Goal: Task Accomplishment & Management: Use online tool/utility

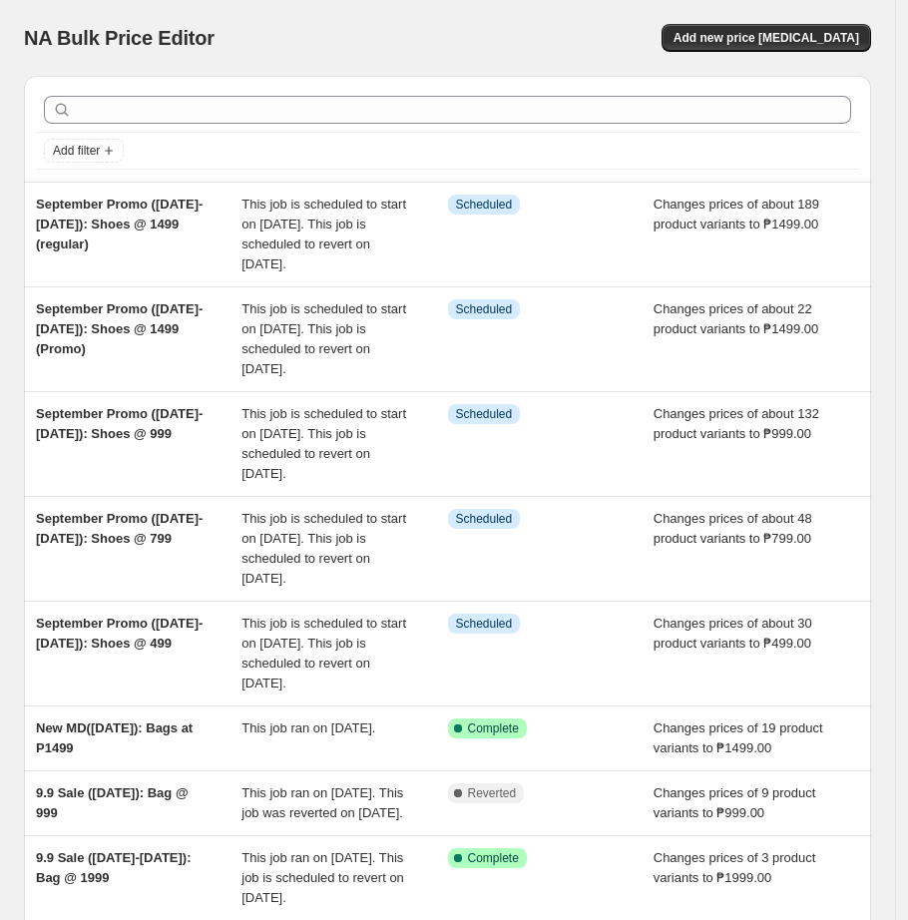
click at [289, 9] on div "NA Bulk Price Editor. This page is ready NA Bulk Price Editor Add new price [ME…" at bounding box center [447, 38] width 847 height 76
click at [805, 37] on span "Add new price [MEDICAL_DATA]" at bounding box center [767, 38] width 186 height 16
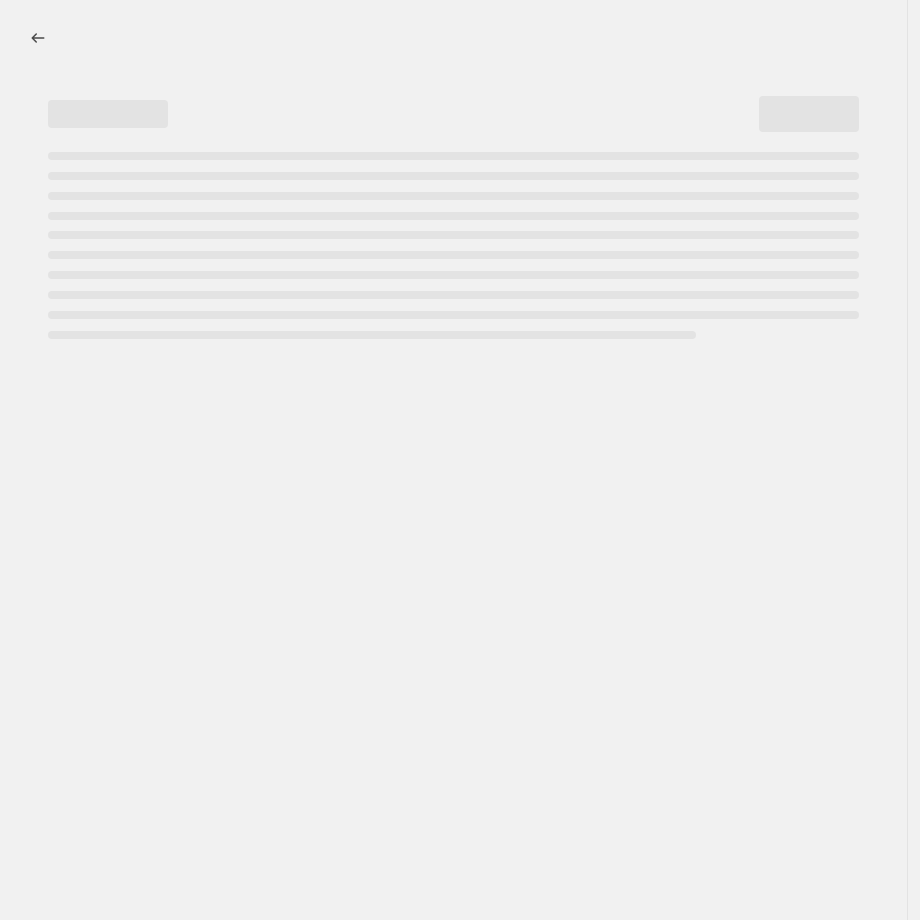
select select "percentage"
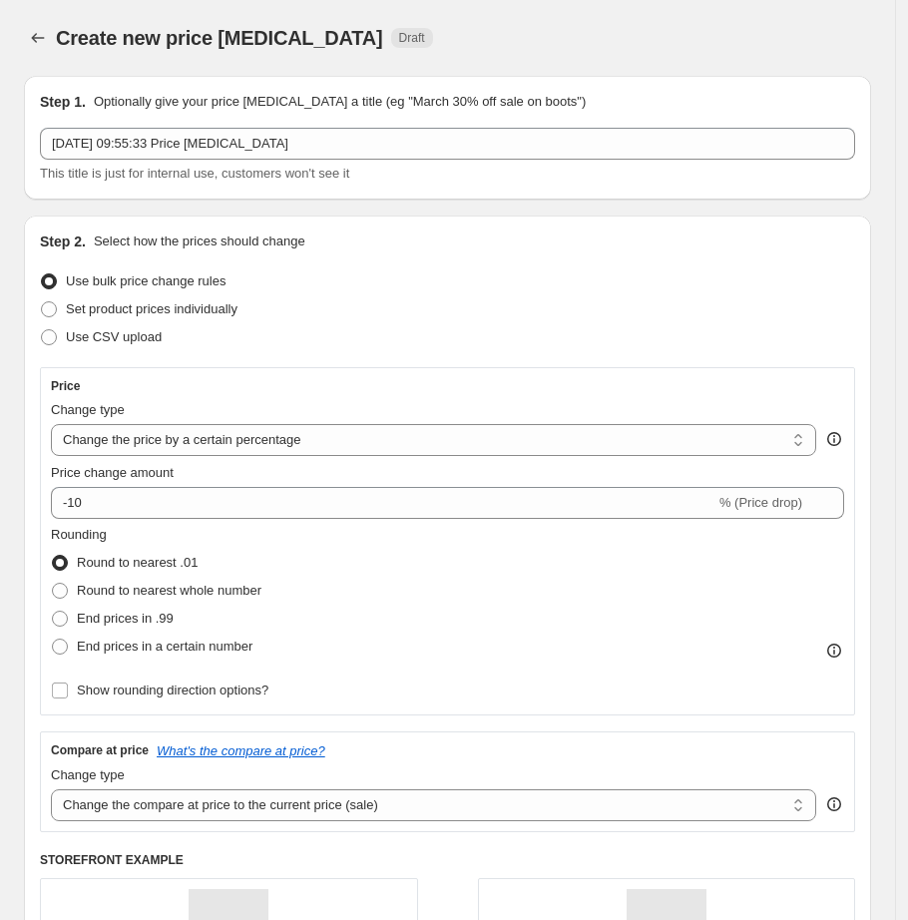
click at [462, 260] on div "Step 2. Select how the prices should change Use bulk price change rules Set pro…" at bounding box center [447, 668] width 815 height 874
click at [28, 42] on icon "Price change jobs" at bounding box center [38, 38] width 20 height 20
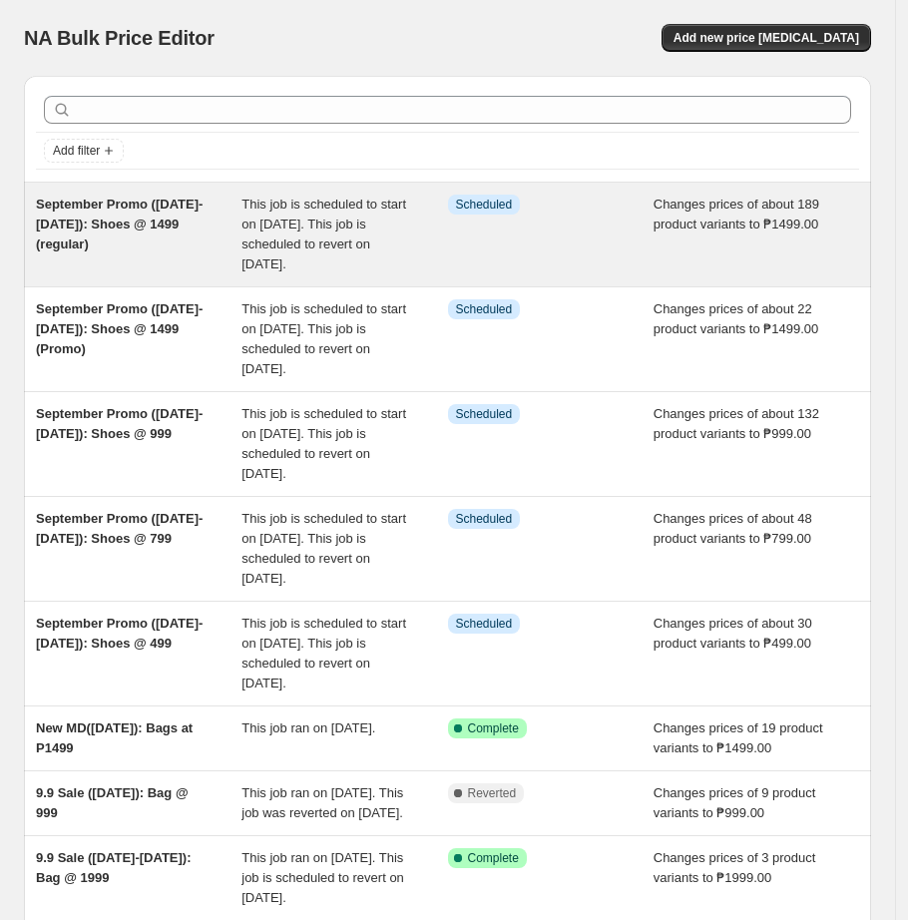
click at [170, 270] on div "September Promo ([DATE]-[DATE]): Shoes @ 1499 (regular)" at bounding box center [139, 235] width 206 height 80
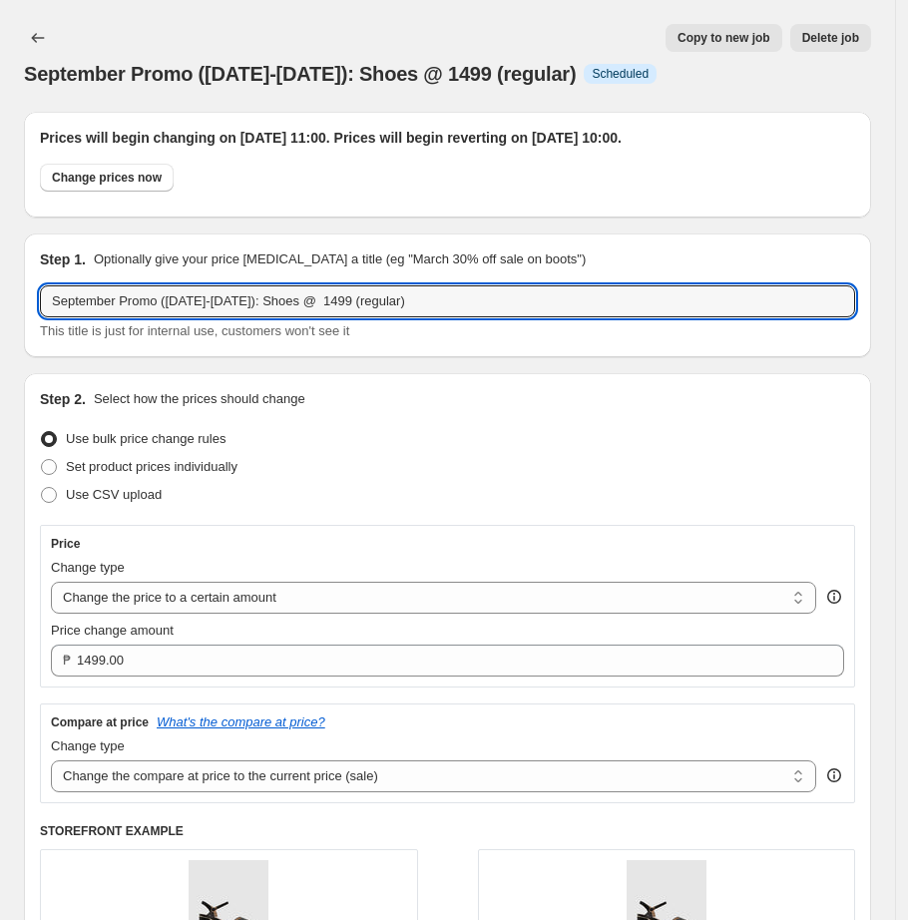
drag, startPoint x: 442, startPoint y: 304, endPoint x: -359, endPoint y: 381, distance: 804.9
click at [0, 381] on html "Home Settings Plans Skip to content September Promo ([DATE]-[DATE]): Shoes @ 14…" at bounding box center [454, 460] width 908 height 920
click at [32, 35] on icon "Price change jobs" at bounding box center [38, 38] width 20 height 20
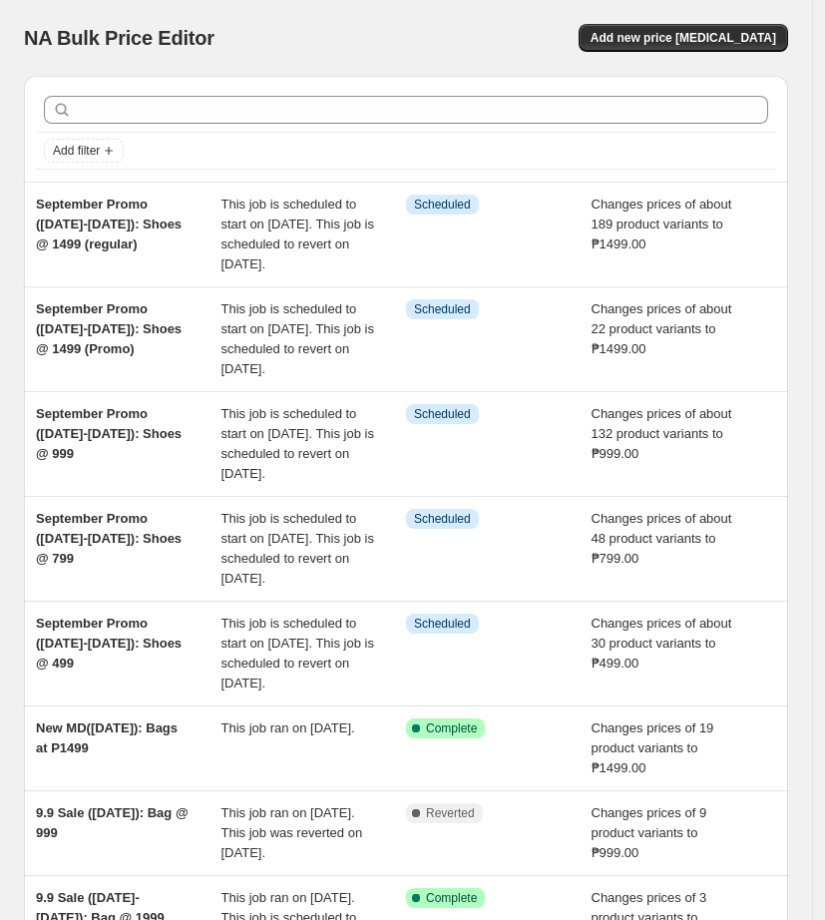
click at [330, 28] on div "NA Bulk Price Editor" at bounding box center [206, 38] width 364 height 28
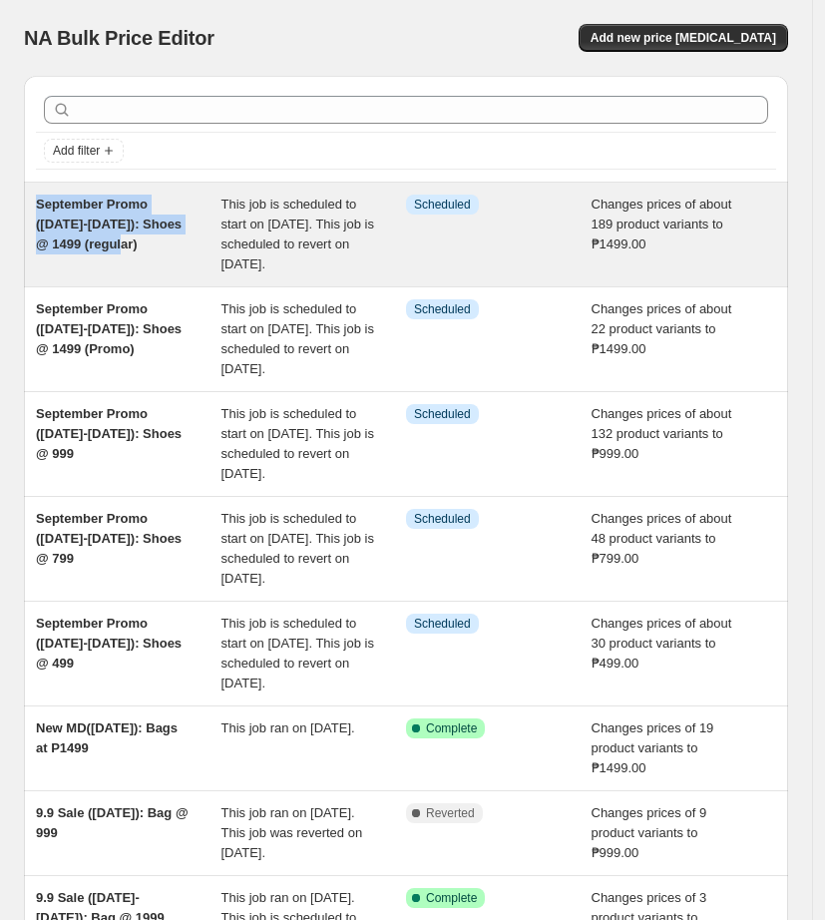
drag, startPoint x: 128, startPoint y: 250, endPoint x: 38, endPoint y: 194, distance: 106.3
click at [38, 195] on div "September Promo ([DATE]-[DATE]): Shoes @ 1499 (regular)" at bounding box center [129, 235] width 186 height 80
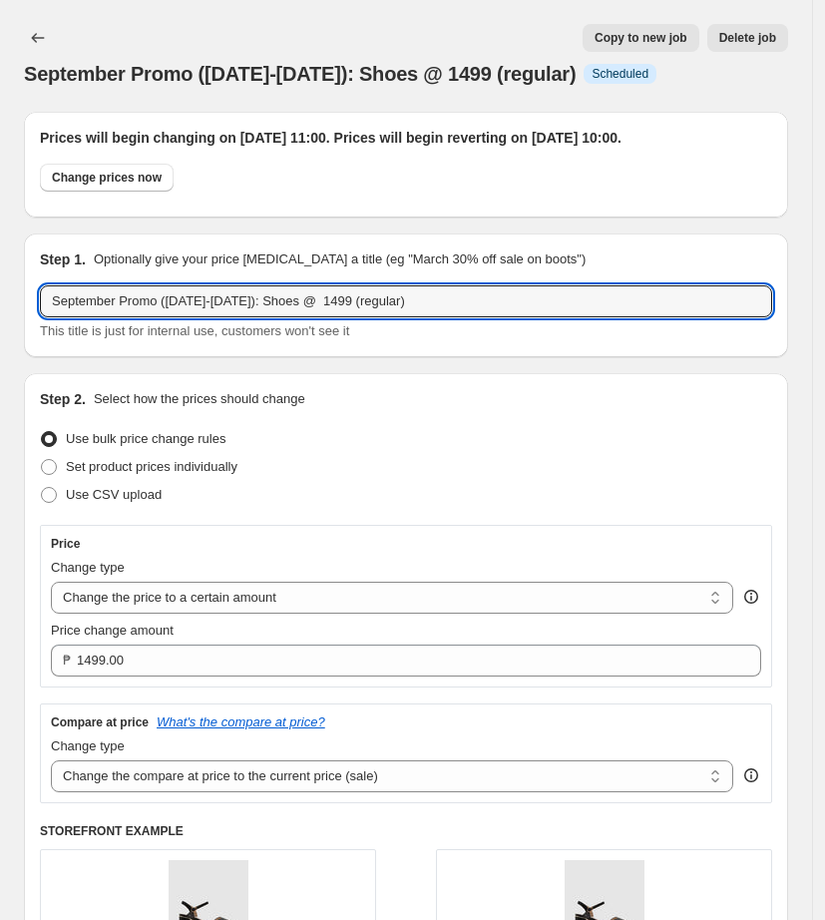
drag, startPoint x: 431, startPoint y: 314, endPoint x: -407, endPoint y: 376, distance: 840.4
click at [0, 376] on html "Home Settings Plans Skip to content September Promo ([DATE]-[DATE]): Shoes @ 14…" at bounding box center [412, 460] width 825 height 920
click at [35, 40] on icon "Price change jobs" at bounding box center [38, 38] width 20 height 20
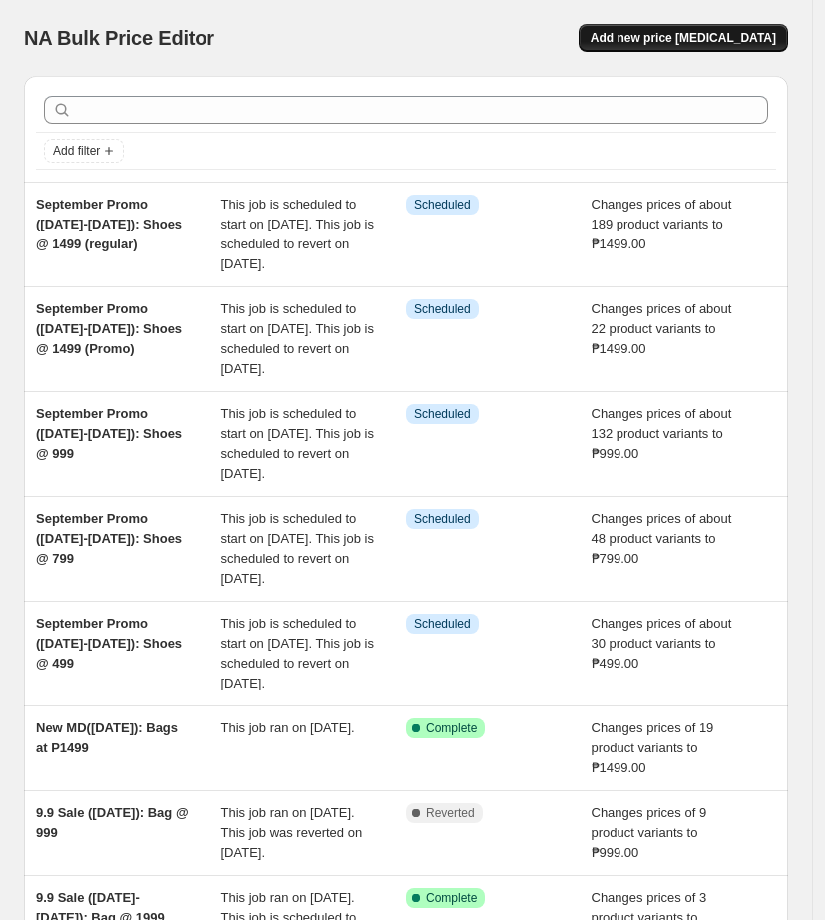
click at [719, 46] on button "Add new price [MEDICAL_DATA]" at bounding box center [684, 38] width 210 height 28
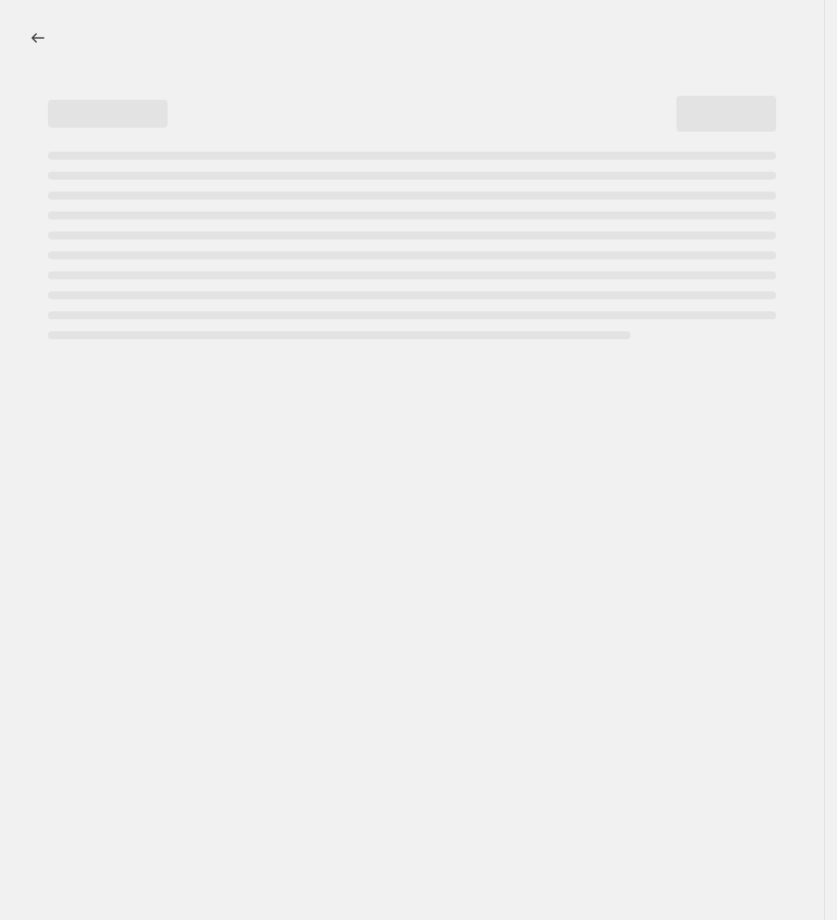
select select "percentage"
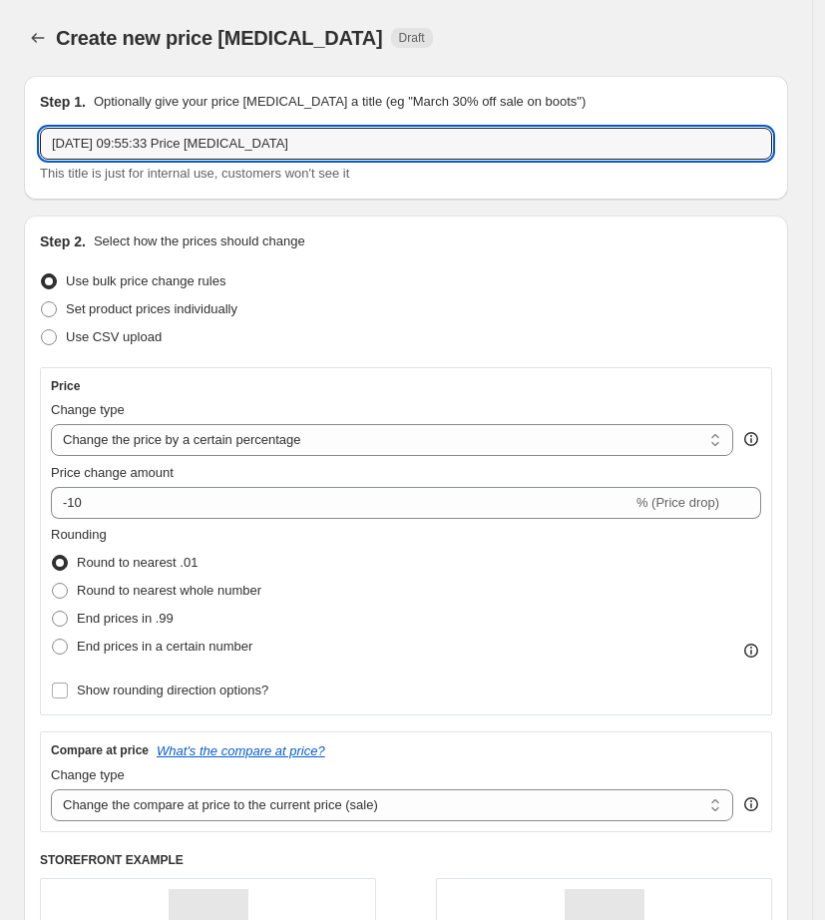
drag, startPoint x: 329, startPoint y: 138, endPoint x: -263, endPoint y: 144, distance: 592.7
click at [0, 144] on html "Home Settings Plans Skip to content Create new price [MEDICAL_DATA]. This page …" at bounding box center [412, 460] width 825 height 920
paste input "September Promo ([DATE]-[DATE]): Shoes @ 1499 (regular)"
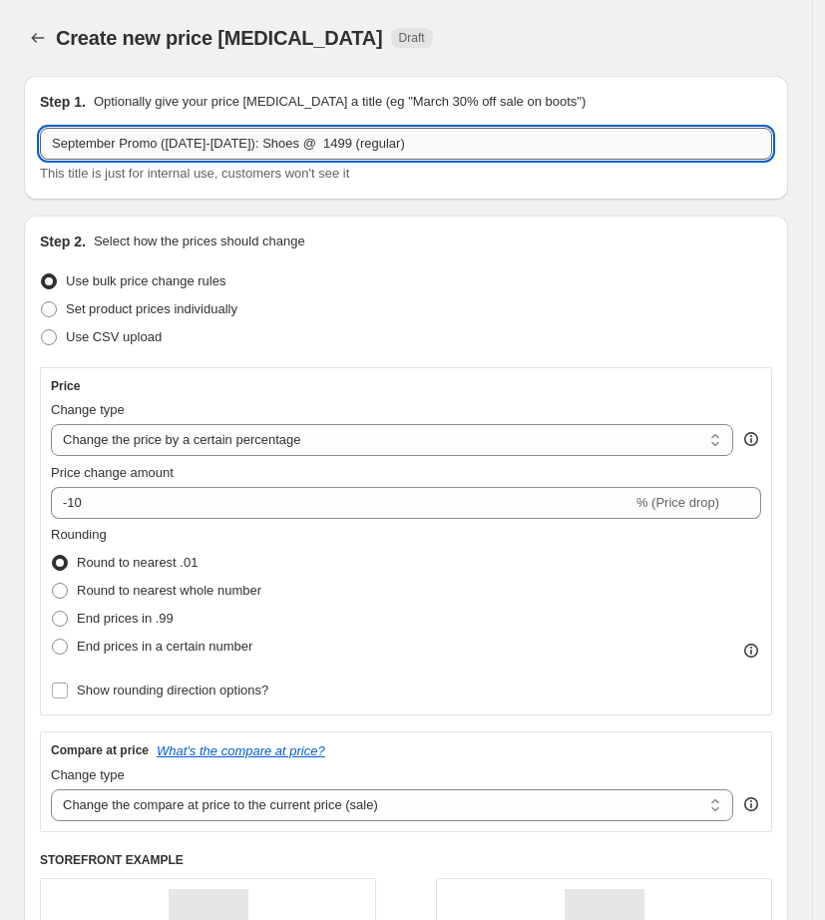
drag, startPoint x: 292, startPoint y: 143, endPoint x: 255, endPoint y: 146, distance: 37.0
click at [255, 146] on input "September Promo ([DATE]-[DATE]): Shoes @ 1499 (regular)" at bounding box center [406, 144] width 732 height 32
click at [319, 135] on input "September Promo ([DATE]-[DATE]): Bags @ 1499 (regular)" at bounding box center [406, 144] width 732 height 32
drag, startPoint x: 386, startPoint y: 144, endPoint x: 337, endPoint y: 142, distance: 48.9
click at [337, 142] on input "September Promo ([DATE]-[DATE]): Bags @ 799 (regular)" at bounding box center [406, 144] width 732 height 32
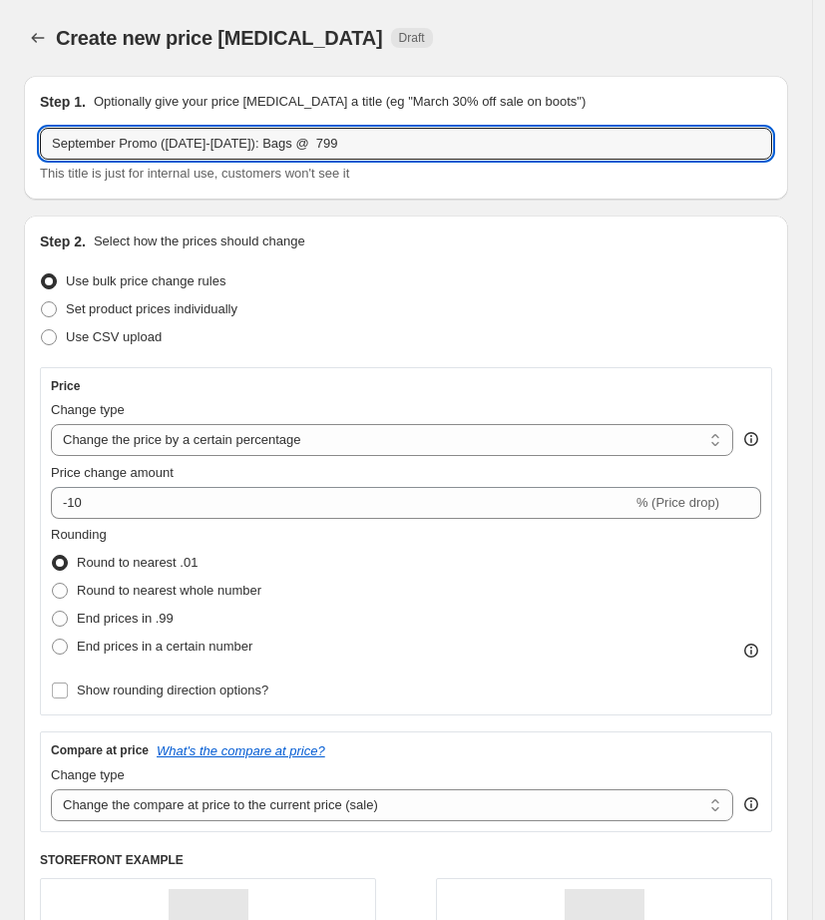
click at [330, 269] on div "Use bulk price change rules" at bounding box center [406, 281] width 732 height 28
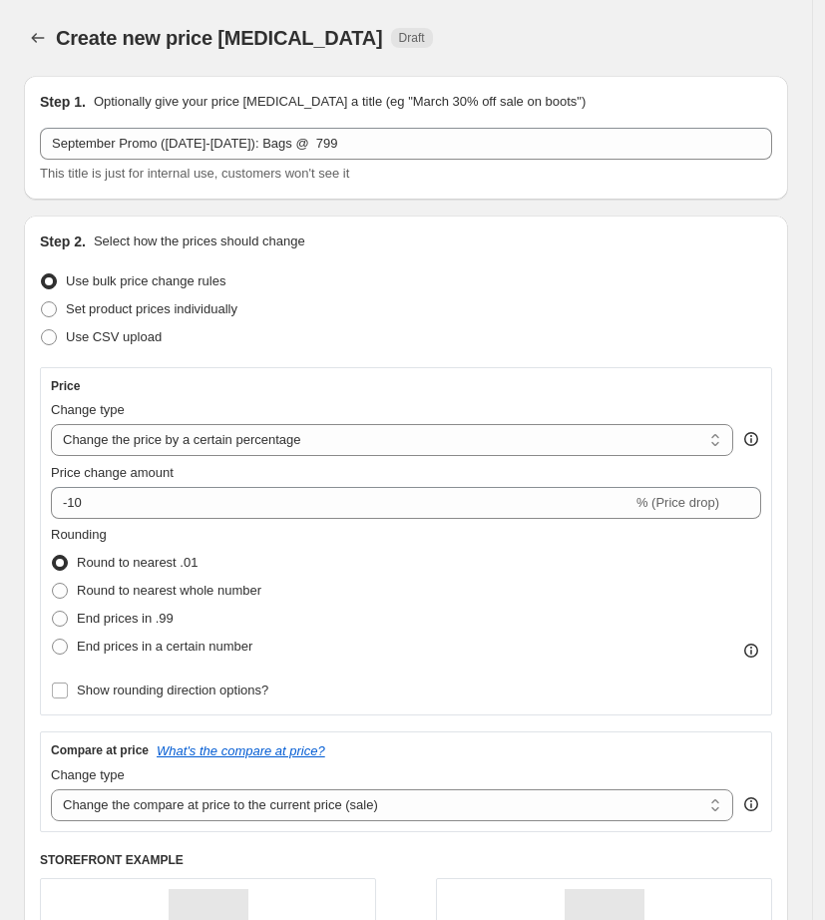
click at [419, 339] on div "Use CSV upload" at bounding box center [406, 337] width 732 height 28
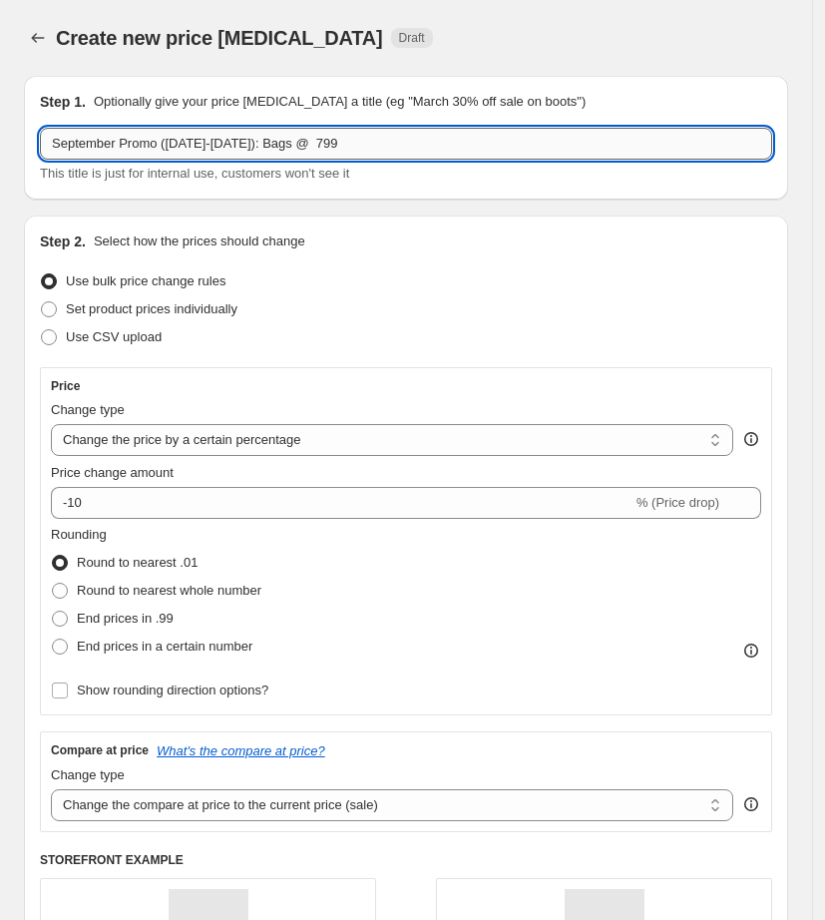
click at [308, 144] on input "September Promo ([DATE]-[DATE]): Bags @ 799" at bounding box center [406, 144] width 732 height 32
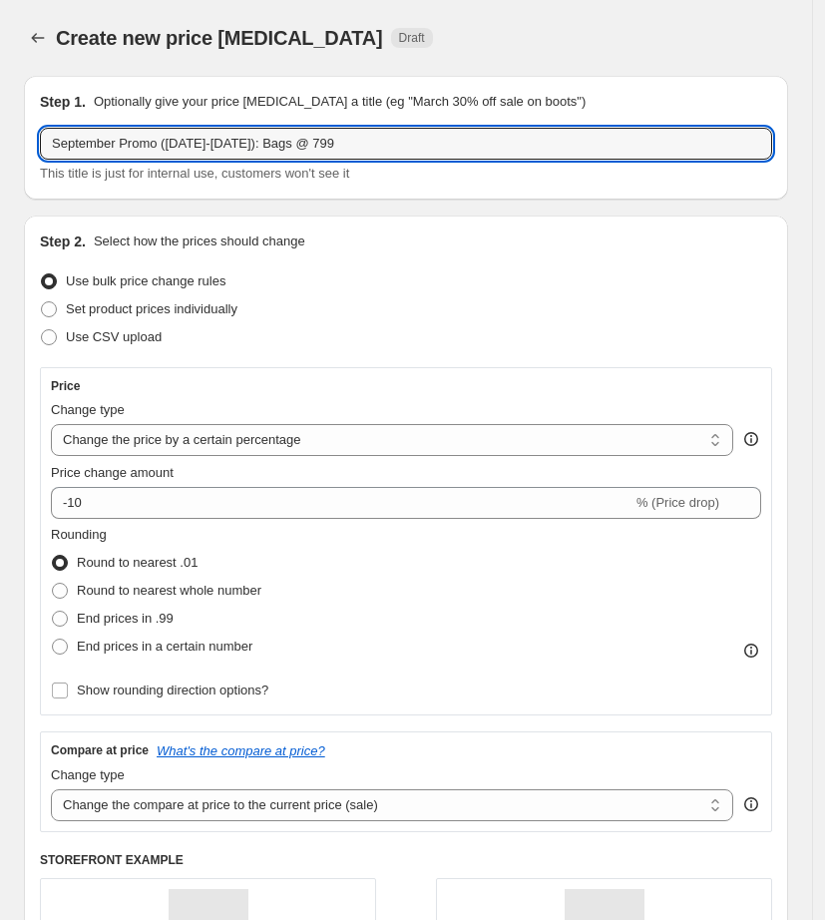
type input "September Promo ([DATE]-[DATE]): Bags @ 799"
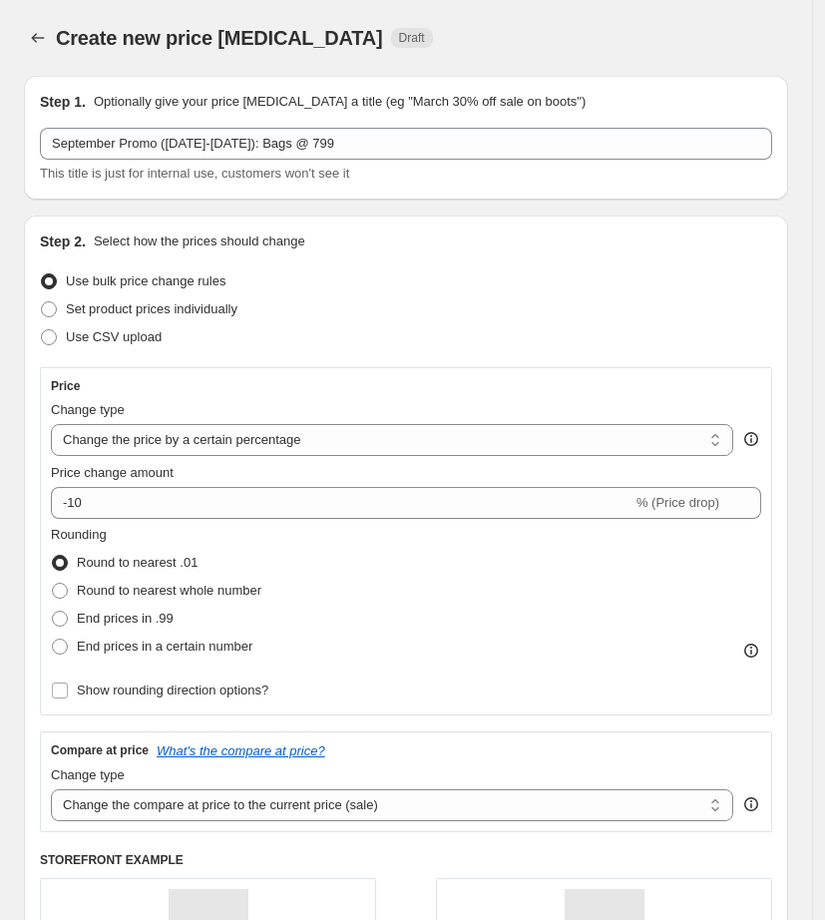
click at [406, 229] on div "Step 2. Select how the prices should change Use bulk price change rules Set pro…" at bounding box center [406, 669] width 764 height 906
click at [196, 440] on select "Change the price to a certain amount Change the price by a certain amount Chang…" at bounding box center [392, 440] width 683 height 32
select select "to"
click at [51, 424] on select "Change the price to a certain amount Change the price by a certain amount Chang…" at bounding box center [392, 440] width 683 height 32
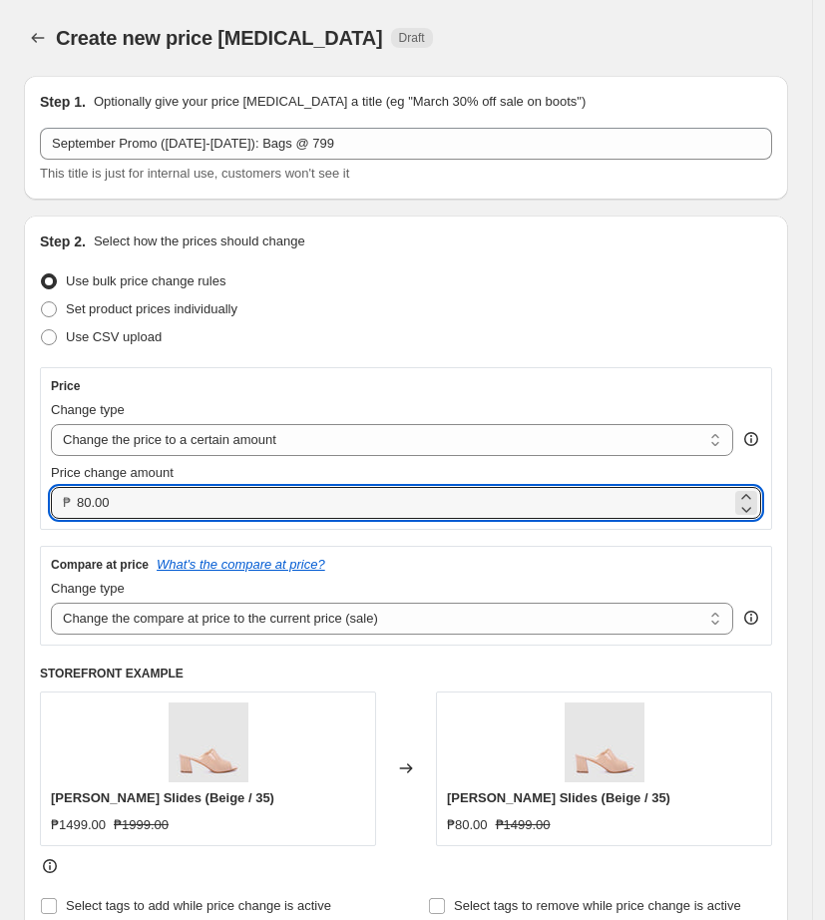
drag, startPoint x: 186, startPoint y: 497, endPoint x: -267, endPoint y: 519, distance: 453.5
click at [0, 519] on html "Home Settings Plans Skip to content Create new price [MEDICAL_DATA]. This page …" at bounding box center [412, 460] width 825 height 920
type input "799.00"
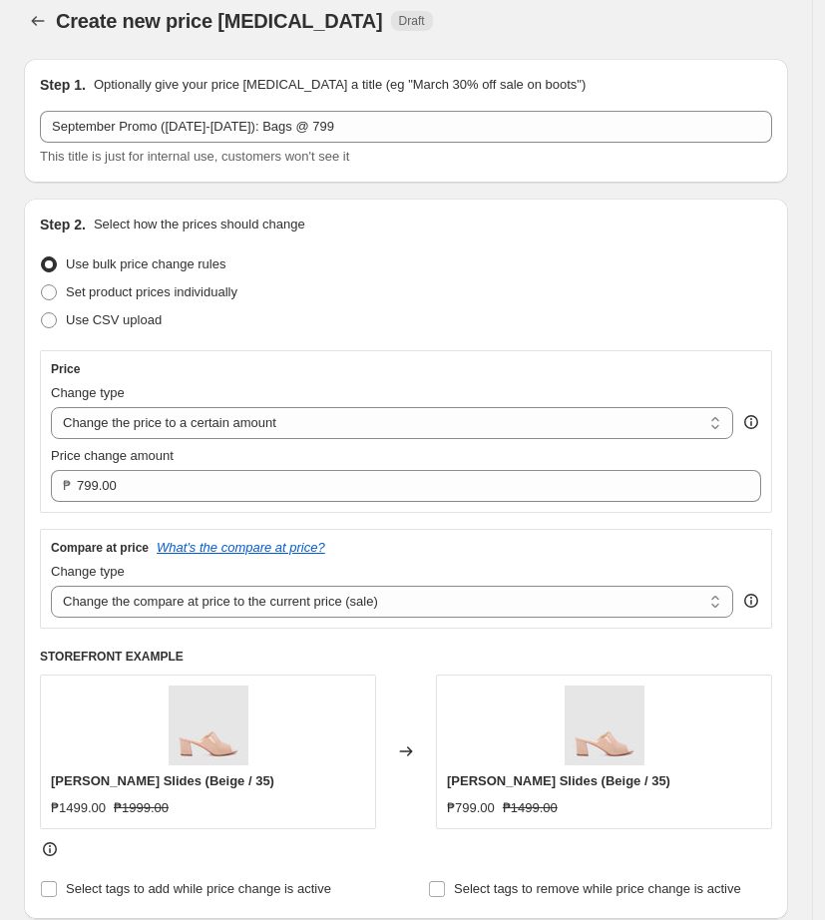
scroll to position [125, 0]
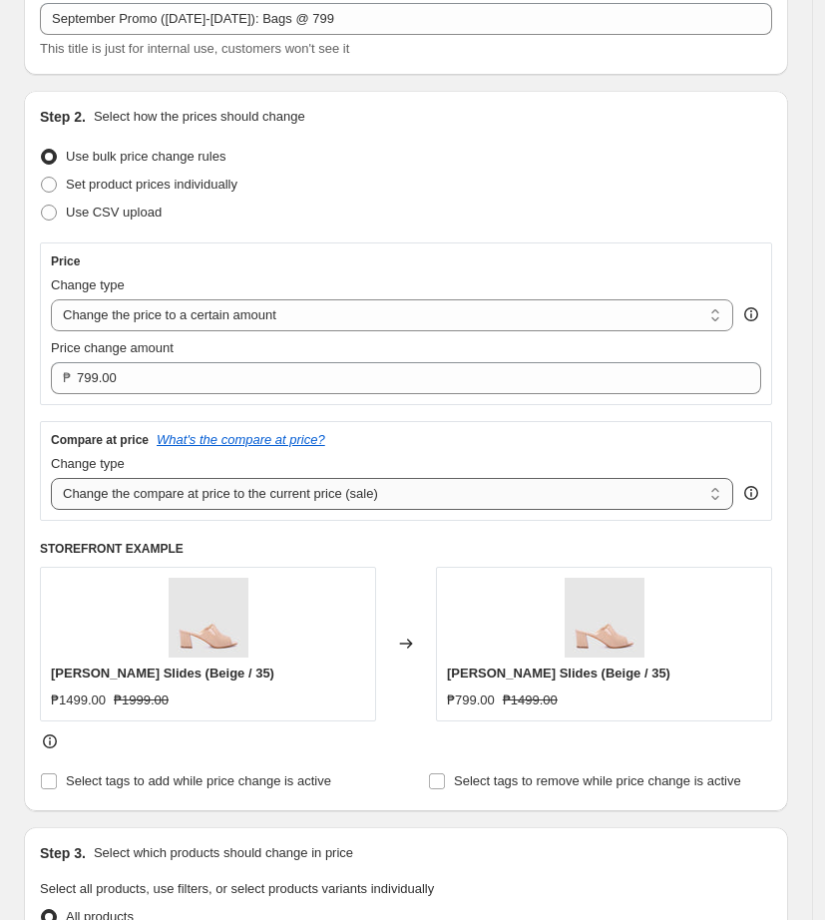
click at [367, 500] on select "Change the compare at price to the current price (sale) Change the compare at p…" at bounding box center [392, 494] width 683 height 32
select select "no_change"
click at [51, 478] on select "Change the compare at price to the current price (sale) Change the compare at p…" at bounding box center [392, 494] width 683 height 32
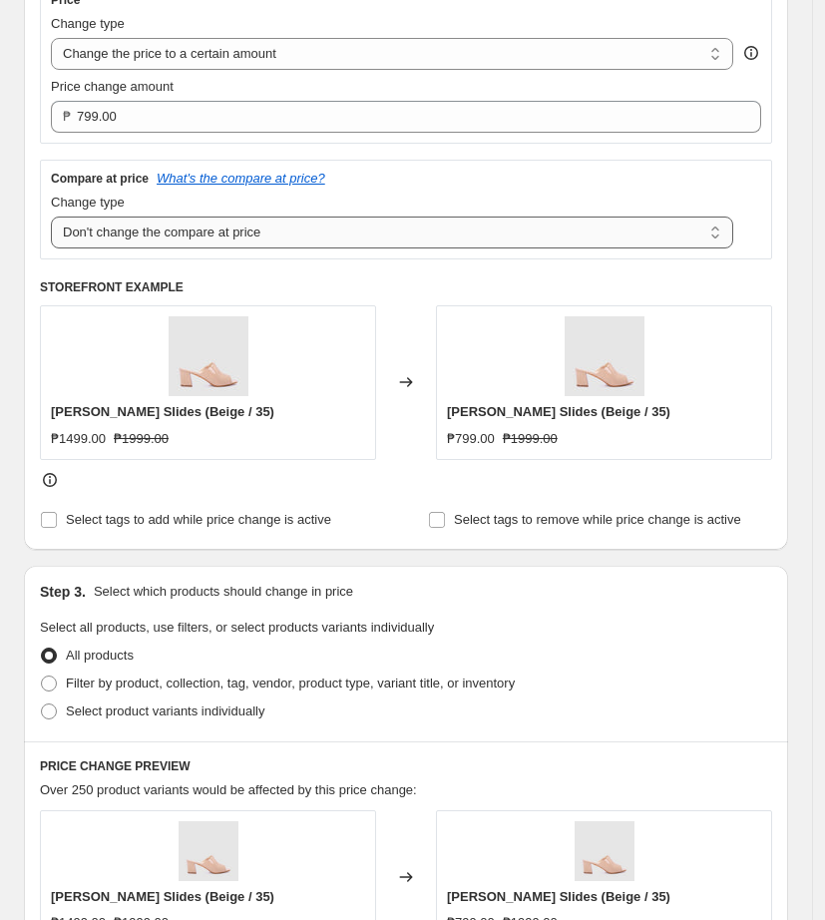
scroll to position [499, 0]
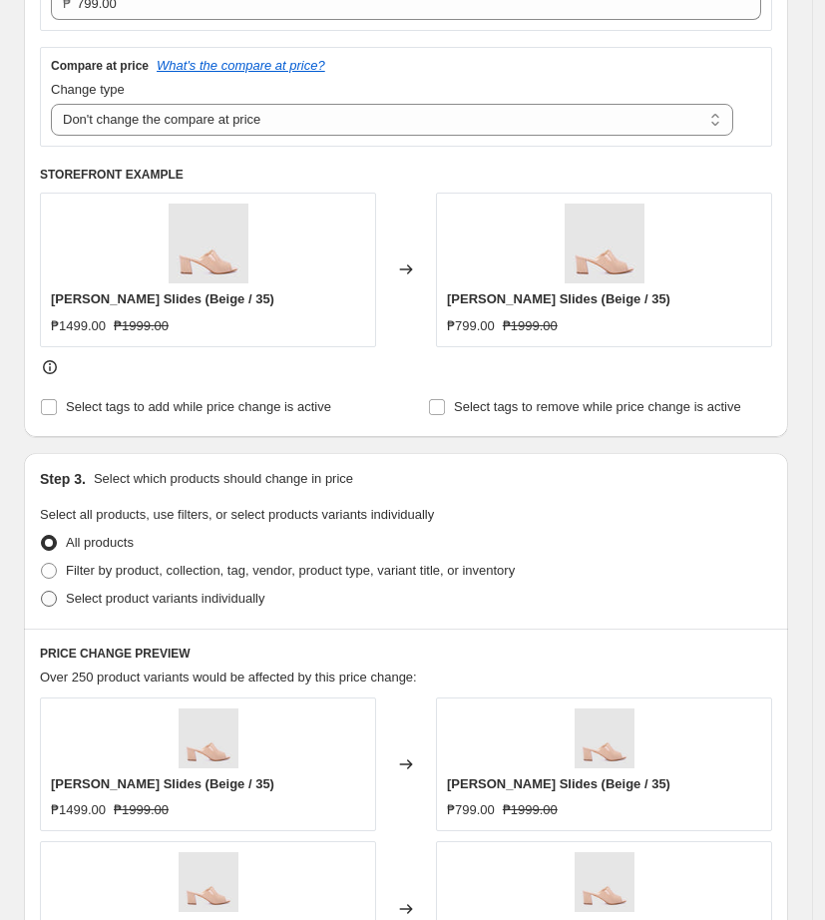
click at [45, 601] on span at bounding box center [49, 599] width 16 height 16
click at [42, 592] on input "Select product variants individually" at bounding box center [41, 591] width 1 height 1
radio input "true"
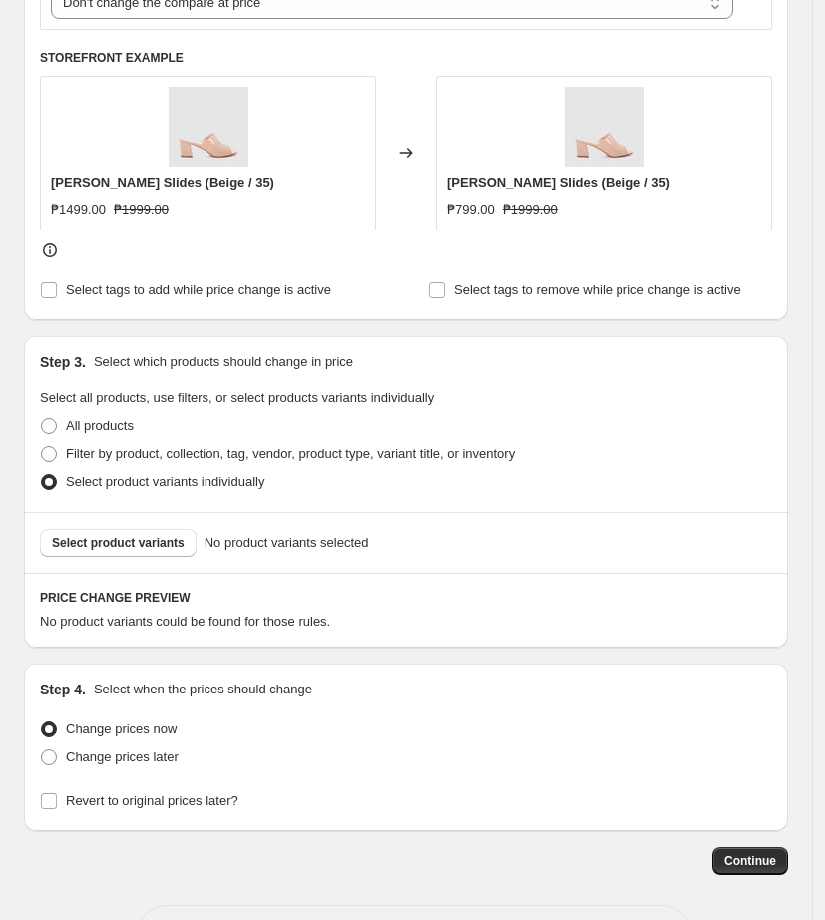
scroll to position [691, 0]
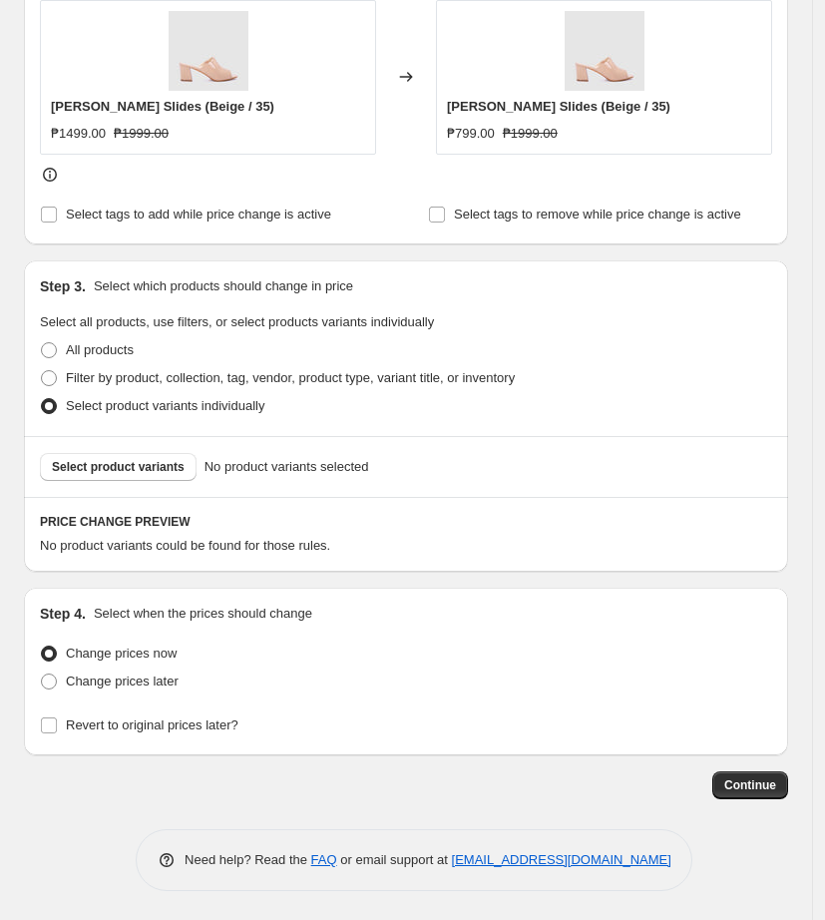
click at [223, 411] on span "Select product variants individually" at bounding box center [165, 405] width 199 height 15
click at [42, 399] on input "Select product variants individually" at bounding box center [41, 398] width 1 height 1
click at [98, 474] on span "Select product variants" at bounding box center [118, 467] width 133 height 16
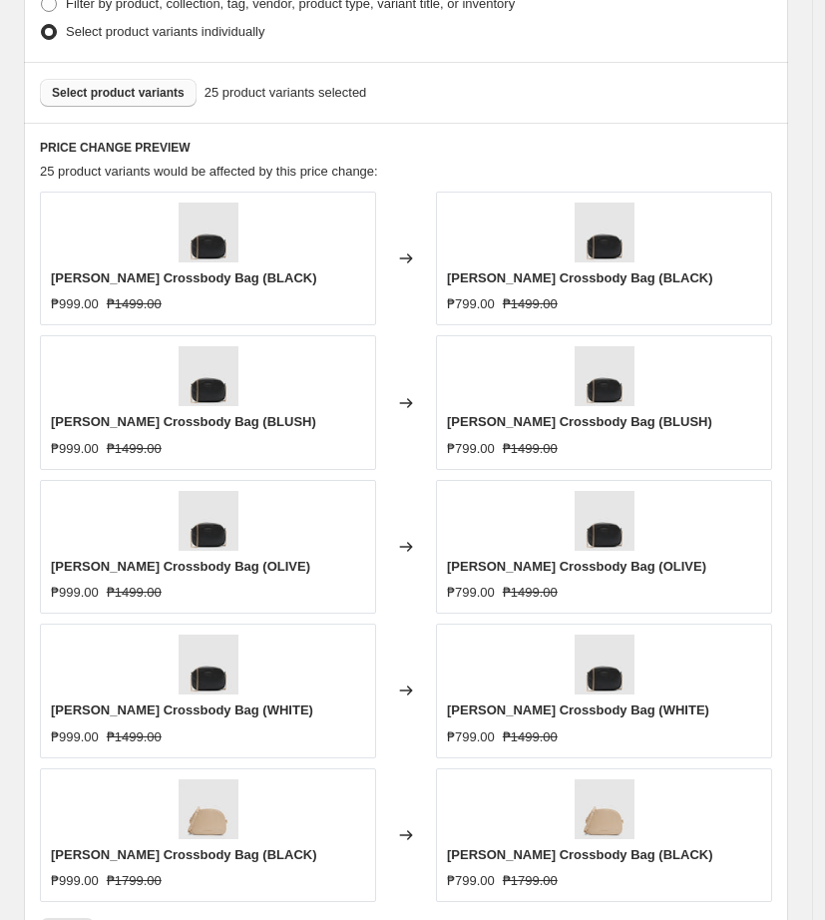
scroll to position [1440, 0]
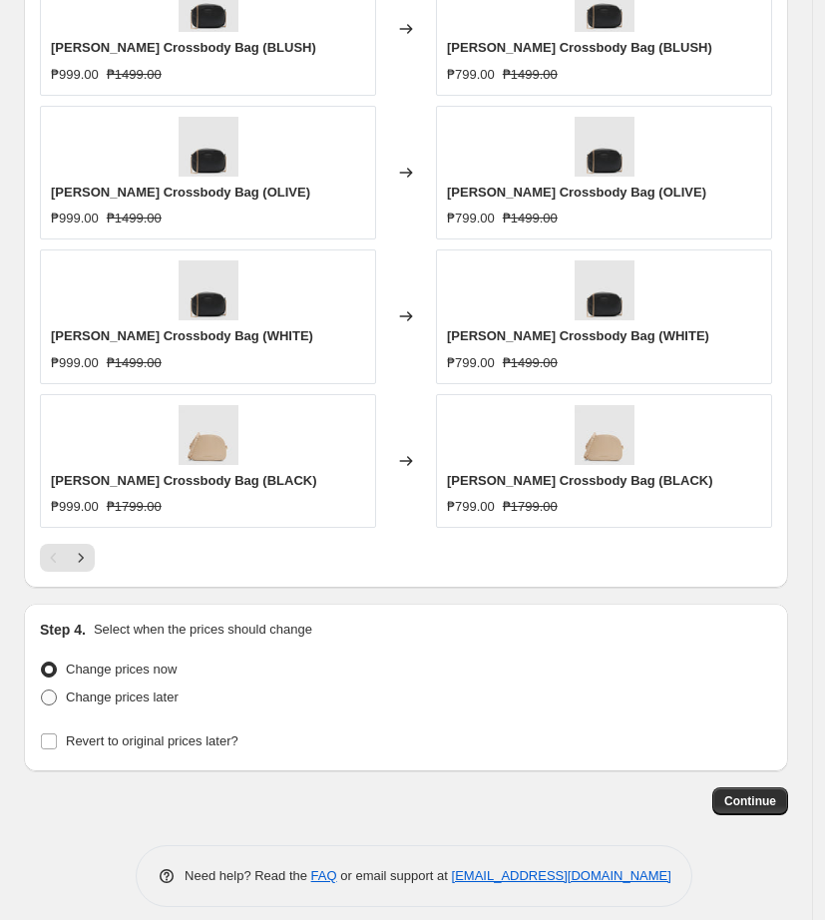
click at [49, 704] on span at bounding box center [49, 697] width 16 height 16
click at [42, 690] on input "Change prices later" at bounding box center [41, 689] width 1 height 1
radio input "true"
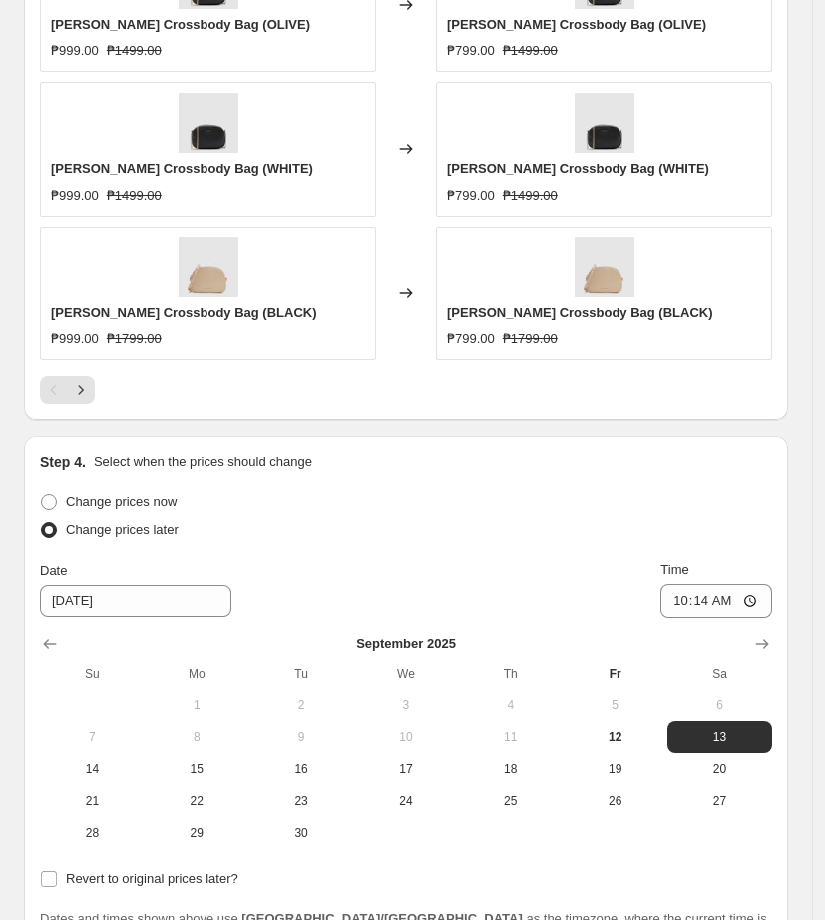
scroll to position [1797, 0]
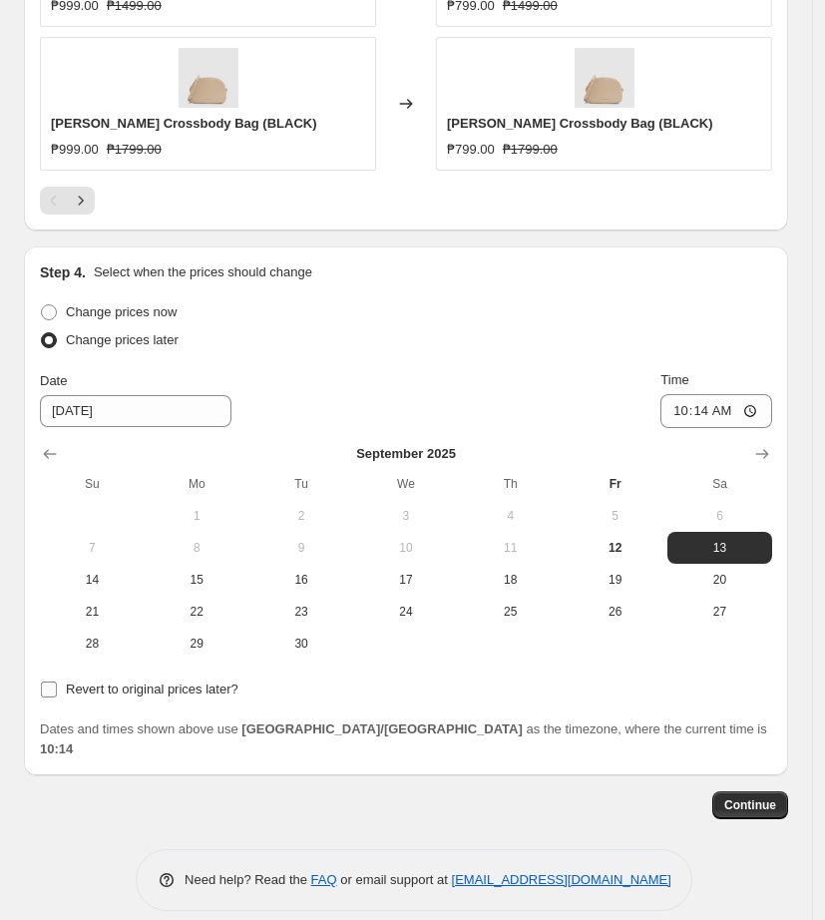
click at [137, 696] on span "Revert to original prices later?" at bounding box center [152, 690] width 173 height 20
click at [57, 696] on input "Revert to original prices later?" at bounding box center [49, 690] width 16 height 16
checkbox input "true"
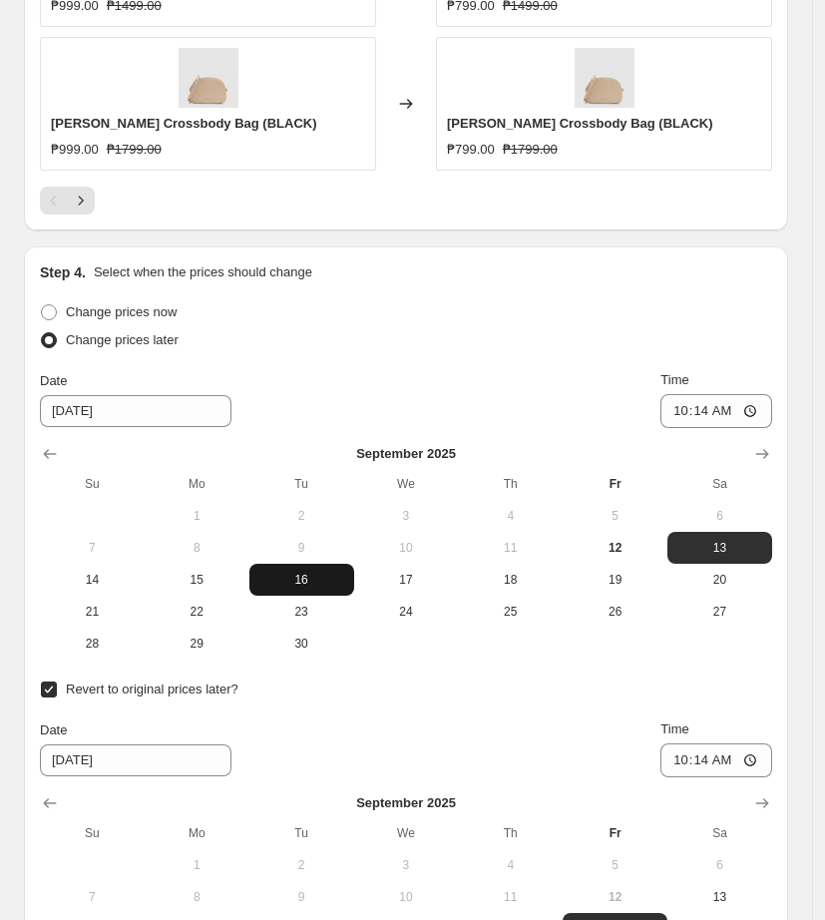
click at [297, 578] on span "16" at bounding box center [301, 580] width 89 height 16
type input "[DATE]"
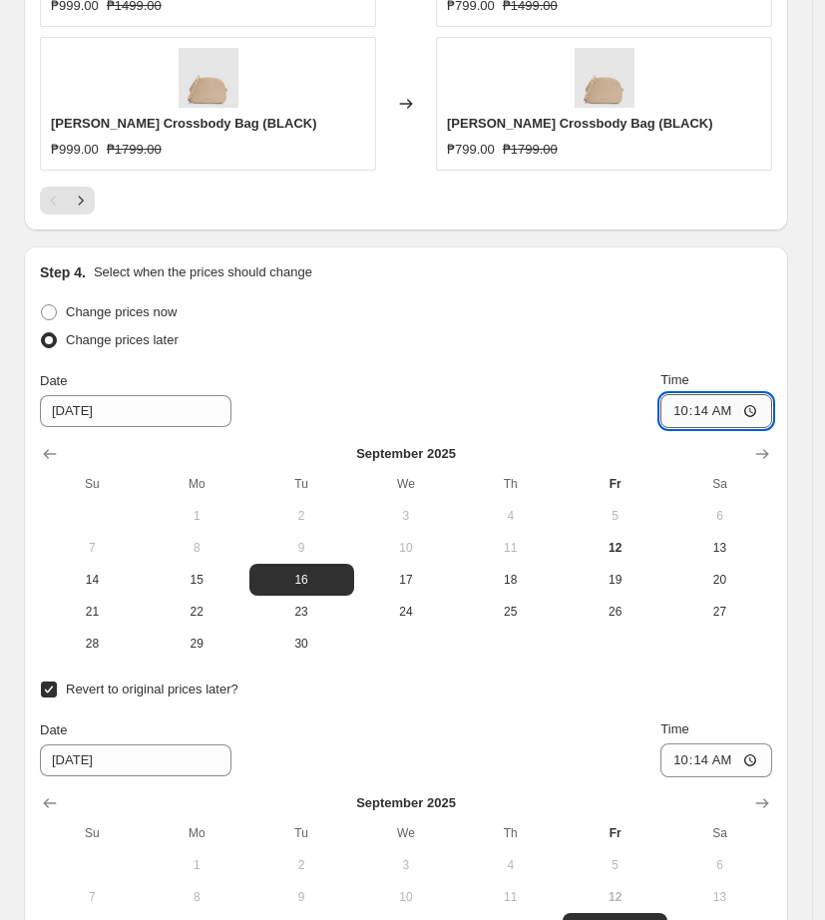
click at [678, 412] on input "10:14" at bounding box center [717, 411] width 112 height 34
type input "11:00"
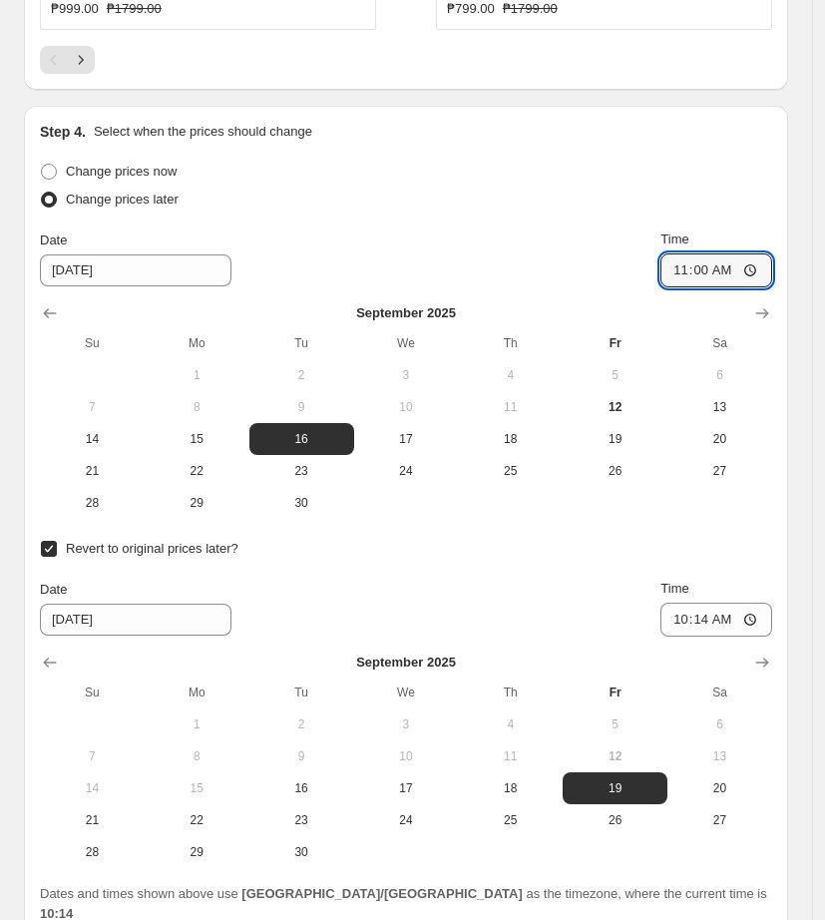
scroll to position [2047, 0]
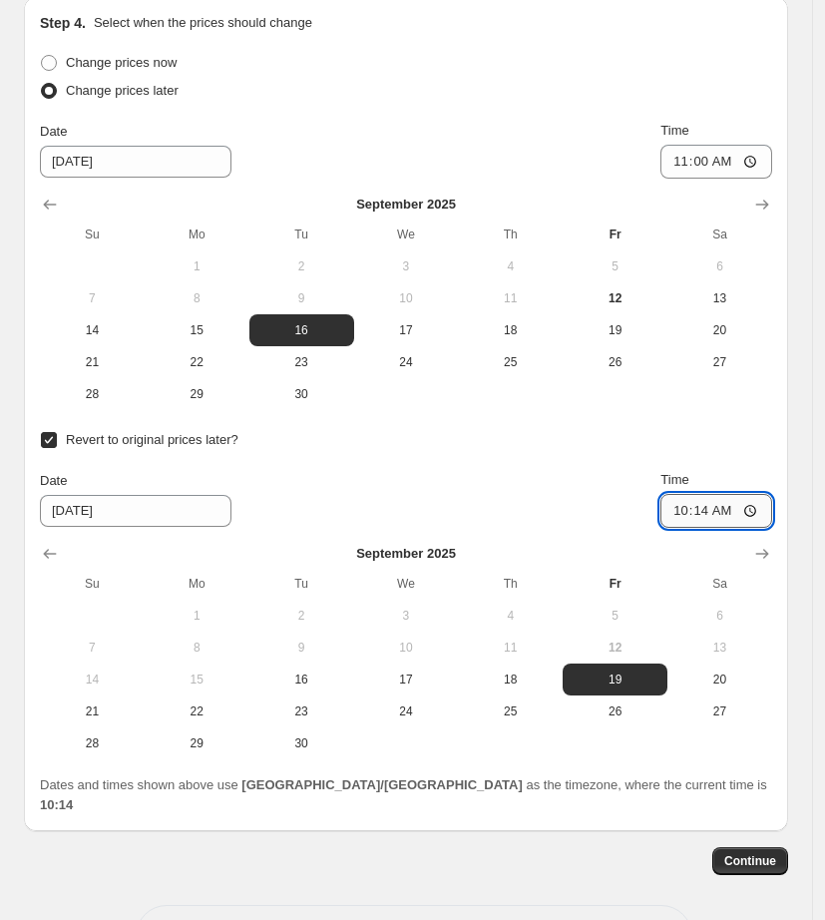
click at [708, 511] on input "10:14" at bounding box center [717, 511] width 112 height 34
type input "10:00"
click at [227, 738] on span "29" at bounding box center [197, 743] width 89 height 16
type input "[DATE]"
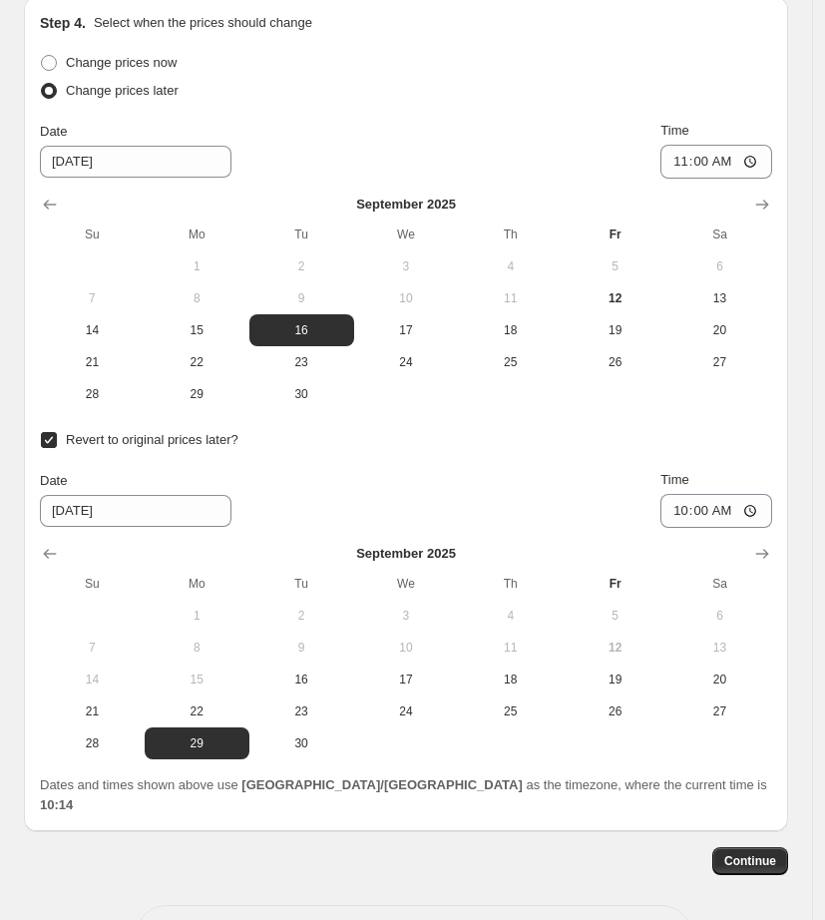
click at [395, 478] on div "Date [DATE] Time 10:00" at bounding box center [406, 499] width 732 height 58
click at [395, 496] on div "Date [DATE] Time 10:00" at bounding box center [406, 499] width 732 height 58
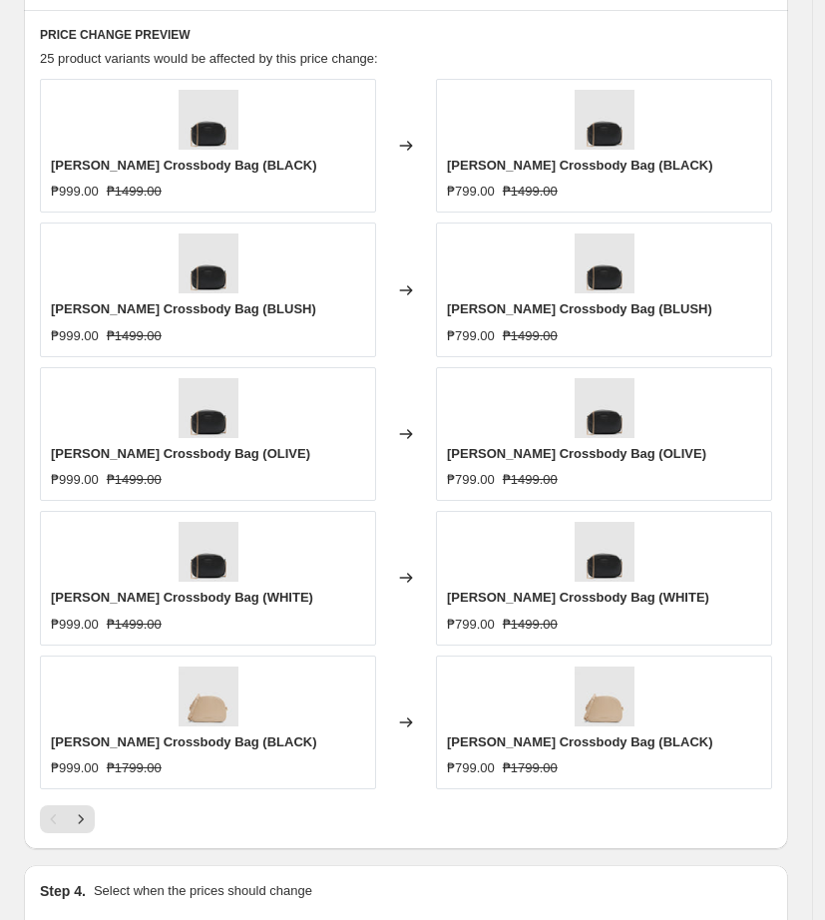
scroll to position [1173, 0]
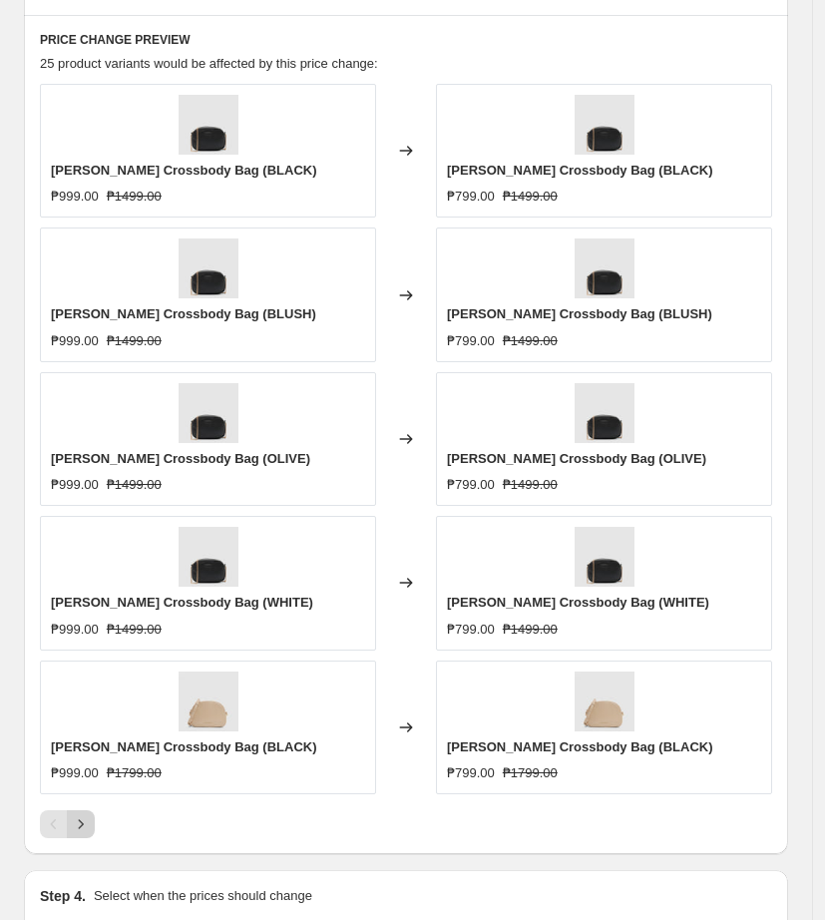
click at [89, 830] on icon "Next" at bounding box center [81, 824] width 20 height 20
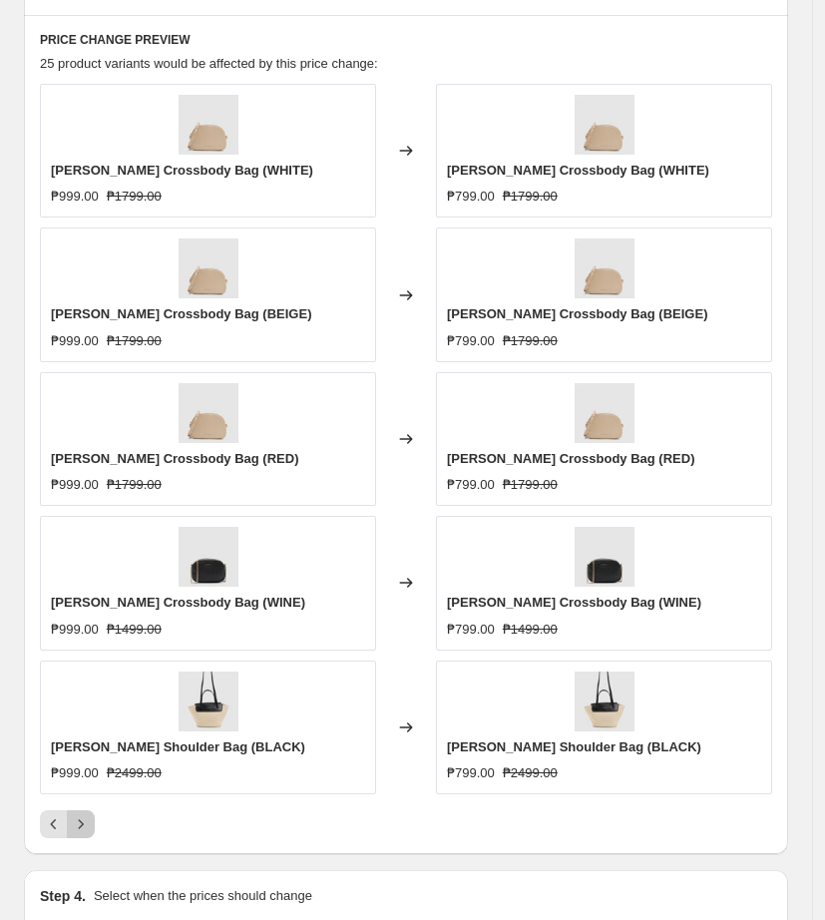
click at [89, 830] on icon "Next" at bounding box center [81, 824] width 20 height 20
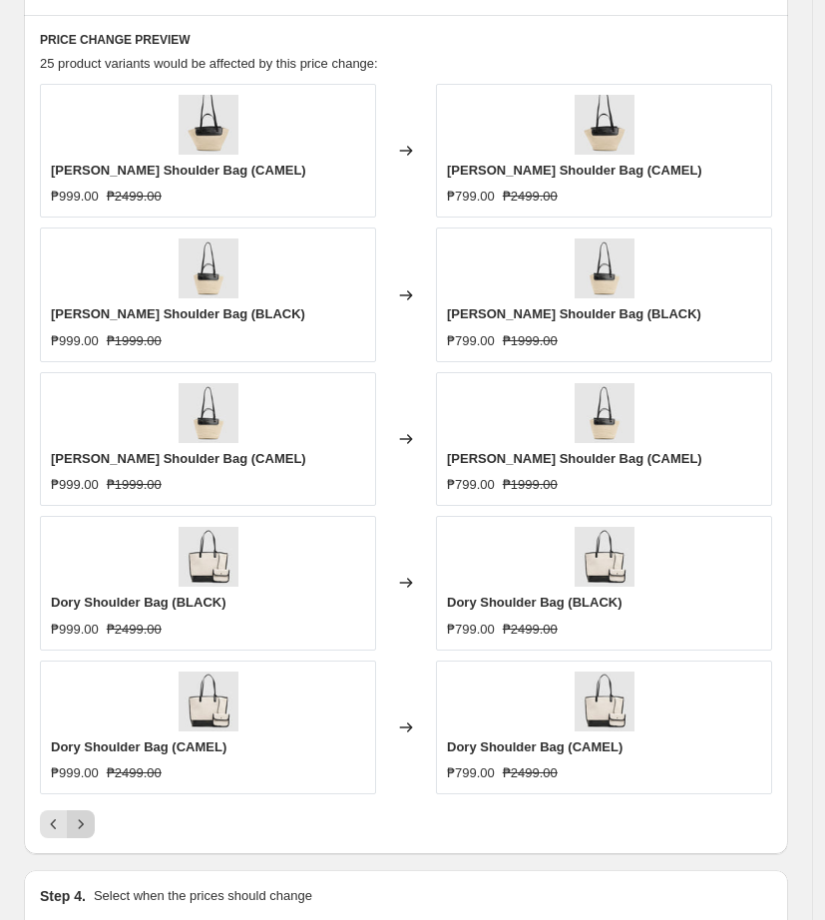
click at [89, 830] on icon "Next" at bounding box center [81, 824] width 20 height 20
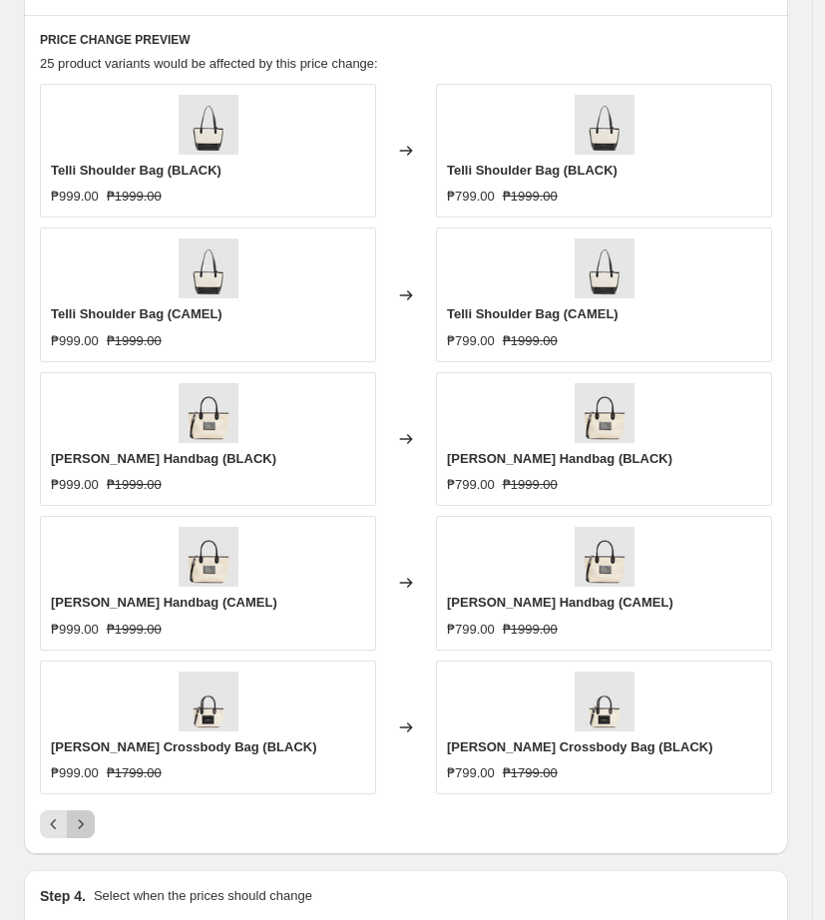
click at [84, 828] on icon "Next" at bounding box center [81, 824] width 20 height 20
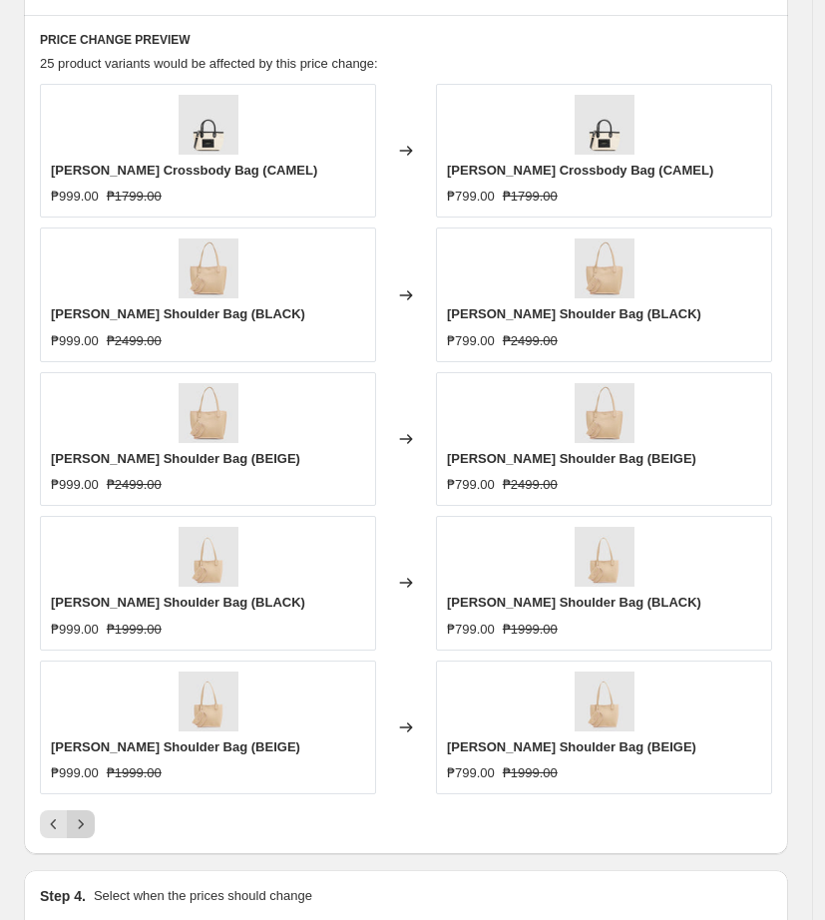
click at [84, 828] on div "Pagination" at bounding box center [81, 824] width 28 height 28
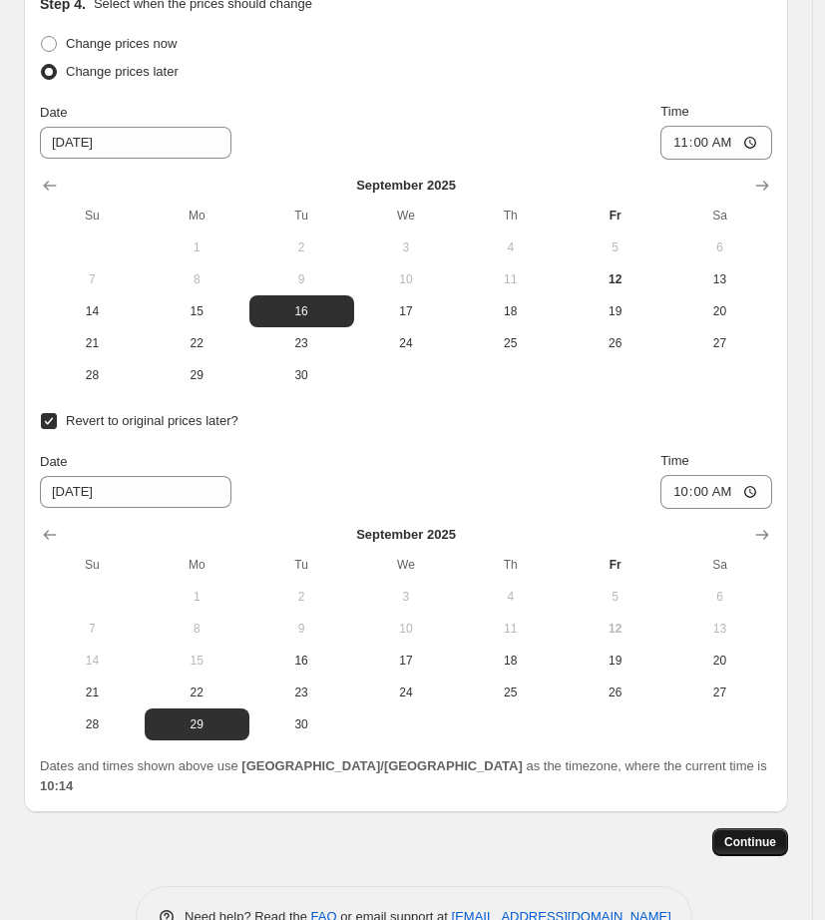
scroll to position [2103, 0]
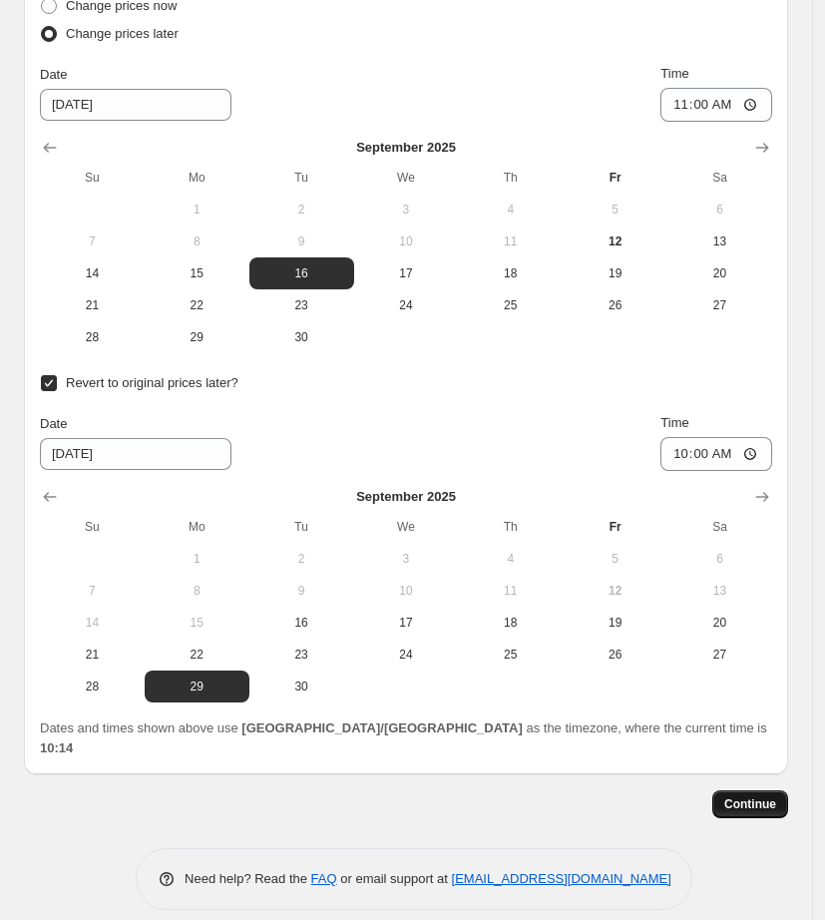
click at [751, 796] on span "Continue" at bounding box center [750, 804] width 52 height 16
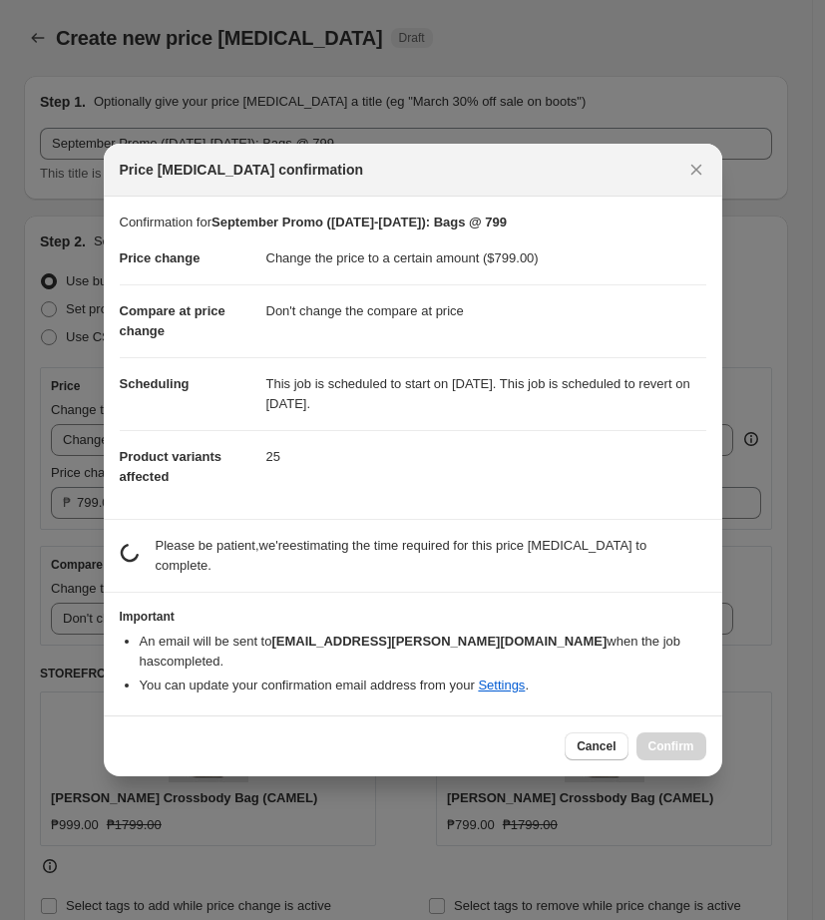
scroll to position [0, 0]
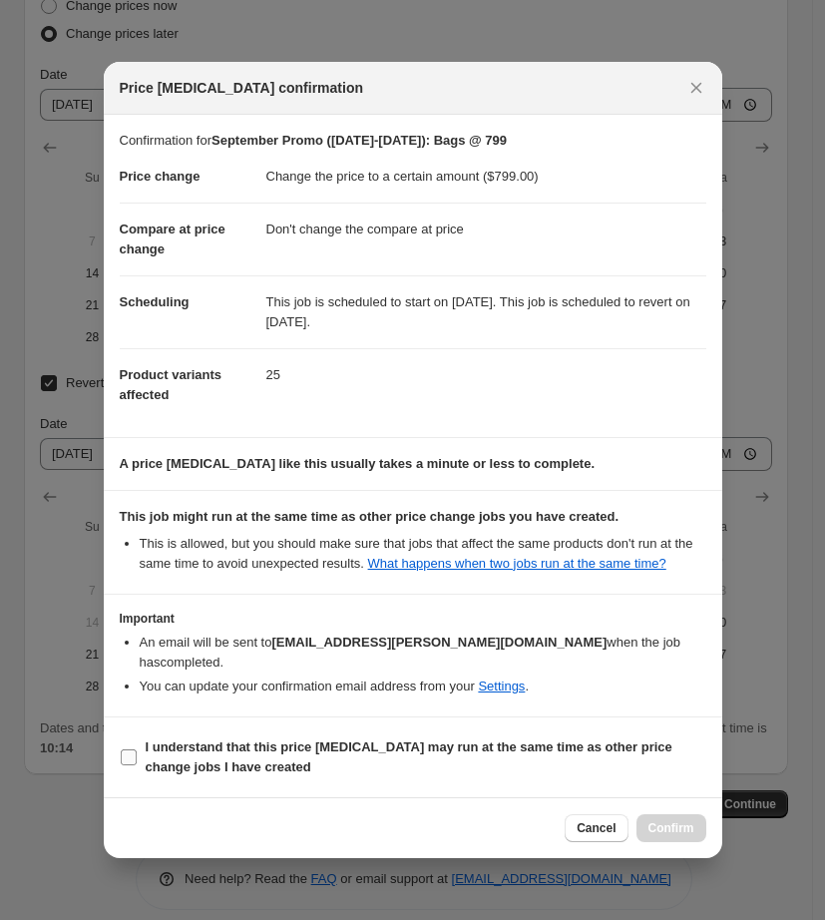
click at [184, 749] on b "I understand that this price [MEDICAL_DATA] may run at the same time as other p…" at bounding box center [409, 756] width 527 height 35
click at [137, 749] on input "I understand that this price [MEDICAL_DATA] may run at the same time as other p…" at bounding box center [129, 757] width 16 height 16
checkbox input "true"
click at [683, 827] on span "Confirm" at bounding box center [672, 828] width 46 height 16
type input "September Promo ([DATE]-[DATE]): Bags @ 799"
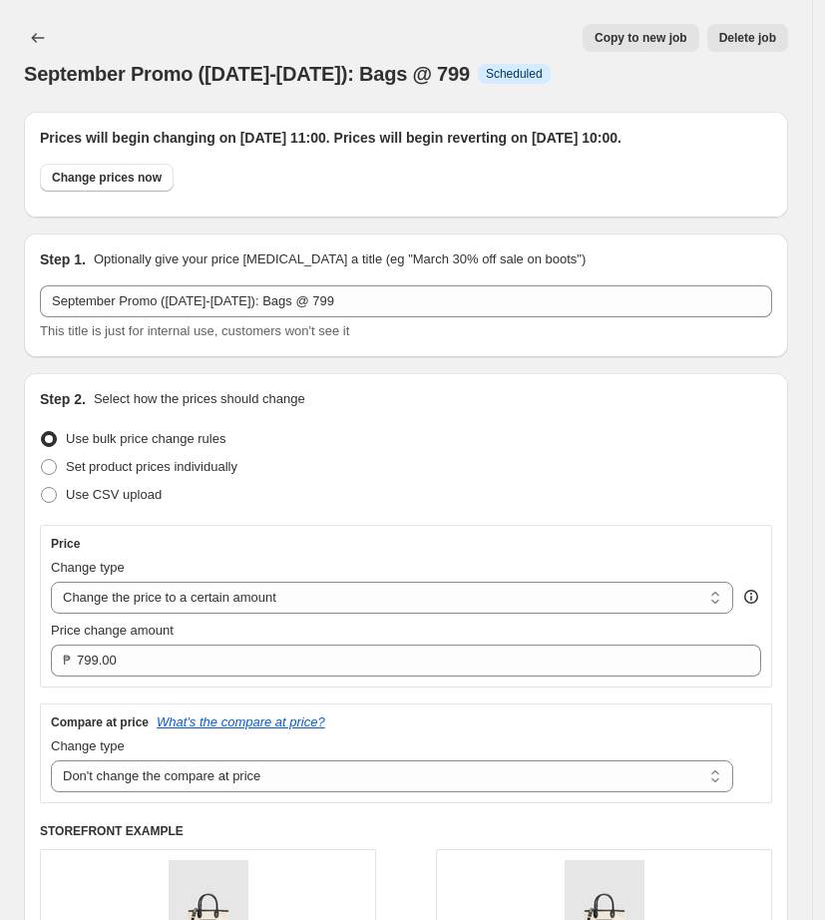
scroll to position [2103, 0]
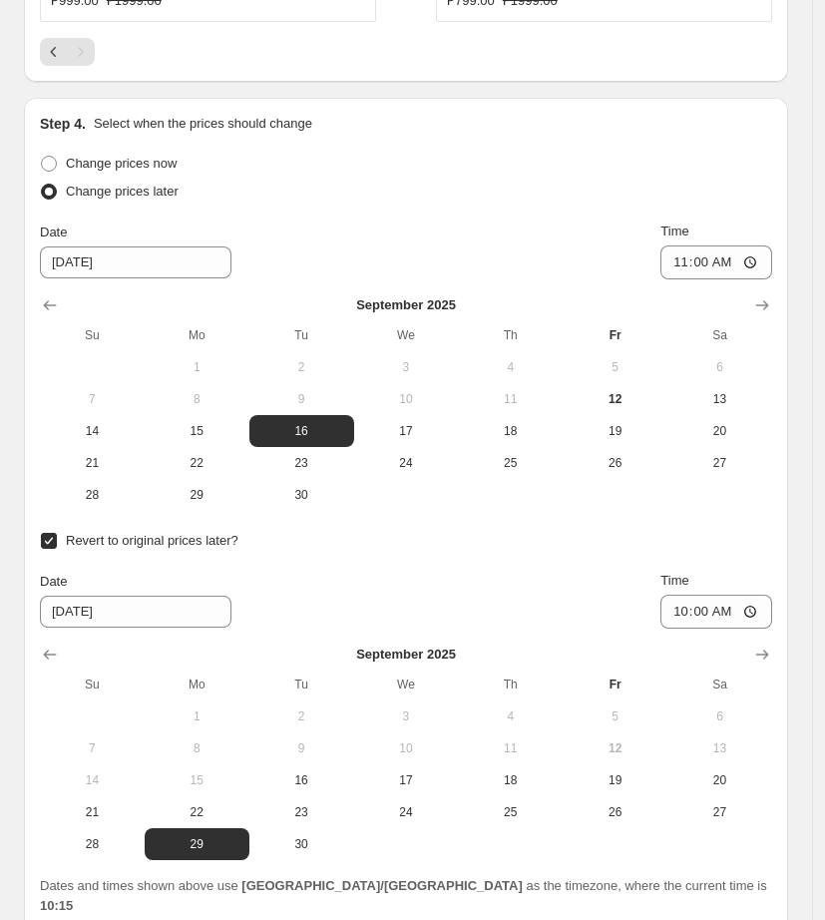
click at [340, 206] on div "Change prices later" at bounding box center [406, 192] width 732 height 28
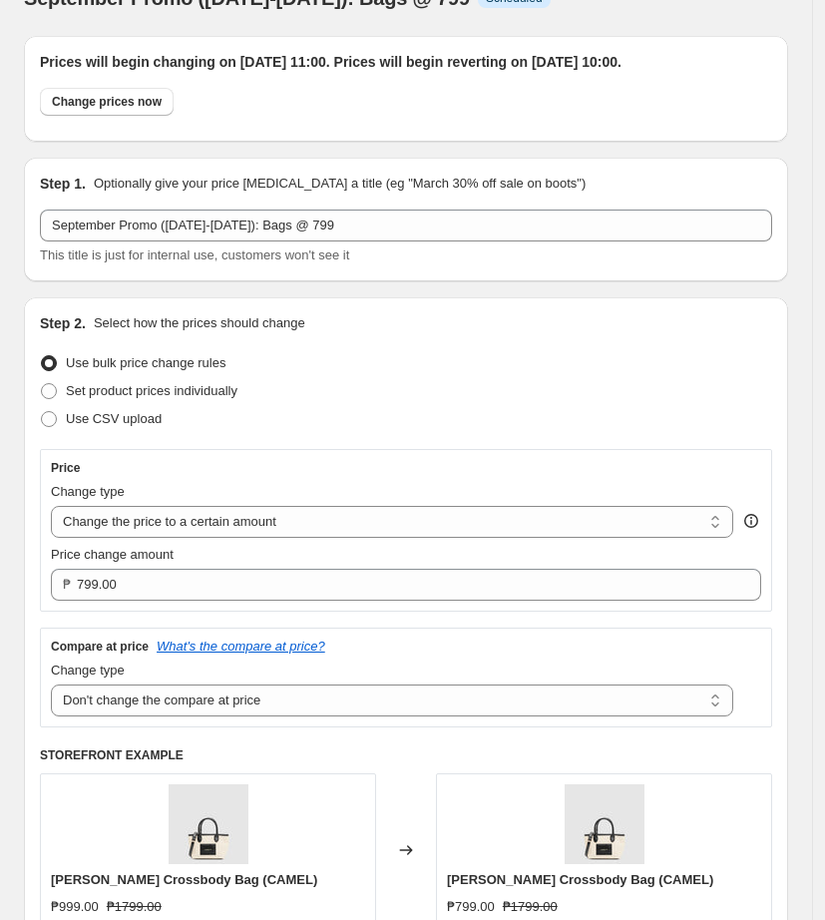
scroll to position [0, 0]
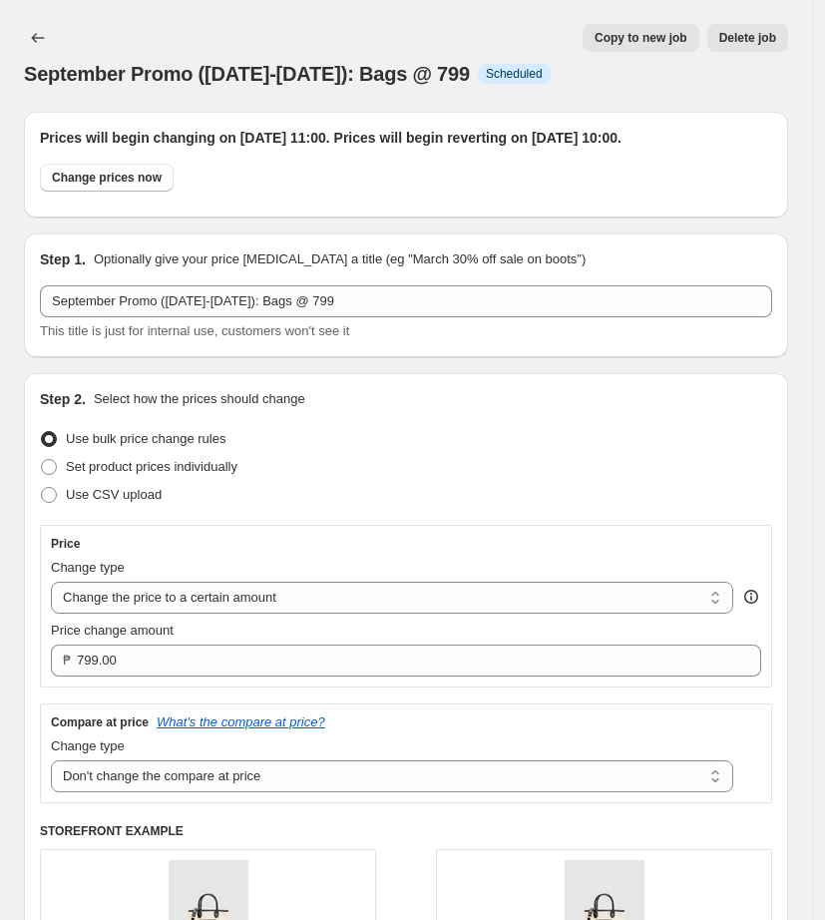
click at [346, 194] on div "Change prices now" at bounding box center [406, 183] width 732 height 38
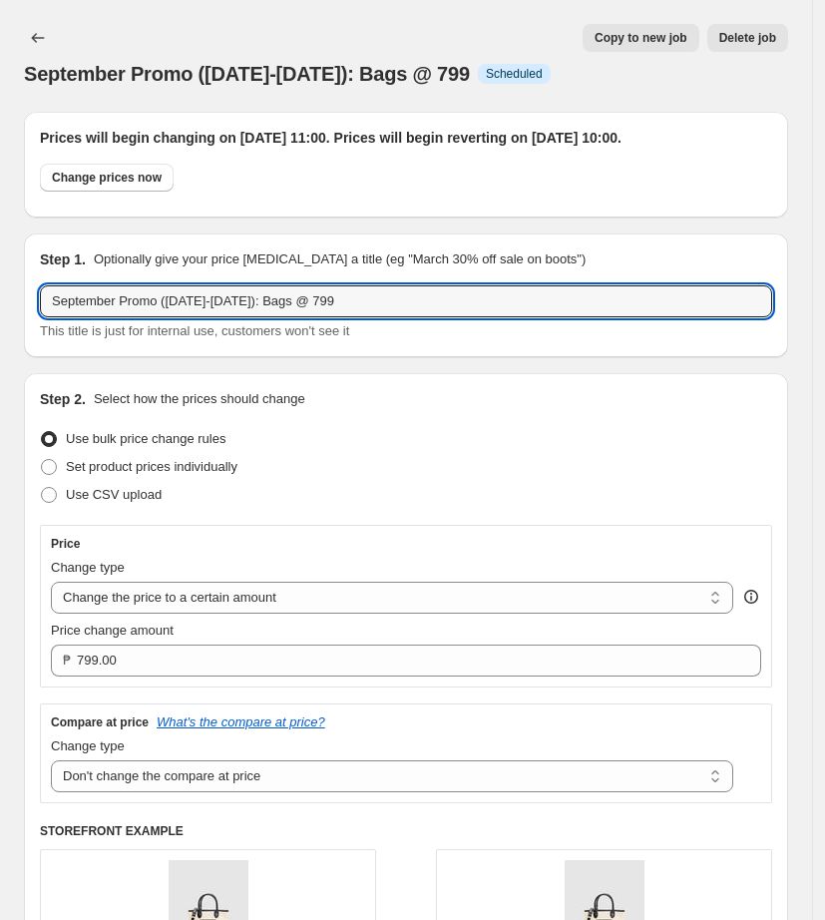
drag, startPoint x: 379, startPoint y: 328, endPoint x: -411, endPoint y: 353, distance: 790.7
click at [0, 353] on html "Home Settings Plans Skip to content September Promo ([DATE]-[DATE]): Bags @ 799…" at bounding box center [412, 460] width 825 height 920
click at [46, 42] on icon "Price change jobs" at bounding box center [38, 38] width 20 height 20
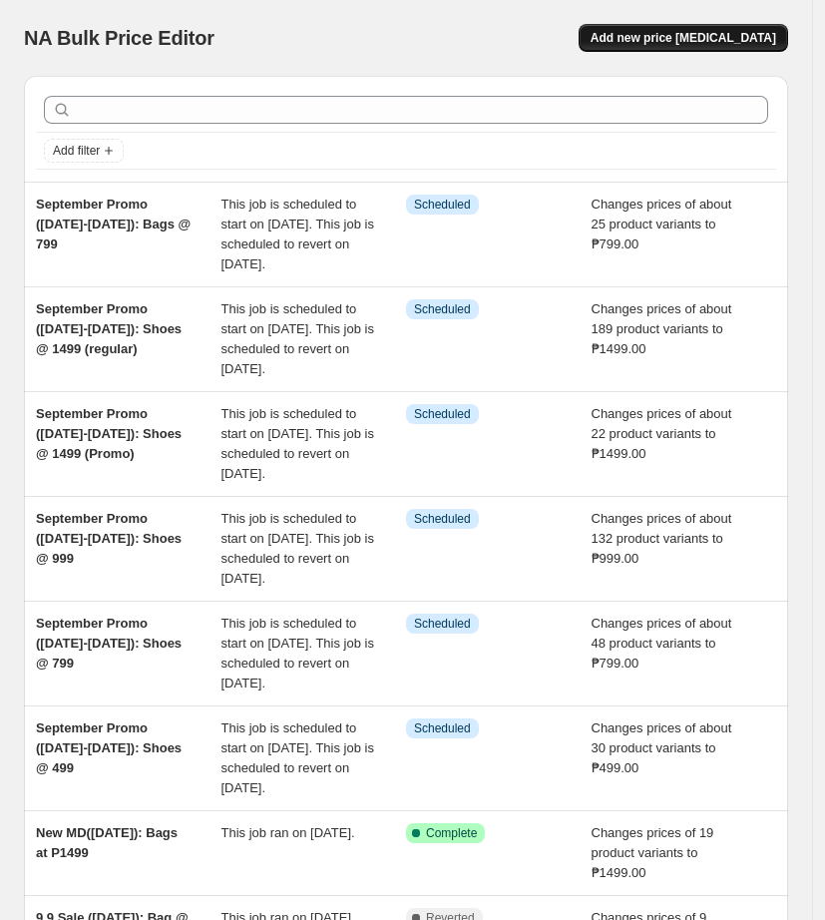
click at [652, 40] on span "Add new price [MEDICAL_DATA]" at bounding box center [684, 38] width 186 height 16
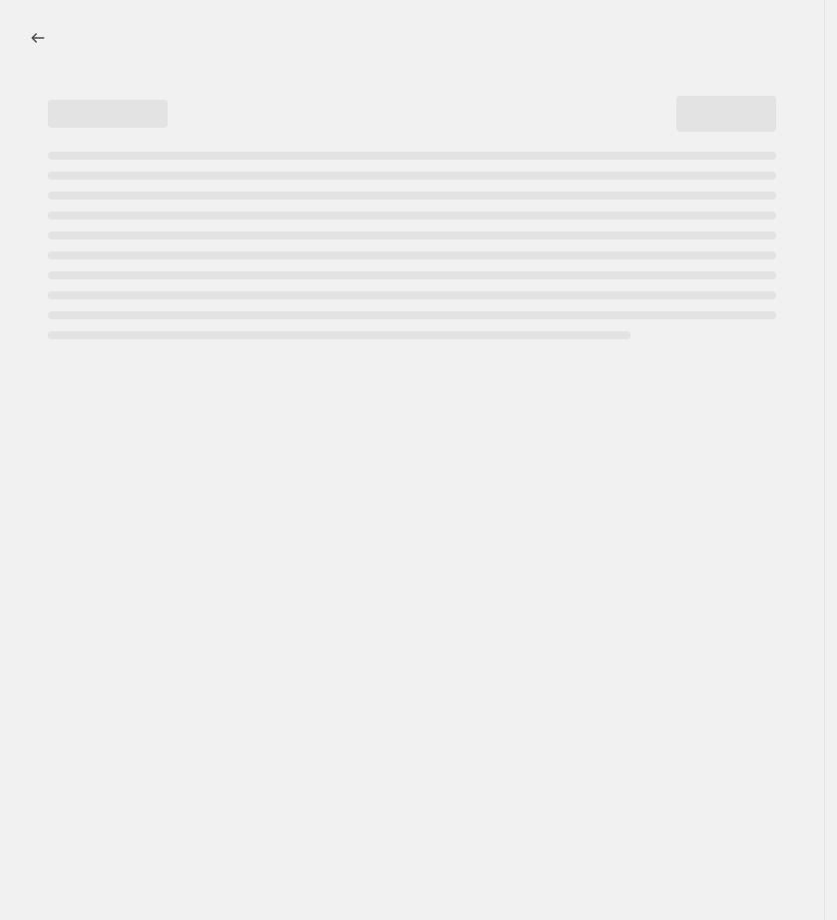
select select "percentage"
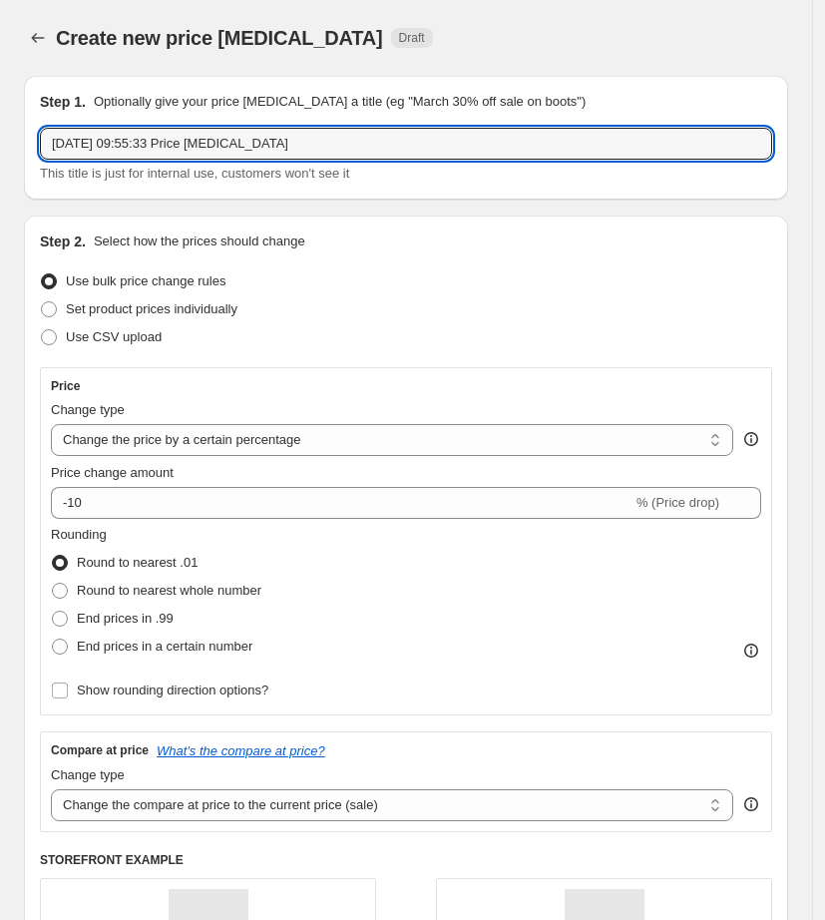
drag, startPoint x: 306, startPoint y: 138, endPoint x: -649, endPoint y: 124, distance: 955.0
click at [0, 124] on html "Home Settings Plans Skip to content Create new price [MEDICAL_DATA]. This page …" at bounding box center [412, 460] width 825 height 920
paste input "September Promo ([DATE]-[DATE]): Bags @ 799"
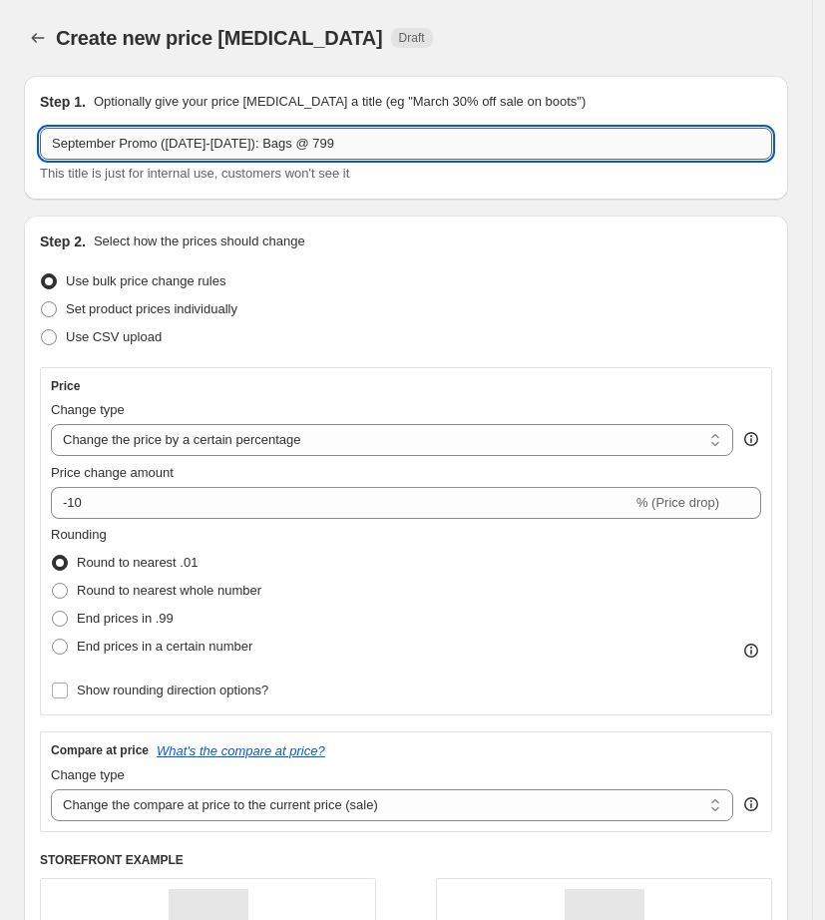
drag, startPoint x: 283, startPoint y: 147, endPoint x: 254, endPoint y: 147, distance: 28.9
click at [254, 147] on input "September Promo ([DATE]-[DATE]): Bags @ 799" at bounding box center [406, 144] width 732 height 32
click at [354, 139] on input "September Promo ([DATE]-[DATE]): Bags @ 799" at bounding box center [406, 144] width 732 height 32
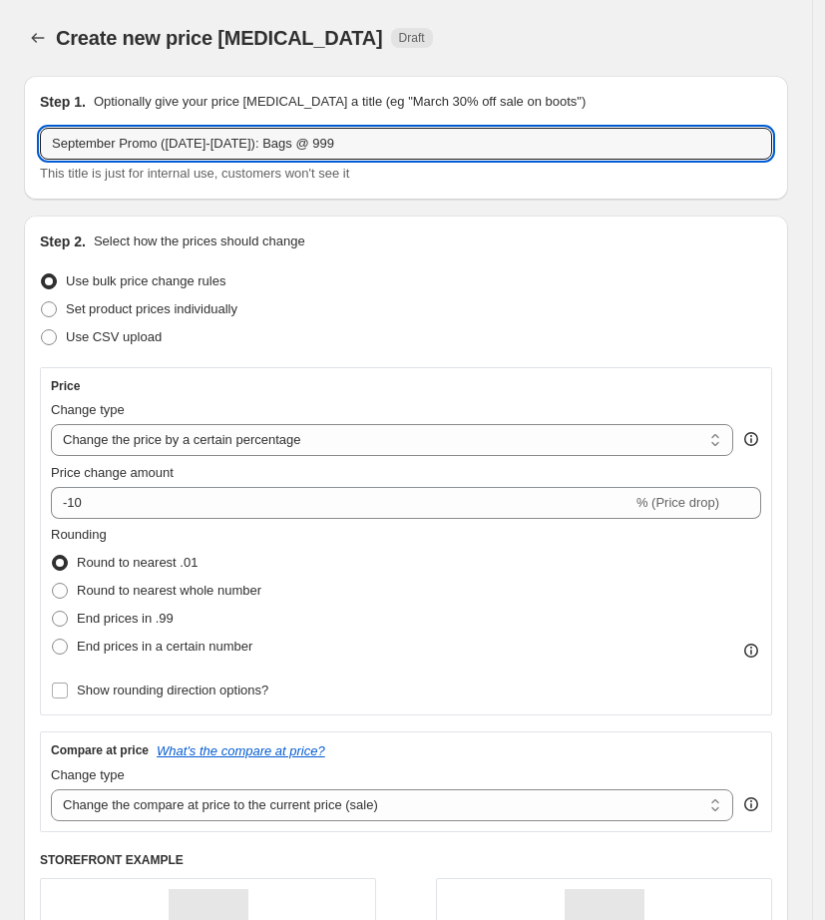
type input "September Promo ([DATE]-[DATE]): Bags @ 999"
click at [471, 235] on div "Step 2. Select how the prices should change" at bounding box center [406, 241] width 732 height 20
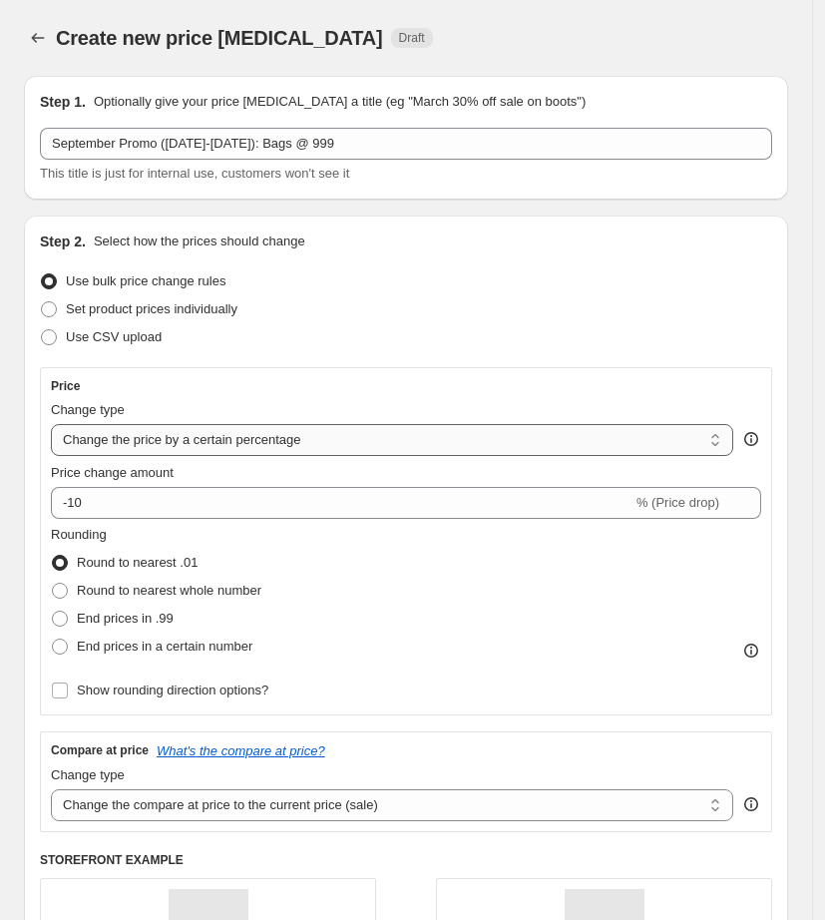
click at [233, 438] on select "Change the price to a certain amount Change the price by a certain amount Chang…" at bounding box center [392, 440] width 683 height 32
select select "to"
click at [51, 424] on select "Change the price to a certain amount Change the price by a certain amount Chang…" at bounding box center [392, 440] width 683 height 32
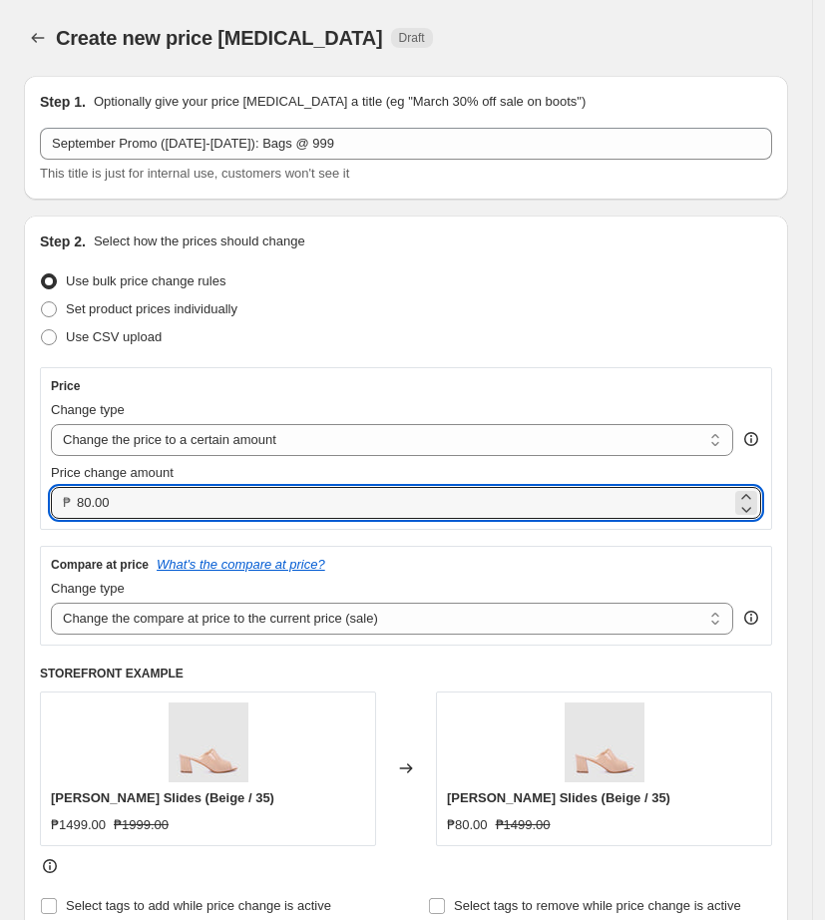
drag, startPoint x: 202, startPoint y: 505, endPoint x: -163, endPoint y: 484, distance: 364.8
click at [0, 484] on html "Home Settings Plans Skip to content Create new price [MEDICAL_DATA]. This page …" at bounding box center [412, 460] width 825 height 920
type input "999.00"
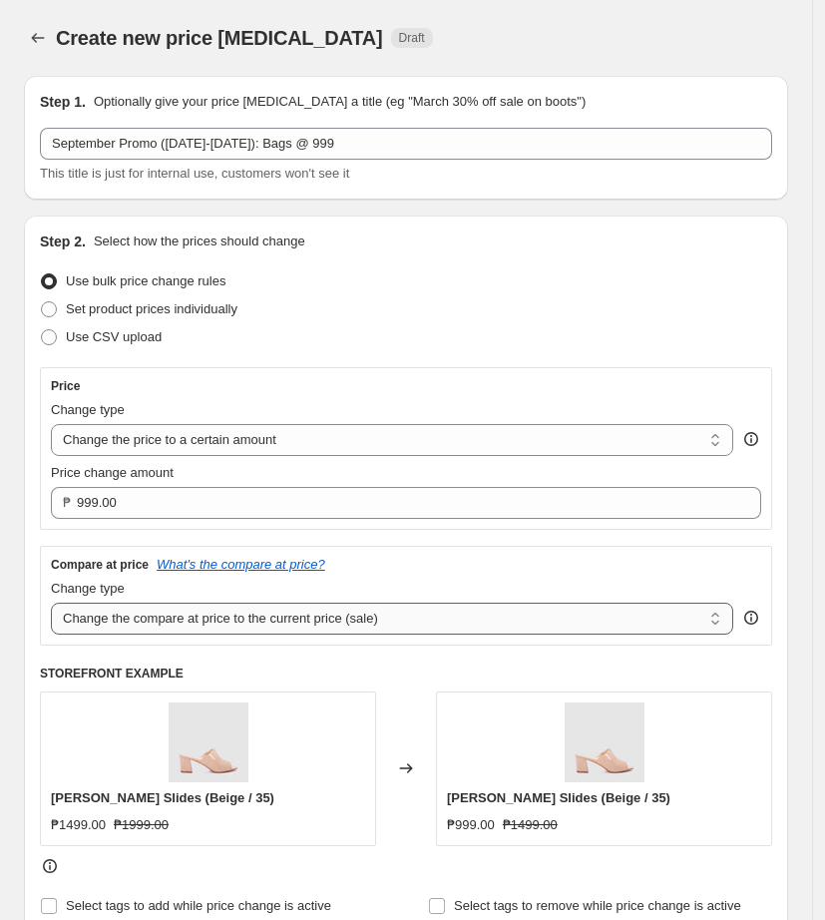
click at [327, 616] on select "Change the compare at price to the current price (sale) Change the compare at p…" at bounding box center [392, 619] width 683 height 32
select select "no_change"
click at [51, 603] on select "Change the compare at price to the current price (sale) Change the compare at p…" at bounding box center [392, 619] width 683 height 32
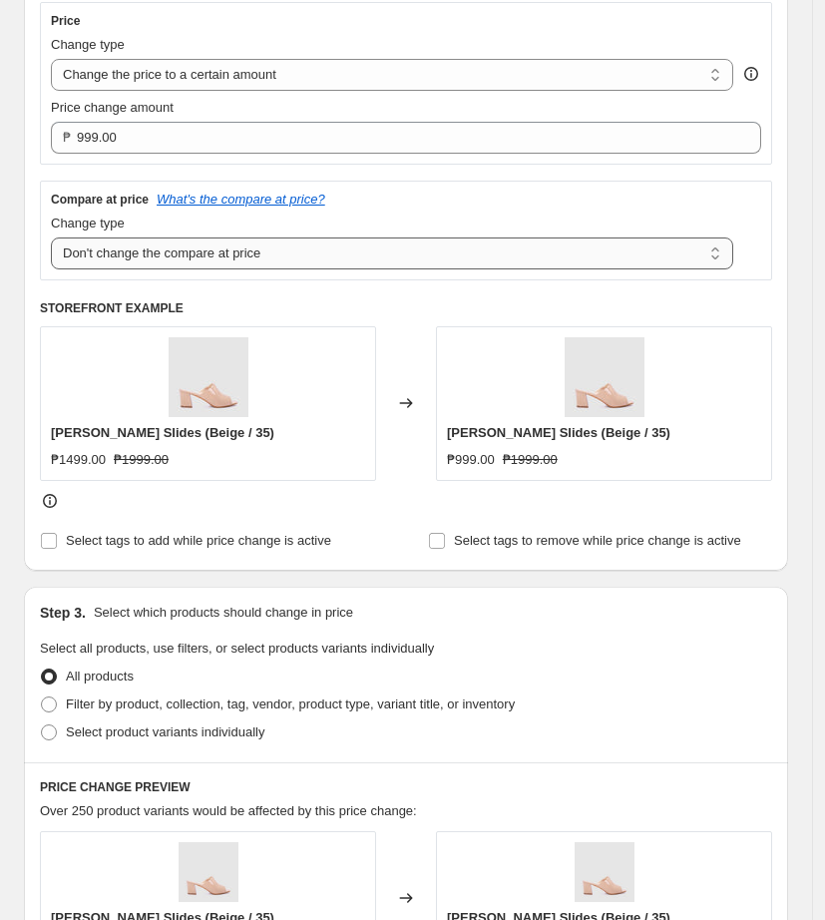
scroll to position [624, 0]
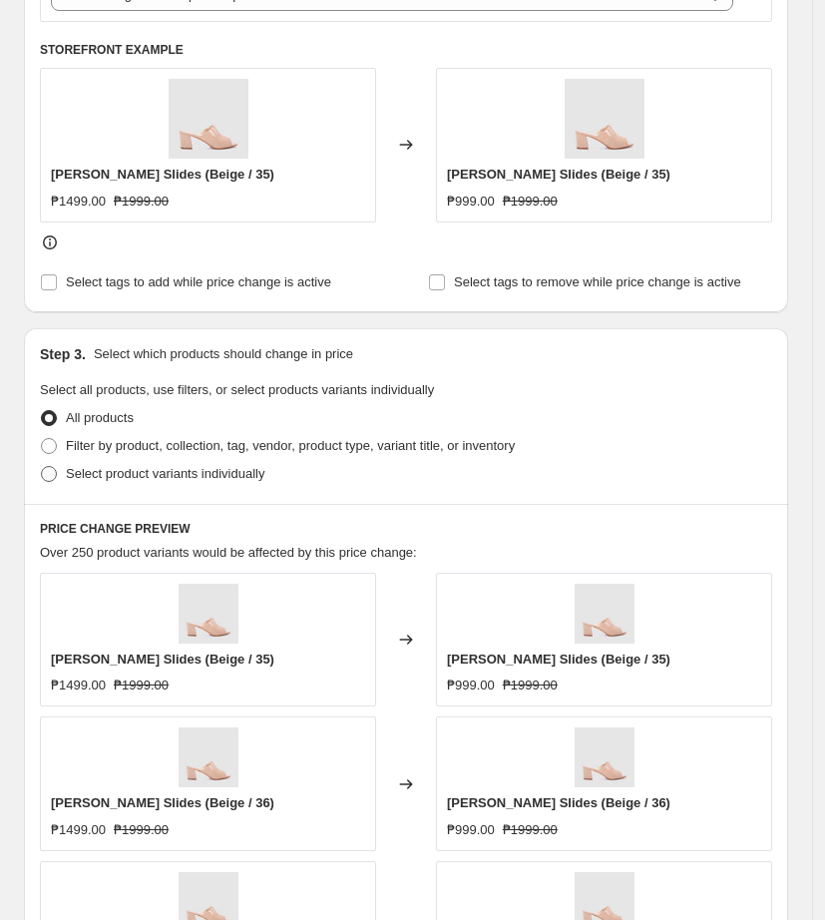
click at [47, 474] on span at bounding box center [49, 474] width 16 height 16
click at [42, 467] on input "Select product variants individually" at bounding box center [41, 466] width 1 height 1
radio input "true"
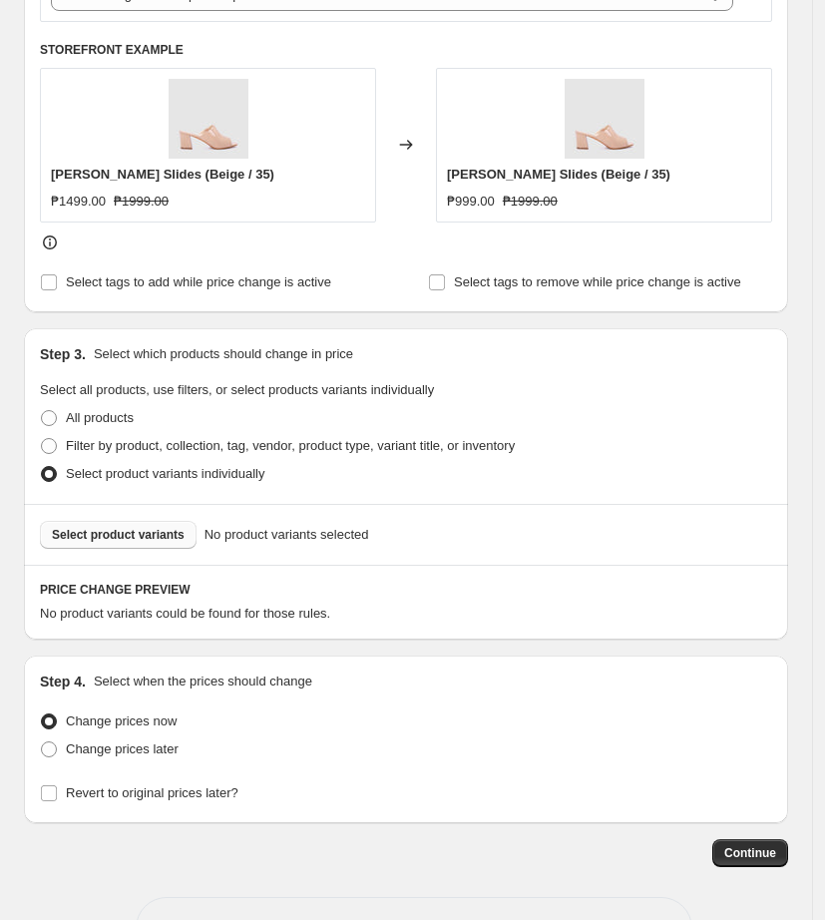
click at [66, 534] on span "Select product variants" at bounding box center [118, 535] width 133 height 16
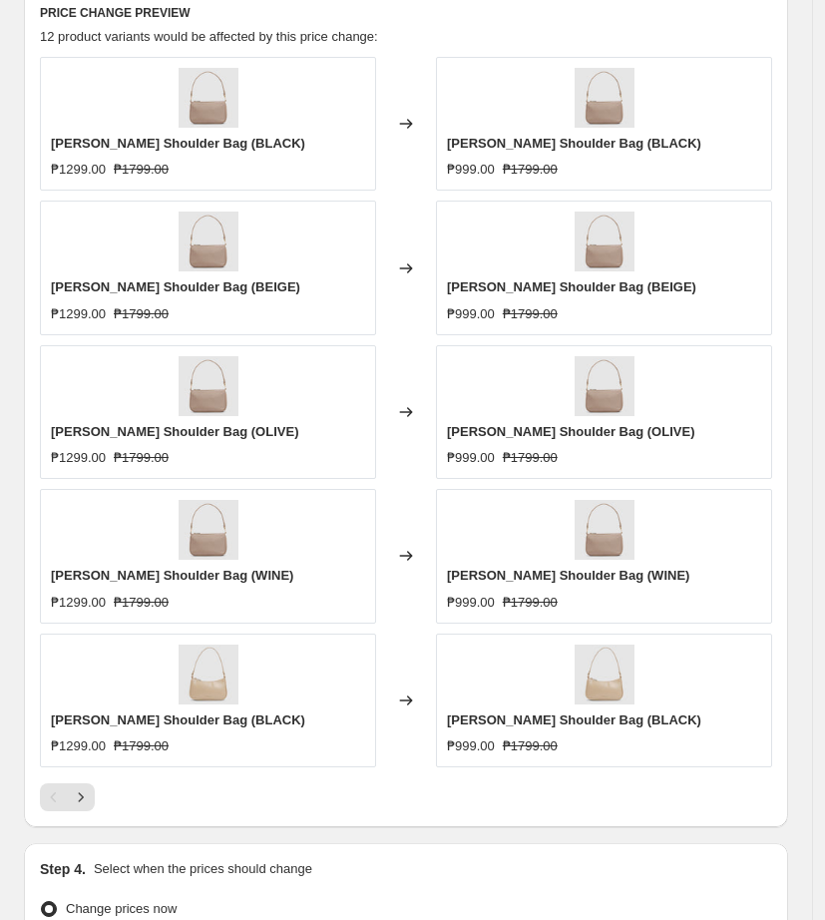
scroll to position [1372, 0]
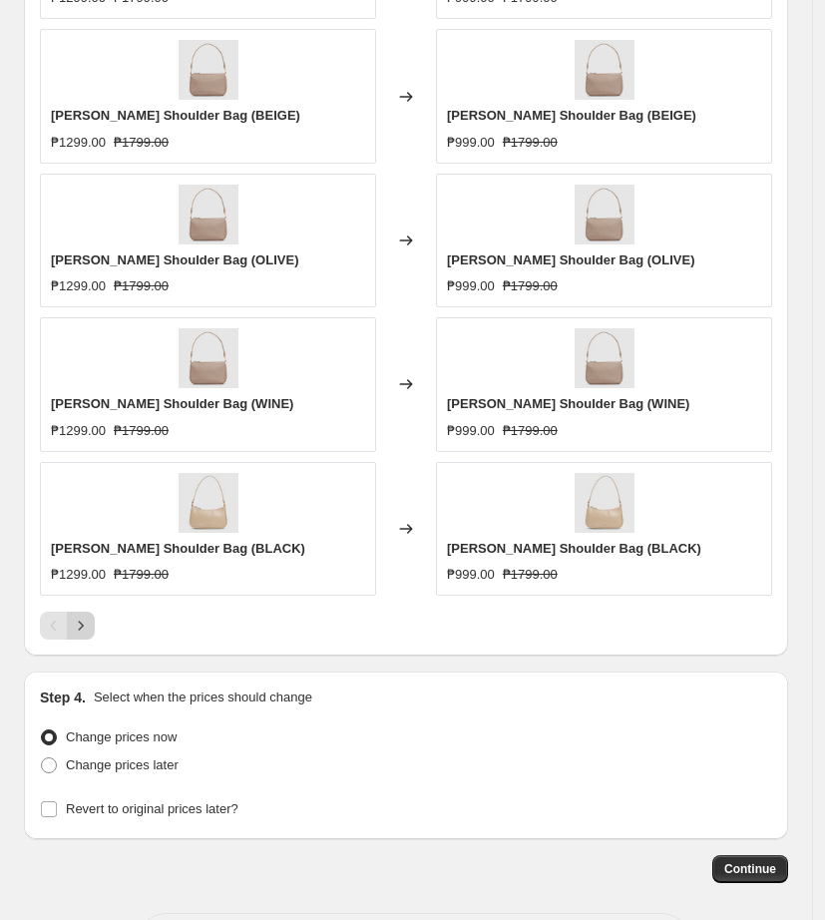
click at [80, 623] on icon "Next" at bounding box center [81, 626] width 20 height 20
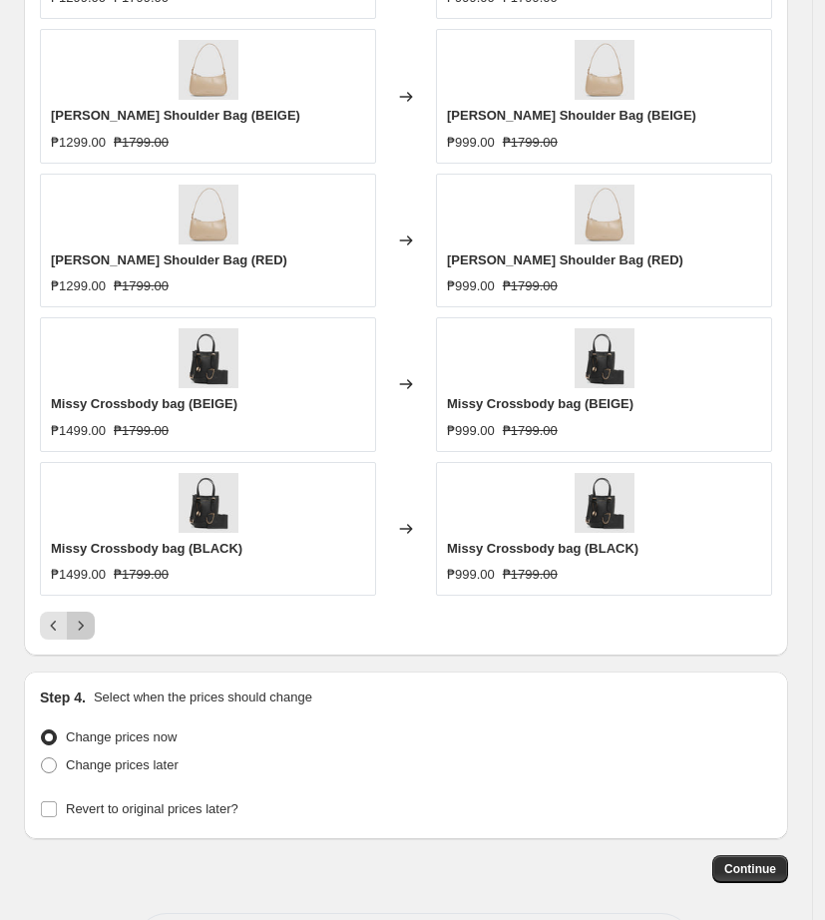
click at [81, 634] on icon "Next" at bounding box center [81, 626] width 20 height 20
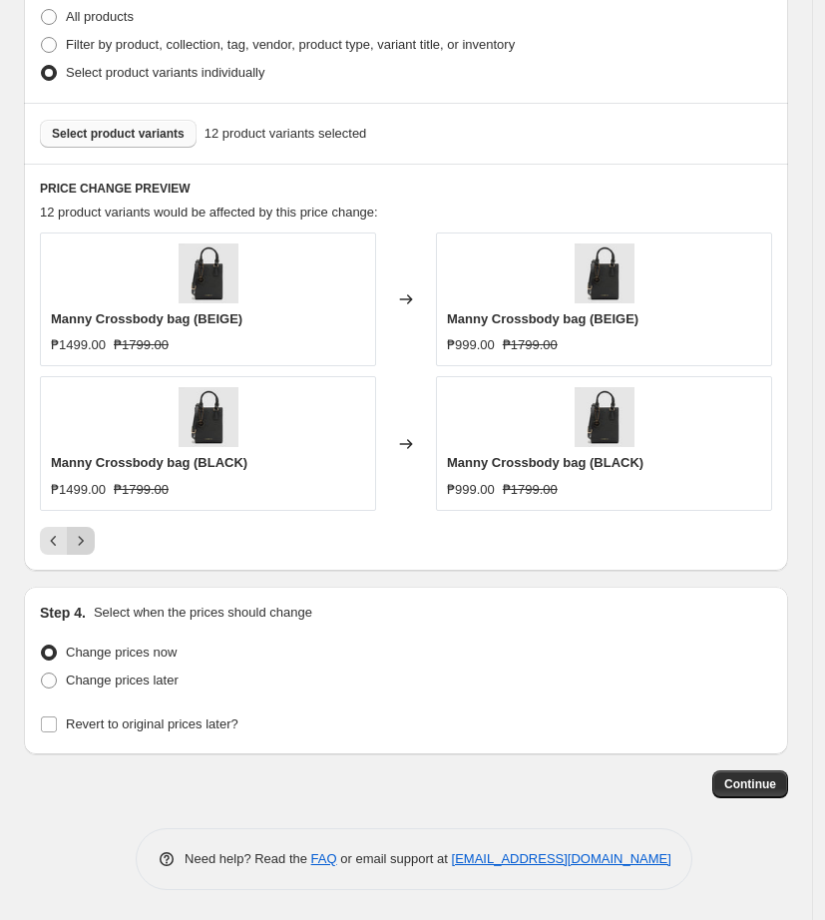
scroll to position [1024, 0]
click at [266, 558] on div "PRICE CHANGE PREVIEW 12 product variants would be affected by this price change…" at bounding box center [406, 368] width 764 height 407
click at [53, 691] on label "Change prices later" at bounding box center [109, 682] width 139 height 28
click at [42, 675] on input "Change prices later" at bounding box center [41, 674] width 1 height 1
radio input "true"
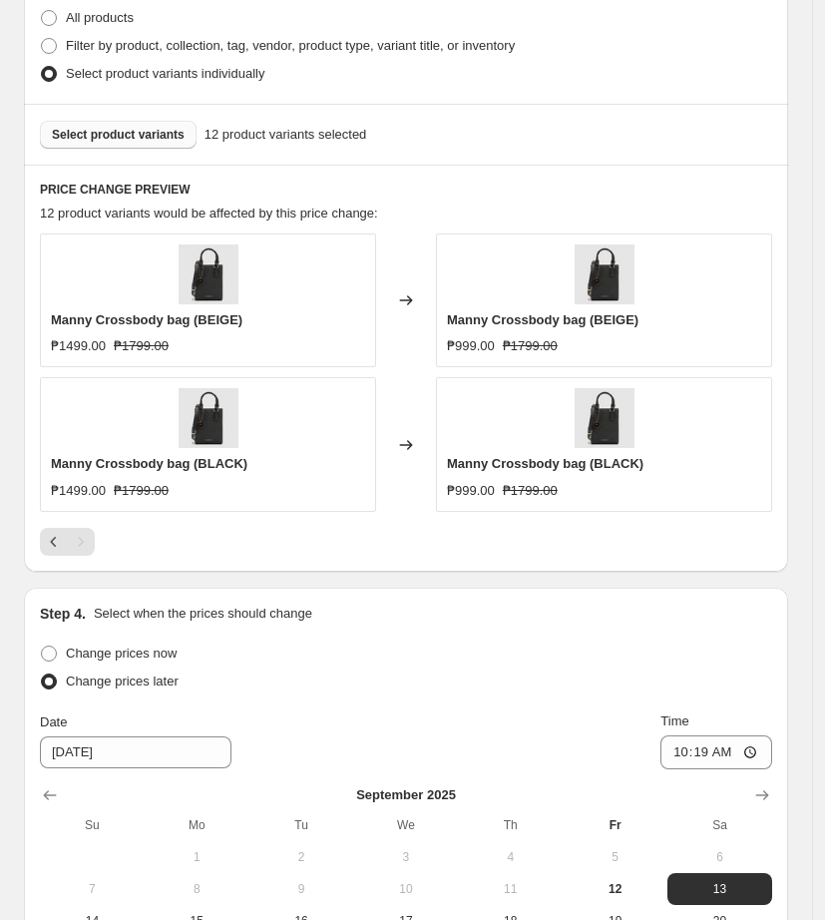
scroll to position [1365, 0]
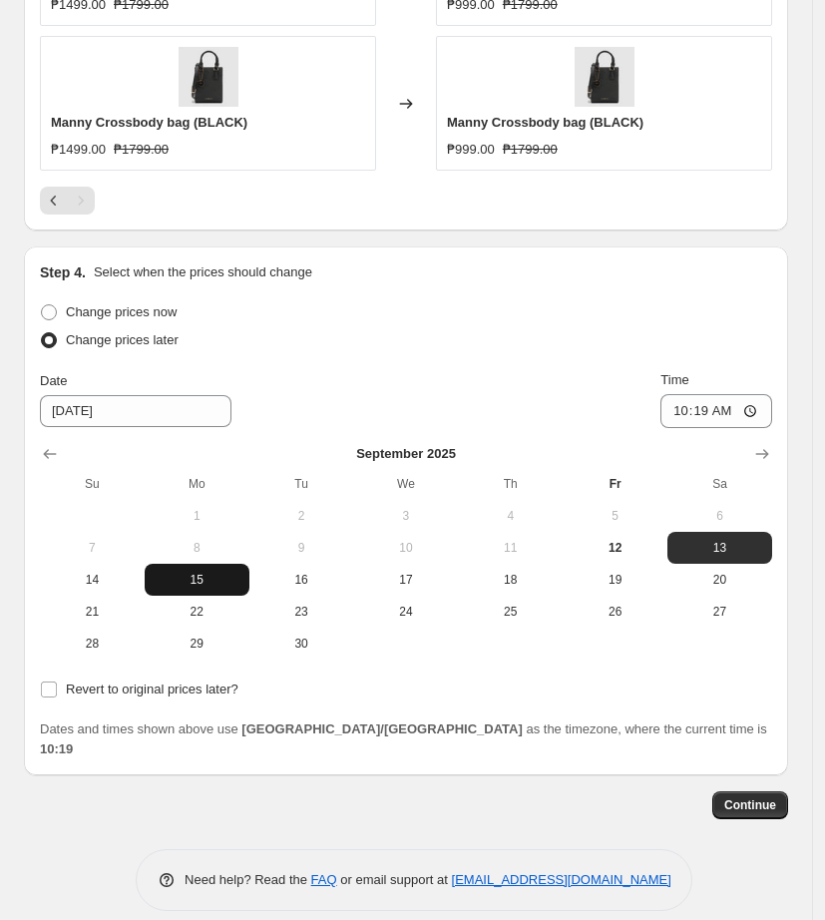
click at [211, 584] on span "15" at bounding box center [197, 580] width 89 height 16
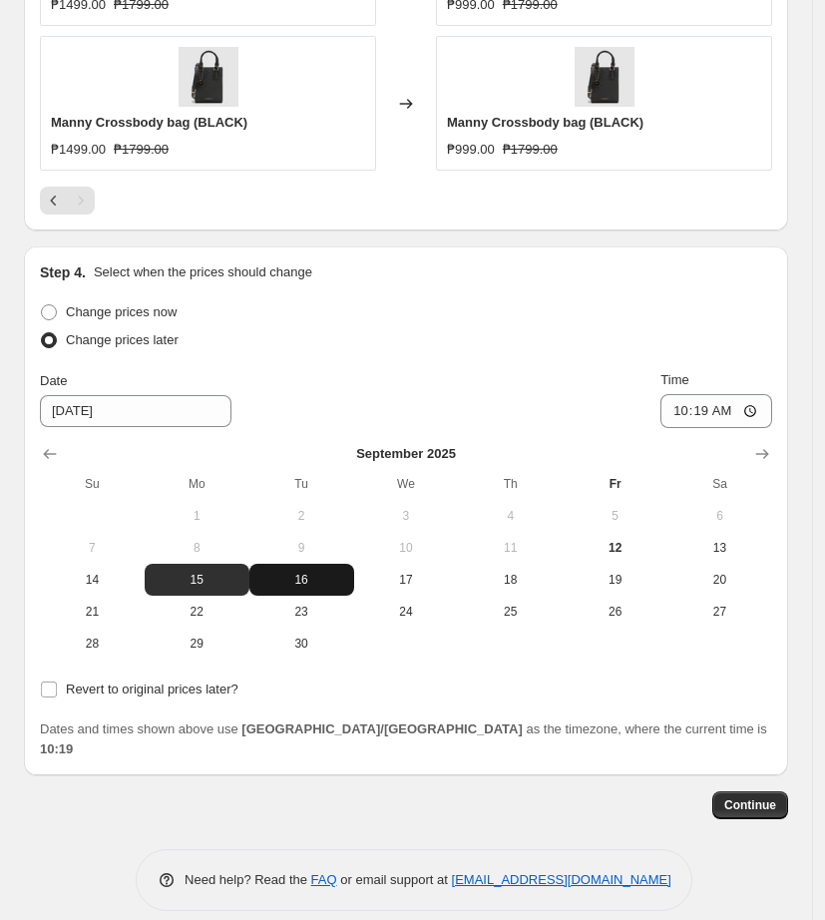
click at [329, 574] on span "16" at bounding box center [301, 580] width 89 height 16
type input "[DATE]"
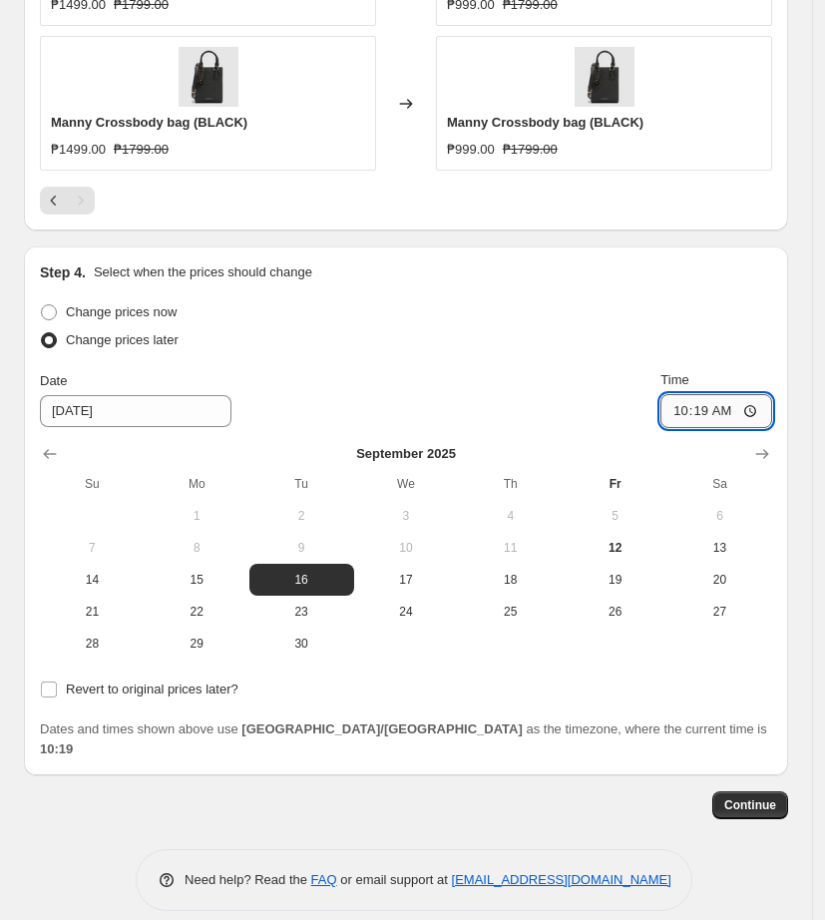
click at [688, 414] on input "10:19" at bounding box center [717, 411] width 112 height 34
type input "11:00"
click at [75, 689] on span "Revert to original prices later?" at bounding box center [152, 689] width 173 height 15
click at [57, 689] on input "Revert to original prices later?" at bounding box center [49, 690] width 16 height 16
checkbox input "true"
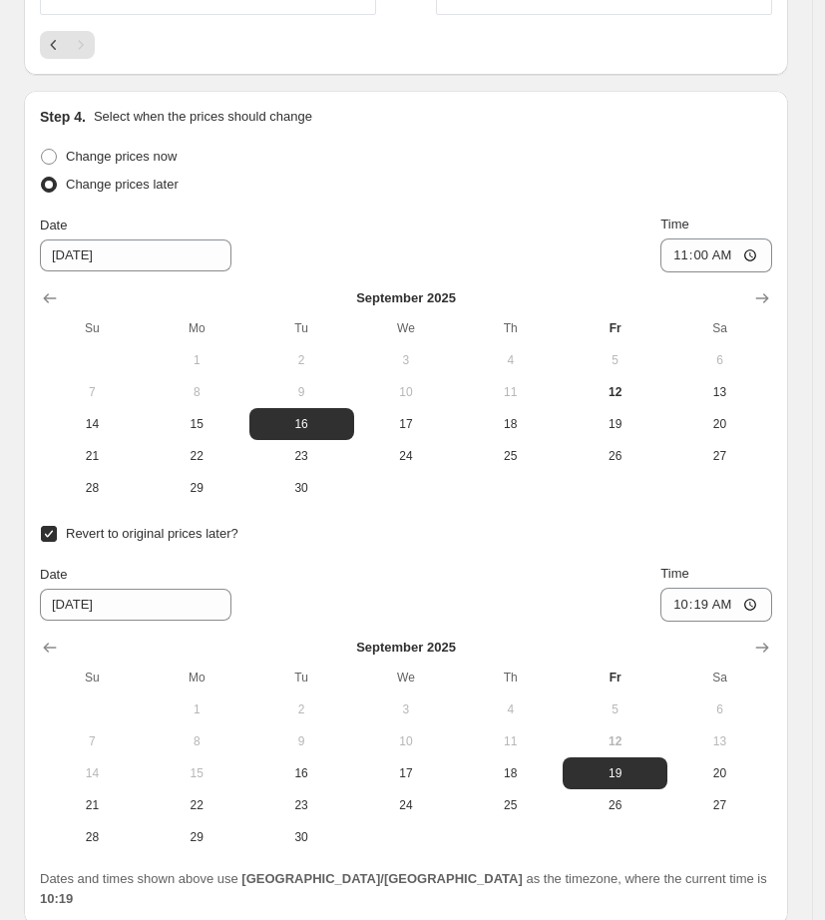
scroll to position [1670, 0]
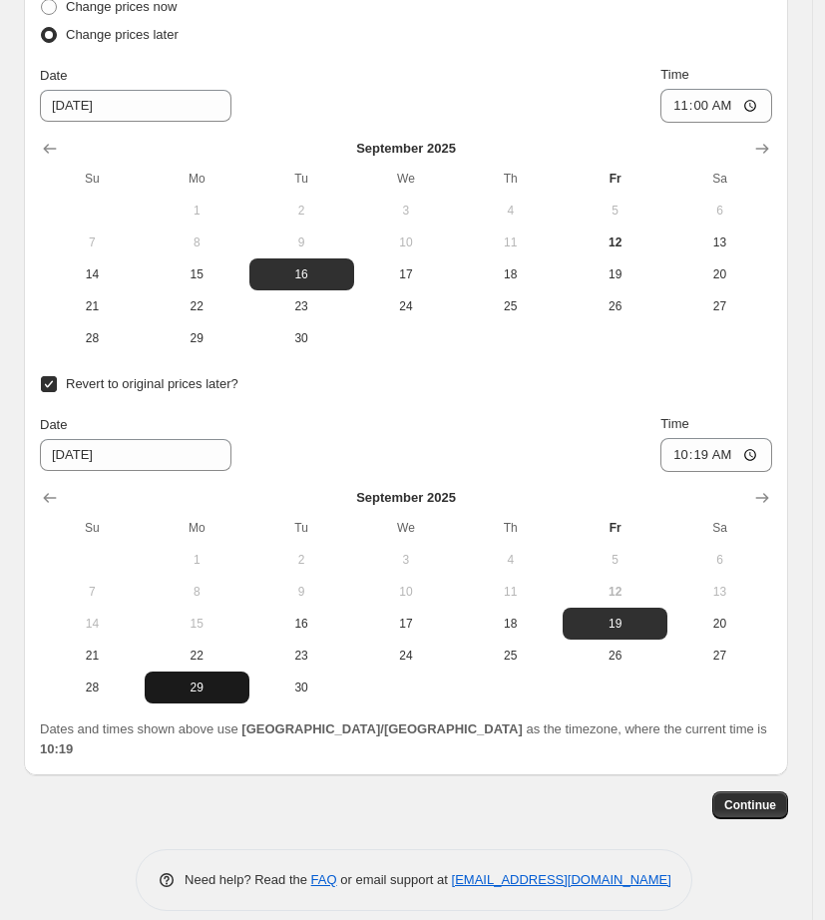
click at [207, 691] on span "29" at bounding box center [197, 688] width 89 height 16
type input "[DATE]"
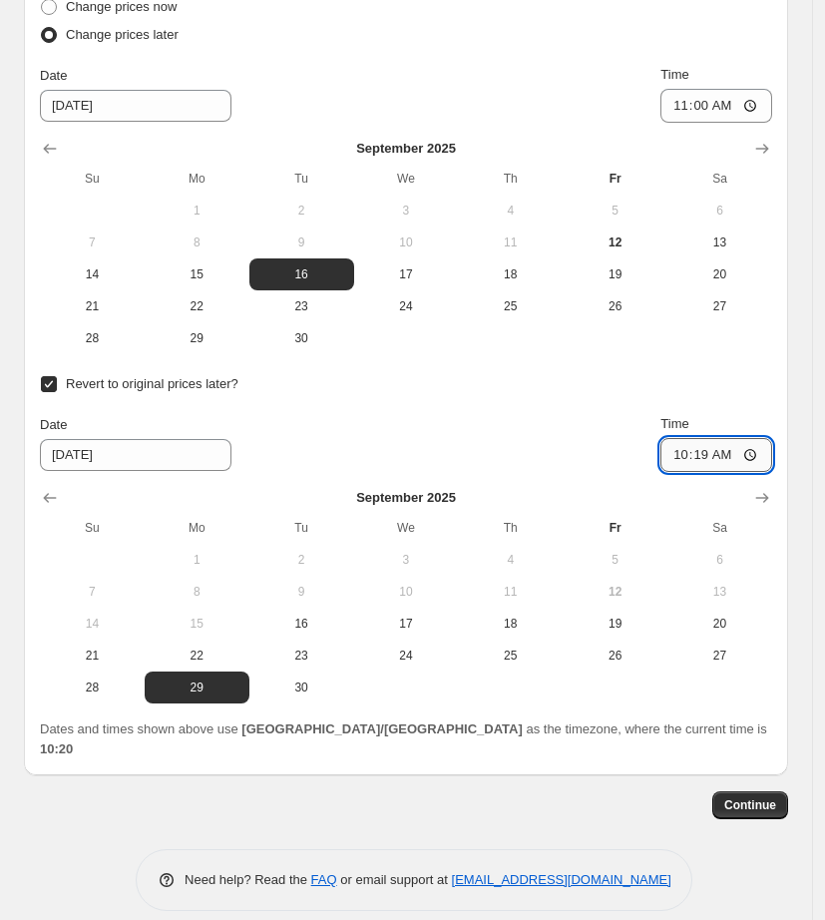
click at [699, 451] on input "10:19" at bounding box center [717, 455] width 112 height 34
type input "10:00"
click at [552, 458] on div "Date [DATE] Time 10:00" at bounding box center [406, 443] width 732 height 58
click at [743, 797] on button "Continue" at bounding box center [750, 805] width 76 height 28
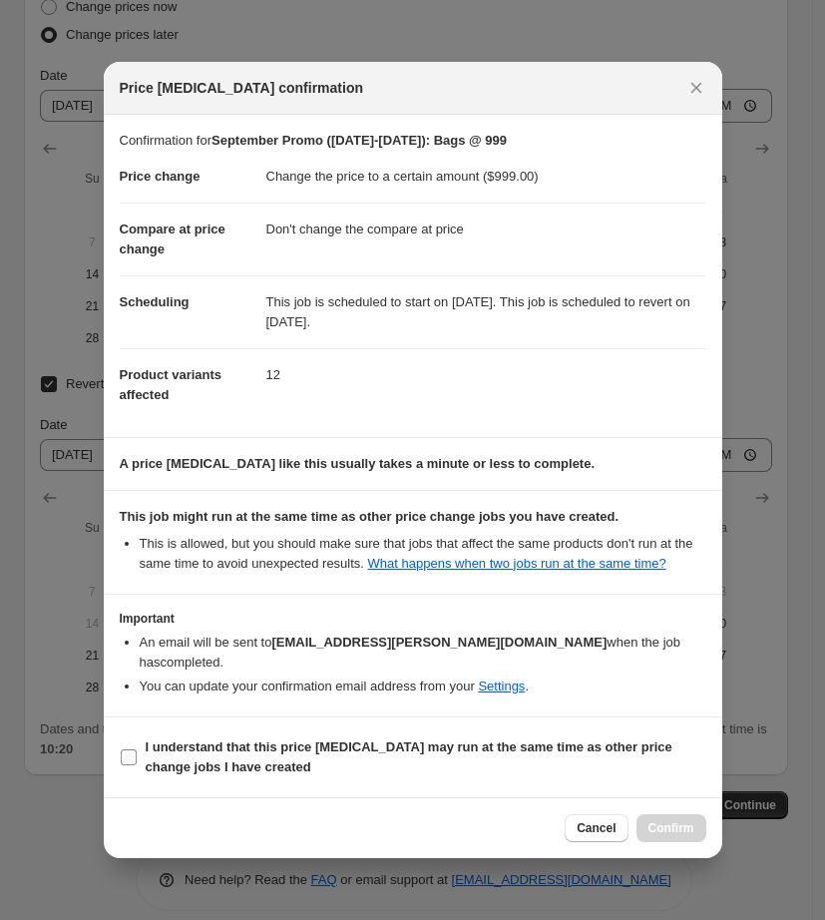
click at [196, 754] on b "I understand that this price [MEDICAL_DATA] may run at the same time as other p…" at bounding box center [409, 756] width 527 height 35
click at [137, 754] on input "I understand that this price [MEDICAL_DATA] may run at the same time as other p…" at bounding box center [129, 757] width 16 height 16
checkbox input "true"
click at [657, 833] on span "Confirm" at bounding box center [672, 828] width 46 height 16
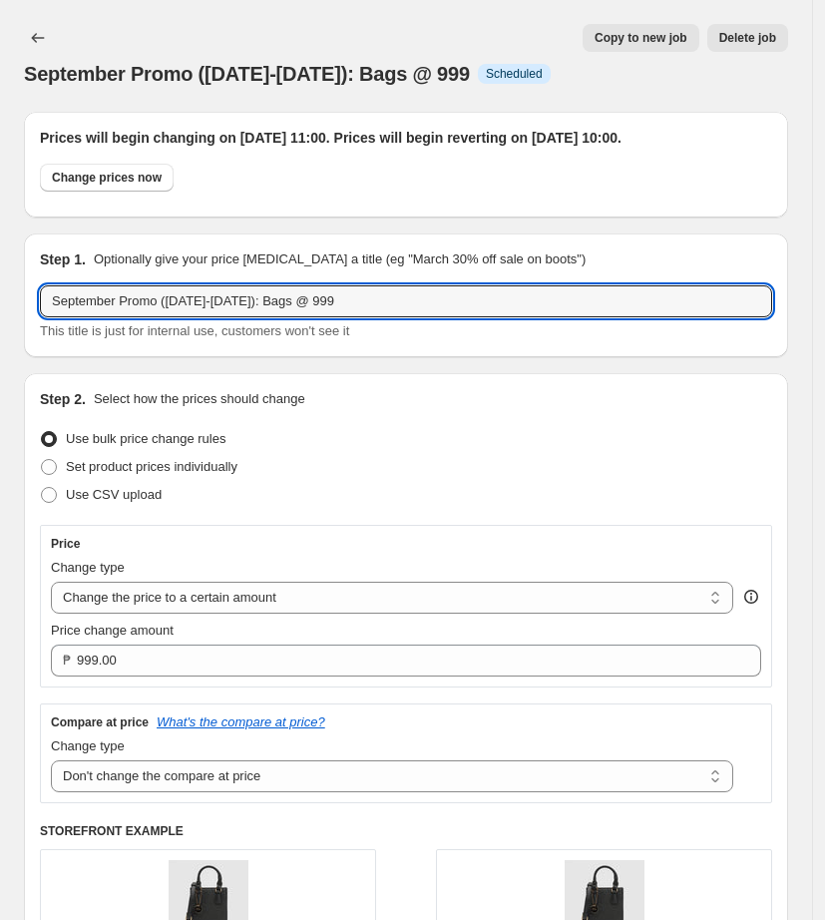
drag, startPoint x: 354, startPoint y: 313, endPoint x: -156, endPoint y: 330, distance: 510.2
click at [0, 330] on html "Home Settings Plans Skip to content September Promo ([DATE]-[DATE]): Bags @ 999…" at bounding box center [412, 460] width 825 height 920
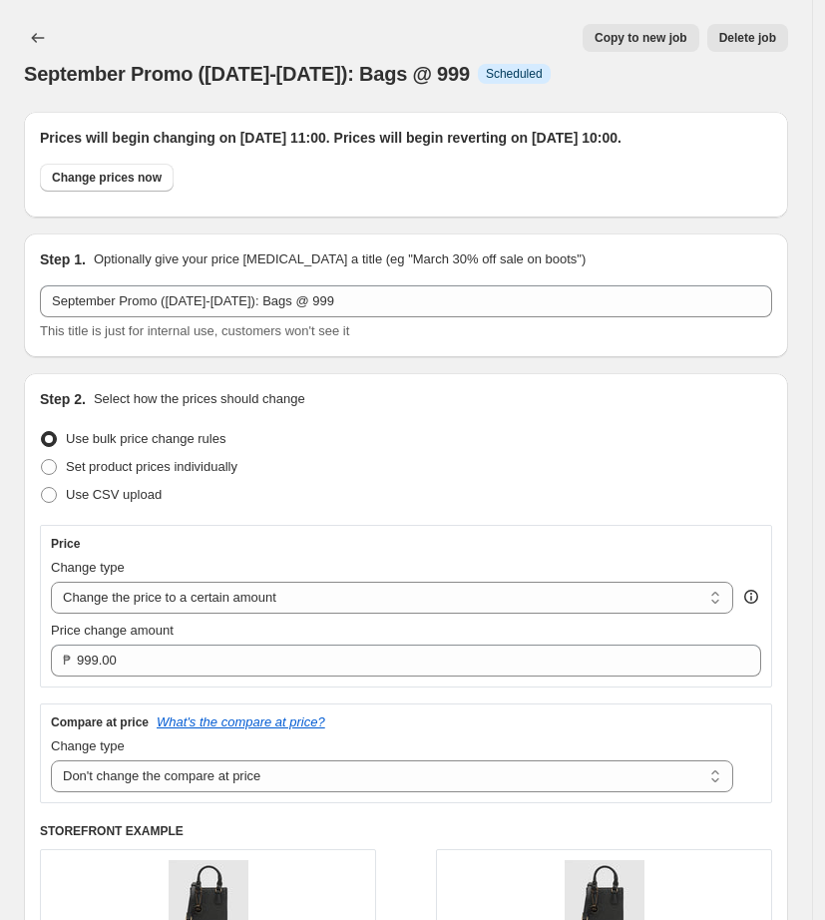
click at [249, 148] on h2 "Prices will begin changing on [DATE] 11:00. Prices will begin reverting on [DAT…" at bounding box center [406, 138] width 732 height 20
click at [28, 34] on icon "Price change jobs" at bounding box center [38, 38] width 20 height 20
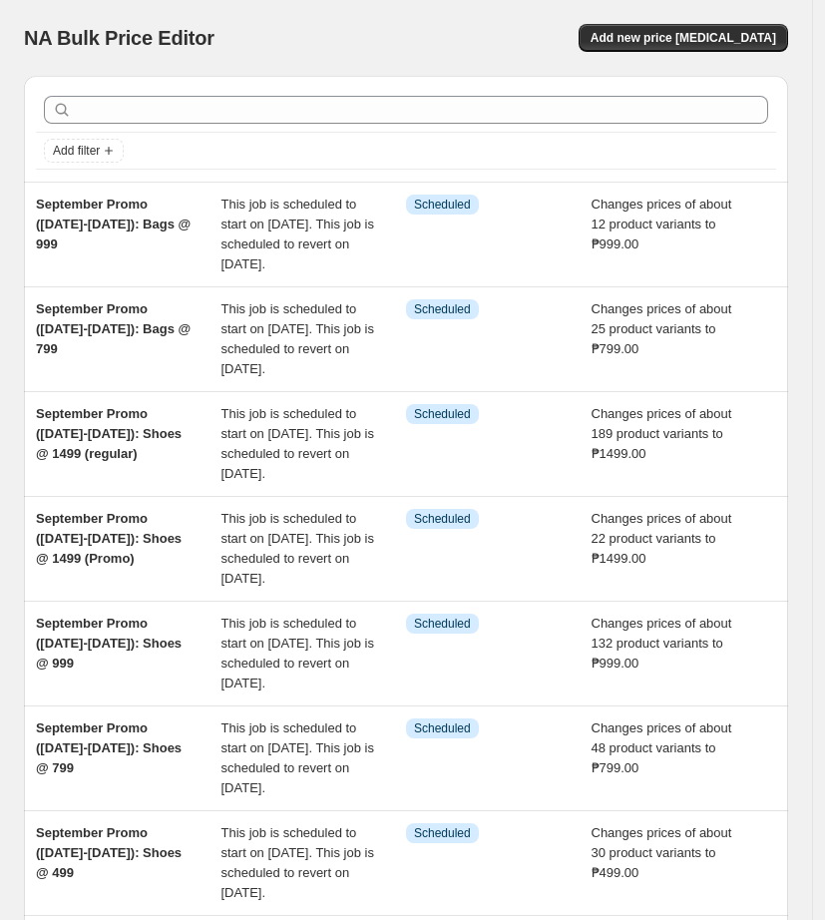
click at [557, 48] on div "Add new price [MEDICAL_DATA]" at bounding box center [596, 38] width 384 height 28
click at [663, 41] on span "Add new price [MEDICAL_DATA]" at bounding box center [684, 38] width 186 height 16
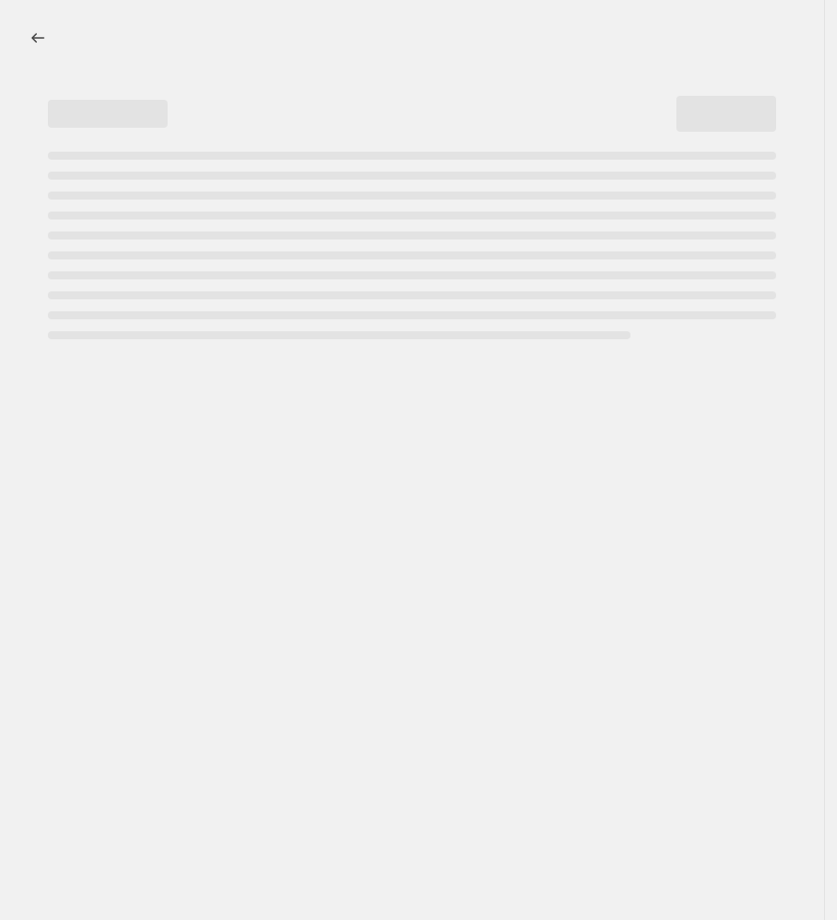
select select "percentage"
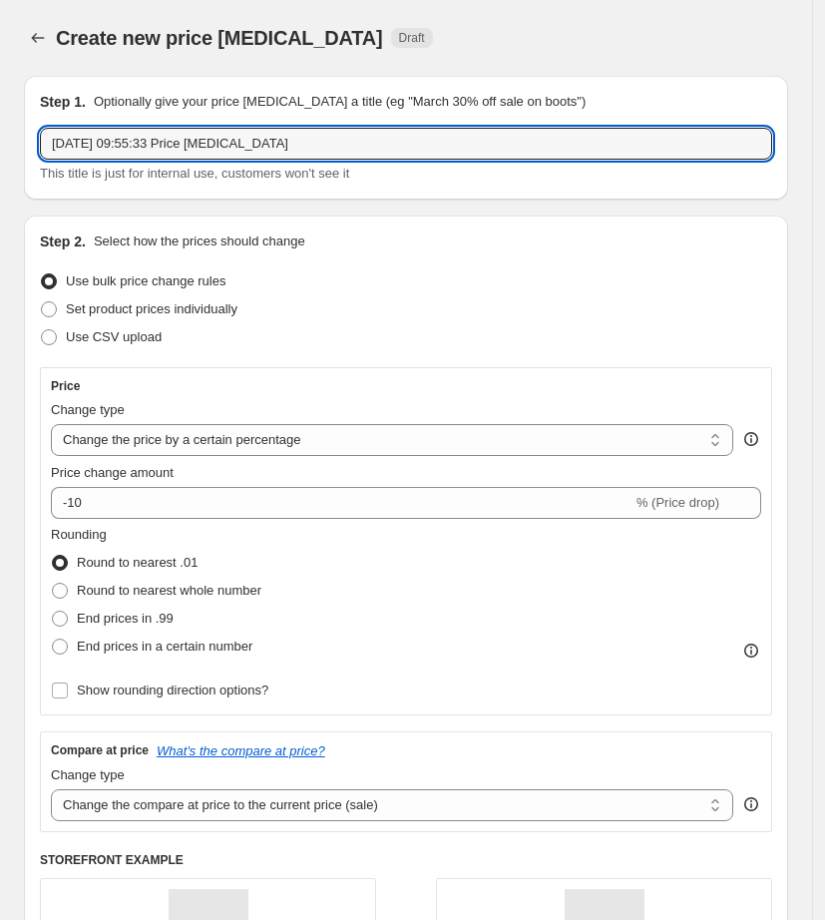
drag, startPoint x: 362, startPoint y: 135, endPoint x: -8, endPoint y: 154, distance: 370.7
click at [0, 154] on html "Home Settings Plans Skip to content Create new price [MEDICAL_DATA]. This page …" at bounding box center [412, 460] width 825 height 920
paste input "September Promo ([DATE]-[DATE]): Bags @ 999"
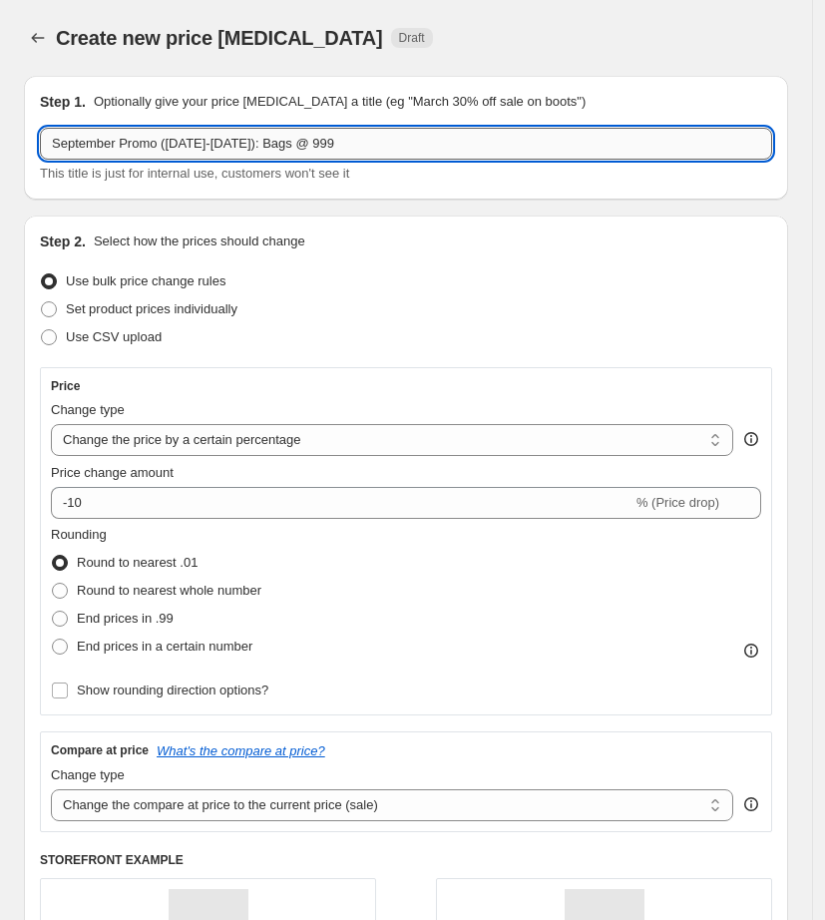
click at [350, 138] on input "September Promo ([DATE]-[DATE]): Bags @ 999" at bounding box center [406, 144] width 732 height 32
drag, startPoint x: 346, startPoint y: 134, endPoint x: 304, endPoint y: 142, distance: 42.7
click at [304, 142] on input "September Promo ([DATE]-[DATE]): Bags @ 999" at bounding box center [406, 144] width 732 height 32
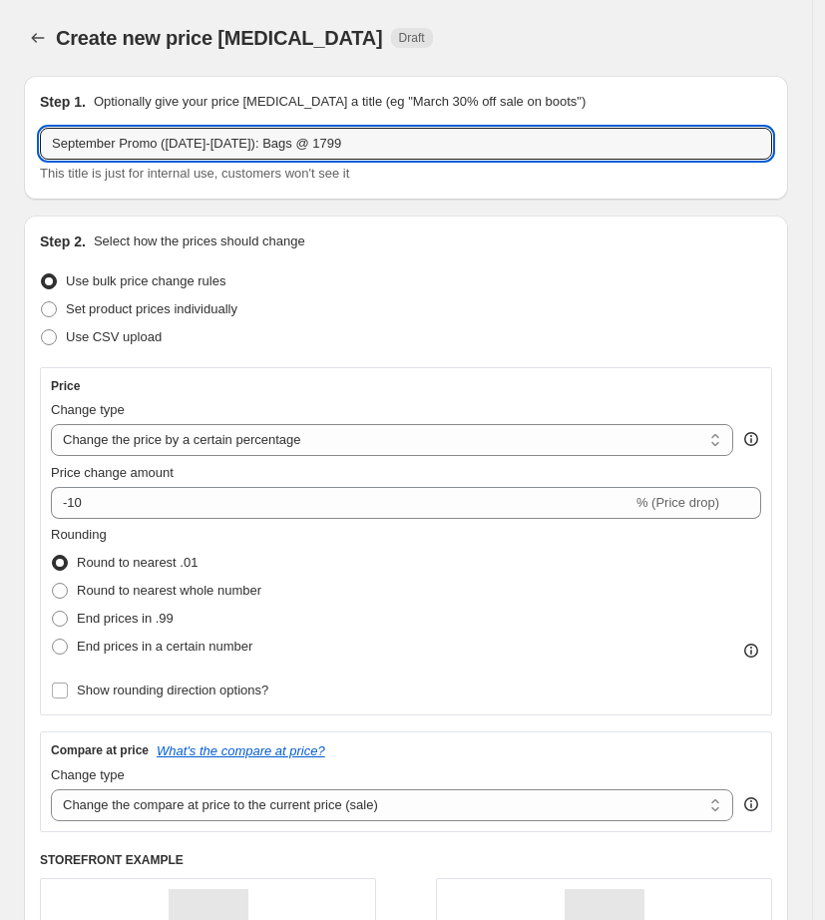
type input "September Promo ([DATE]-[DATE]): Bags @ 1799"
click at [380, 222] on div "Step 2. Select how the prices should change Use bulk price change rules Set pro…" at bounding box center [406, 669] width 764 height 906
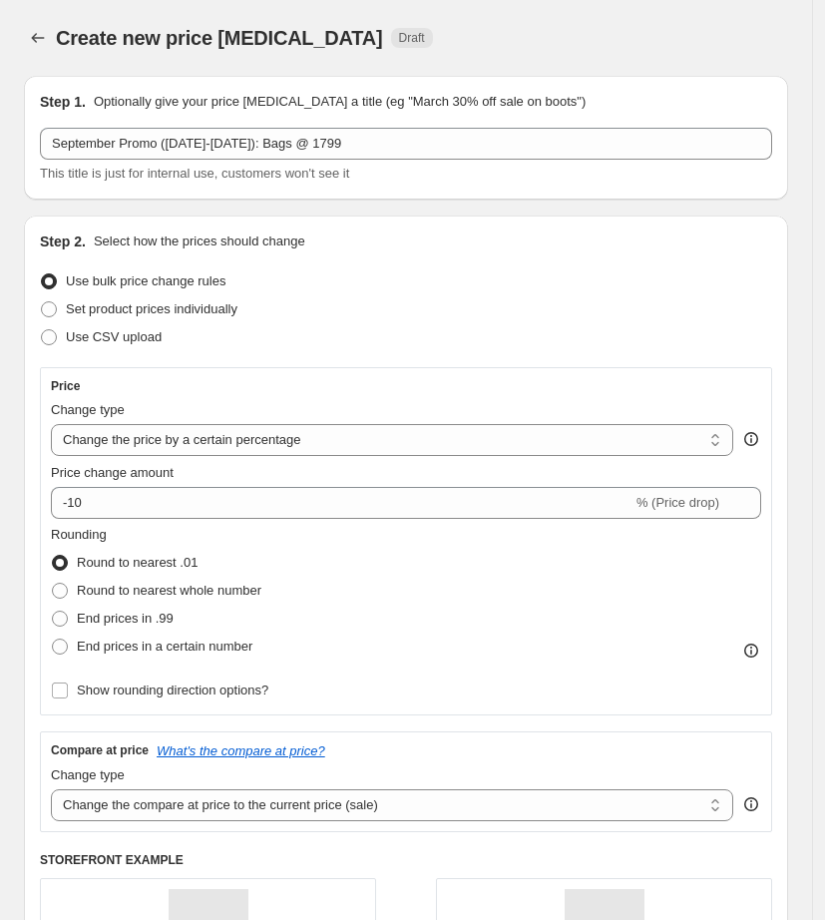
click at [223, 223] on div "Step 2. Select how the prices should change Use bulk price change rules Set pro…" at bounding box center [406, 669] width 764 height 906
click at [240, 445] on select "Change the price to a certain amount Change the price by a certain amount Chang…" at bounding box center [392, 440] width 683 height 32
select select "to"
click at [51, 424] on select "Change the price to a certain amount Change the price by a certain amount Chang…" at bounding box center [392, 440] width 683 height 32
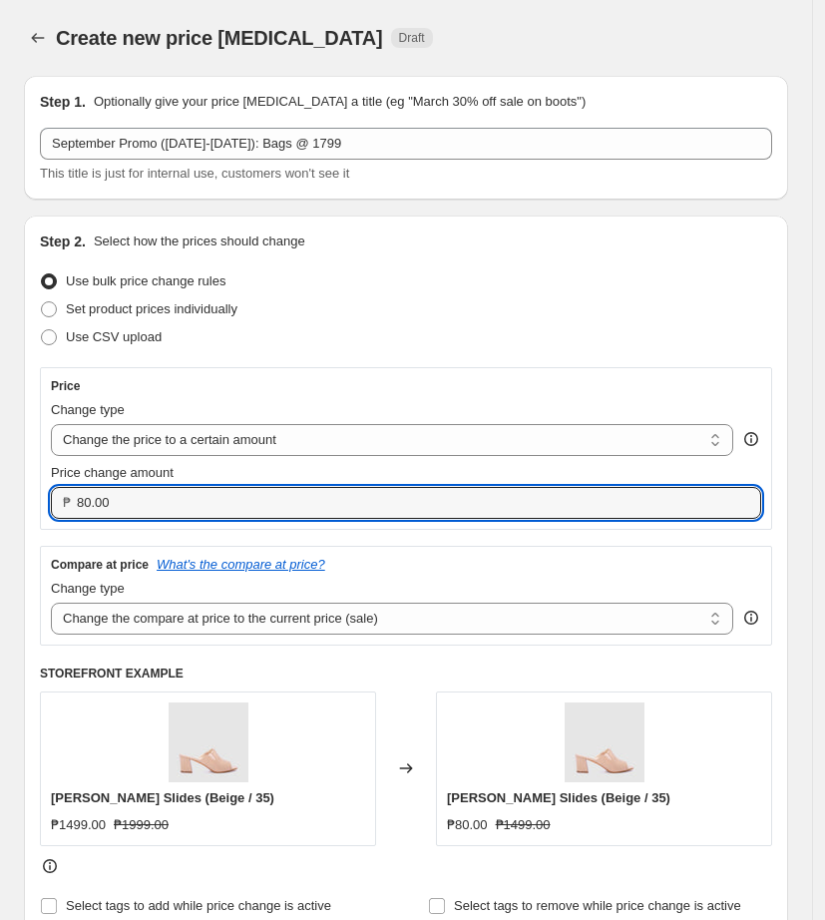
drag, startPoint x: 154, startPoint y: 508, endPoint x: -109, endPoint y: 513, distance: 262.5
click at [0, 513] on html "Home Settings Plans Skip to content Create new price [MEDICAL_DATA]. This page …" at bounding box center [412, 460] width 825 height 920
type input "1799.00"
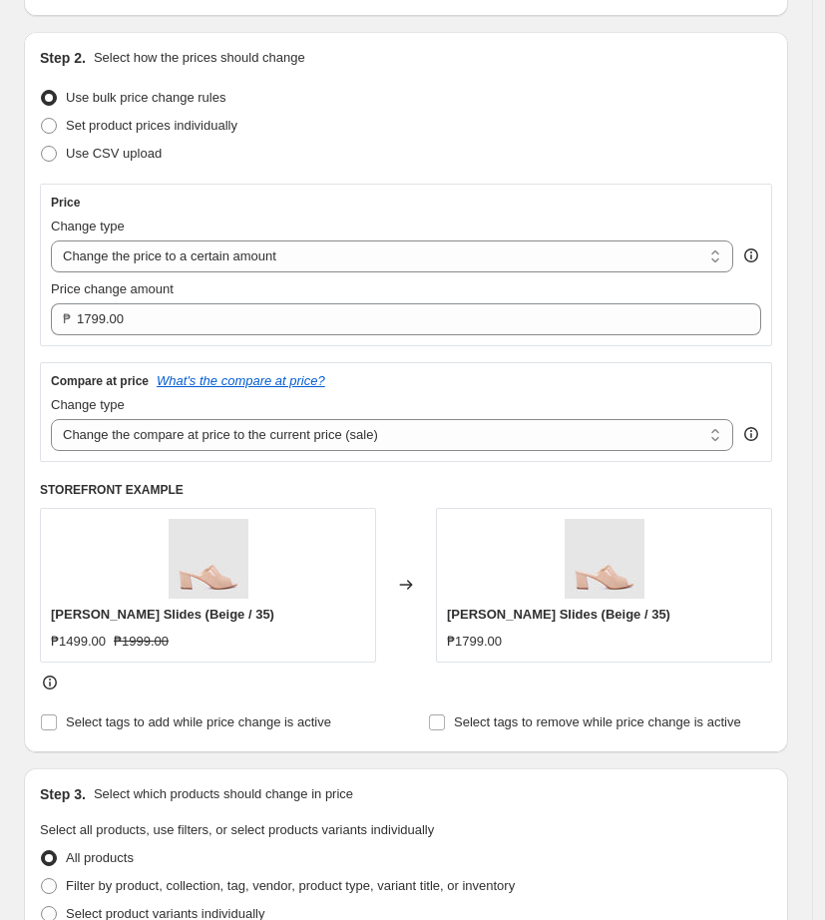
scroll to position [374, 0]
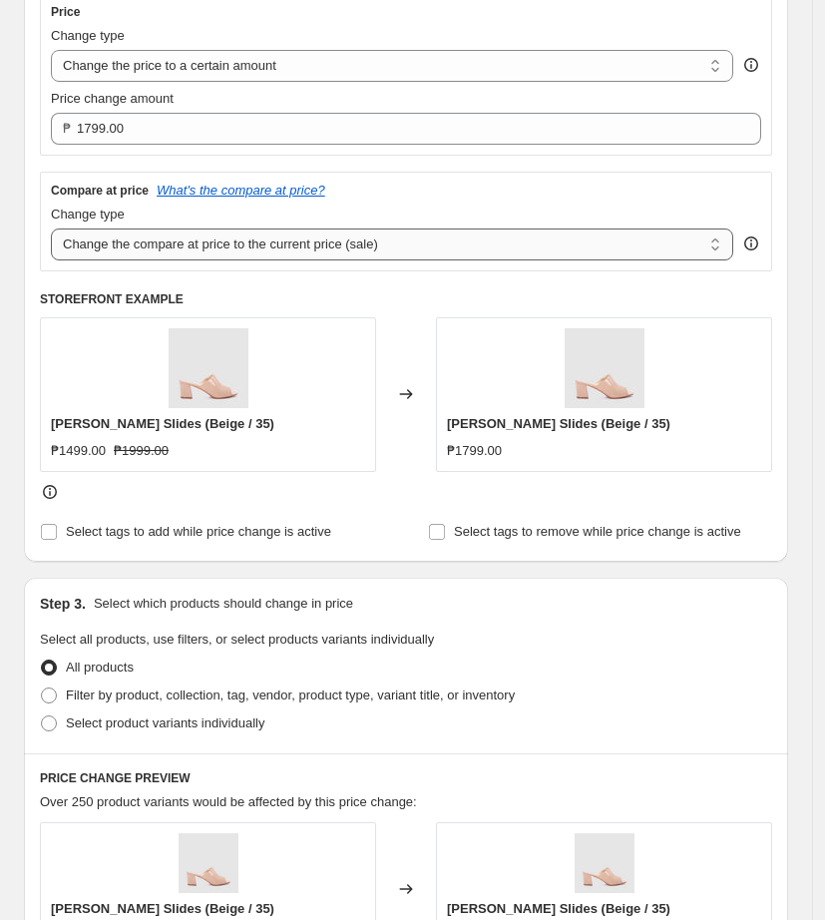
drag, startPoint x: 284, startPoint y: 244, endPoint x: 285, endPoint y: 257, distance: 13.0
click at [284, 244] on select "Change the compare at price to the current price (sale) Change the compare at p…" at bounding box center [392, 244] width 683 height 32
click at [51, 228] on select "Change the compare at price to the current price (sale) Change the compare at p…" at bounding box center [392, 244] width 683 height 32
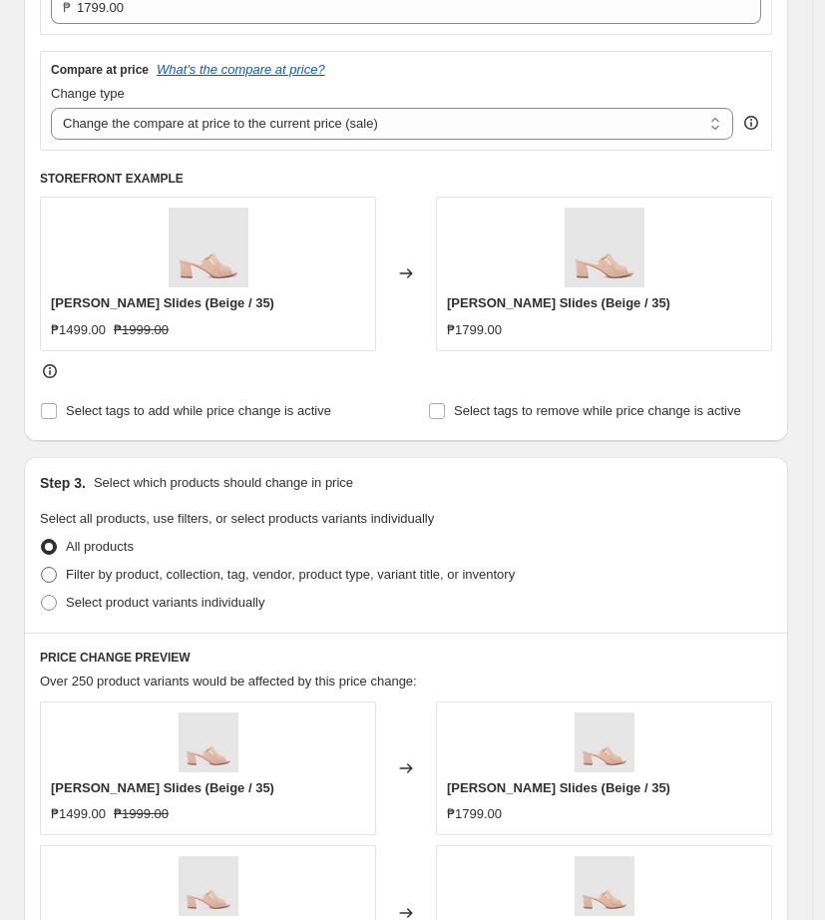
scroll to position [499, 0]
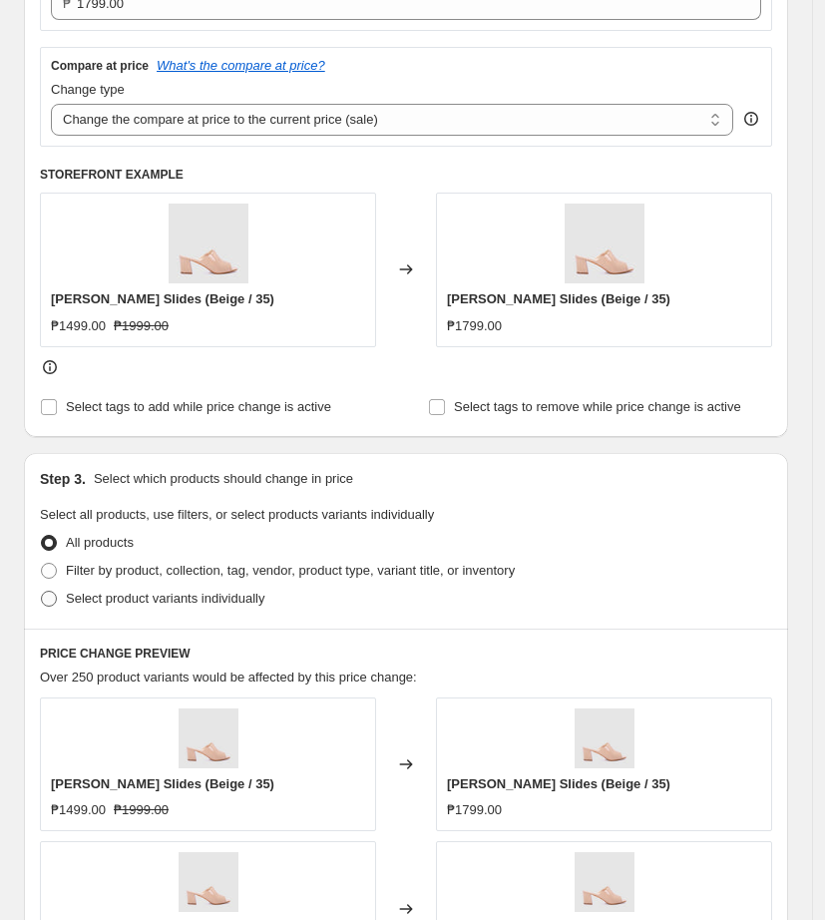
click at [55, 597] on span at bounding box center [49, 599] width 16 height 16
click at [42, 592] on input "Select product variants individually" at bounding box center [41, 591] width 1 height 1
radio input "true"
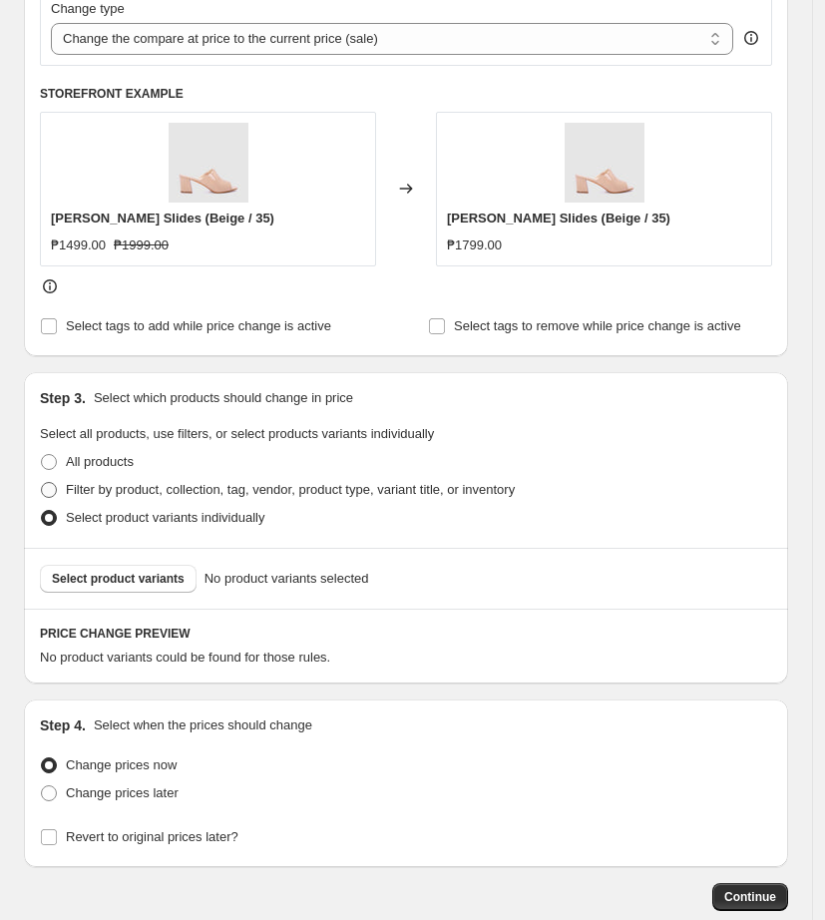
scroll to position [624, 0]
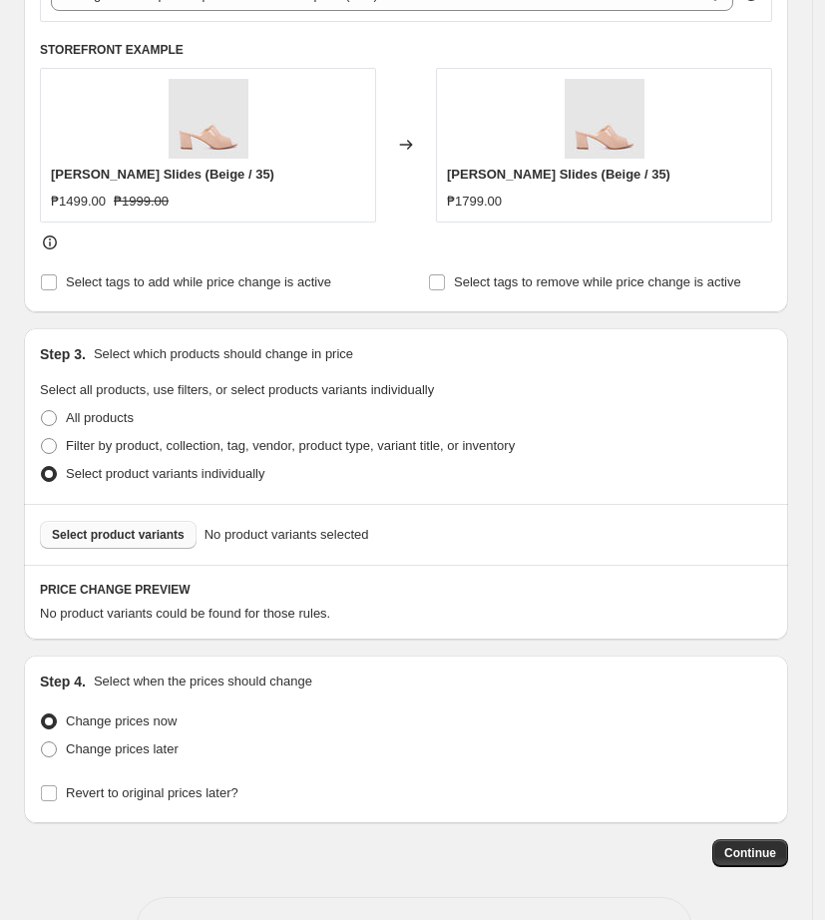
click at [159, 536] on span "Select product variants" at bounding box center [118, 535] width 133 height 16
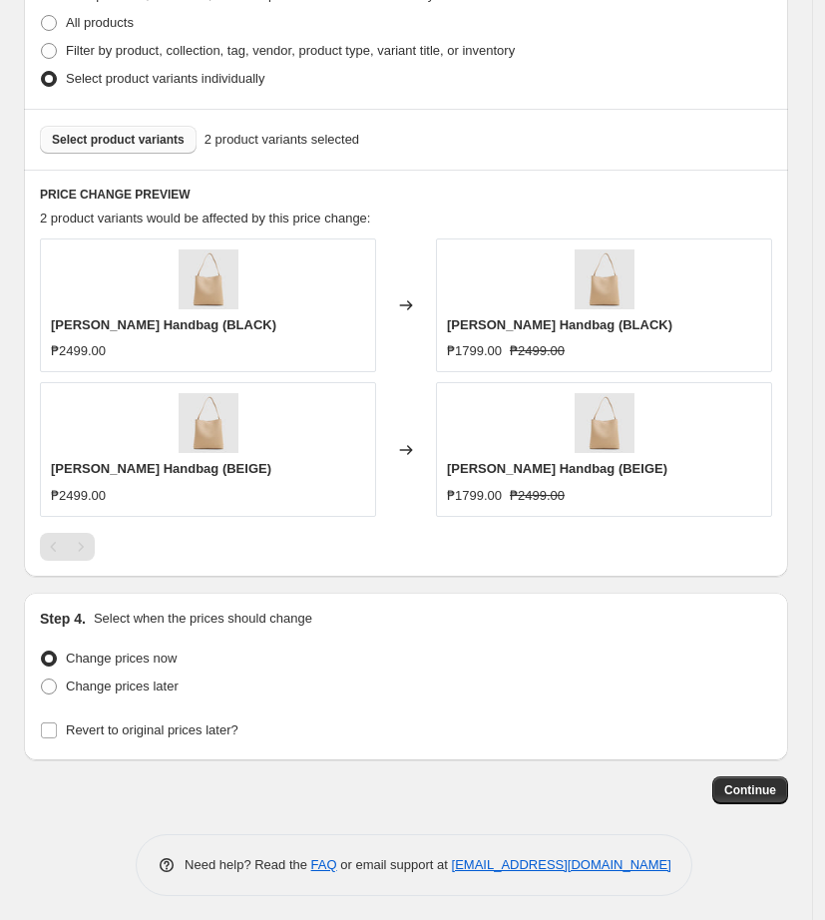
scroll to position [1024, 0]
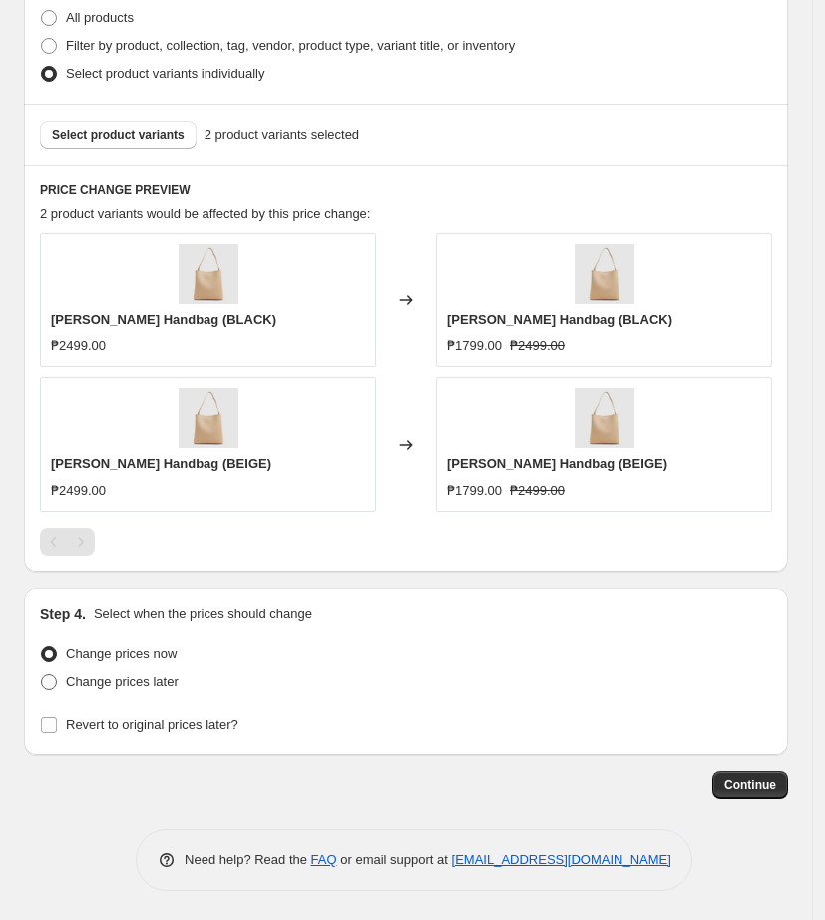
click at [49, 685] on span at bounding box center [49, 682] width 16 height 16
click at [42, 675] on input "Change prices later" at bounding box center [41, 674] width 1 height 1
radio input "true"
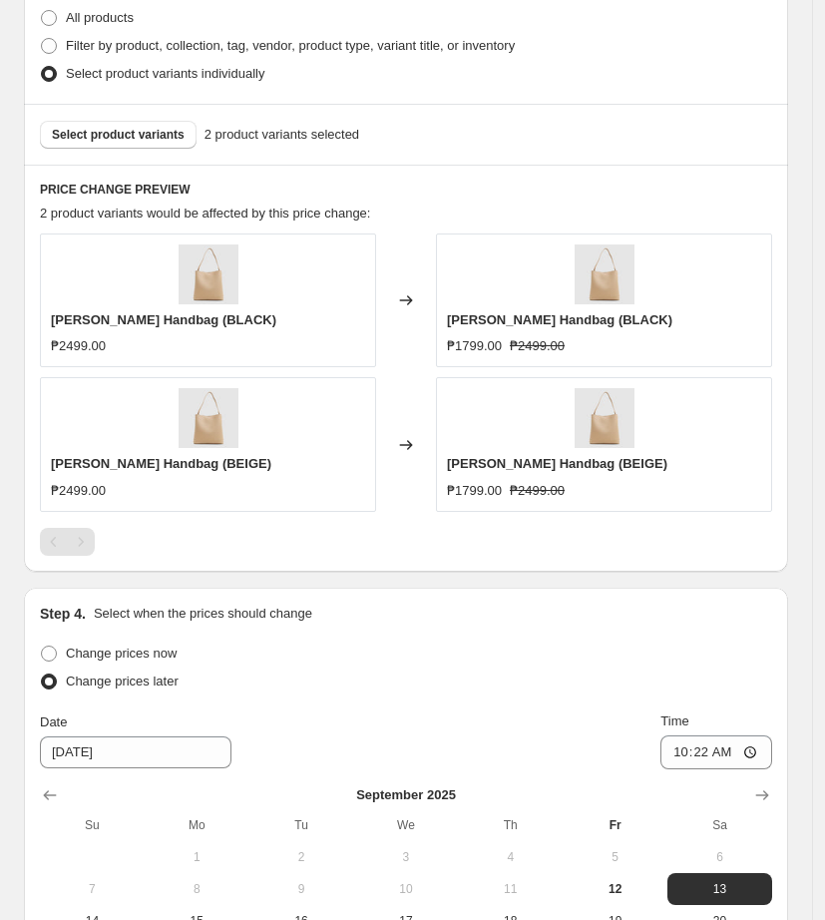
scroll to position [1365, 0]
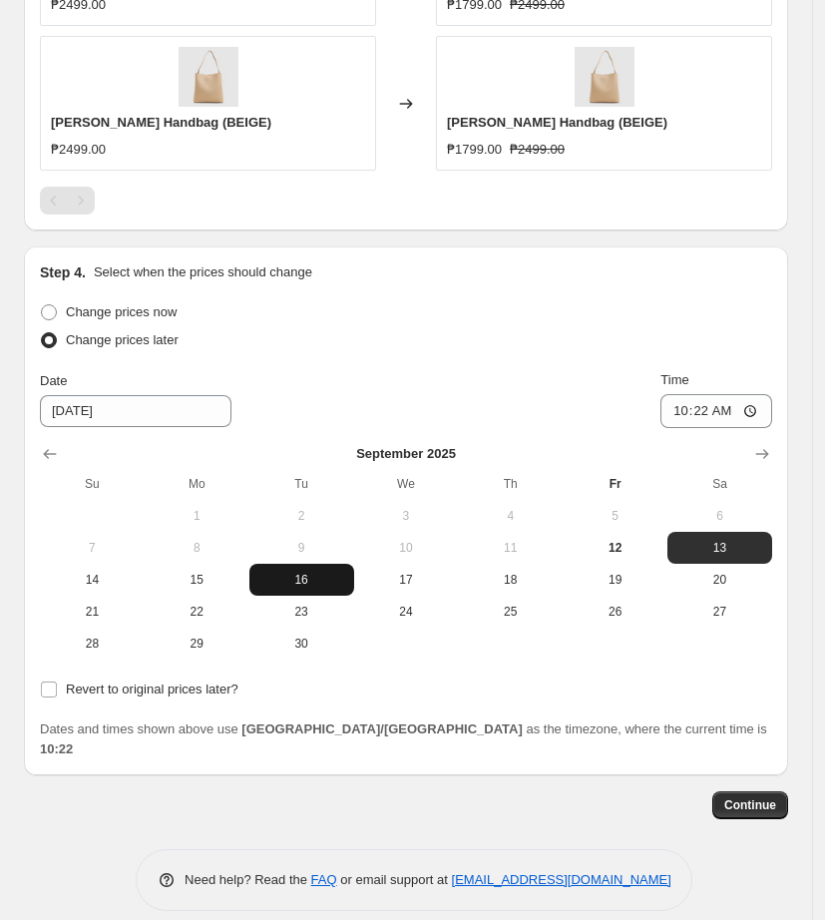
click at [304, 586] on span "16" at bounding box center [301, 580] width 89 height 16
type input "[DATE]"
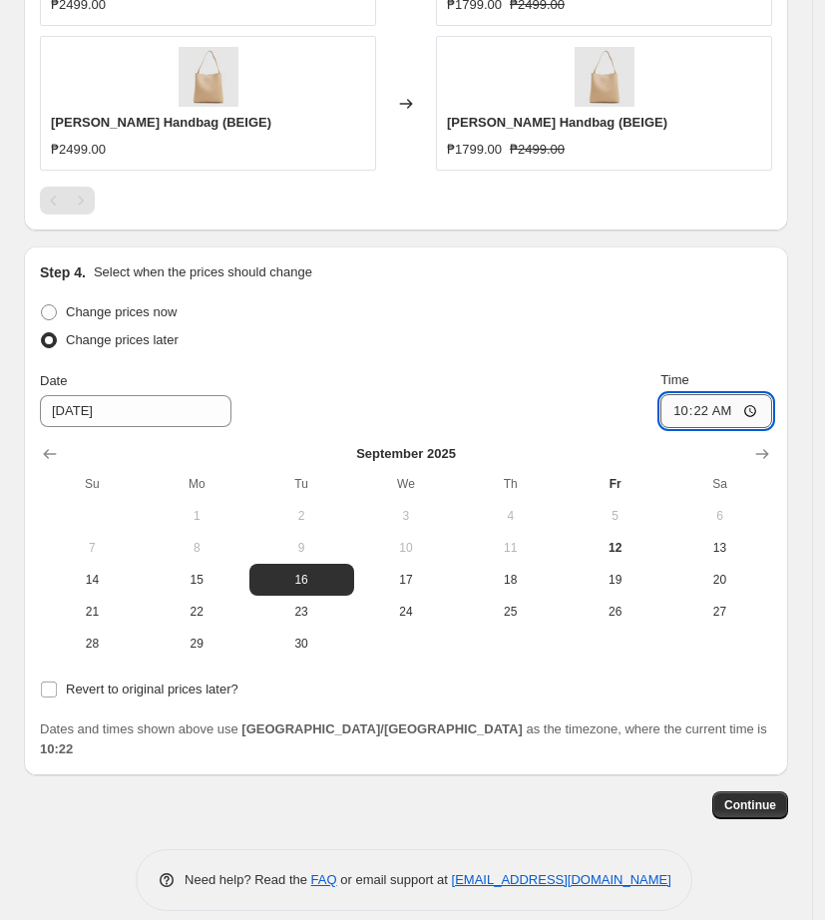
click at [689, 415] on input "10:22" at bounding box center [717, 411] width 112 height 34
type input "11:00"
click at [484, 382] on div "Date [DATE] Time 11:00" at bounding box center [406, 399] width 732 height 58
click at [160, 694] on span "Revert to original prices later?" at bounding box center [152, 689] width 173 height 15
click at [57, 694] on input "Revert to original prices later?" at bounding box center [49, 690] width 16 height 16
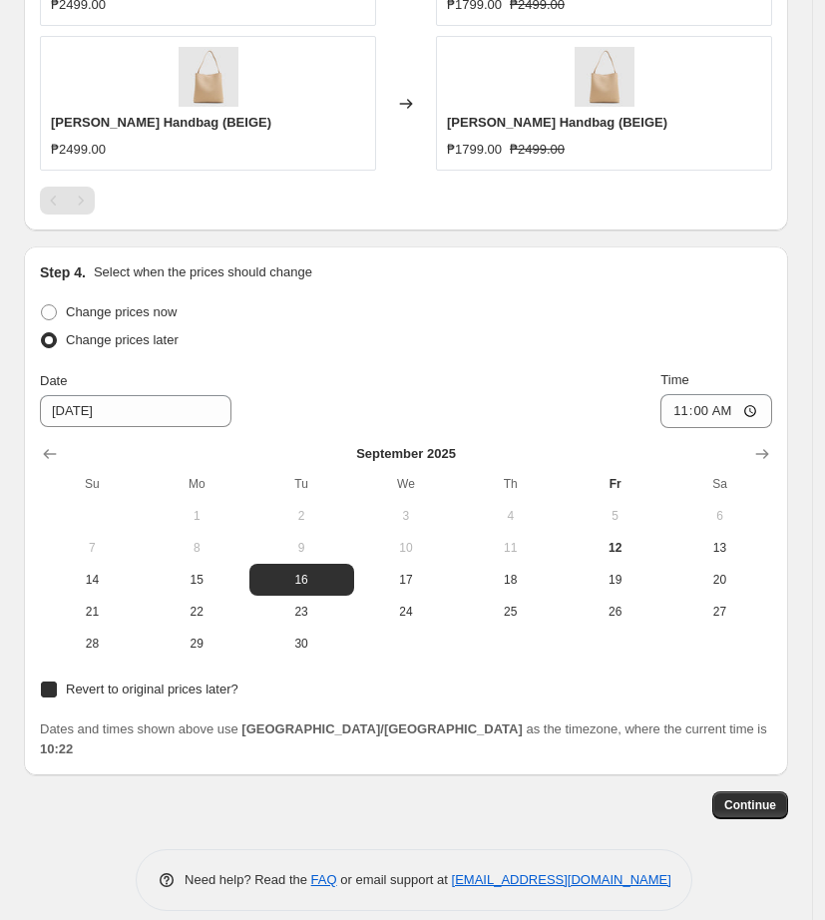
checkbox input "true"
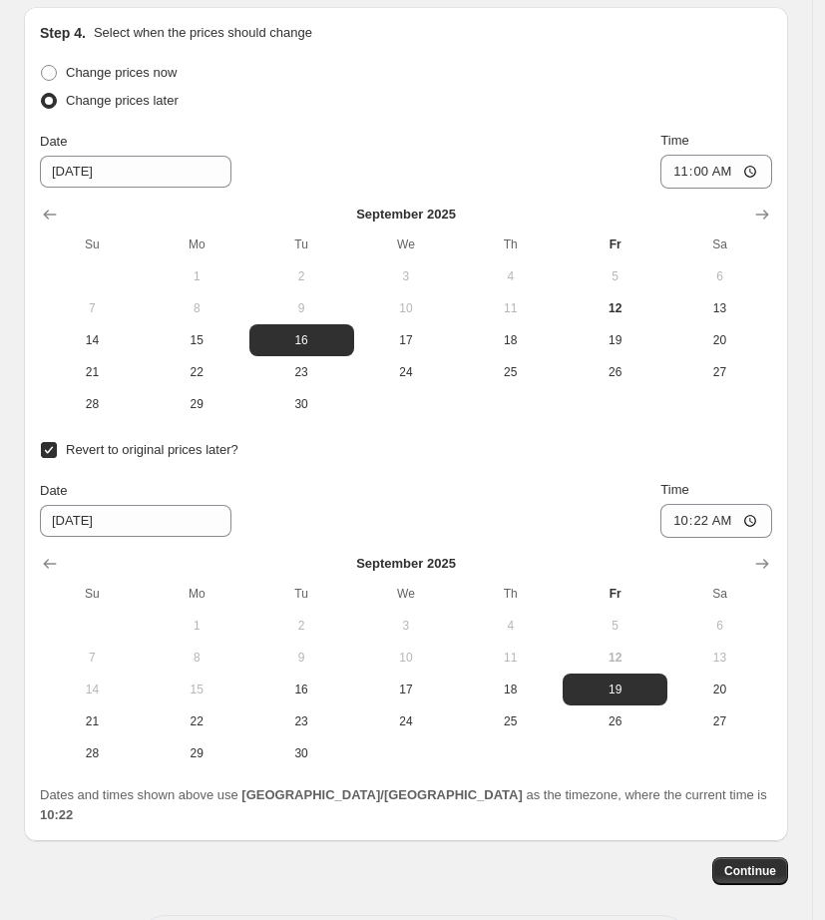
scroll to position [1614, 0]
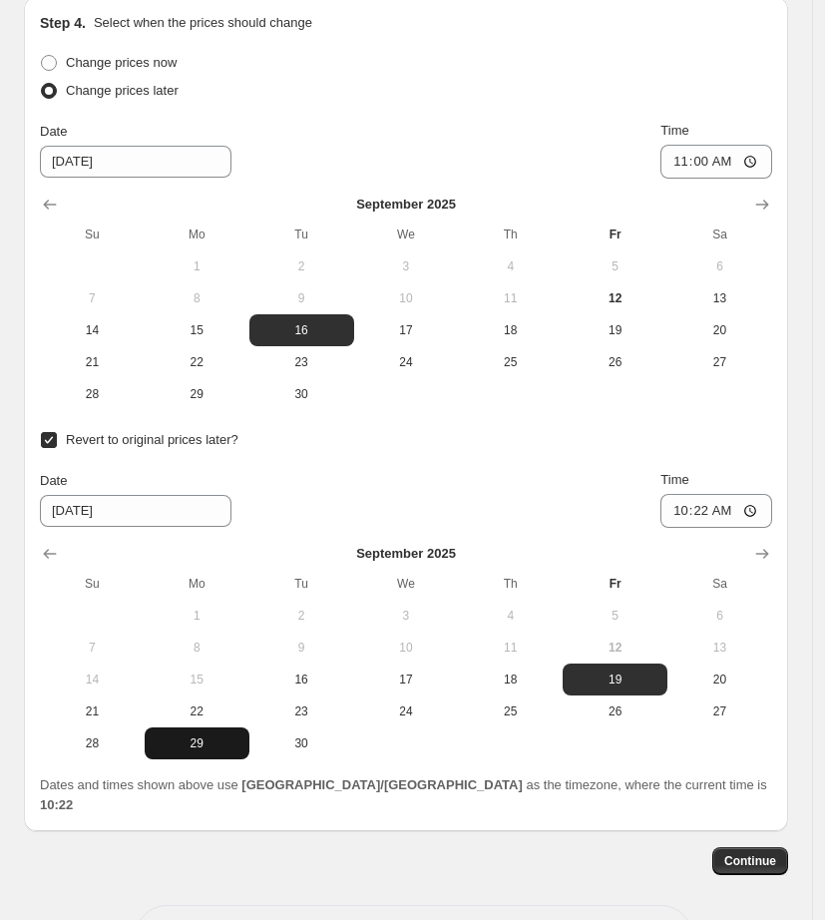
click at [210, 744] on span "29" at bounding box center [197, 743] width 89 height 16
type input "[DATE]"
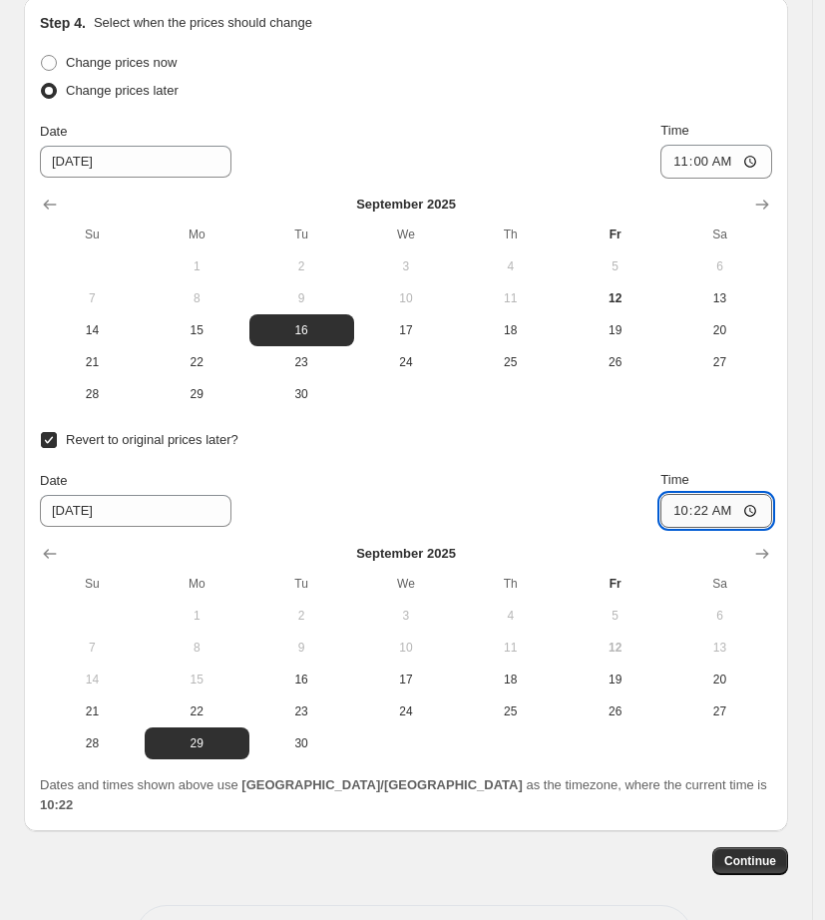
click at [690, 509] on input "10:22" at bounding box center [717, 511] width 112 height 34
type input "10:00"
click at [535, 472] on div "Date [DATE] Time 10:00" at bounding box center [406, 499] width 732 height 58
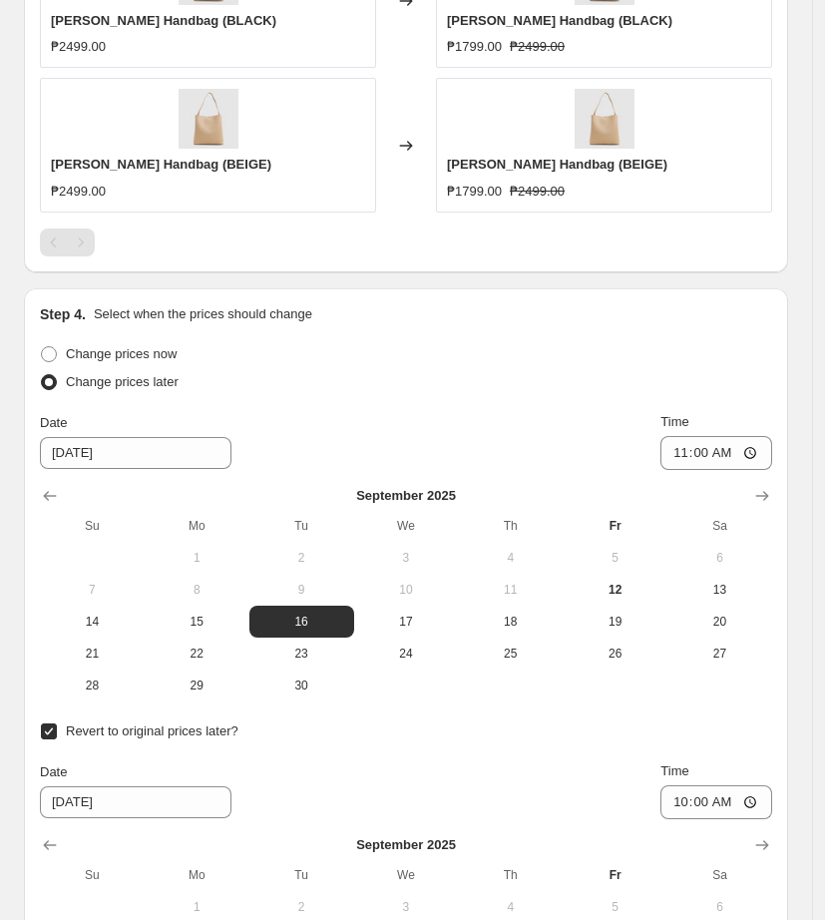
scroll to position [1670, 0]
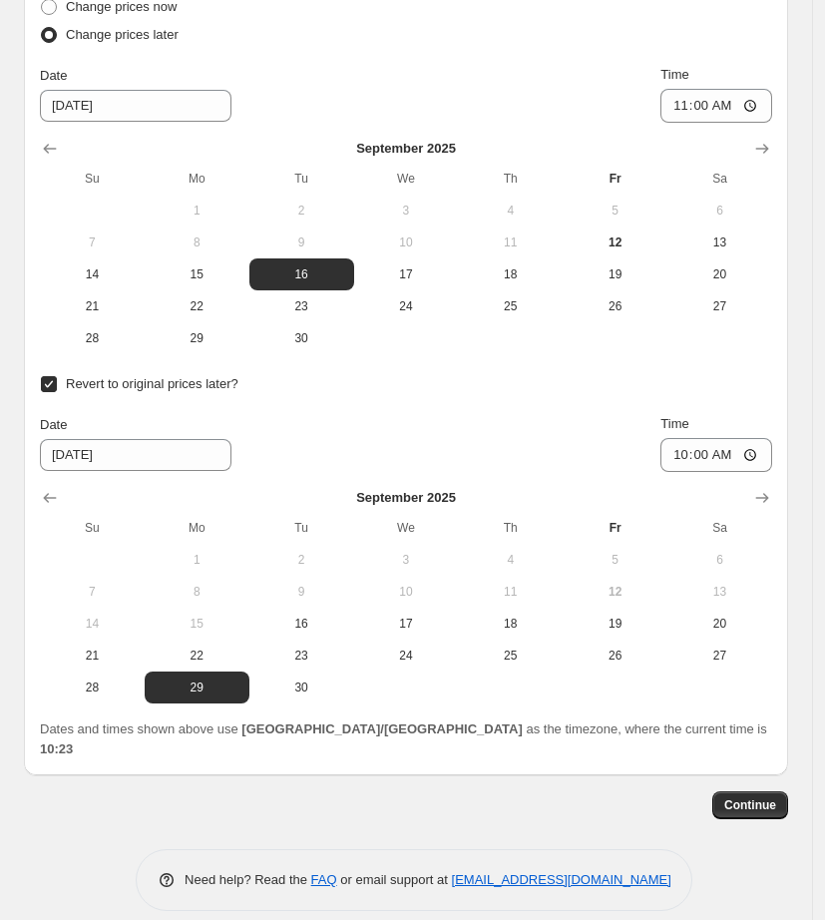
click at [659, 791] on div "Continue" at bounding box center [406, 805] width 764 height 28
click at [758, 797] on span "Continue" at bounding box center [750, 805] width 52 height 16
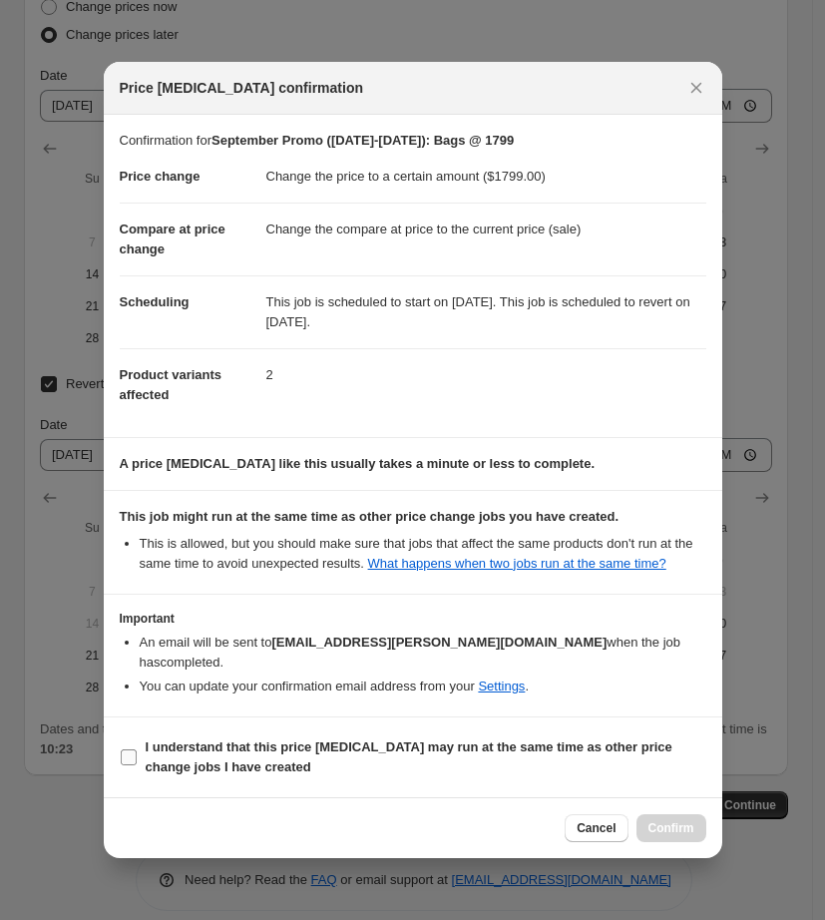
click at [164, 764] on b "I understand that this price [MEDICAL_DATA] may run at the same time as other p…" at bounding box center [409, 756] width 527 height 35
click at [137, 764] on input "I understand that this price [MEDICAL_DATA] may run at the same time as other p…" at bounding box center [129, 757] width 16 height 16
checkbox input "true"
click at [668, 832] on span "Confirm" at bounding box center [672, 828] width 46 height 16
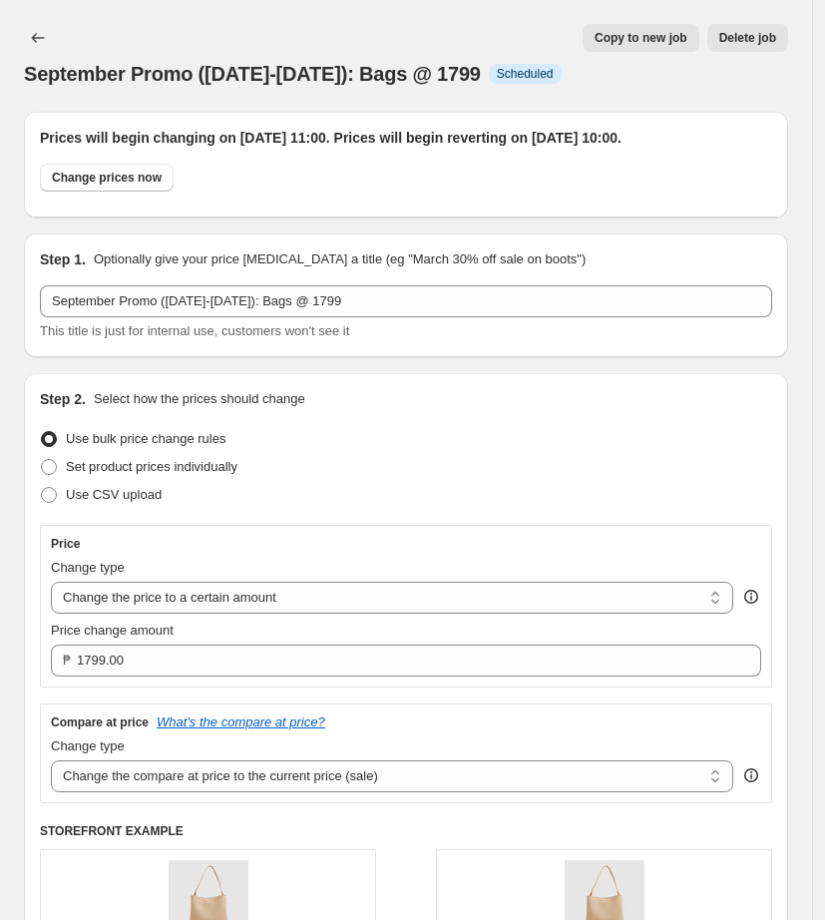
scroll to position [1670, 0]
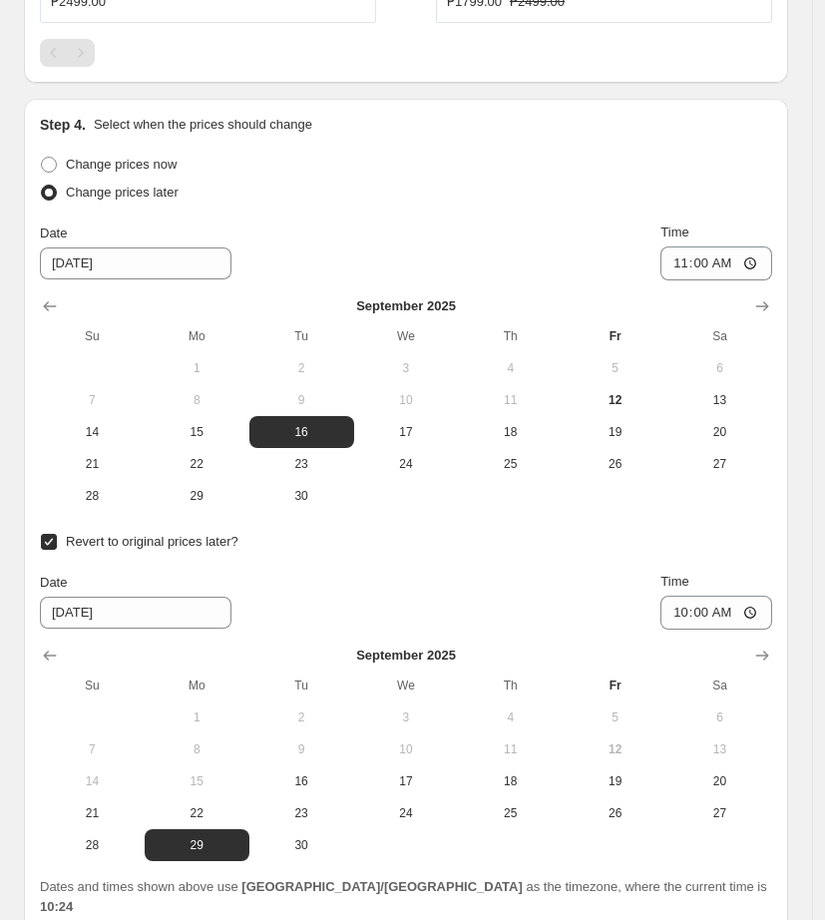
click at [356, 581] on div "Revert to original prices later? Date [DATE] Time 10:00 [DATE] Su Mo Tu We Th F…" at bounding box center [406, 694] width 732 height 333
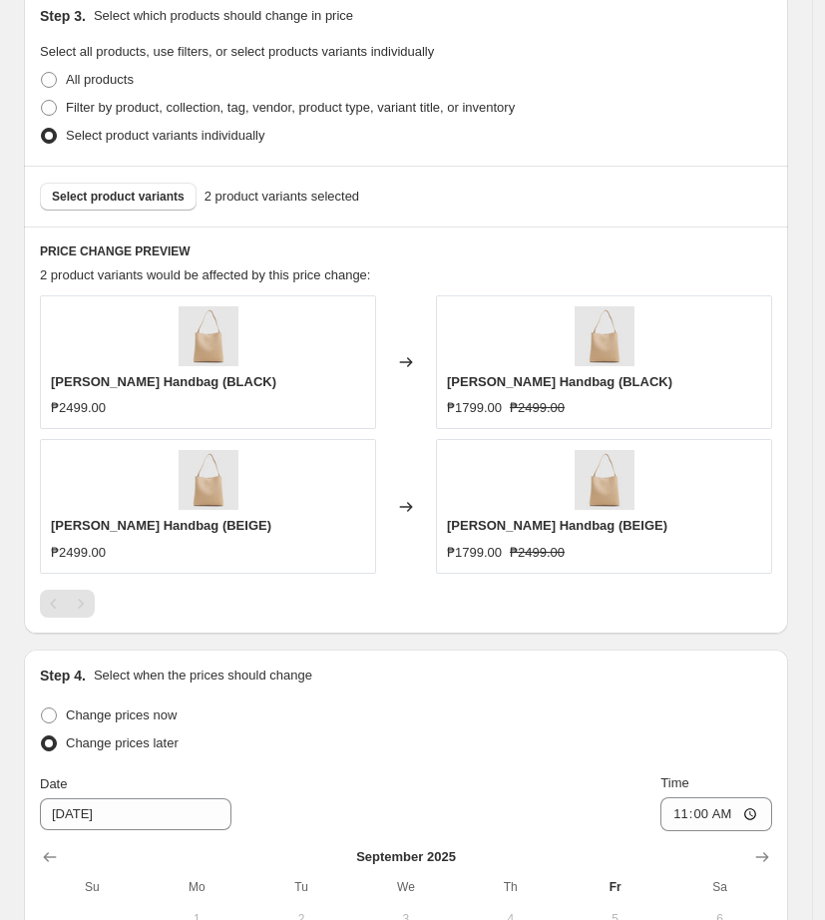
scroll to position [922, 0]
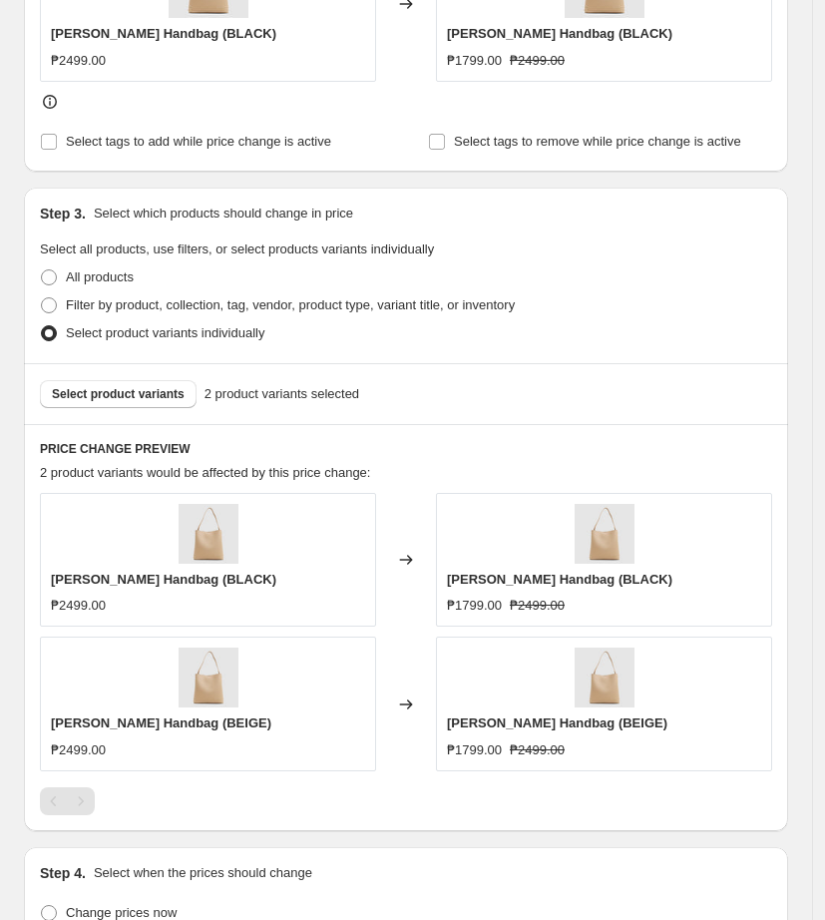
click at [450, 408] on div "Select product variants 2 product variants selected" at bounding box center [406, 394] width 732 height 28
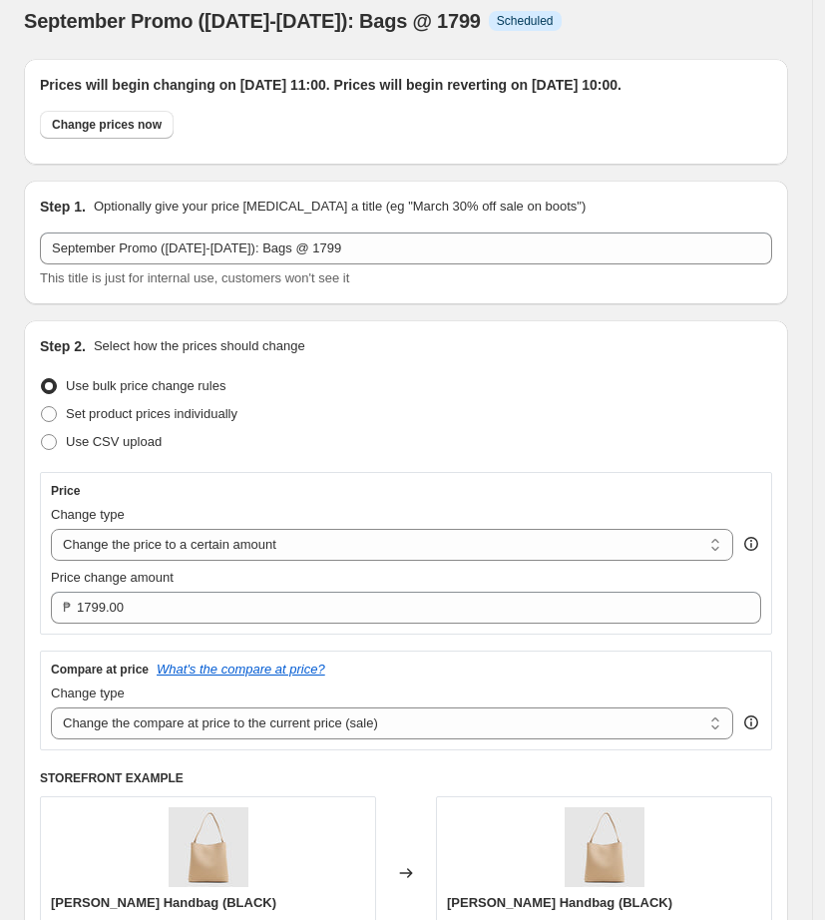
scroll to position [49, 0]
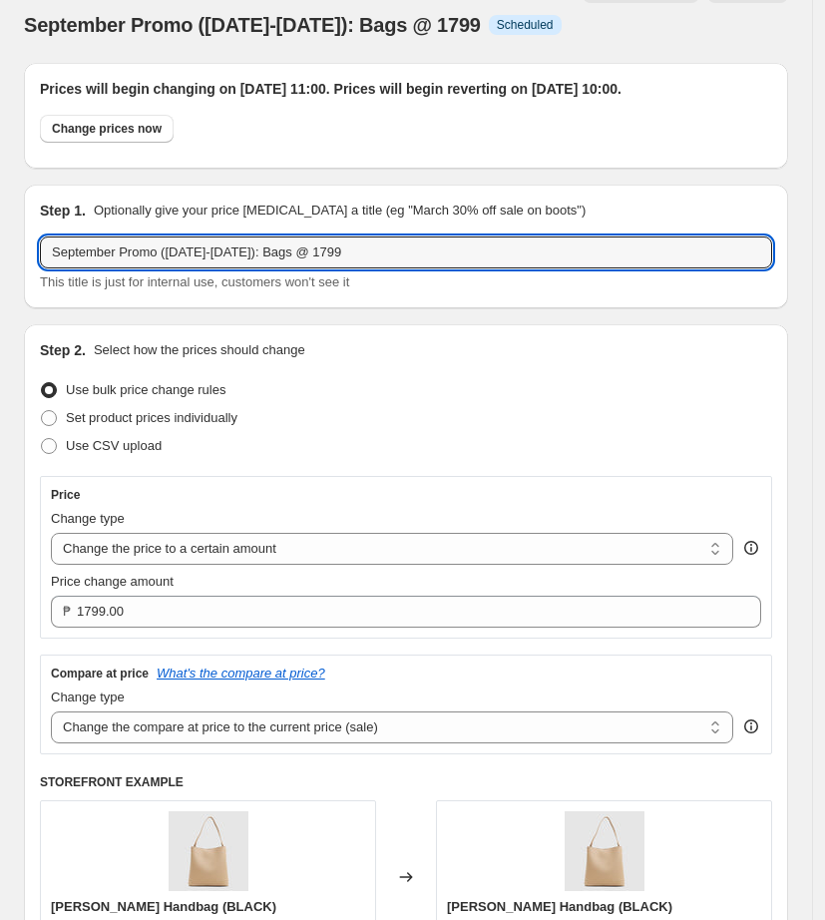
drag, startPoint x: 376, startPoint y: 269, endPoint x: -85, endPoint y: 291, distance: 461.5
click at [0, 291] on html "Home Settings Plans Skip to content September Promo ([DATE]-[DATE]): Bags @ 179…" at bounding box center [412, 411] width 825 height 920
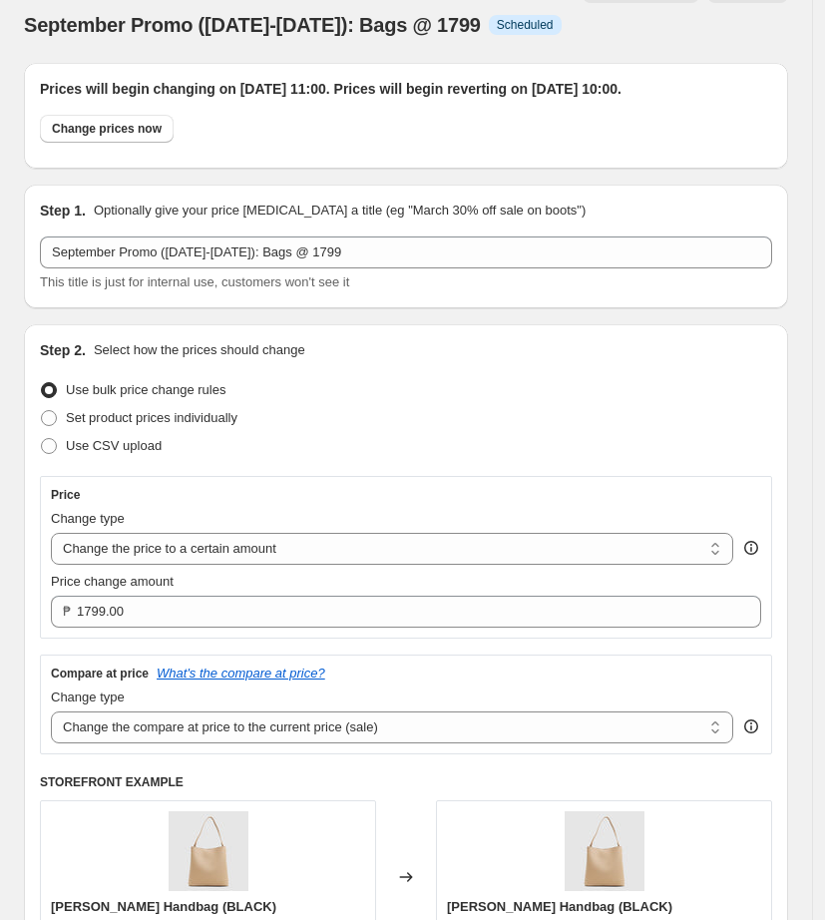
click at [169, 49] on div "September Promo ([DATE]-[DATE]): Bags @ 1799. This page is ready September Prom…" at bounding box center [406, 7] width 764 height 112
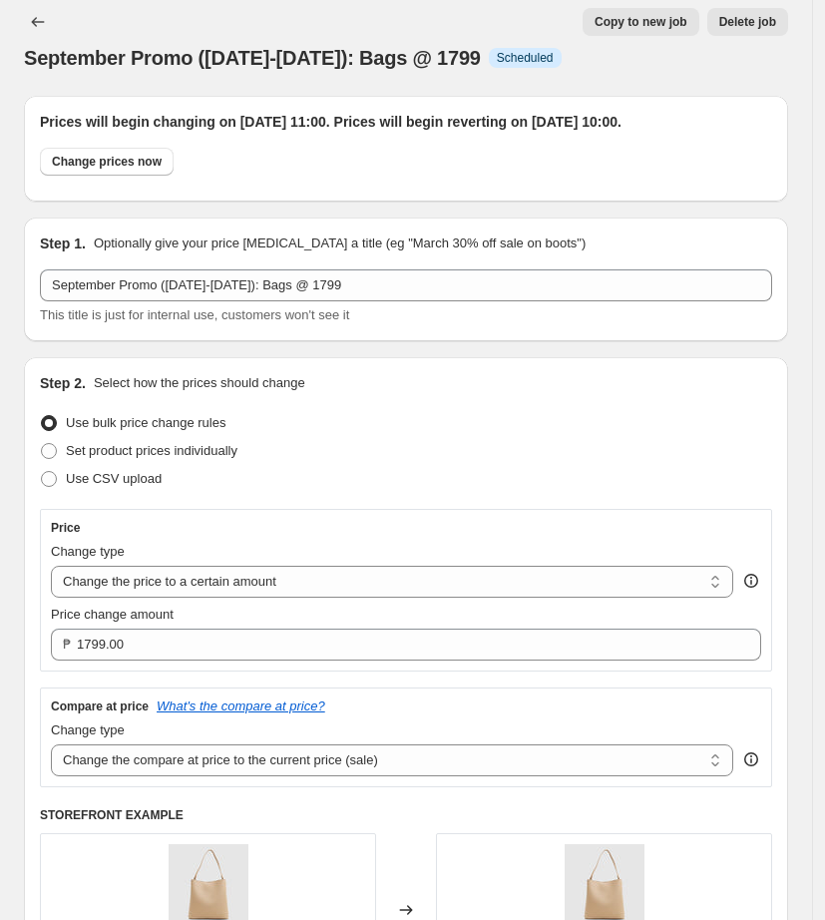
scroll to position [0, 0]
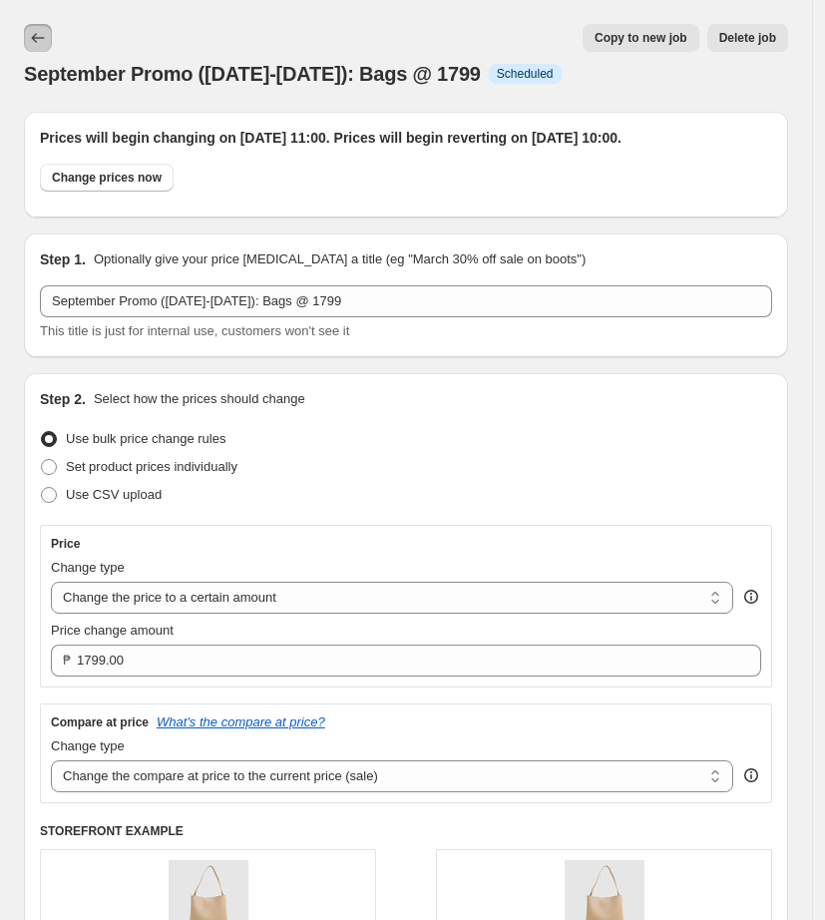
click at [37, 32] on icon "Price change jobs" at bounding box center [38, 38] width 20 height 20
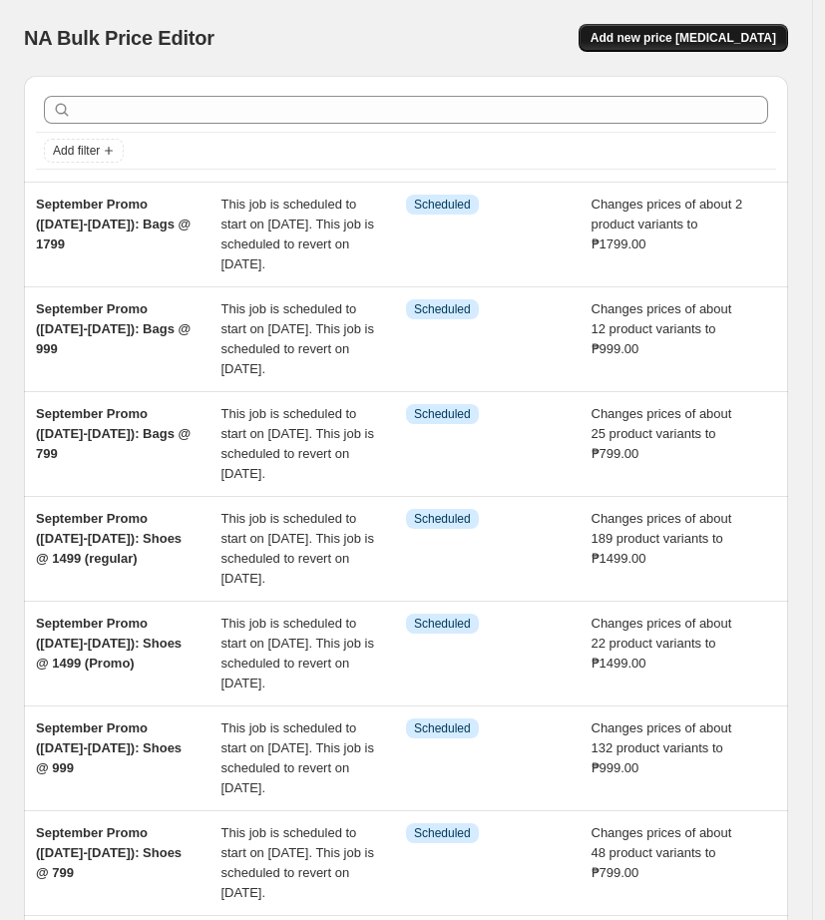
click at [680, 42] on span "Add new price [MEDICAL_DATA]" at bounding box center [684, 38] width 186 height 16
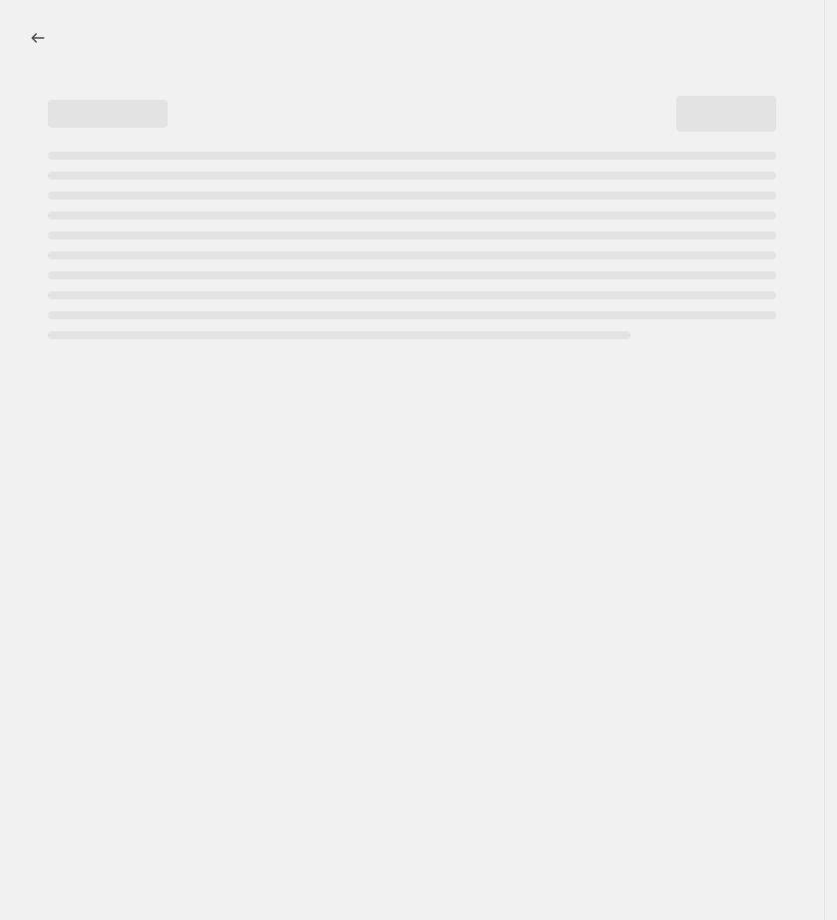
select select "percentage"
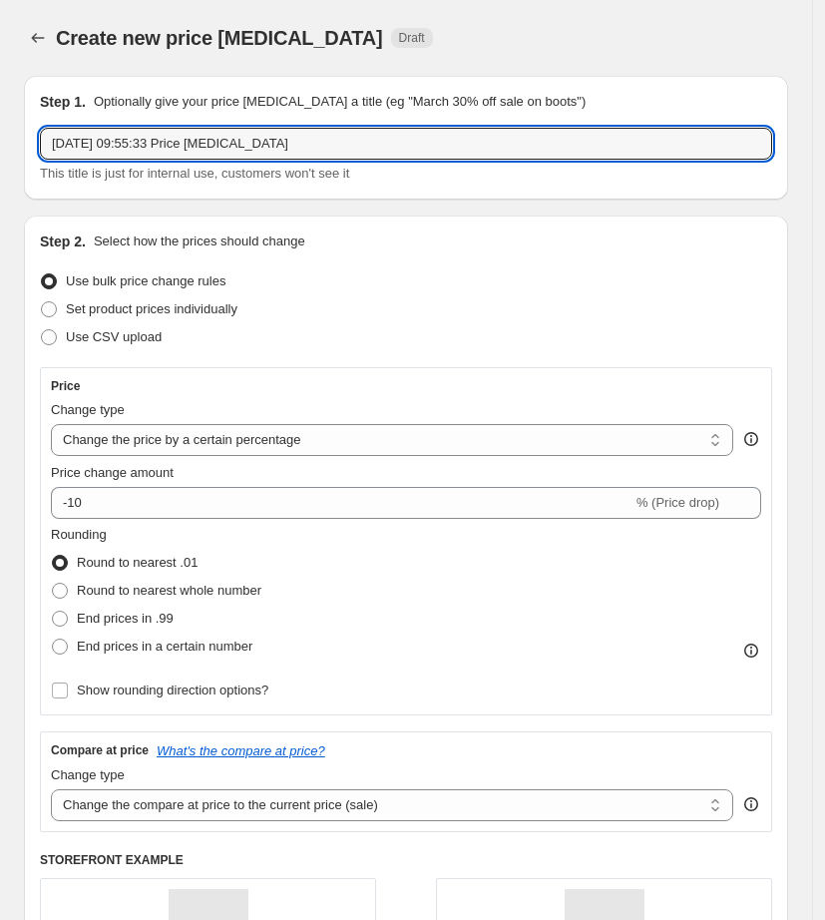
drag, startPoint x: 329, startPoint y: 133, endPoint x: -342, endPoint y: 131, distance: 671.5
click at [0, 131] on html "Home Settings Plans Skip to content Create new price [MEDICAL_DATA]. This page …" at bounding box center [412, 460] width 825 height 920
paste input "September Promo ([DATE]-[DATE]): Bags @ 1799"
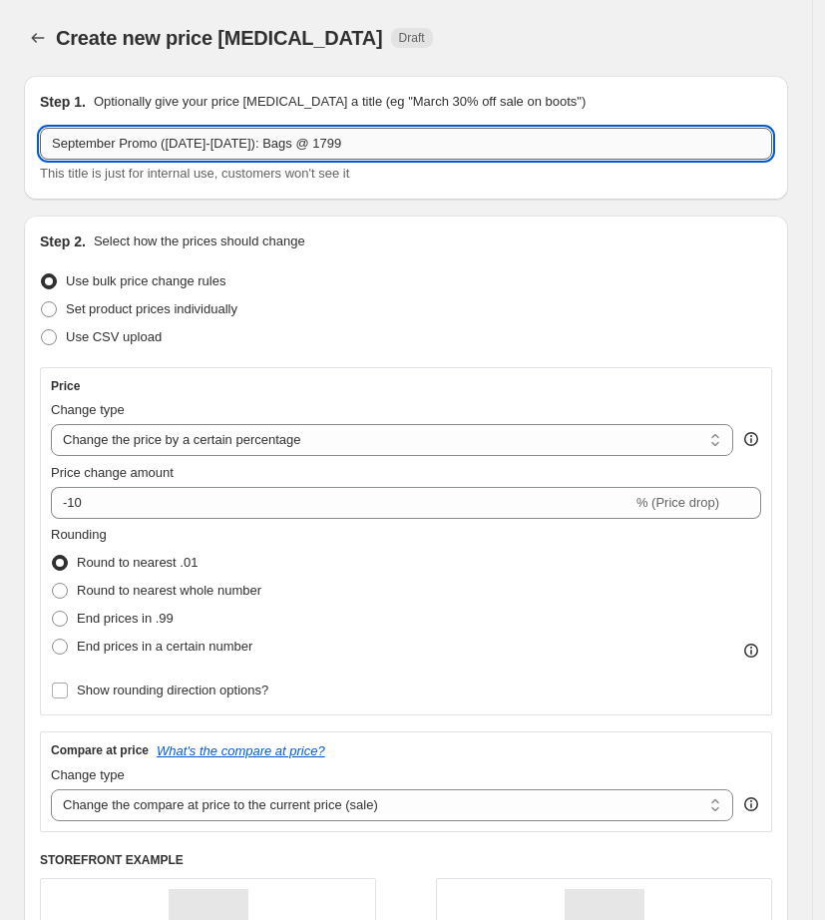
click at [319, 144] on input "September Promo ([DATE]-[DATE]): Bags @ 1799" at bounding box center [406, 144] width 732 height 32
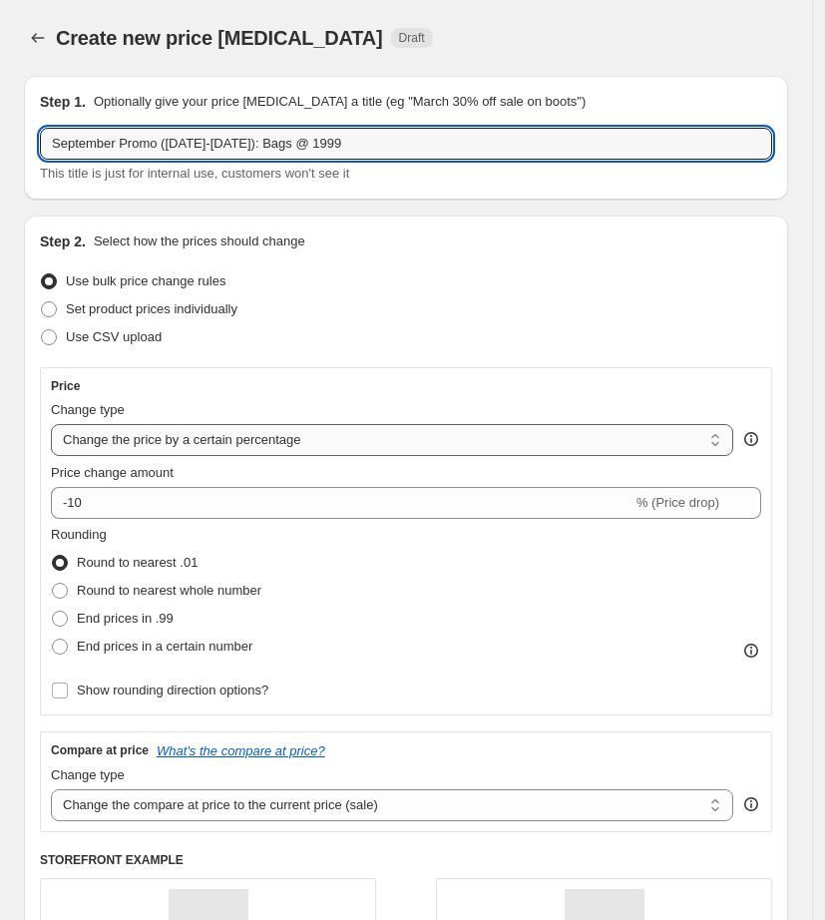
type input "September Promo ([DATE]-[DATE]): Bags @ 1999"
click at [219, 448] on select "Change the price to a certain amount Change the price by a certain amount Chang…" at bounding box center [392, 440] width 683 height 32
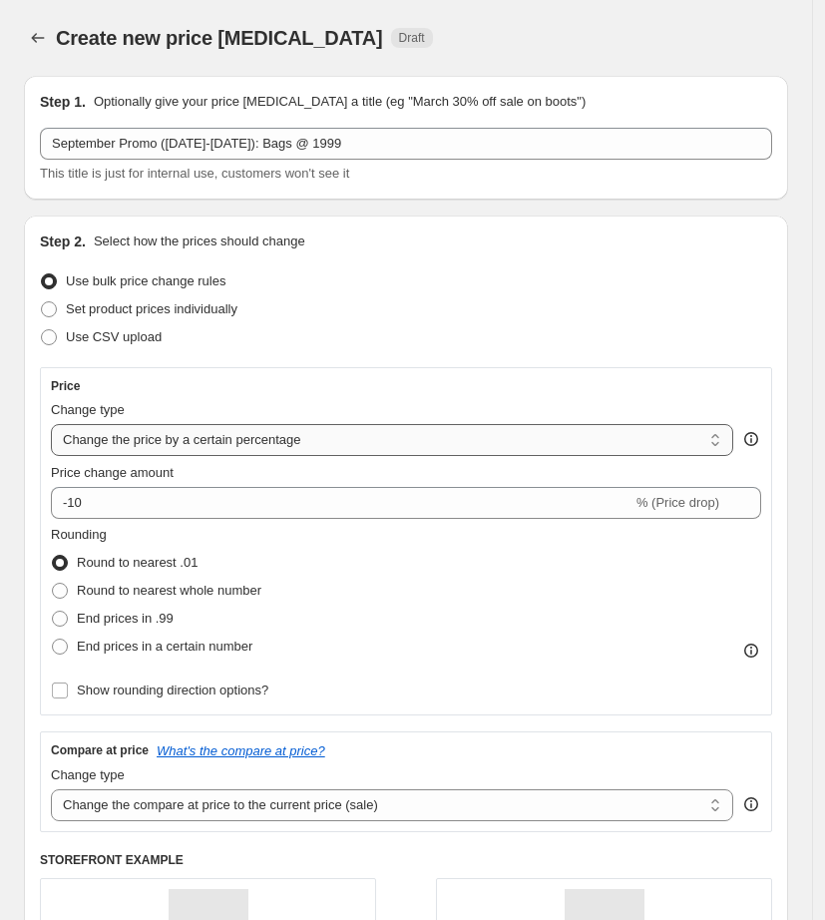
select select "to"
click at [51, 424] on select "Change the price to a certain amount Change the price by a certain amount Chang…" at bounding box center [392, 440] width 683 height 32
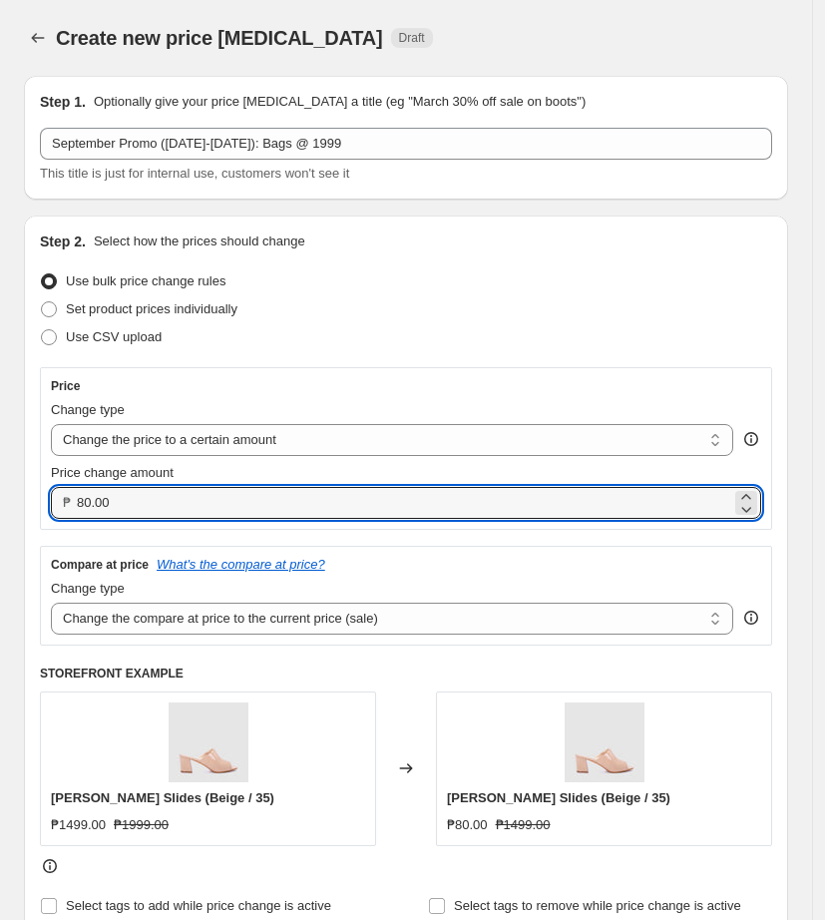
drag, startPoint x: 43, startPoint y: 487, endPoint x: -39, endPoint y: 495, distance: 82.2
click at [0, 495] on html "Home Settings Plans Skip to content Create new price [MEDICAL_DATA]. This page …" at bounding box center [412, 460] width 825 height 920
type input "1999.00"
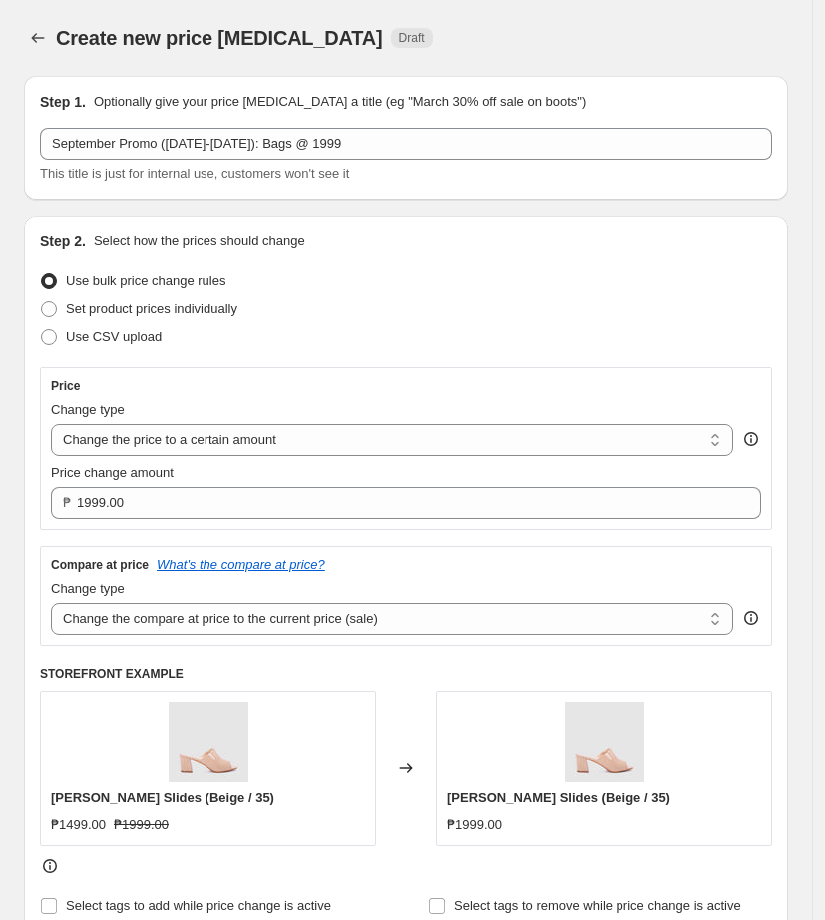
click at [260, 359] on div "Step 2. Select how the prices should change Use bulk price change rules Set pro…" at bounding box center [406, 575] width 732 height 688
click at [196, 444] on select "Change the price to a certain amount Change the price by a certain amount Chang…" at bounding box center [392, 440] width 683 height 32
click at [51, 424] on select "Change the price to a certain amount Change the price by a certain amount Chang…" at bounding box center [392, 440] width 683 height 32
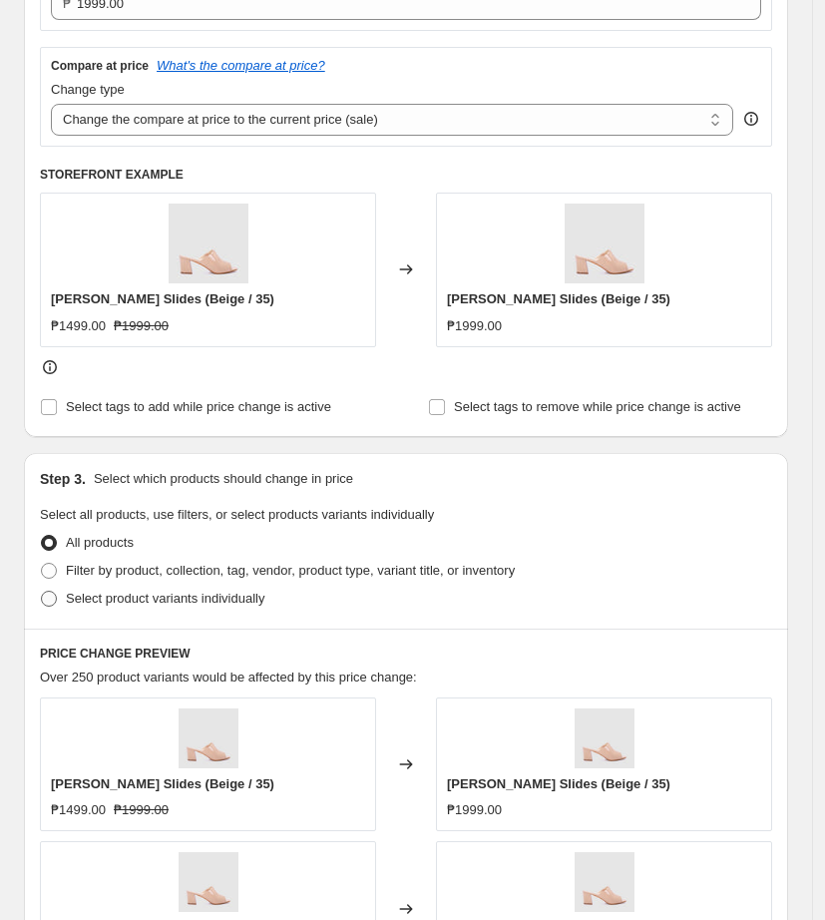
click at [52, 603] on span at bounding box center [49, 599] width 16 height 16
click at [42, 592] on input "Select product variants individually" at bounding box center [41, 591] width 1 height 1
radio input "true"
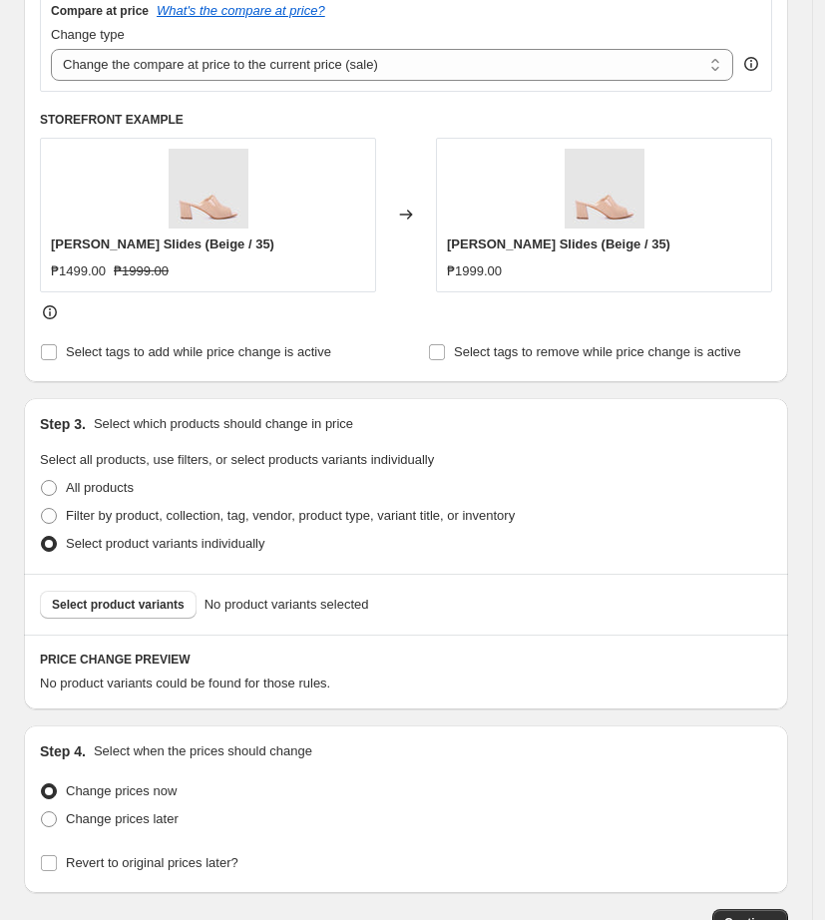
scroll to position [691, 0]
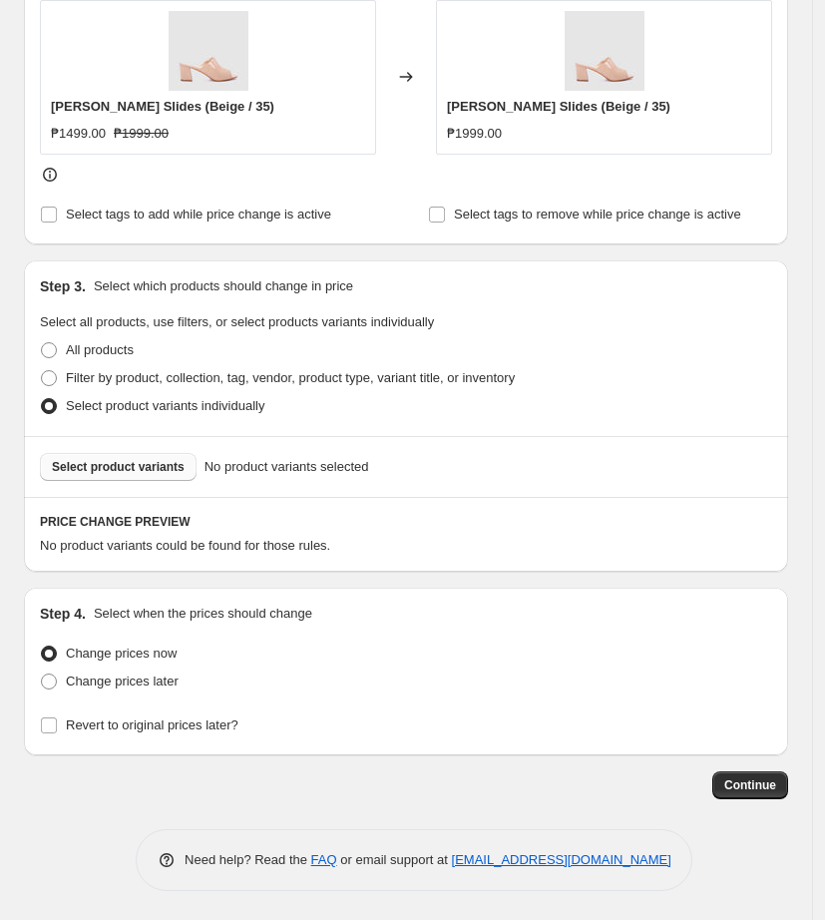
click at [158, 469] on span "Select product variants" at bounding box center [118, 467] width 133 height 16
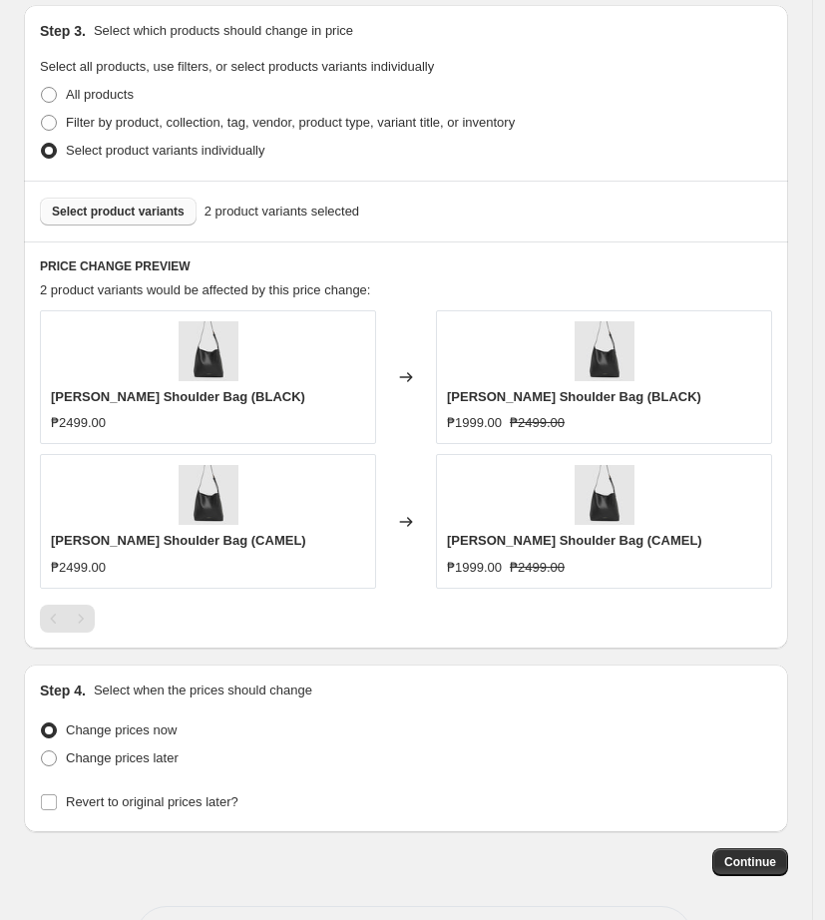
scroll to position [1024, 0]
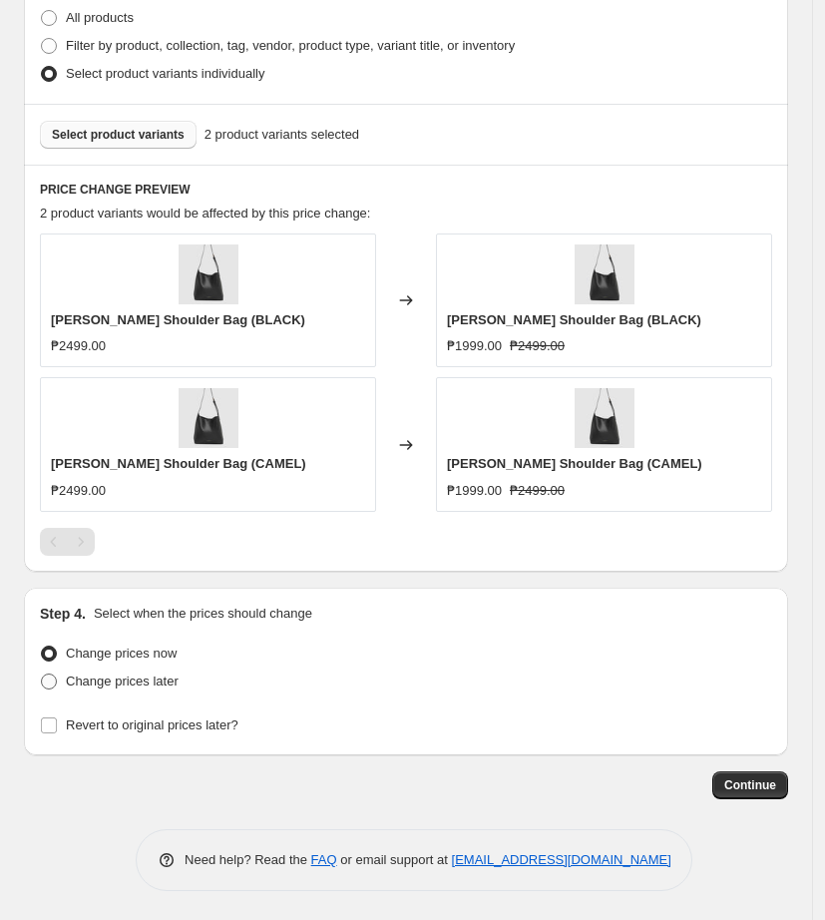
click at [61, 684] on label "Change prices later" at bounding box center [109, 682] width 139 height 28
click at [42, 675] on input "Change prices later" at bounding box center [41, 674] width 1 height 1
radio input "true"
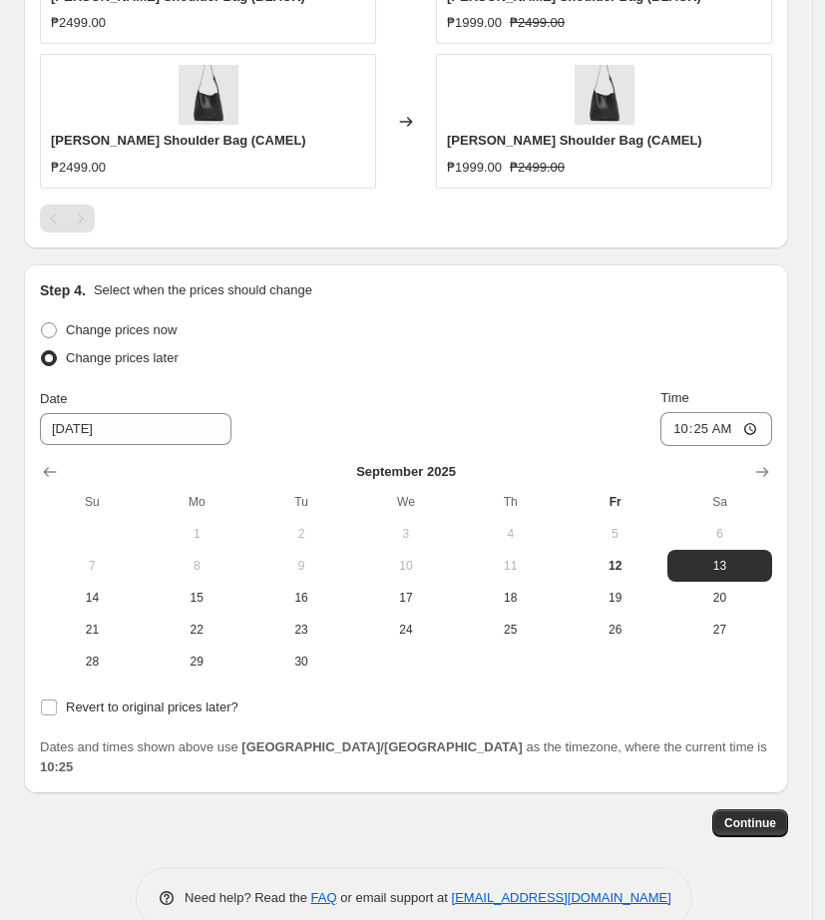
scroll to position [1365, 0]
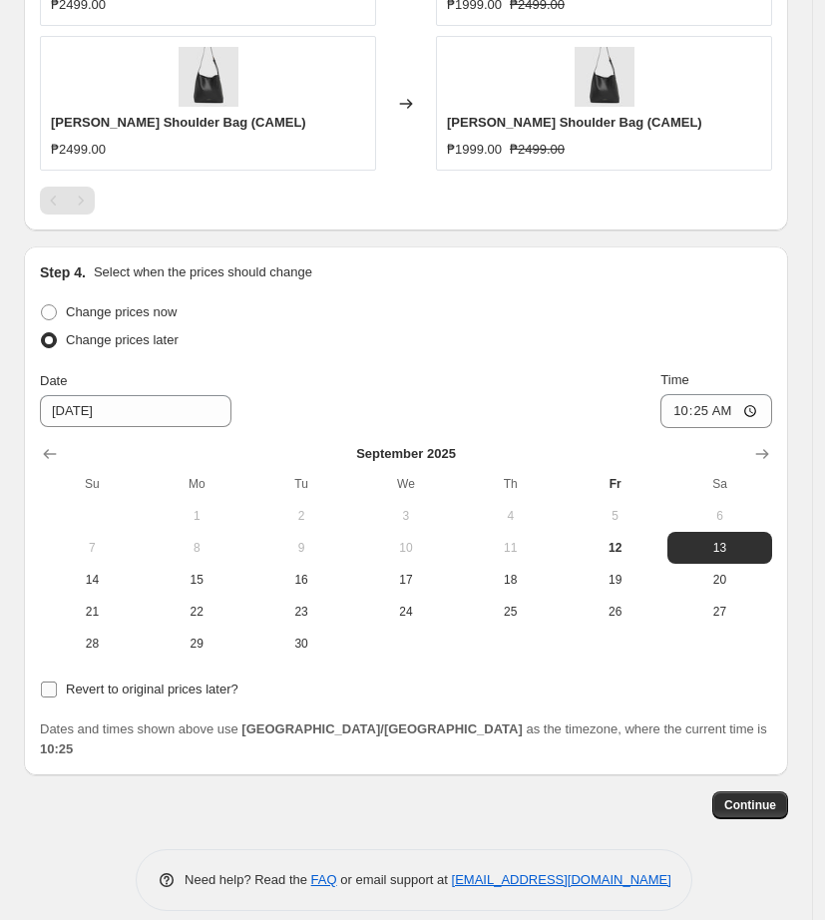
click at [49, 692] on input "Revert to original prices later?" at bounding box center [49, 690] width 16 height 16
checkbox input "true"
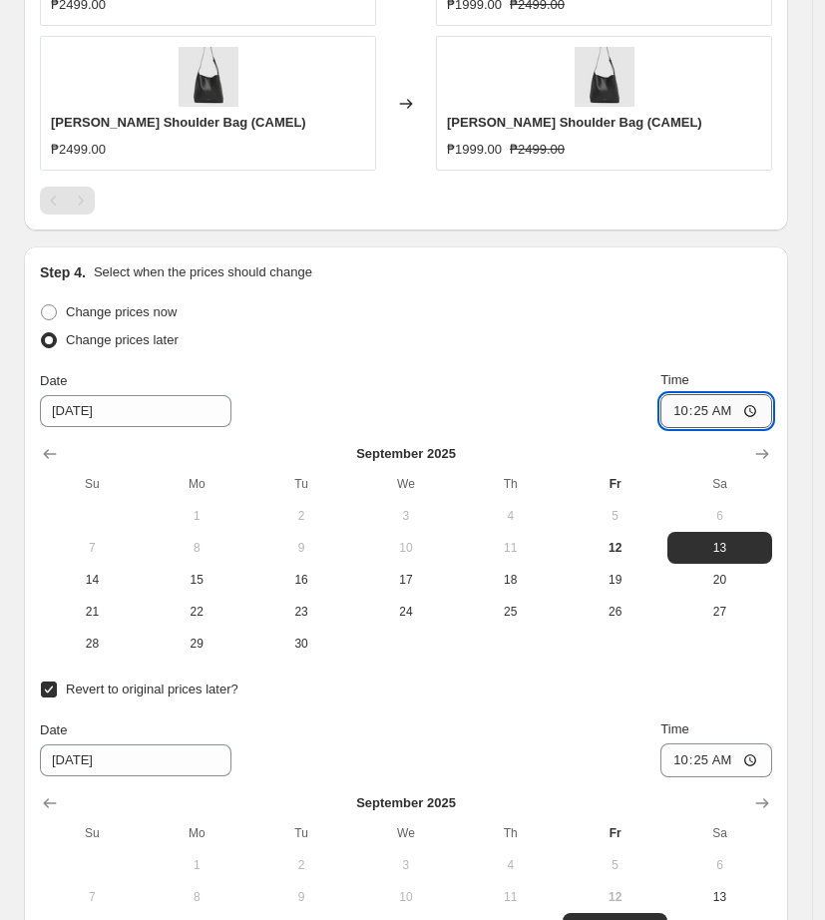
click at [713, 411] on input "10:25" at bounding box center [717, 411] width 112 height 34
click at [689, 412] on input "10:25" at bounding box center [717, 411] width 112 height 34
type input "11:00"
click at [229, 584] on span "15" at bounding box center [197, 580] width 89 height 16
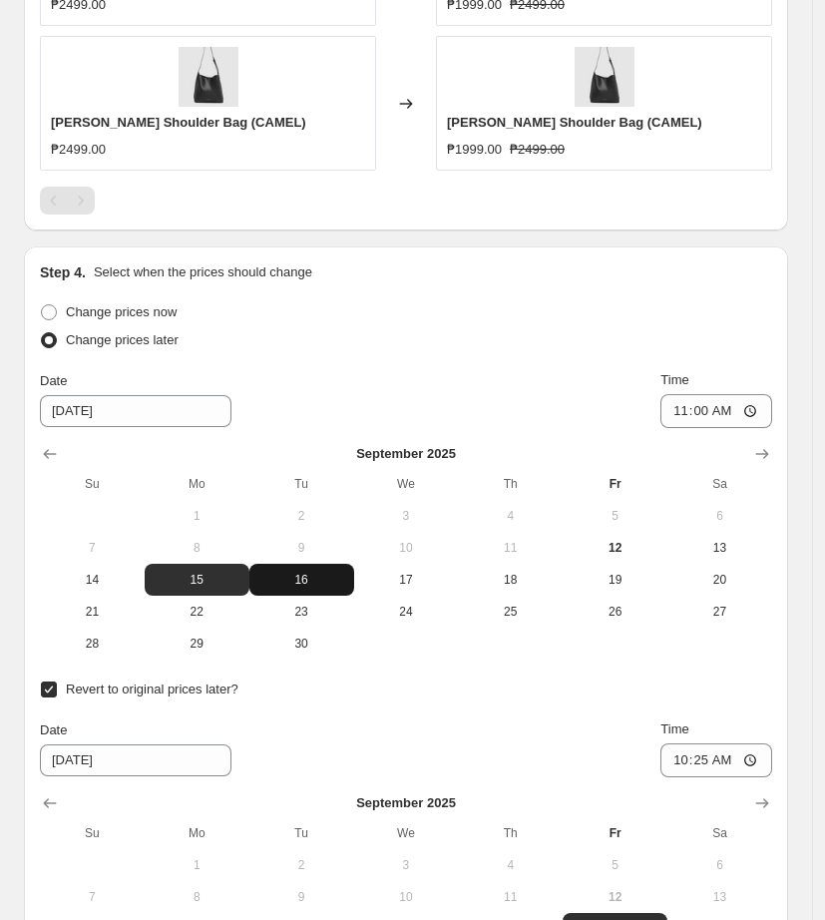
click at [324, 575] on span "16" at bounding box center [301, 580] width 89 height 16
type input "[DATE]"
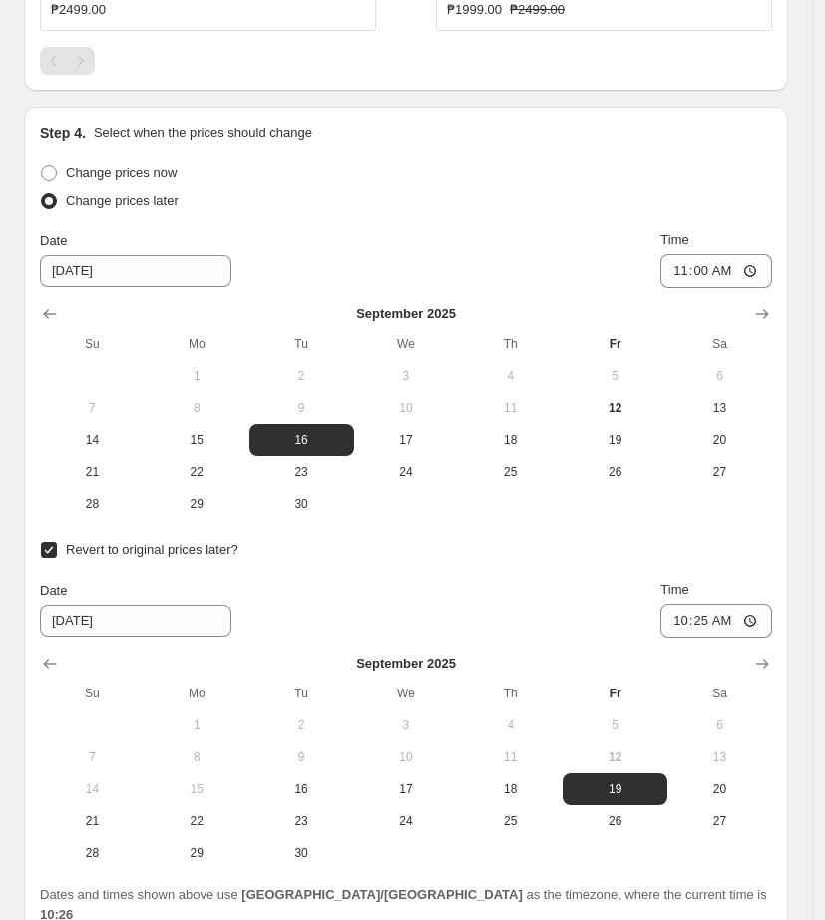
scroll to position [1670, 0]
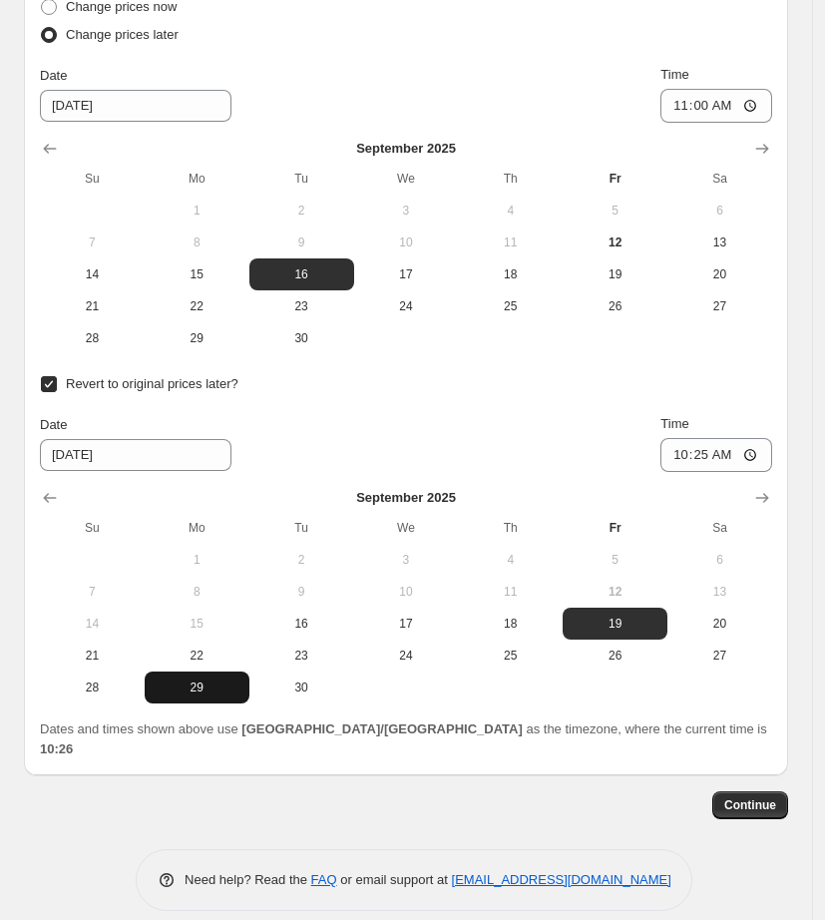
click at [195, 696] on button "29" at bounding box center [197, 688] width 105 height 32
type input "[DATE]"
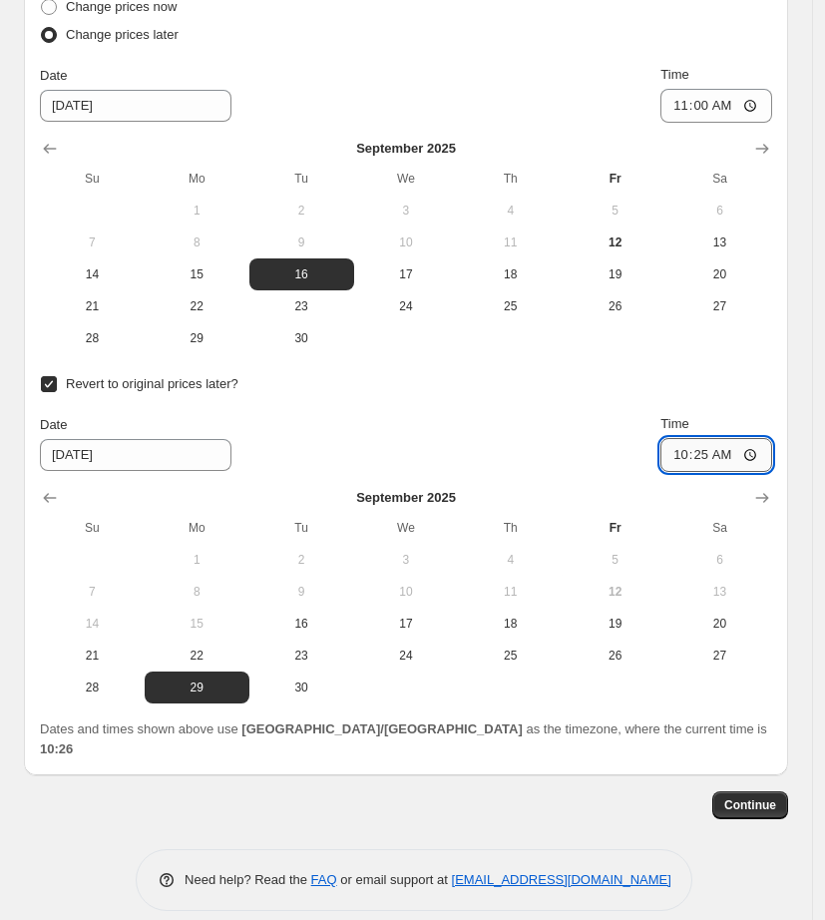
click at [684, 463] on input "10:25" at bounding box center [717, 455] width 112 height 34
click at [681, 455] on input "11:25" at bounding box center [717, 455] width 112 height 34
type input "10:00"
click at [575, 429] on div "Date [DATE] Time 10:00" at bounding box center [406, 443] width 732 height 58
click at [742, 793] on button "Continue" at bounding box center [750, 805] width 76 height 28
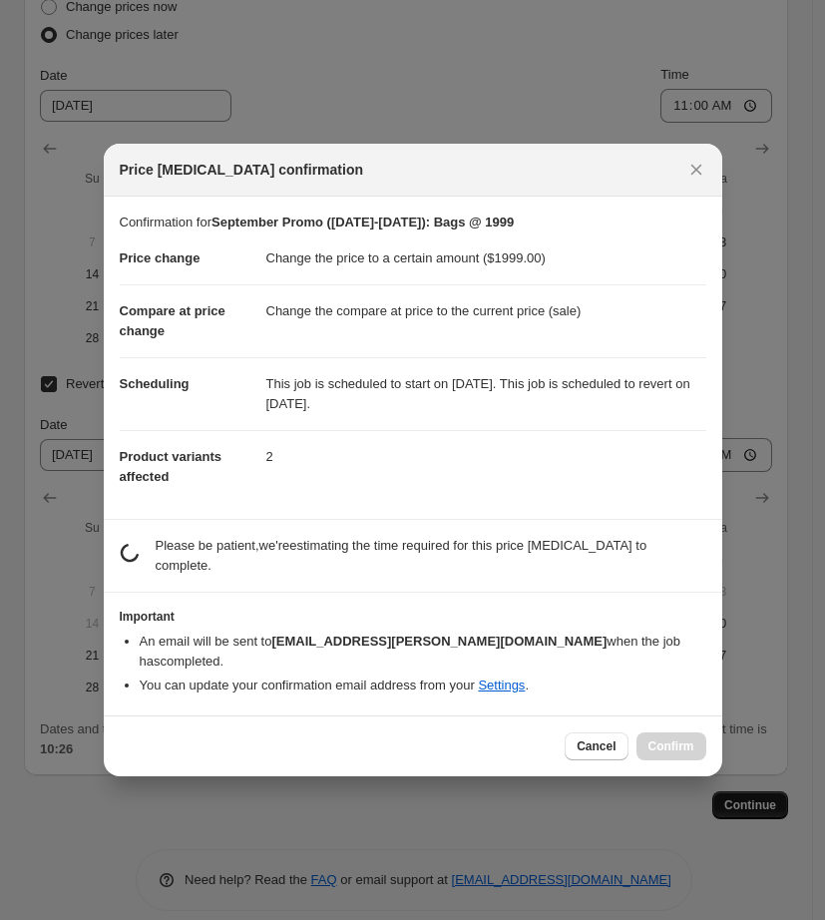
scroll to position [0, 0]
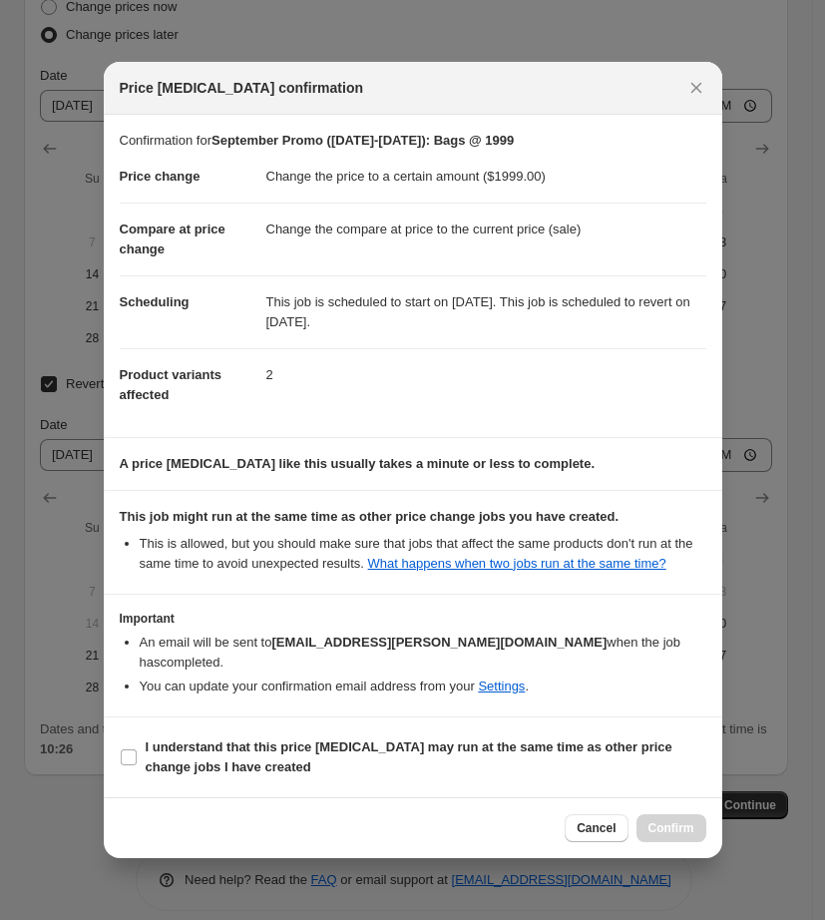
click at [226, 785] on section "I understand that this price [MEDICAL_DATA] may run at the same time as other p…" at bounding box center [413, 757] width 619 height 80
click at [211, 756] on span "I understand that this price [MEDICAL_DATA] may run at the same time as other p…" at bounding box center [426, 757] width 561 height 40
click at [137, 756] on input "I understand that this price [MEDICAL_DATA] may run at the same time as other p…" at bounding box center [129, 757] width 16 height 16
checkbox input "true"
click at [650, 835] on span "Confirm" at bounding box center [672, 828] width 46 height 16
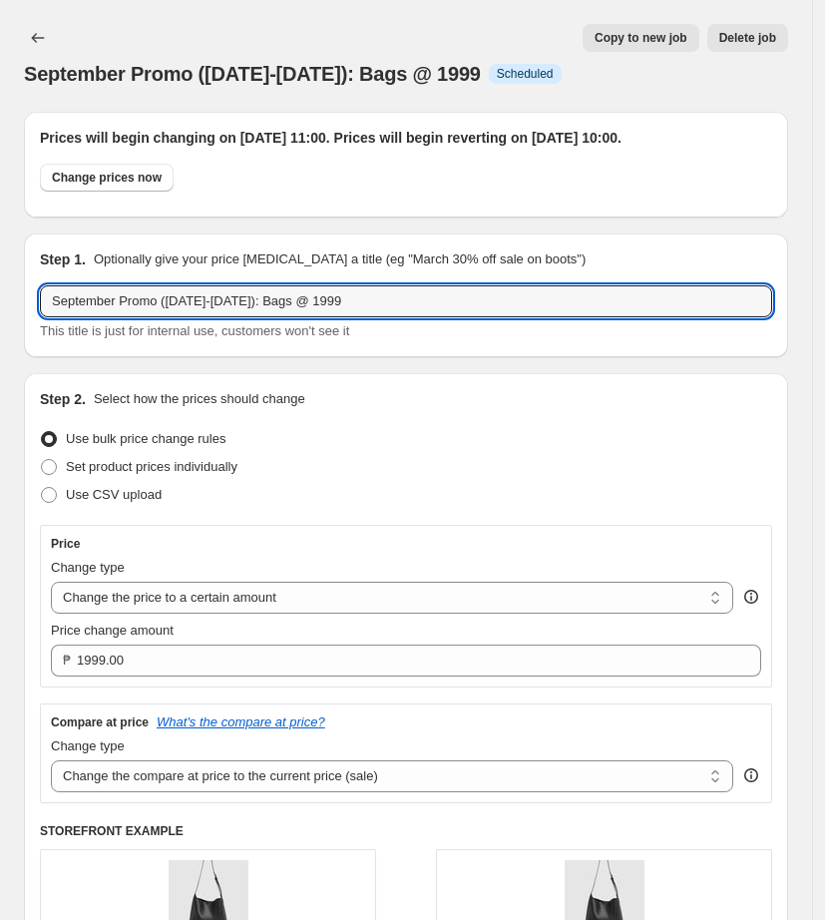
drag, startPoint x: 349, startPoint y: 317, endPoint x: -6, endPoint y: 342, distance: 356.1
click at [0, 342] on html "Home Settings Plans Skip to content September Promo ([DATE]-[DATE]): Bags @ 199…" at bounding box center [412, 460] width 825 height 920
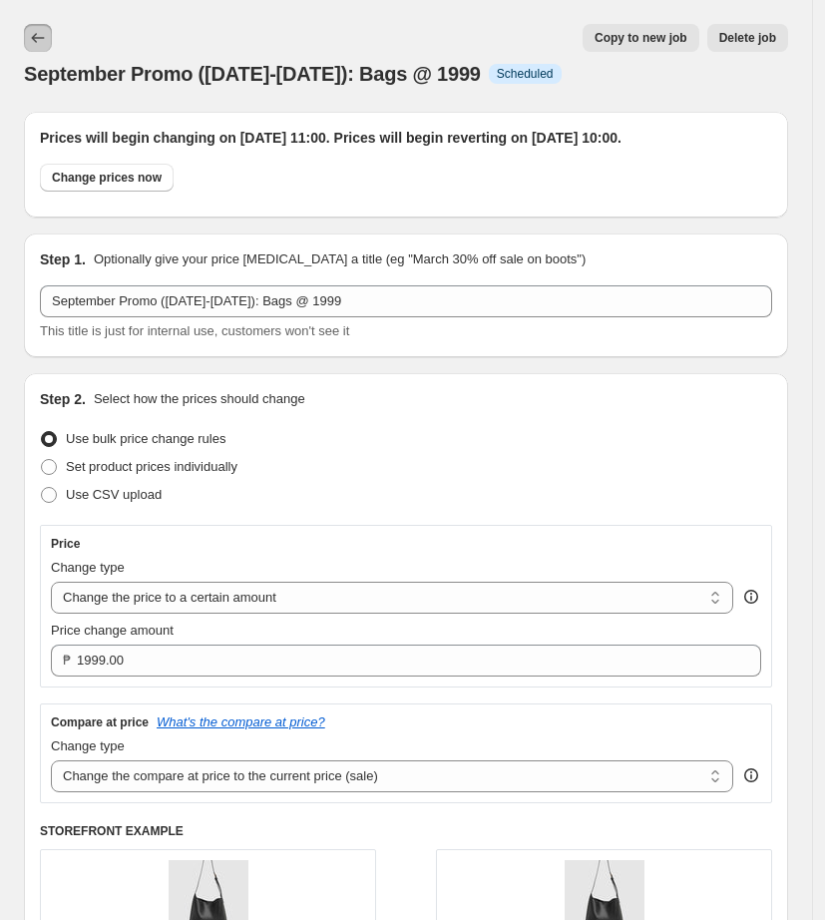
click at [39, 31] on icon "Price change jobs" at bounding box center [38, 38] width 20 height 20
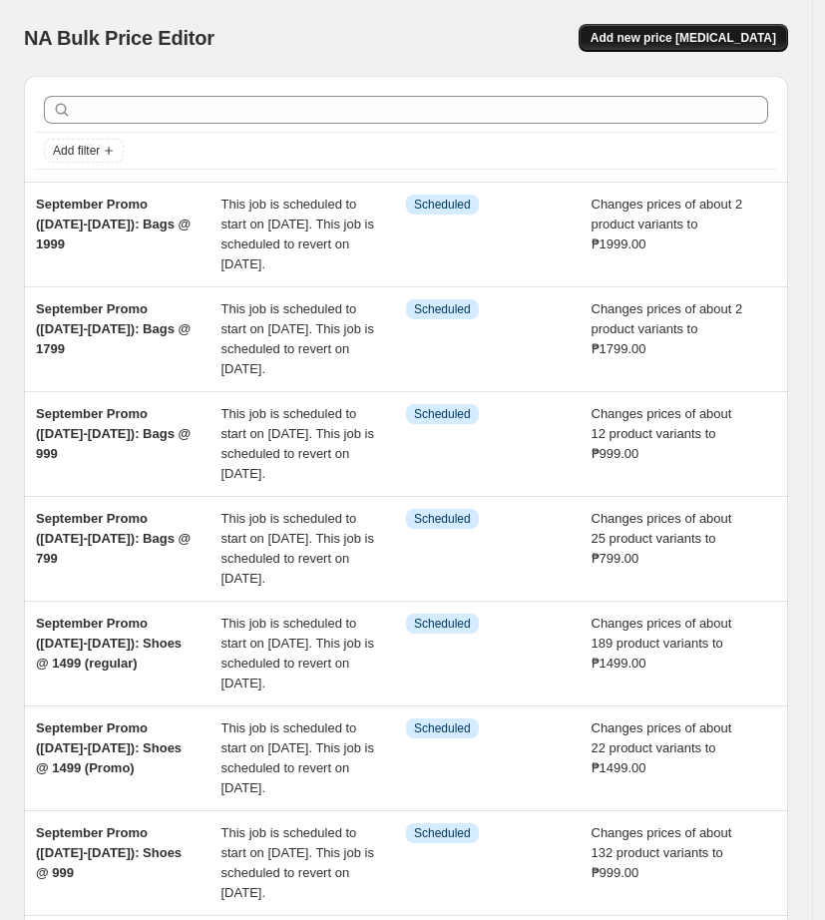
click at [760, 39] on span "Add new price [MEDICAL_DATA]" at bounding box center [684, 38] width 186 height 16
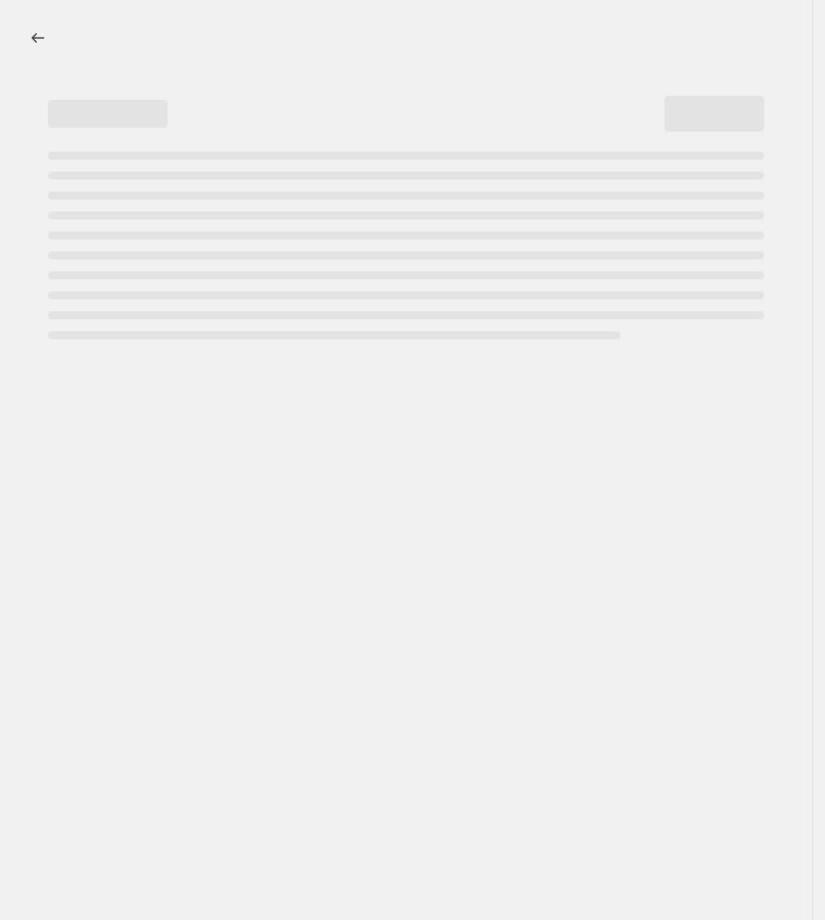
select select "percentage"
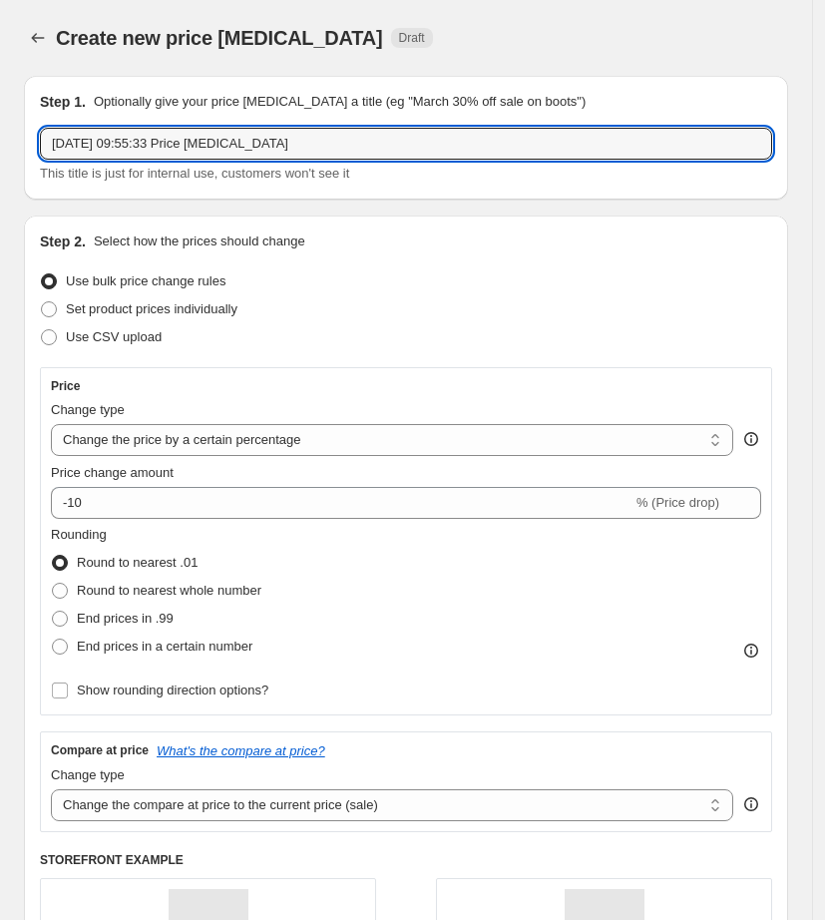
drag, startPoint x: 344, startPoint y: 144, endPoint x: -174, endPoint y: 163, distance: 518.2
click at [0, 163] on html "Home Settings Plans Skip to content Create new price [MEDICAL_DATA]. This page …" at bounding box center [412, 460] width 825 height 920
paste input "September Promo ([DATE]-[DATE]): Bags @ 1999"
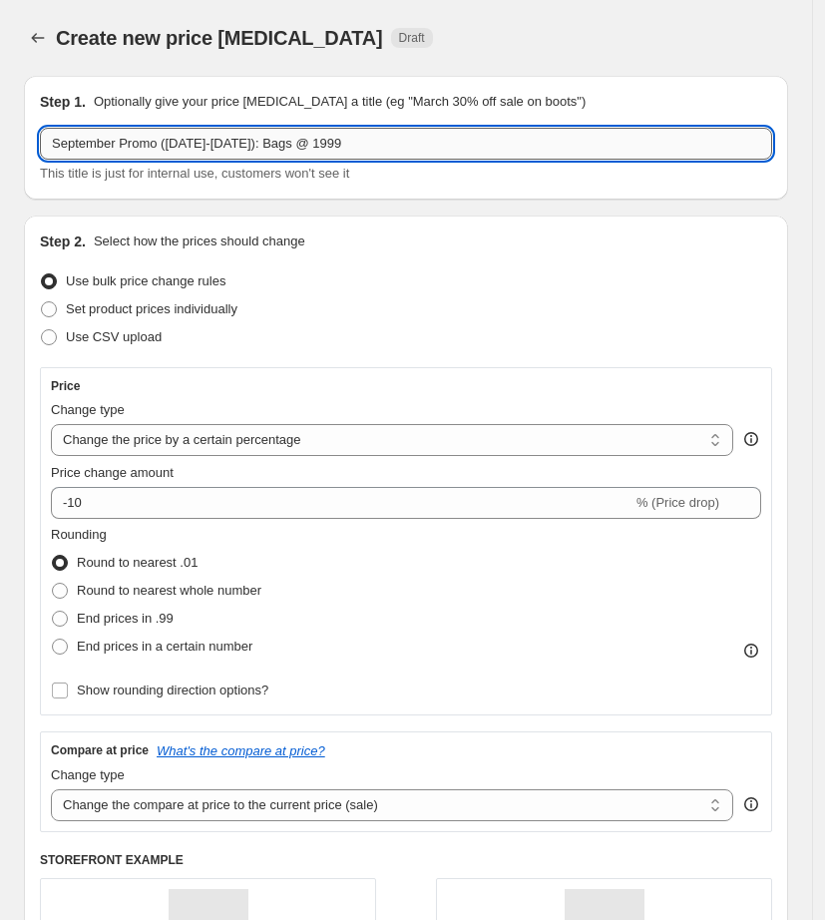
click at [351, 144] on input "September Promo ([DATE]-[DATE]): Bags @ 1999" at bounding box center [406, 144] width 732 height 32
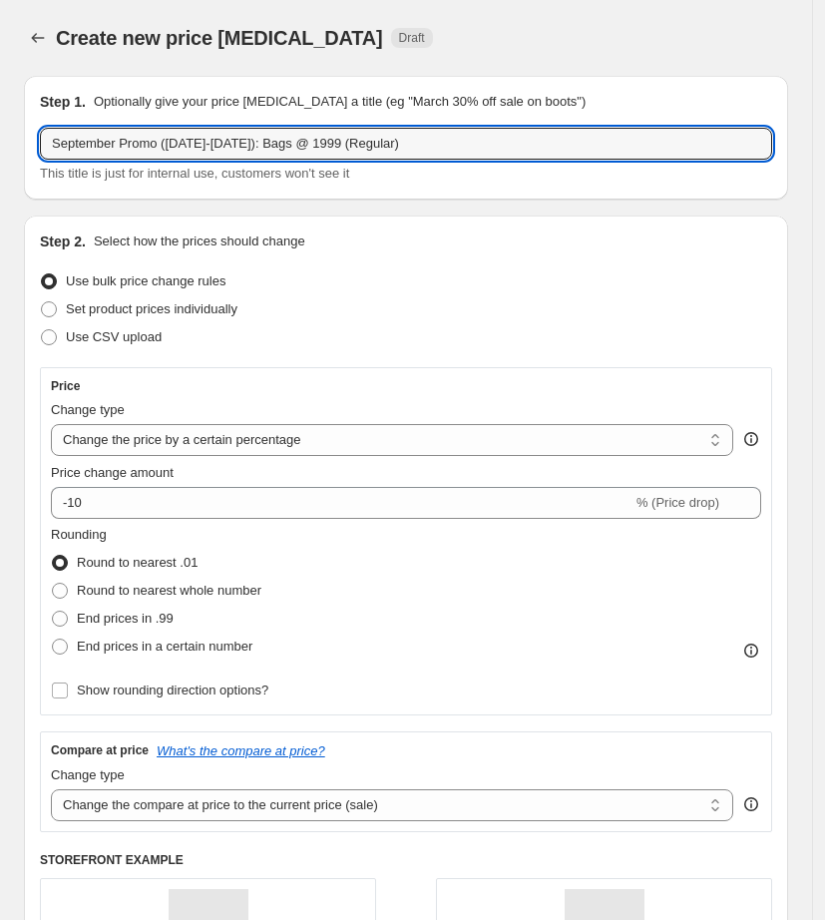
type input "September Promo ([DATE]-[DATE]): Bags @ 1999 (Regular)"
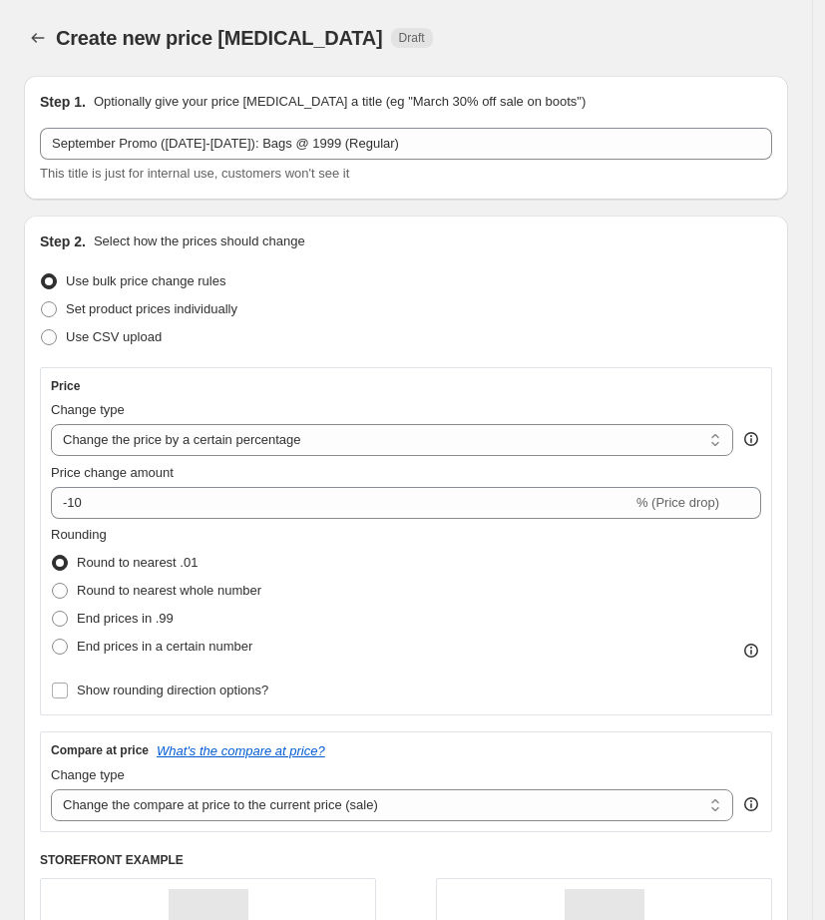
click at [360, 235] on div "Step 2. Select how the prices should change" at bounding box center [406, 241] width 732 height 20
click at [219, 437] on select "Change the price to a certain amount Change the price by a certain amount Chang…" at bounding box center [392, 440] width 683 height 32
select select "to"
click at [51, 424] on select "Change the price to a certain amount Change the price by a certain amount Chang…" at bounding box center [392, 440] width 683 height 32
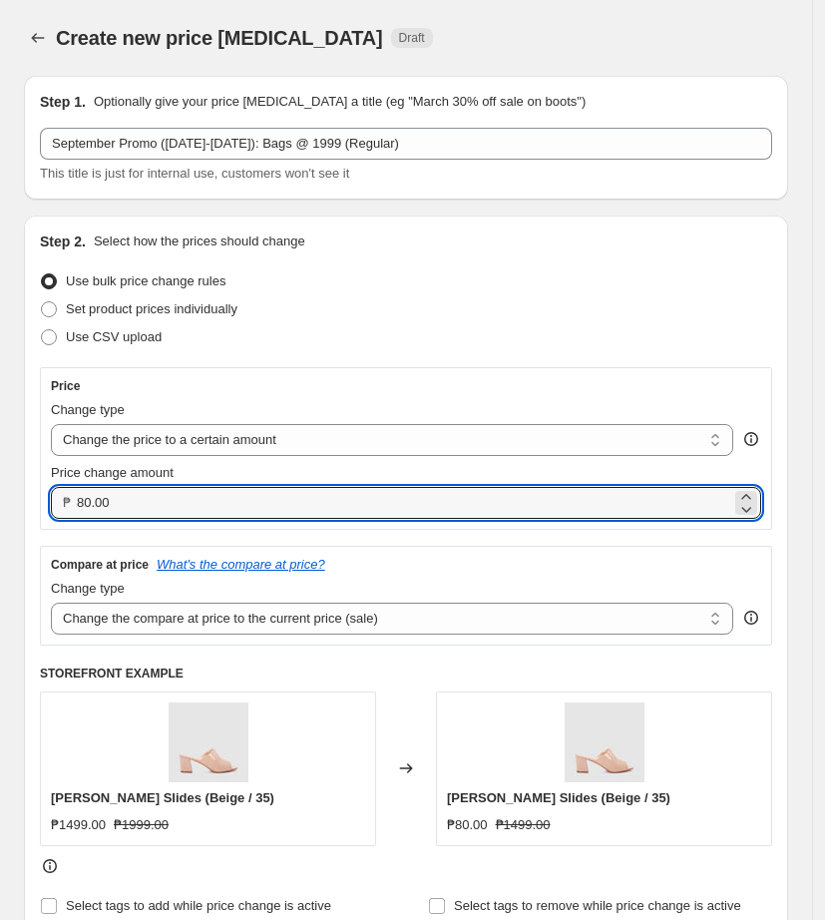
drag, startPoint x: 199, startPoint y: 502, endPoint x: -378, endPoint y: 504, distance: 576.7
click at [0, 504] on html "Home Settings Plans Skip to content Create new price [MEDICAL_DATA]. This page …" at bounding box center [412, 460] width 825 height 920
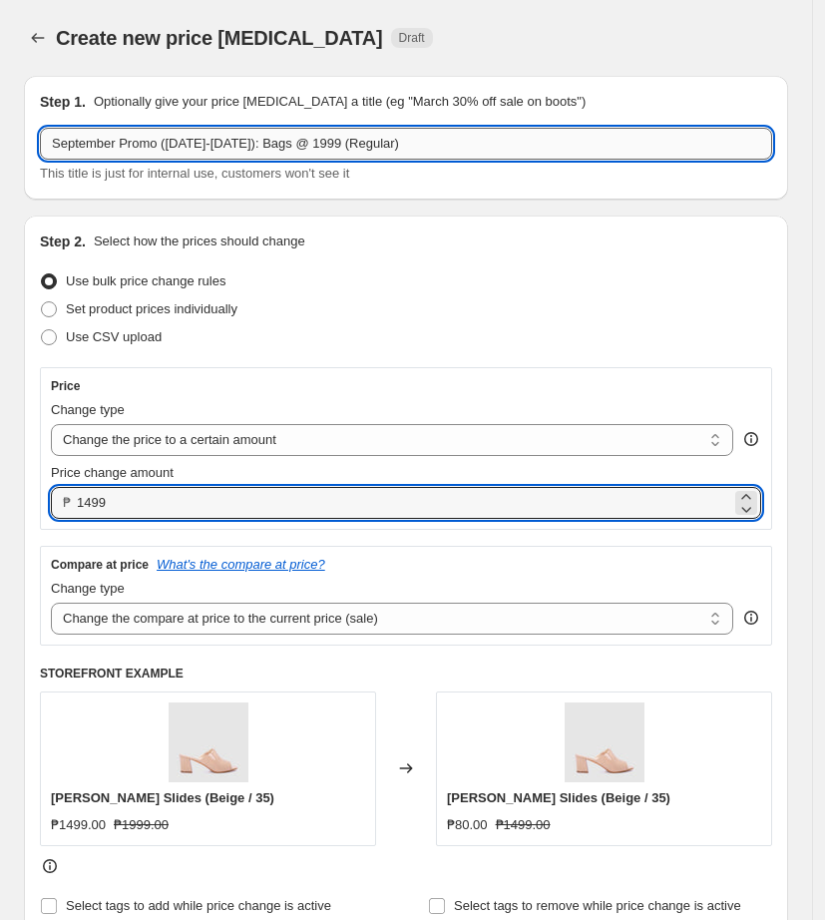
type input "1499.00"
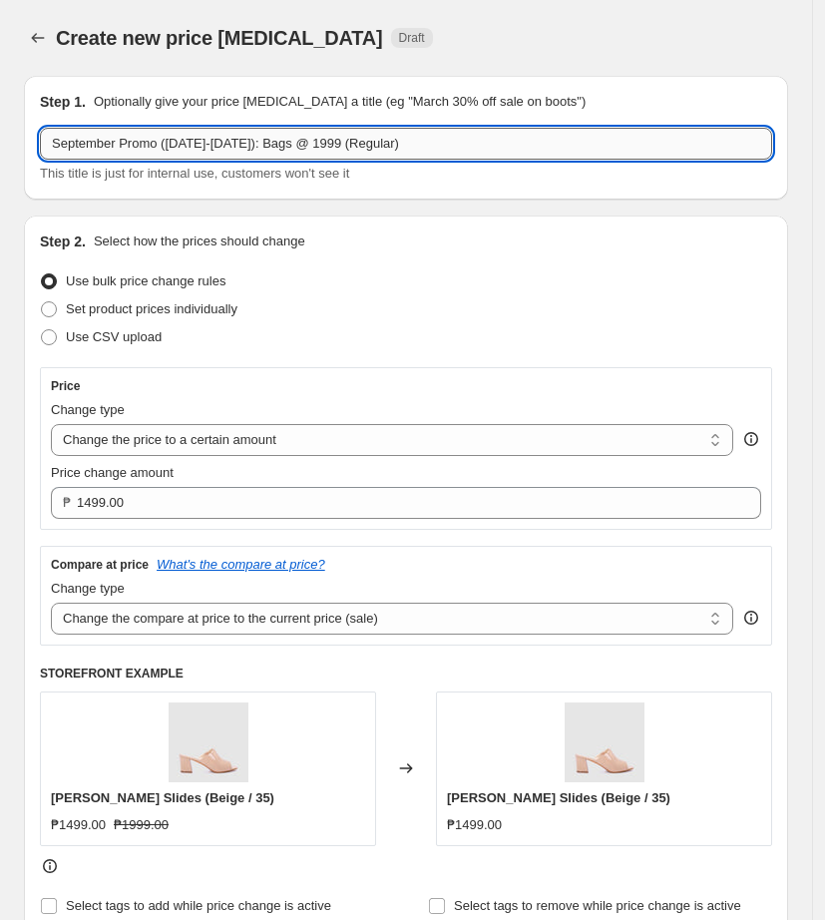
click at [315, 141] on input "September Promo ([DATE]-[DATE]): Bags @ 1999 (Regular)" at bounding box center [406, 144] width 732 height 32
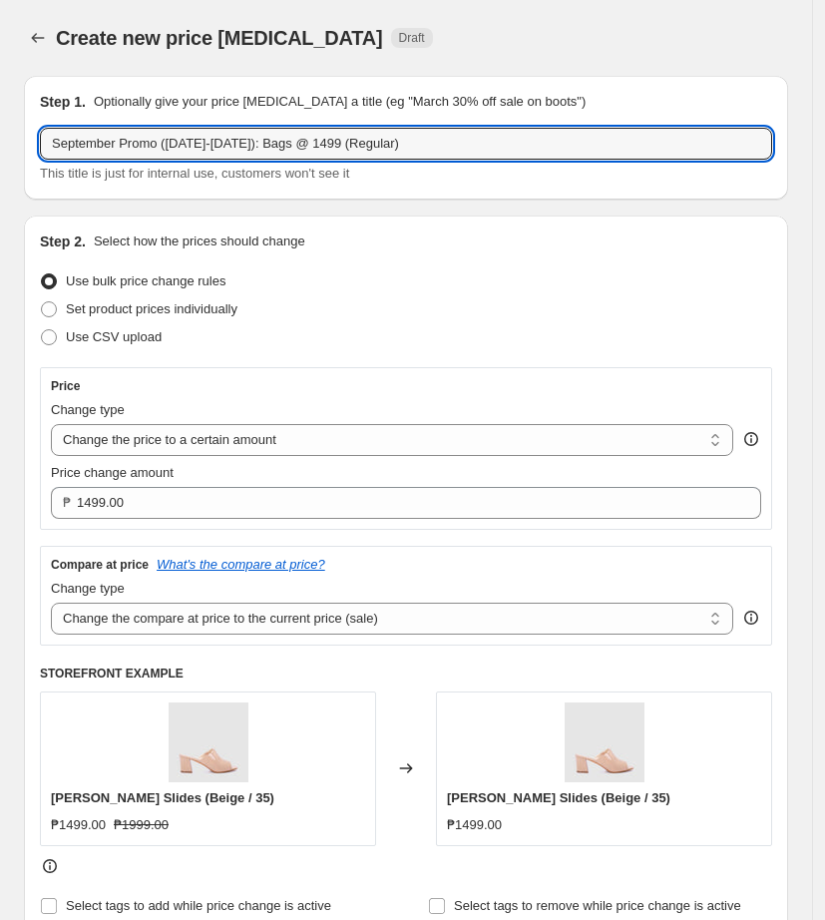
type input "September Promo ([DATE]-[DATE]): Bags @ 1499 (Regular)"
click at [324, 372] on div "Price Change type Change the price to a certain amount Change the price by a ce…" at bounding box center [406, 448] width 732 height 163
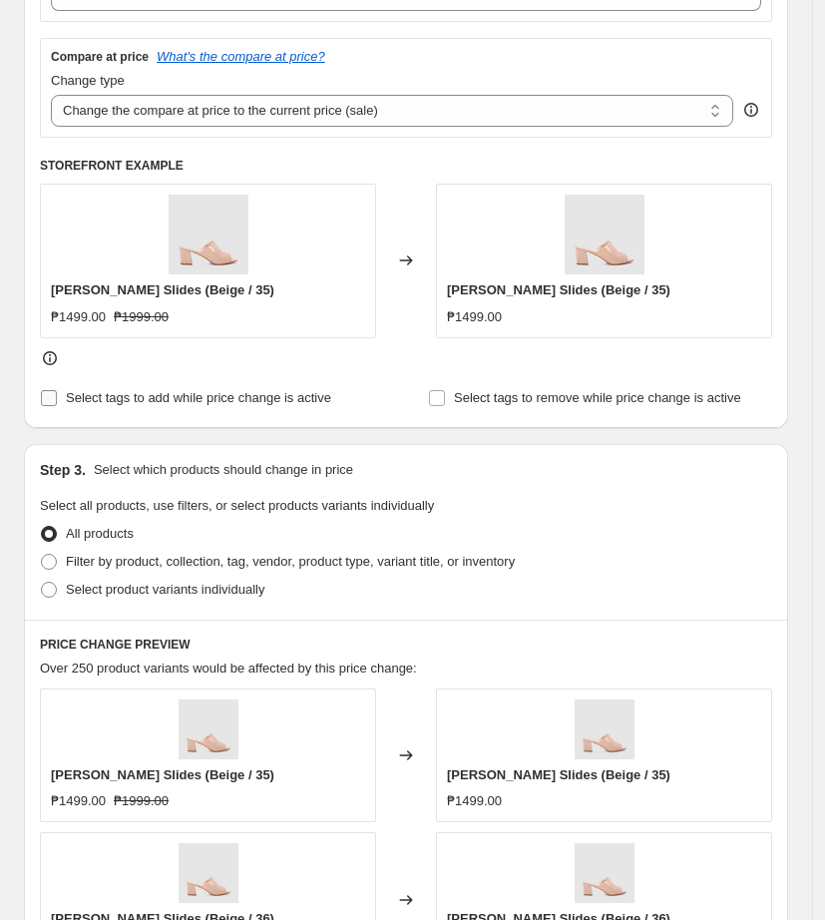
scroll to position [624, 0]
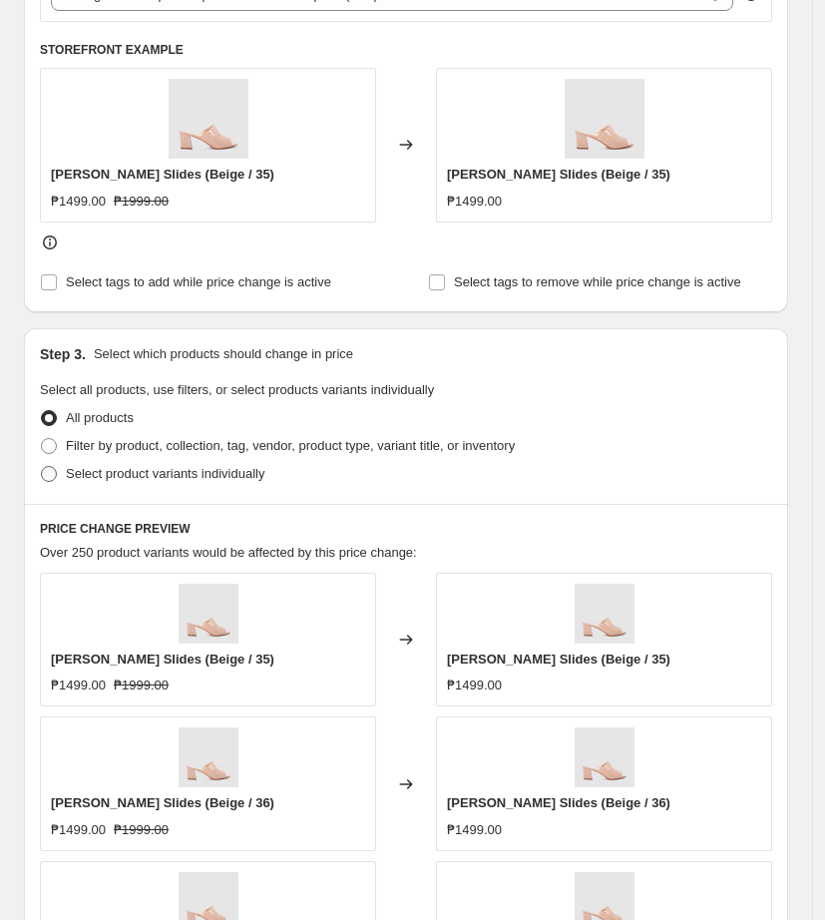
click at [48, 474] on span at bounding box center [49, 474] width 16 height 16
click at [42, 467] on input "Select product variants individually" at bounding box center [41, 466] width 1 height 1
radio input "true"
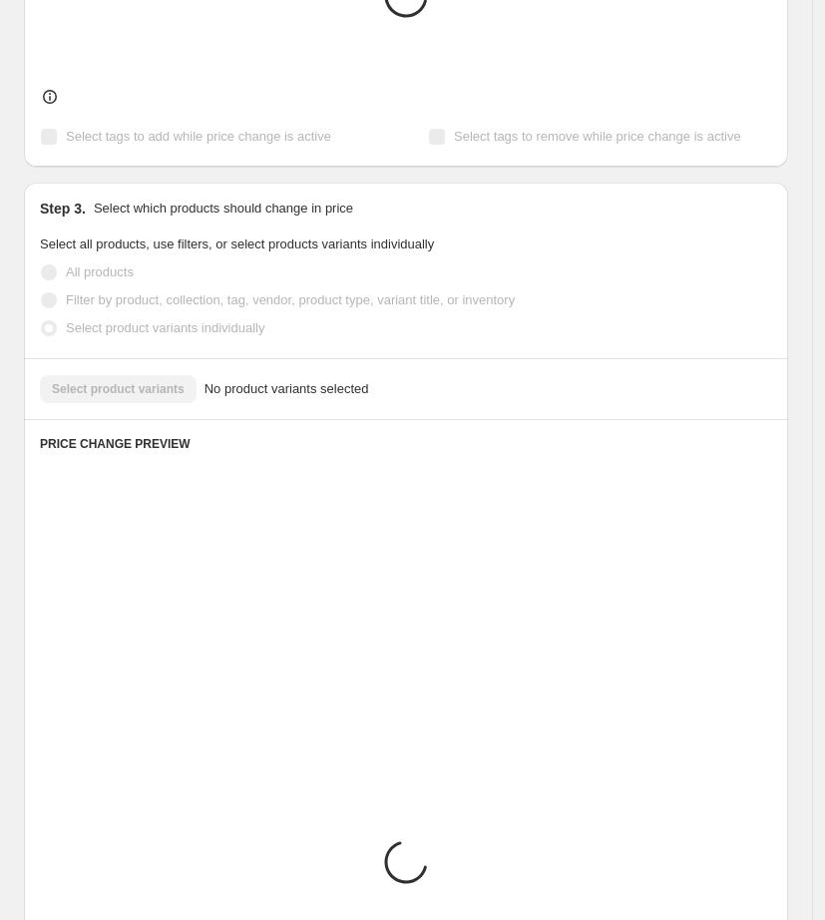
scroll to position [691, 0]
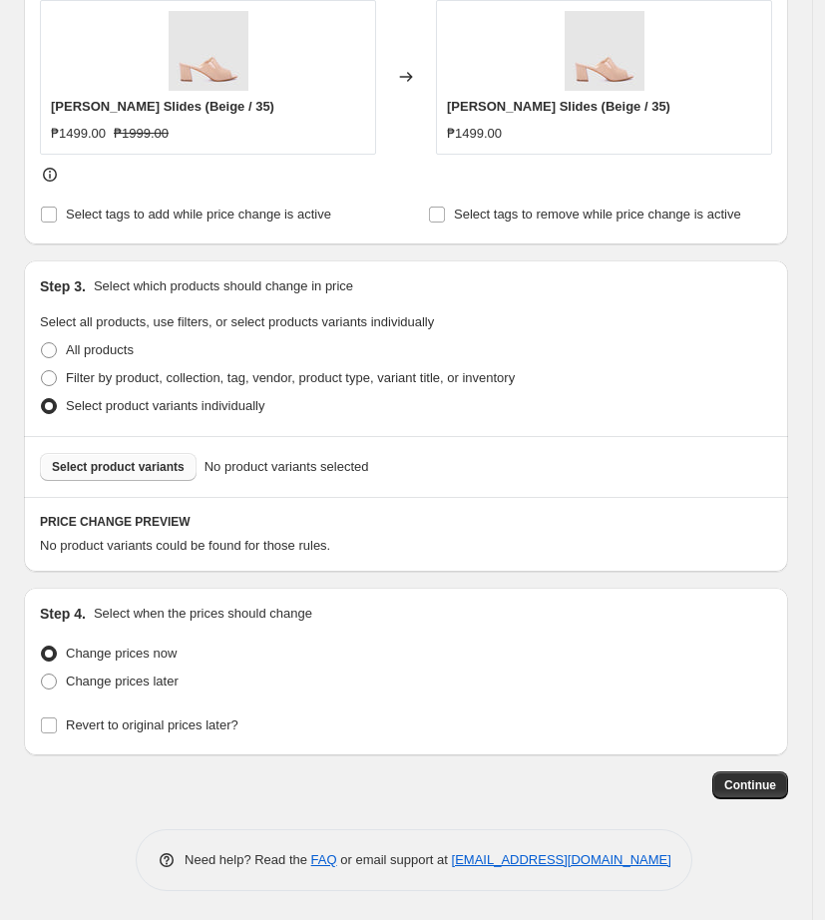
click at [163, 465] on span "Select product variants" at bounding box center [118, 467] width 133 height 16
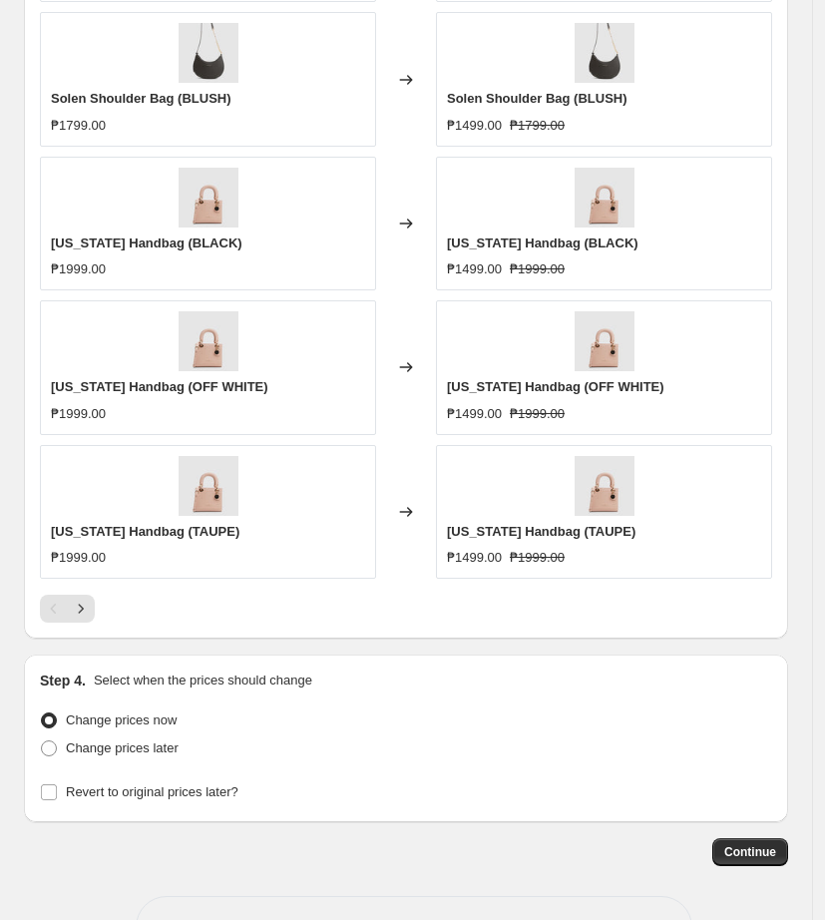
scroll to position [1457, 0]
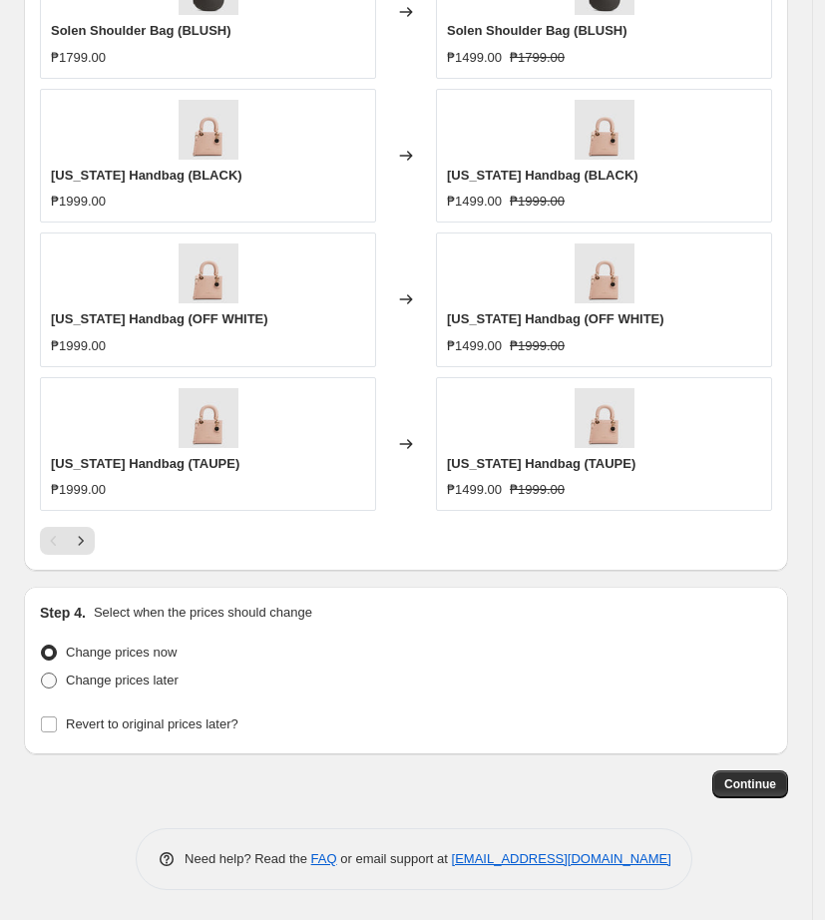
click at [172, 685] on span "Change prices later" at bounding box center [122, 680] width 113 height 15
click at [42, 674] on input "Change prices later" at bounding box center [41, 673] width 1 height 1
radio input "true"
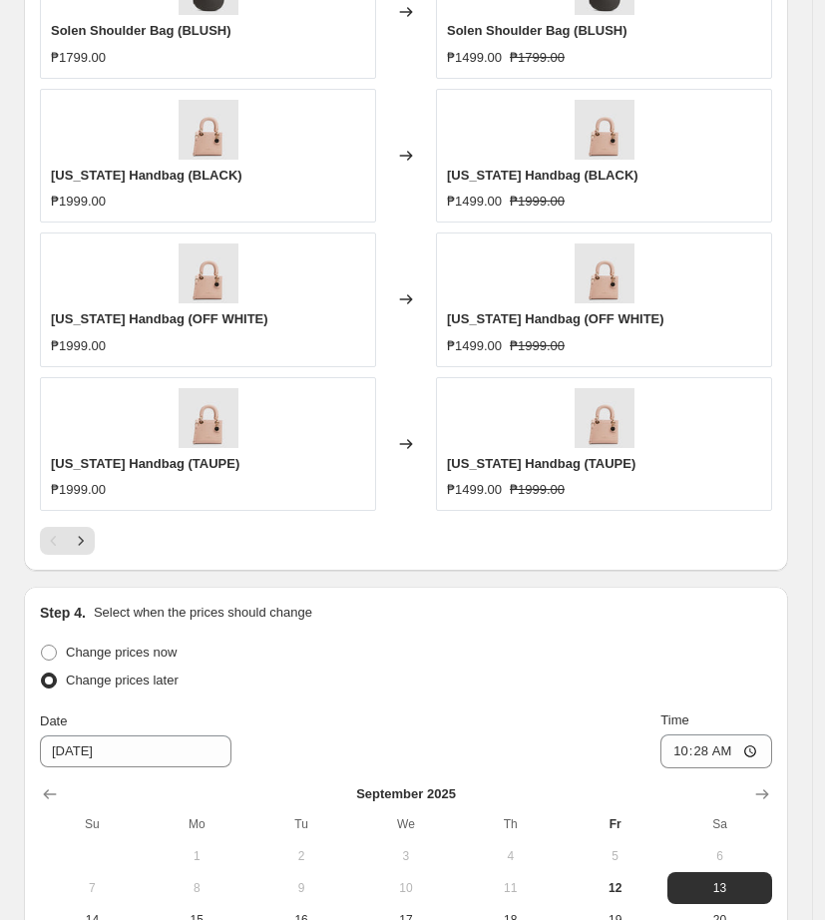
scroll to position [1797, 0]
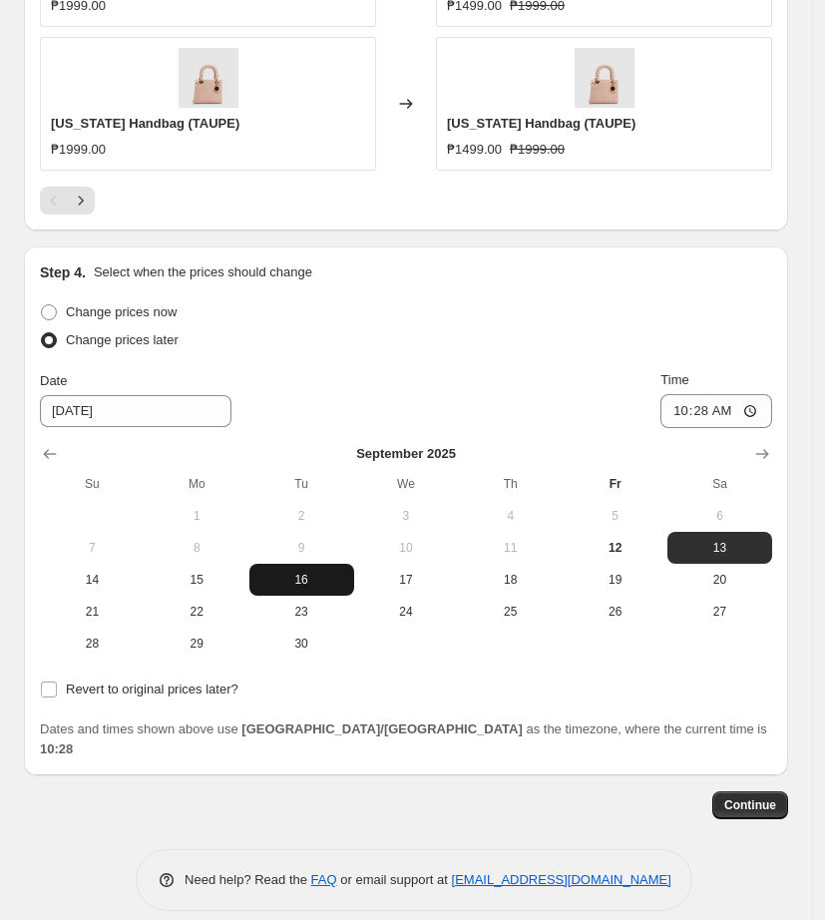
click at [323, 572] on span "16" at bounding box center [301, 580] width 89 height 16
type input "[DATE]"
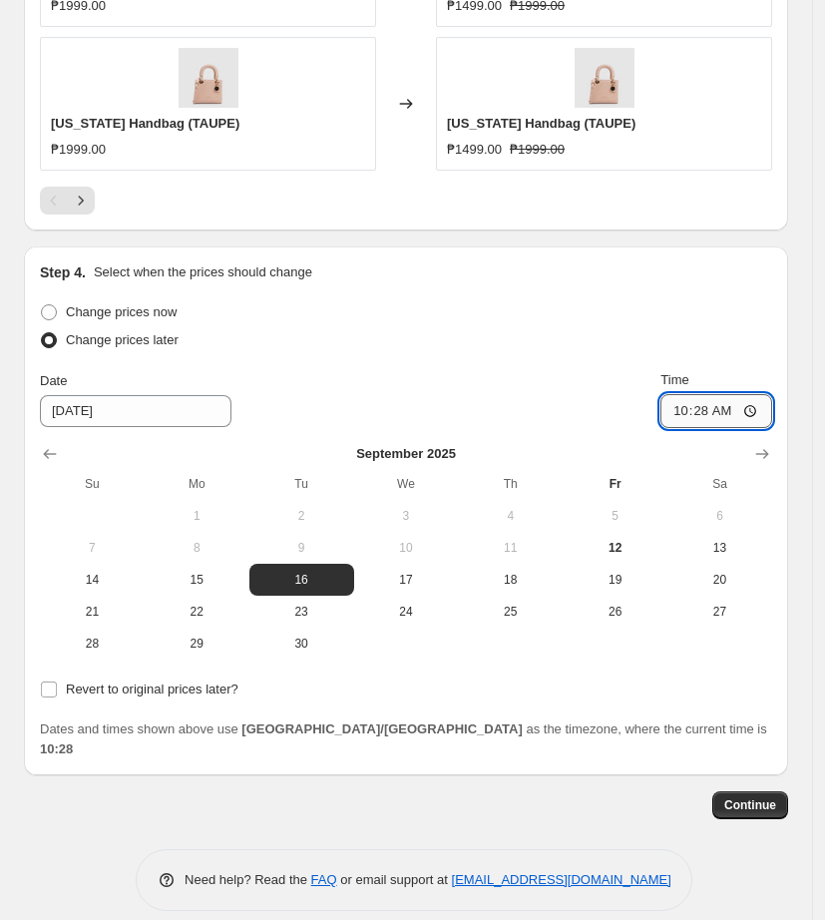
click at [687, 411] on input "10:28" at bounding box center [717, 411] width 112 height 34
type input "11:00"
click at [45, 691] on input "Revert to original prices later?" at bounding box center [49, 690] width 16 height 16
checkbox input "true"
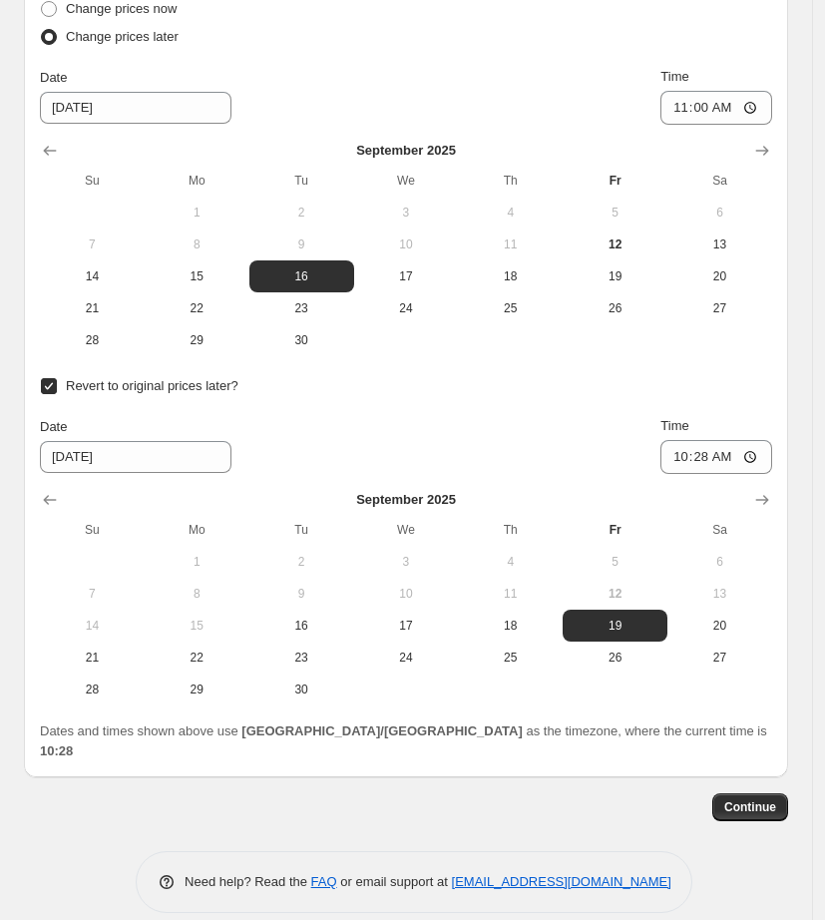
scroll to position [2103, 0]
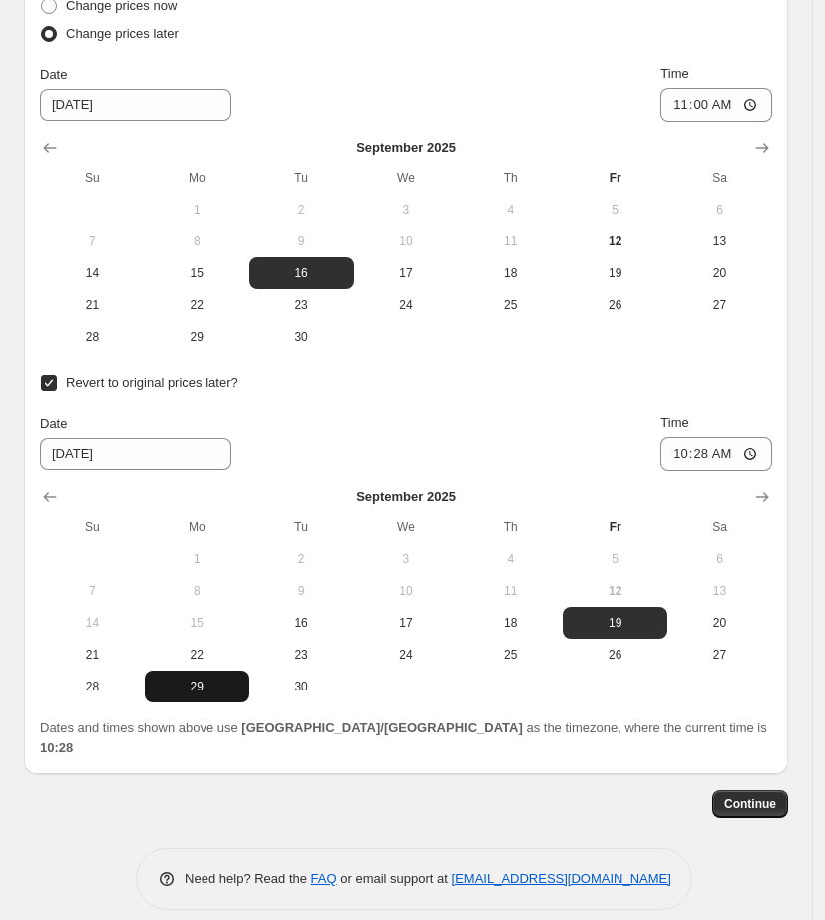
click at [216, 696] on button "29" at bounding box center [197, 687] width 105 height 32
type input "[DATE]"
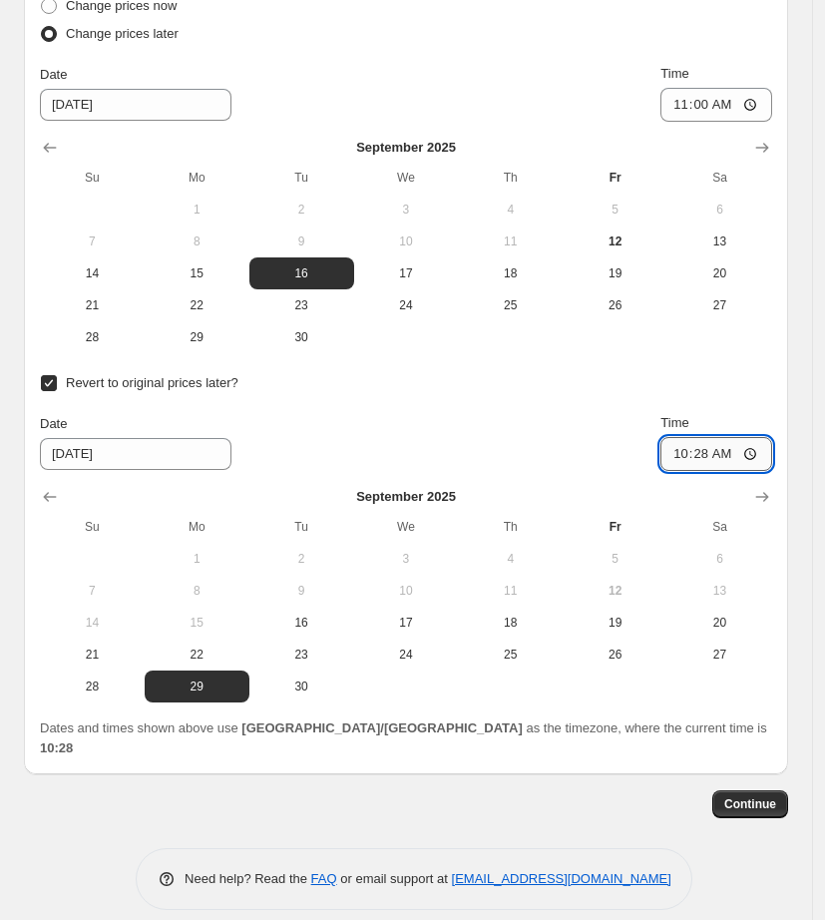
click at [690, 454] on input "10:28" at bounding box center [717, 454] width 112 height 34
click at [710, 459] on input "10:28" at bounding box center [717, 454] width 112 height 34
type input "10:00"
click at [546, 443] on div "Date [DATE] Time 10:00" at bounding box center [406, 442] width 732 height 58
click at [475, 445] on div "Date [DATE] Time 10:00" at bounding box center [406, 442] width 732 height 58
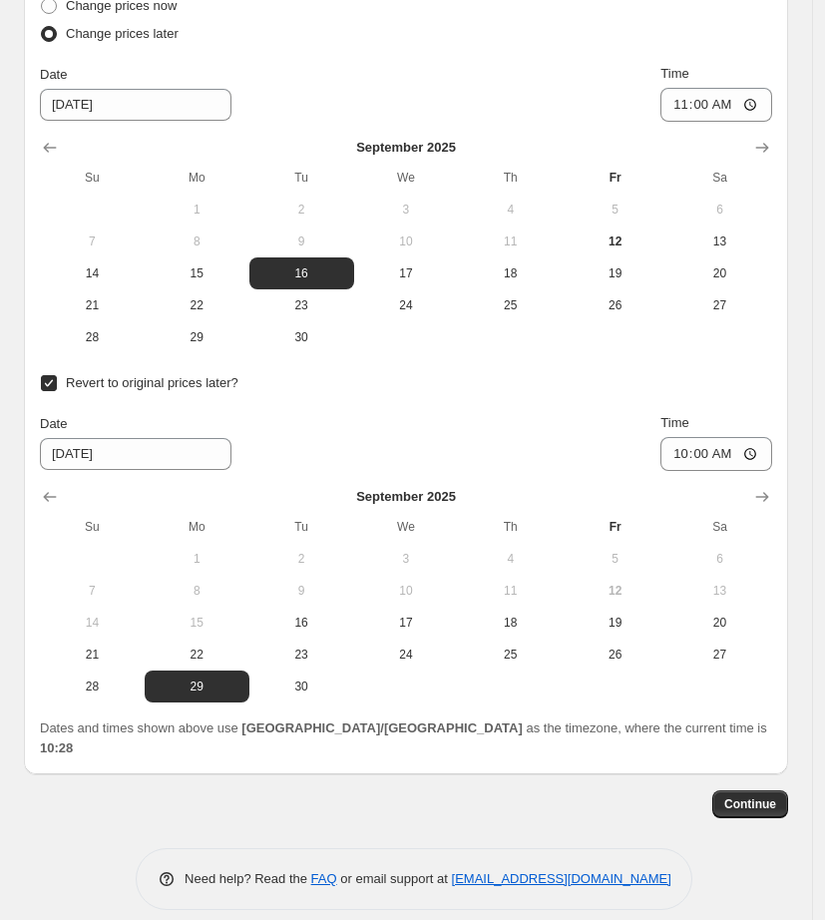
click at [392, 435] on div "Date [DATE] Time 10:00" at bounding box center [406, 442] width 732 height 58
click at [755, 796] on span "Continue" at bounding box center [750, 804] width 52 height 16
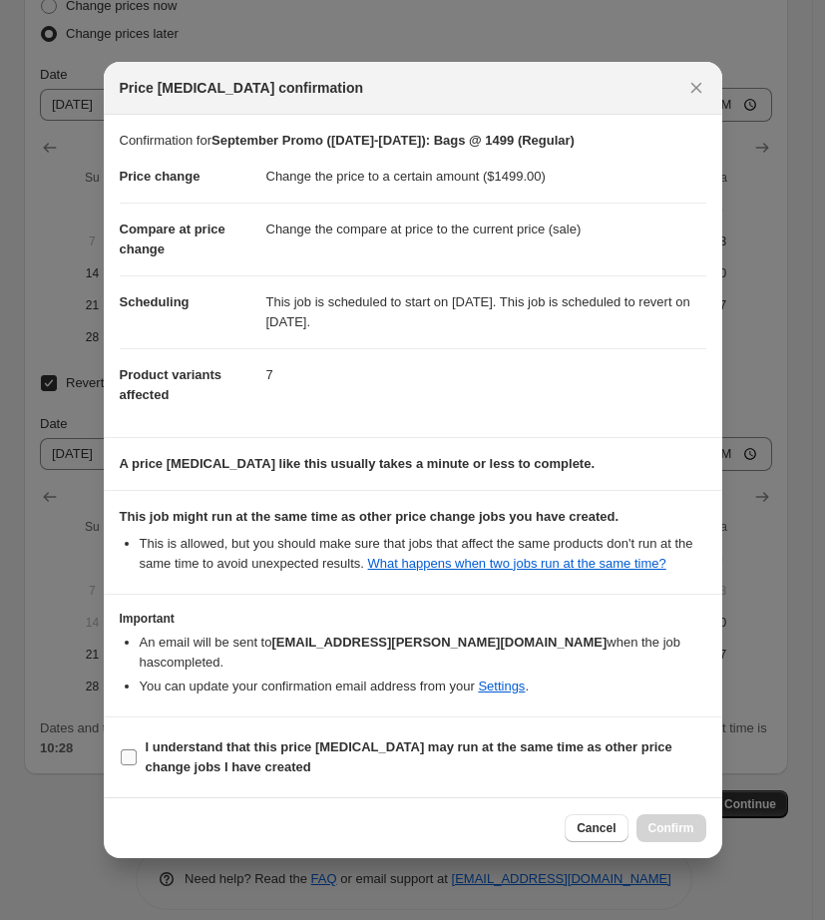
click at [174, 770] on b "I understand that this price [MEDICAL_DATA] may run at the same time as other p…" at bounding box center [409, 756] width 527 height 35
click at [137, 765] on input "I understand that this price [MEDICAL_DATA] may run at the same time as other p…" at bounding box center [129, 757] width 16 height 16
checkbox input "true"
click at [672, 834] on span "Confirm" at bounding box center [672, 828] width 46 height 16
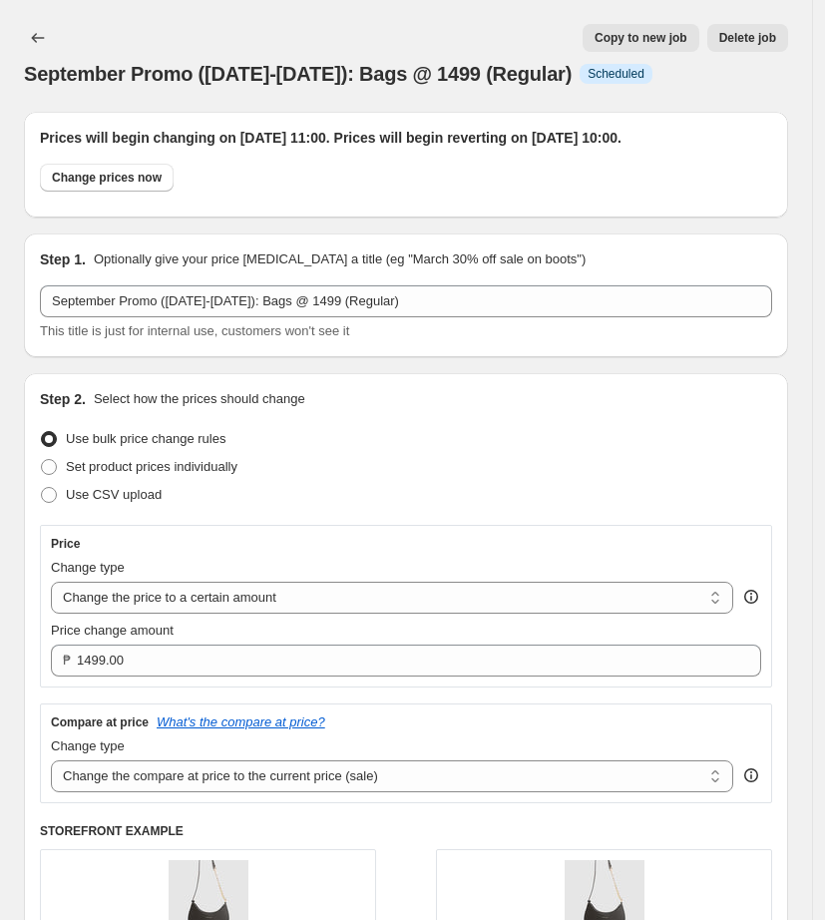
click at [420, 481] on div "Set product prices individually" at bounding box center [406, 467] width 732 height 28
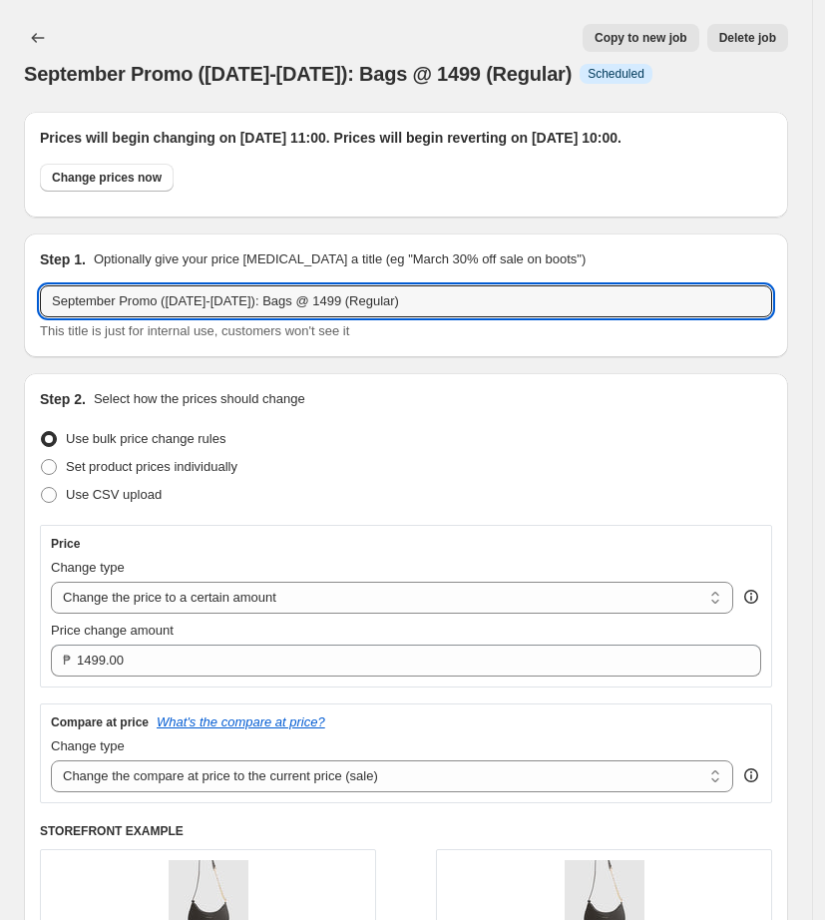
drag, startPoint x: 419, startPoint y: 312, endPoint x: -101, endPoint y: 348, distance: 521.1
click at [0, 348] on html "Home Settings Plans Skip to content September Promo ([DATE]-[DATE]): Bags @ 149…" at bounding box center [412, 460] width 825 height 920
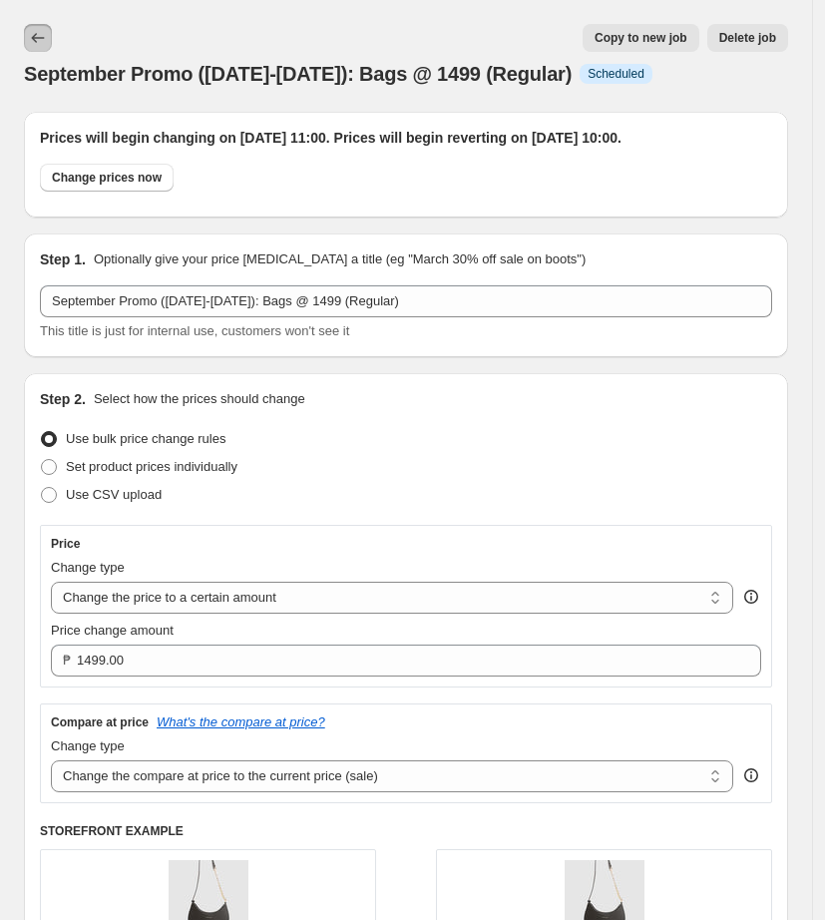
click at [42, 45] on icon "Price change jobs" at bounding box center [38, 38] width 20 height 20
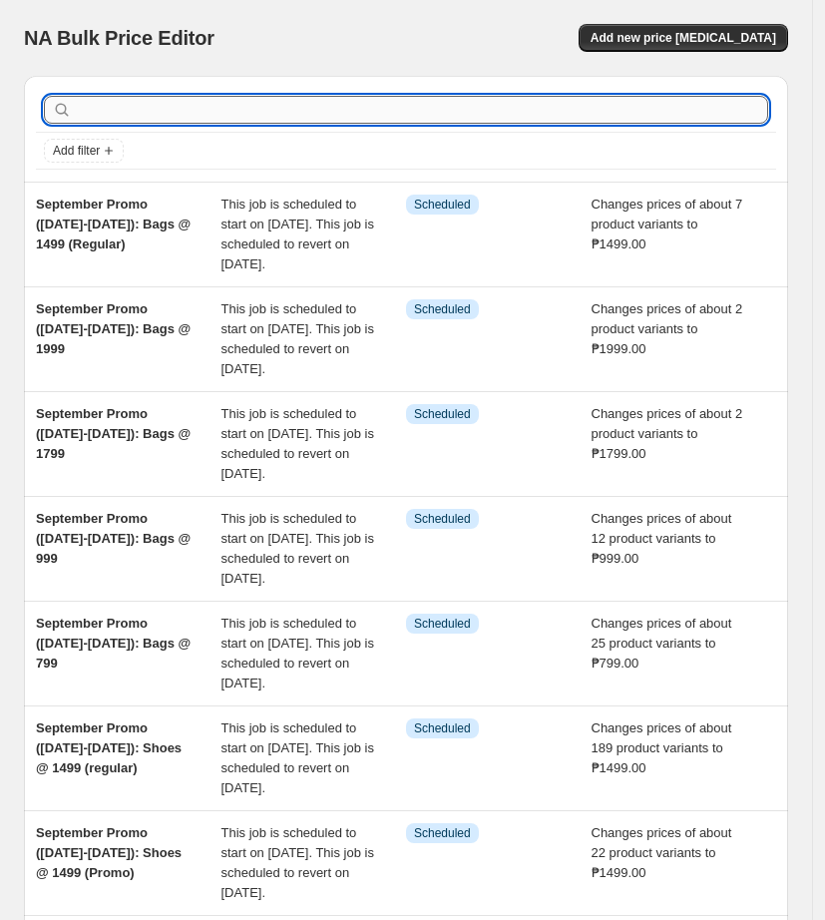
click at [283, 113] on input "text" at bounding box center [422, 110] width 692 height 28
click at [771, 41] on span "Add new price [MEDICAL_DATA]" at bounding box center [684, 38] width 186 height 16
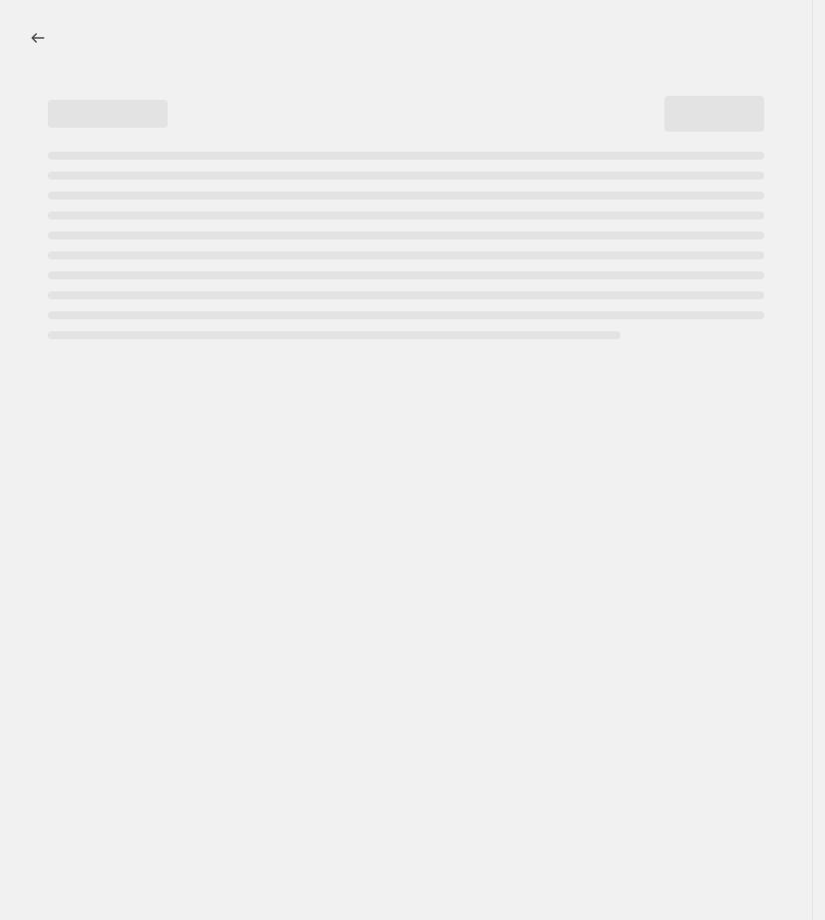
select select "percentage"
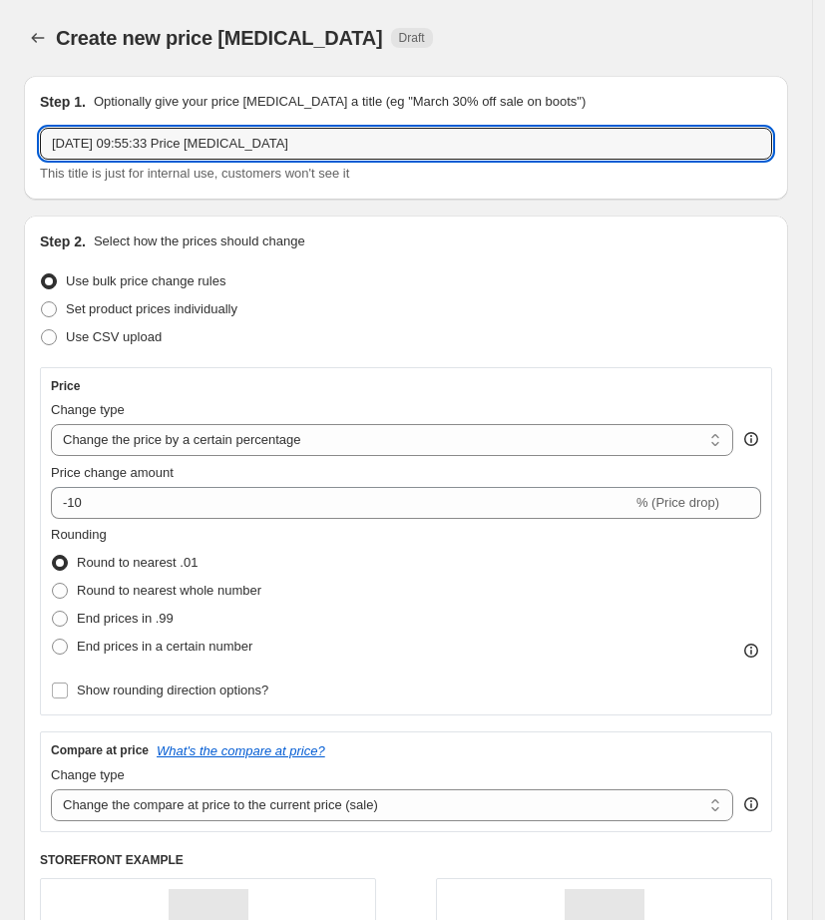
drag, startPoint x: 432, startPoint y: 144, endPoint x: -164, endPoint y: 187, distance: 597.2
click at [0, 187] on html "Home Settings Plans Skip to content Create new price [MEDICAL_DATA]. This page …" at bounding box center [412, 460] width 825 height 920
paste input "September Promo ([DATE]-[DATE]): Bags @ 1499 (Regular)"
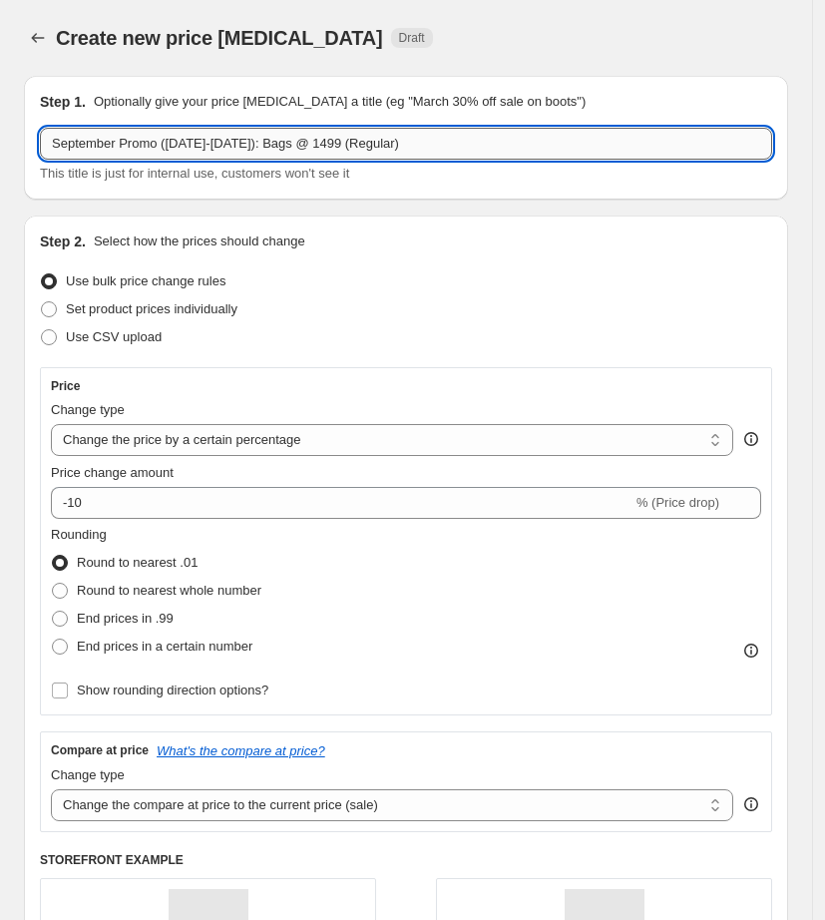
click at [387, 149] on input "September Promo ([DATE]-[DATE]): Bags @ 1499 (Regular)" at bounding box center [406, 144] width 732 height 32
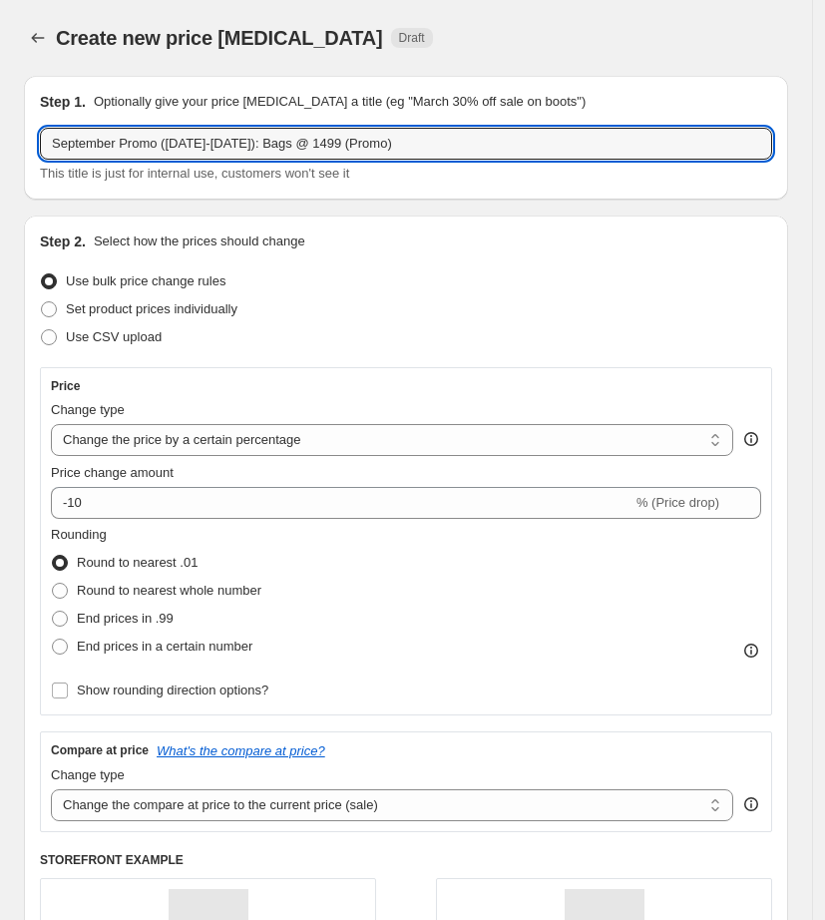
type input "September Promo ([DATE]-[DATE]): Bags @ 1499 (Promo)"
click at [414, 216] on div "Step 2. Select how the prices should change Use bulk price change rules Set pro…" at bounding box center [406, 669] width 764 height 906
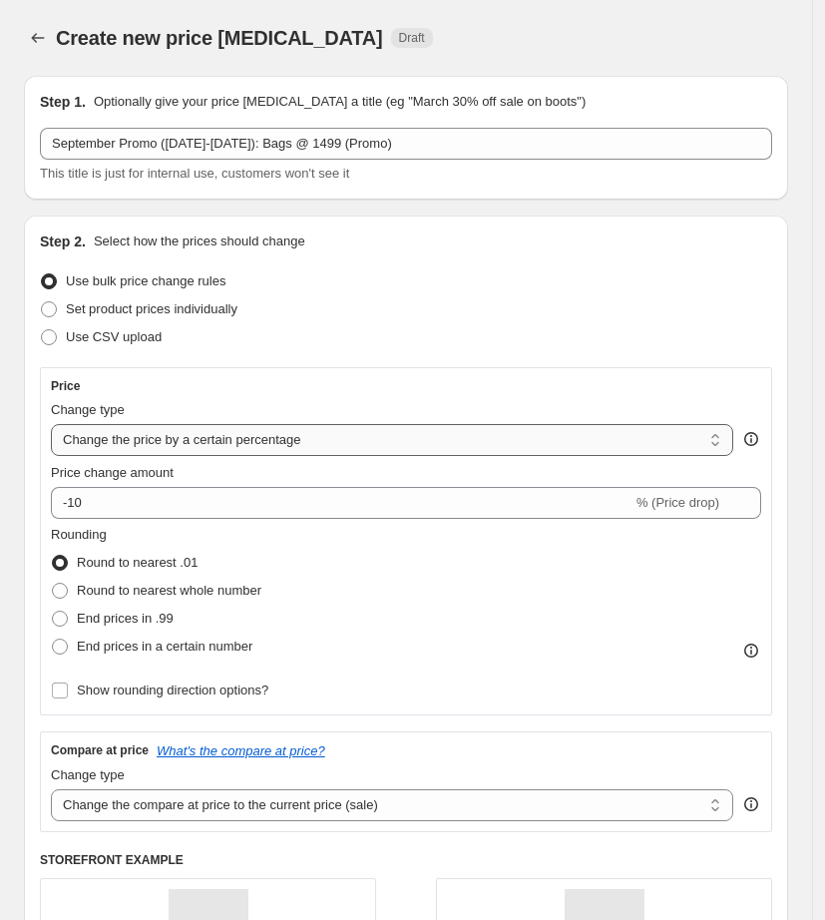
click at [195, 442] on select "Change the price to a certain amount Change the price by a certain amount Chang…" at bounding box center [392, 440] width 683 height 32
select select "to"
click at [51, 424] on select "Change the price to a certain amount Change the price by a certain amount Chang…" at bounding box center [392, 440] width 683 height 32
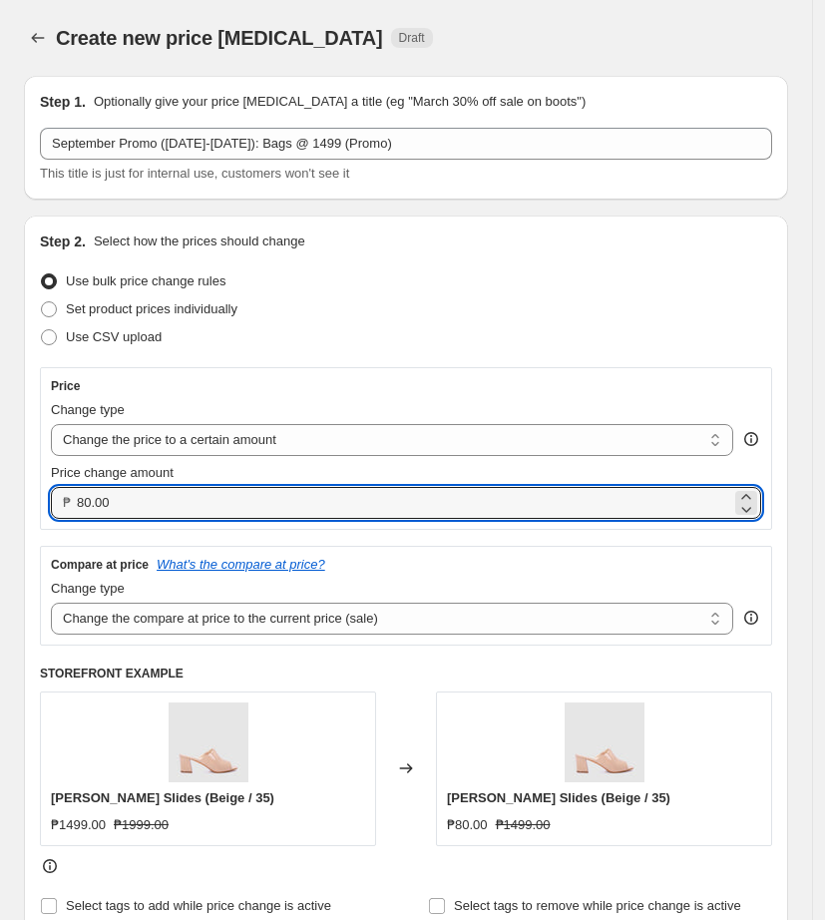
drag, startPoint x: 179, startPoint y: 508, endPoint x: -176, endPoint y: 526, distance: 354.7
click at [0, 526] on html "Home Settings Plans Skip to content Create new price [MEDICAL_DATA]. This page …" at bounding box center [412, 460] width 825 height 920
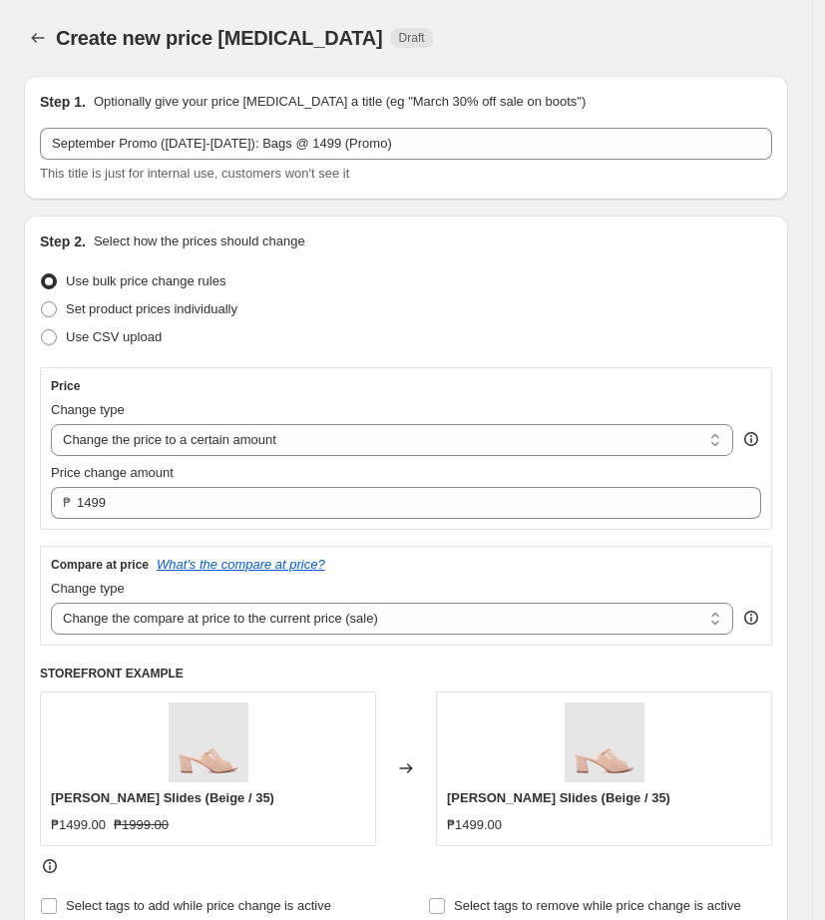
type input "1499.00"
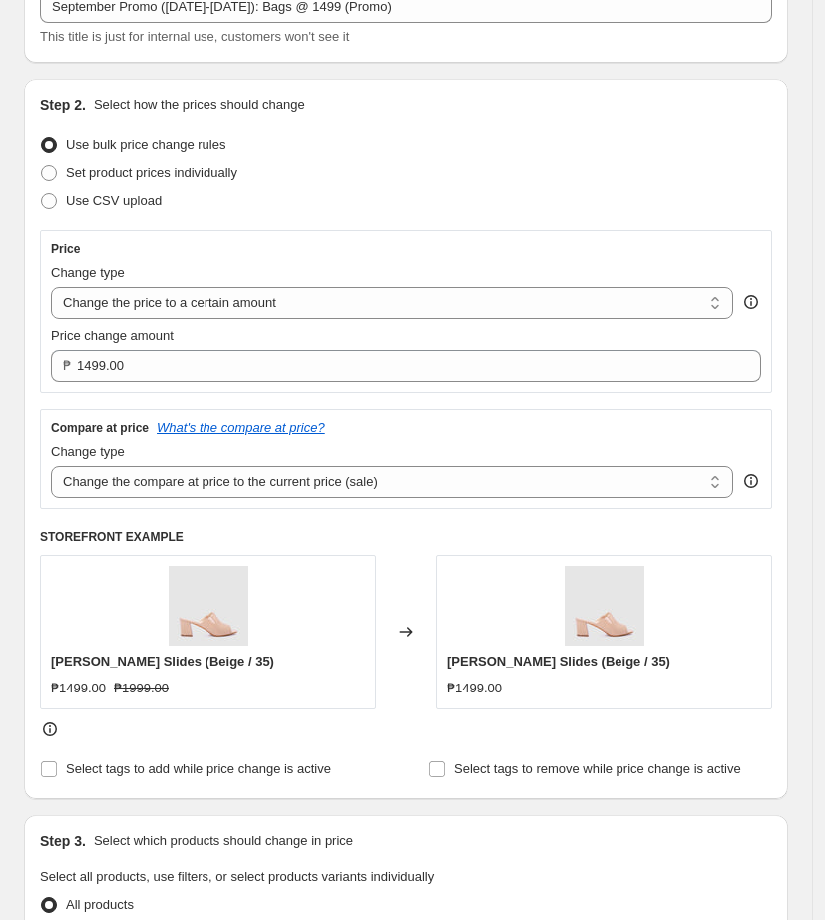
scroll to position [249, 0]
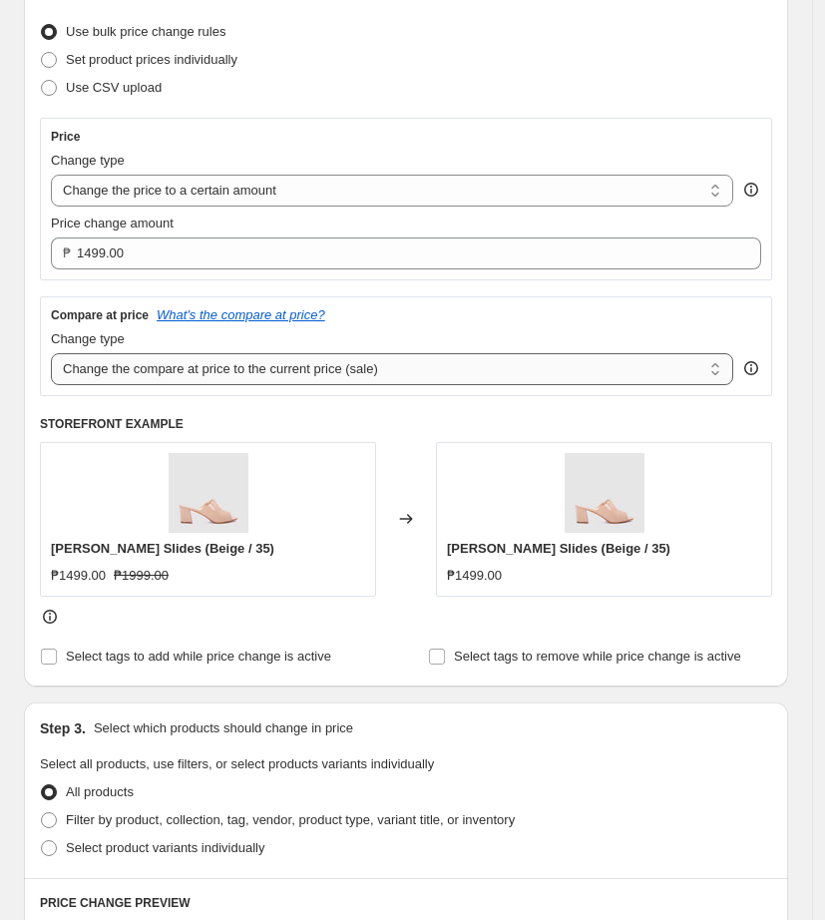
click at [335, 366] on select "Change the compare at price to the current price (sale) Change the compare at p…" at bounding box center [392, 369] width 683 height 32
select select "no_change"
click at [51, 353] on select "Change the compare at price to the current price (sale) Change the compare at p…" at bounding box center [392, 369] width 683 height 32
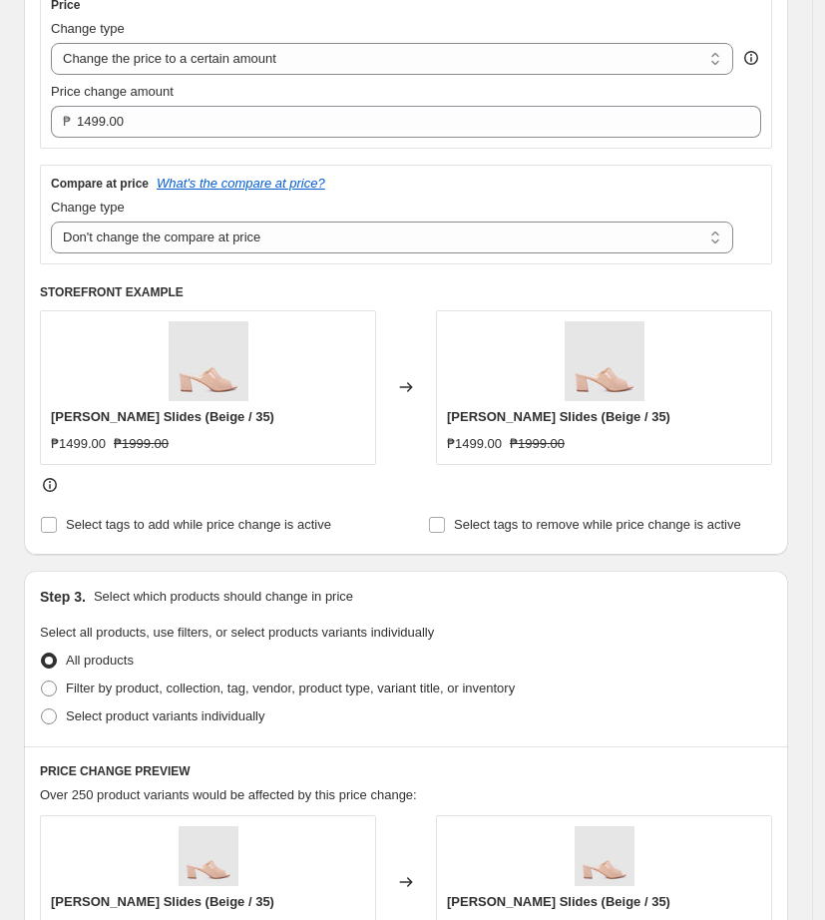
scroll to position [624, 0]
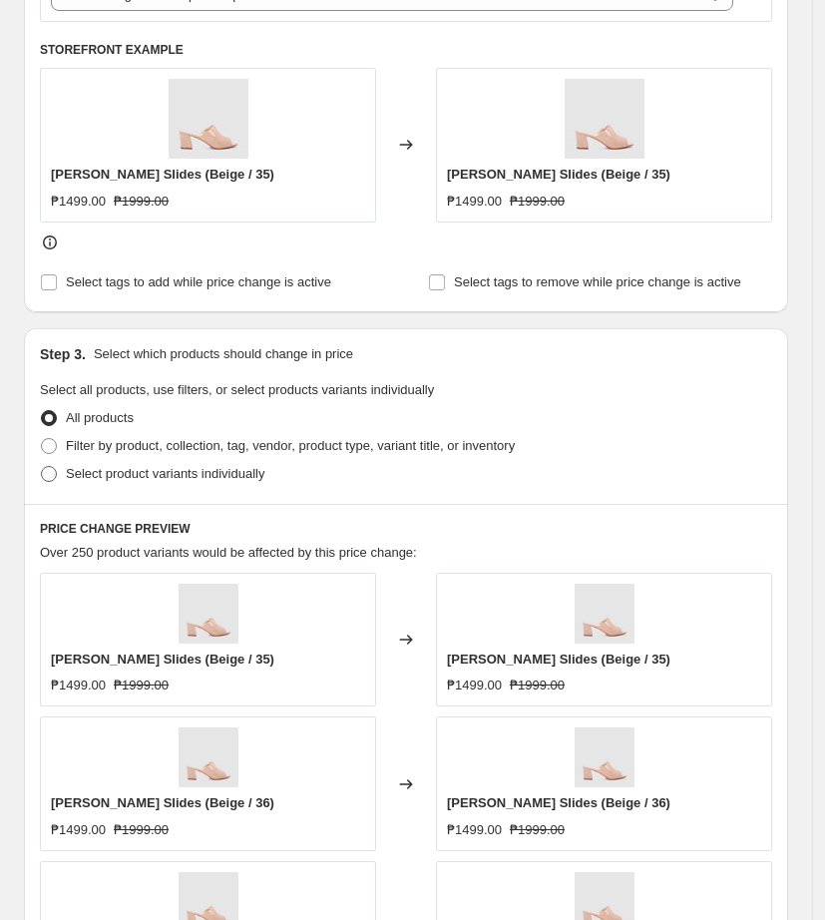
click at [53, 475] on span at bounding box center [49, 474] width 16 height 16
click at [42, 467] on input "Select product variants individually" at bounding box center [41, 466] width 1 height 1
radio input "true"
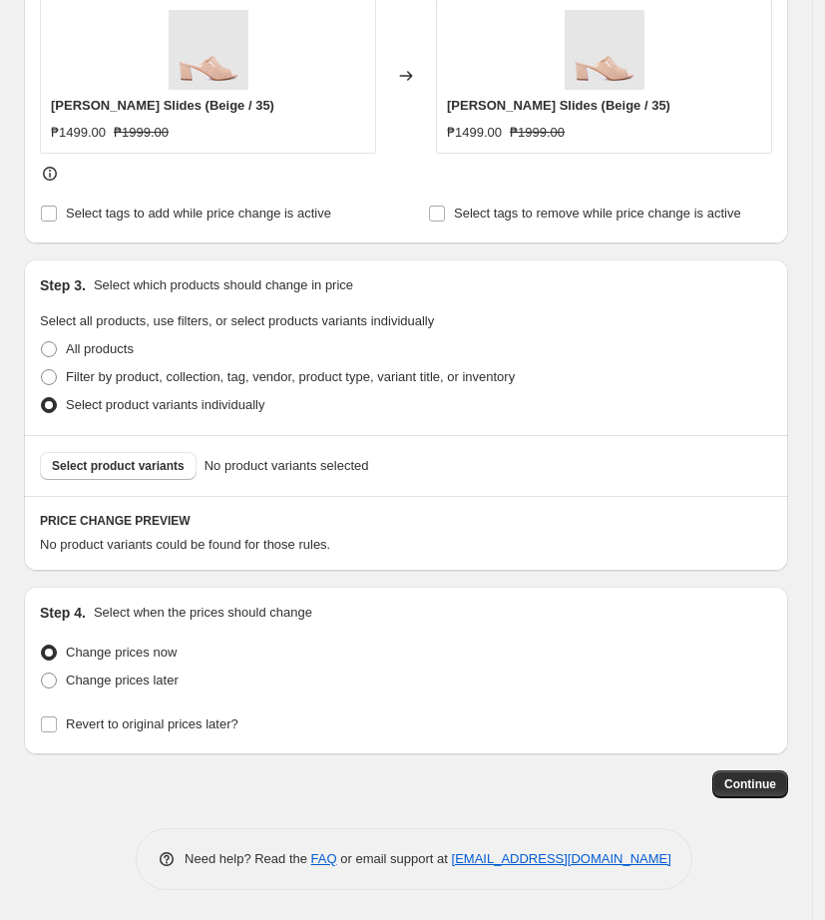
scroll to position [691, 0]
click at [131, 468] on span "Select product variants" at bounding box center [118, 467] width 133 height 16
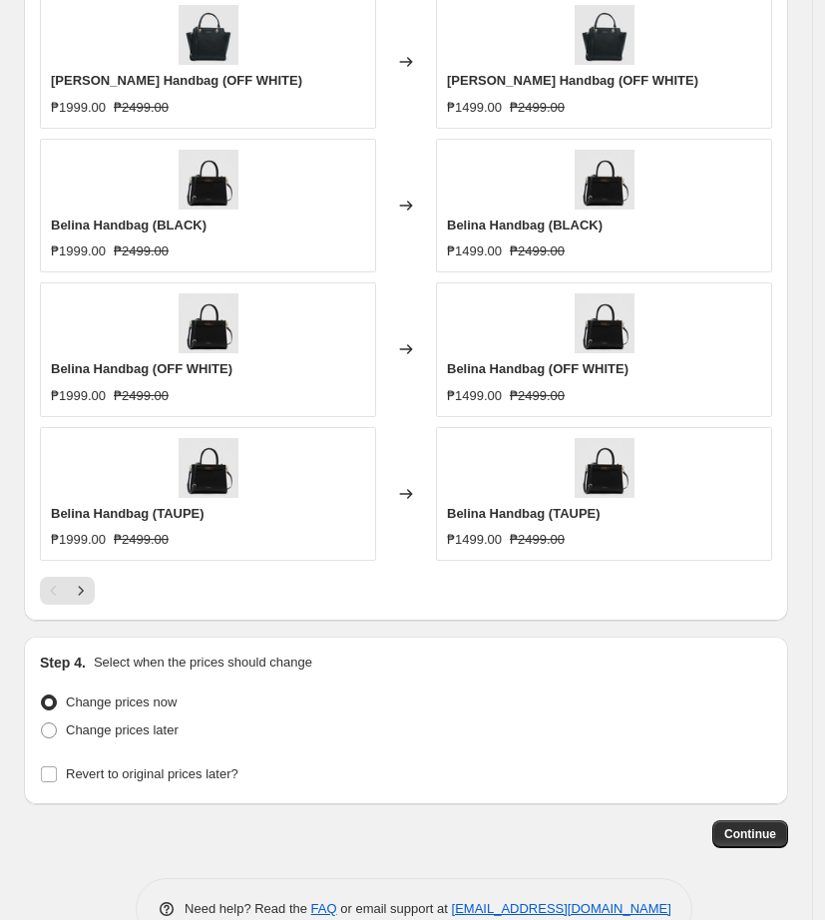
scroll to position [1457, 0]
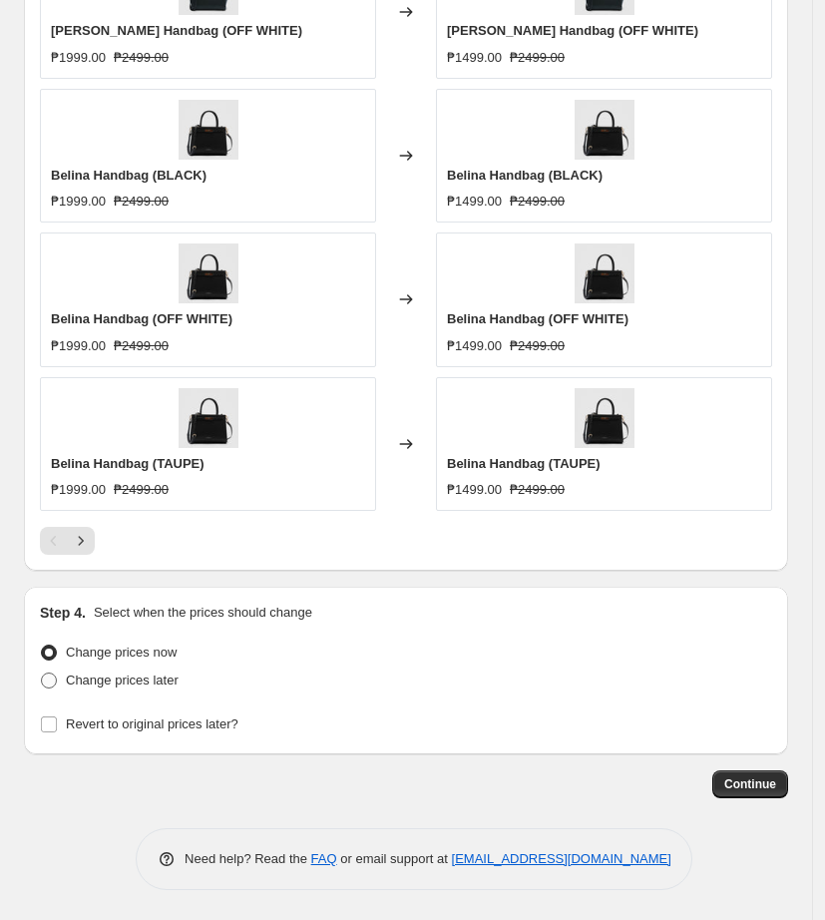
click at [119, 685] on span "Change prices later" at bounding box center [122, 680] width 113 height 15
click at [42, 674] on input "Change prices later" at bounding box center [41, 673] width 1 height 1
radio input "true"
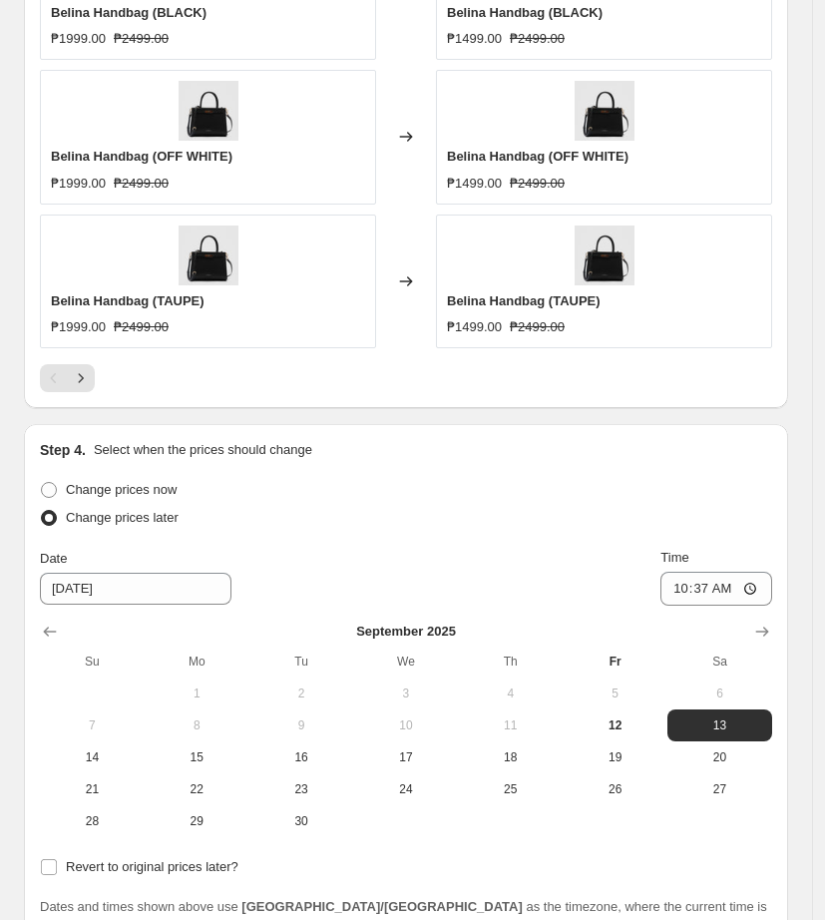
scroll to position [1797, 0]
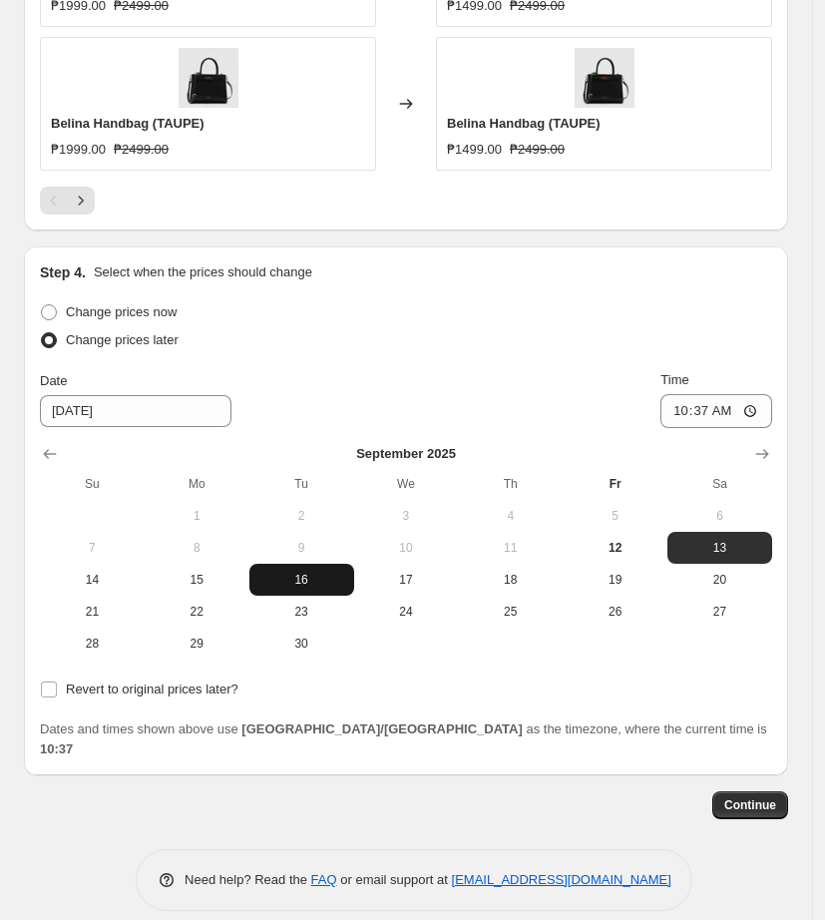
click at [312, 579] on span "16" at bounding box center [301, 580] width 89 height 16
type input "[DATE]"
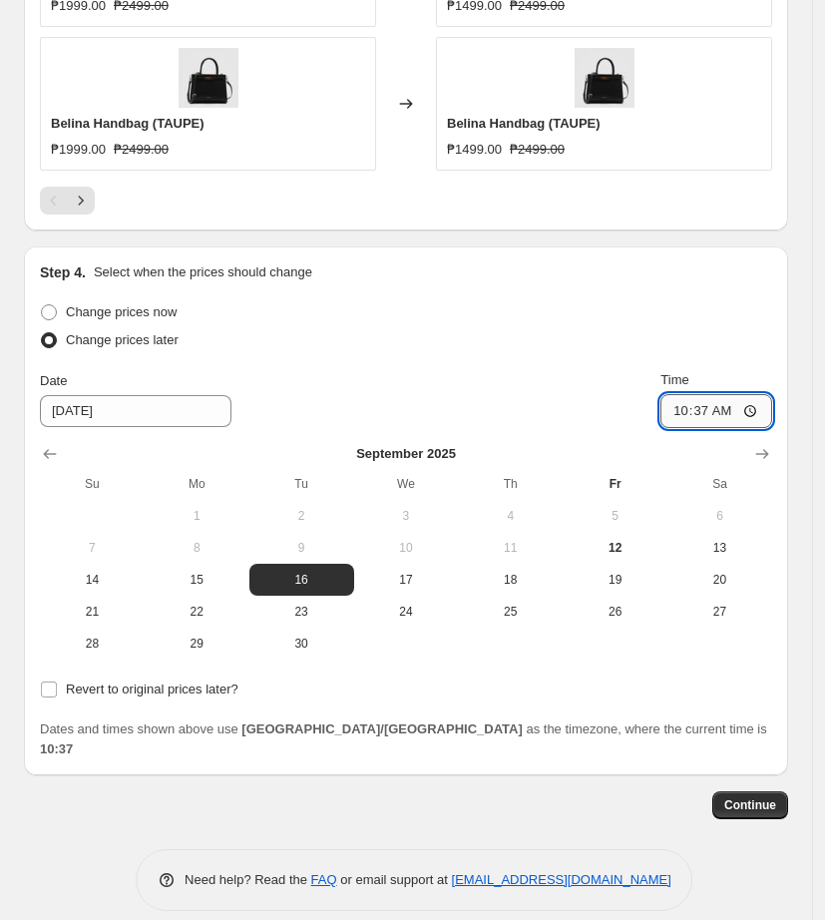
click at [693, 412] on input "10:37" at bounding box center [717, 411] width 112 height 34
type input "11:00"
click at [55, 691] on input "Revert to original prices later?" at bounding box center [49, 690] width 16 height 16
checkbox input "true"
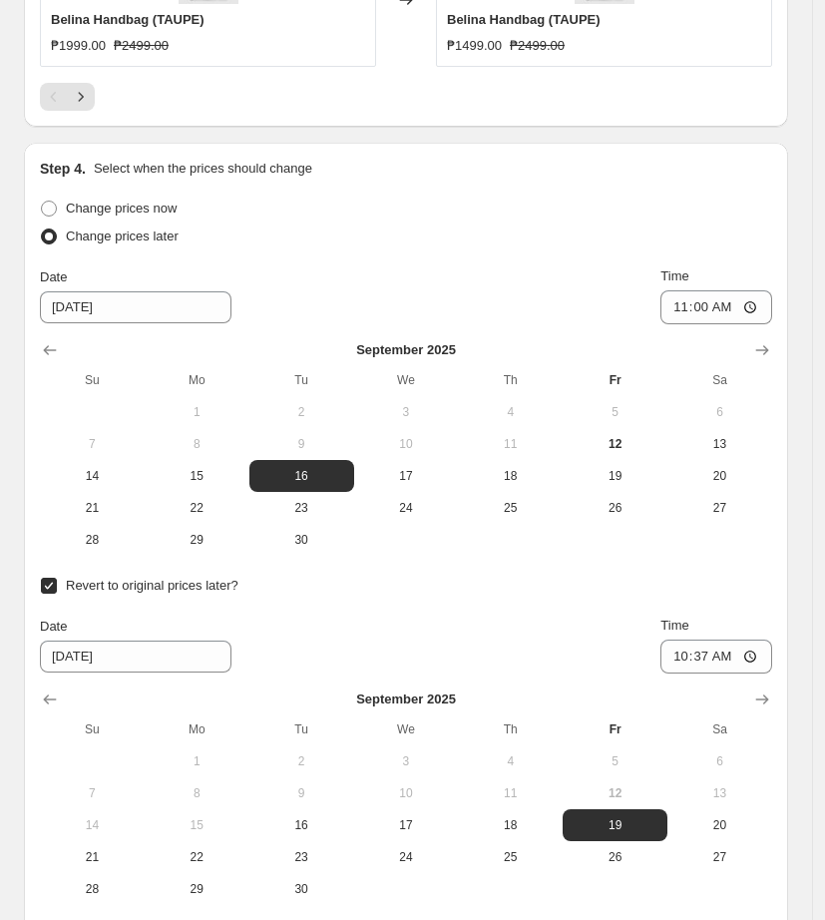
scroll to position [2103, 0]
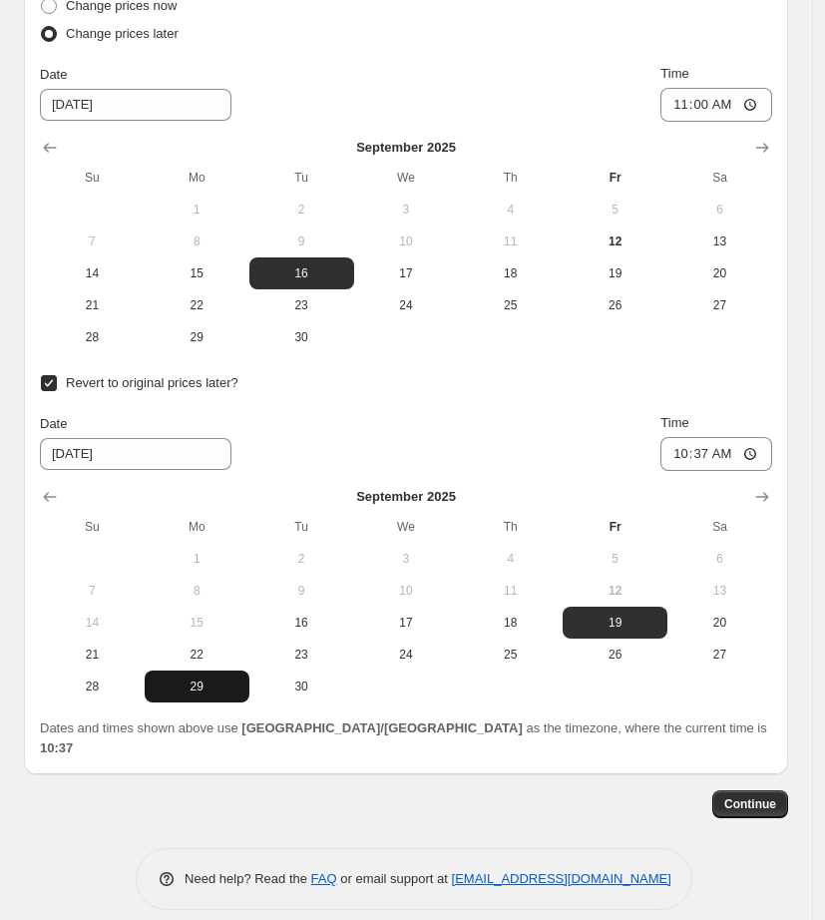
click at [224, 687] on span "29" at bounding box center [197, 687] width 89 height 16
type input "[DATE]"
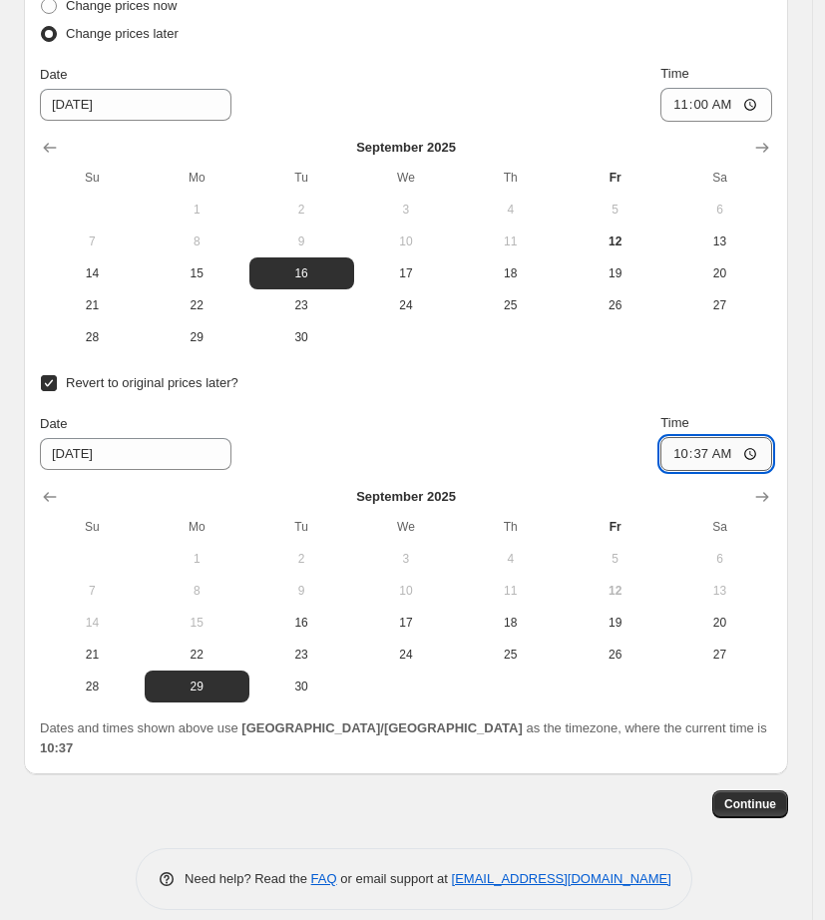
click at [688, 459] on input "10:37" at bounding box center [717, 454] width 112 height 34
type input "10:00"
click at [736, 790] on button "Continue" at bounding box center [750, 804] width 76 height 28
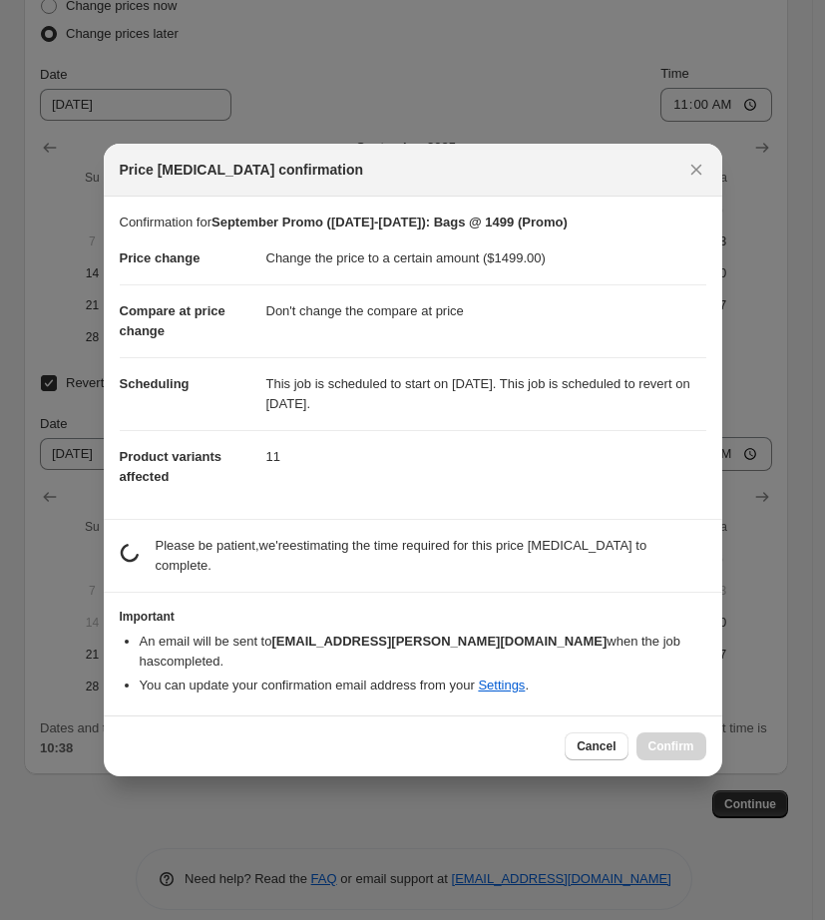
scroll to position [0, 0]
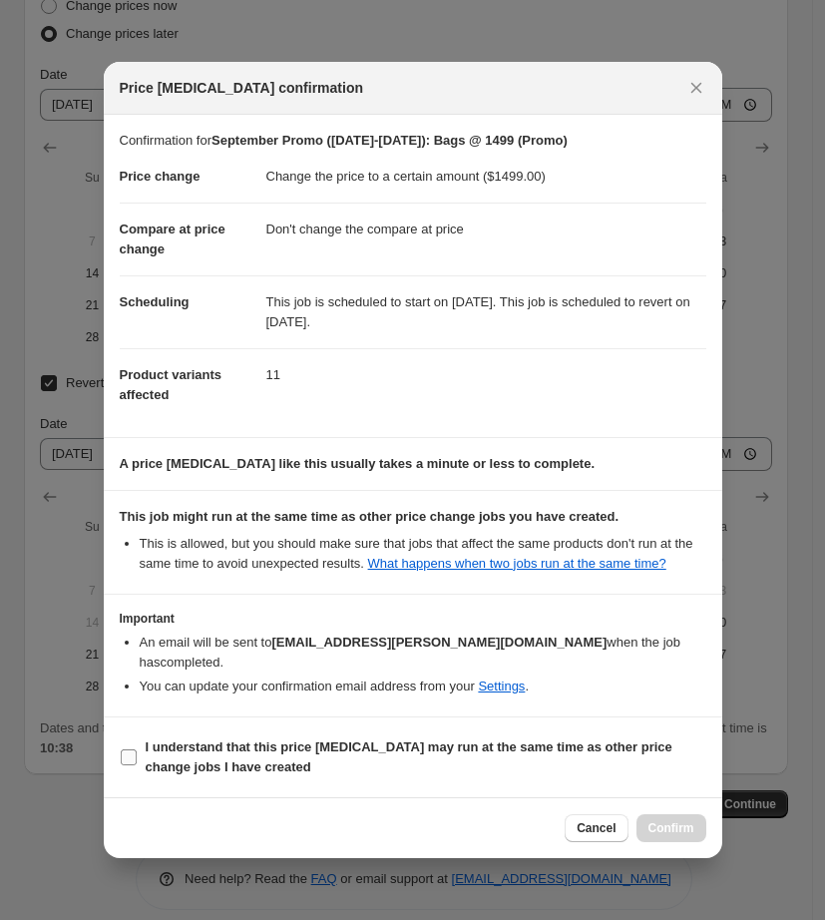
click at [181, 766] on b "I understand that this price [MEDICAL_DATA] may run at the same time as other p…" at bounding box center [409, 756] width 527 height 35
click at [137, 765] on input "I understand that this price [MEDICAL_DATA] may run at the same time as other p…" at bounding box center [129, 757] width 16 height 16
checkbox input "true"
click at [657, 823] on span "Confirm" at bounding box center [672, 828] width 46 height 16
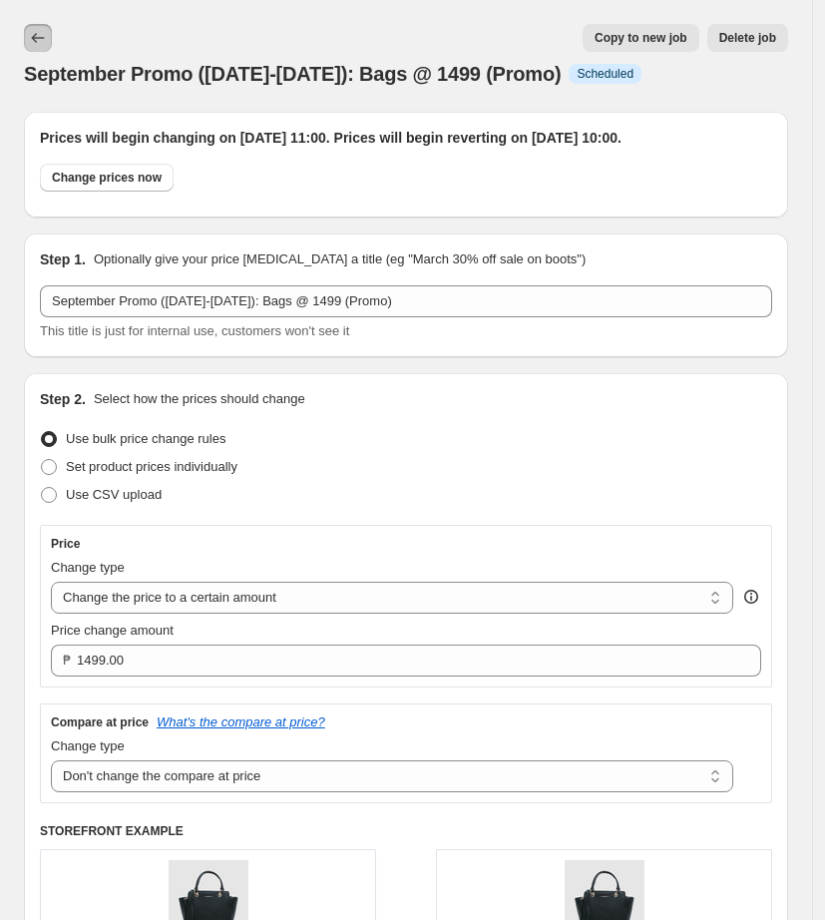
click at [37, 45] on icon "Price change jobs" at bounding box center [38, 38] width 20 height 20
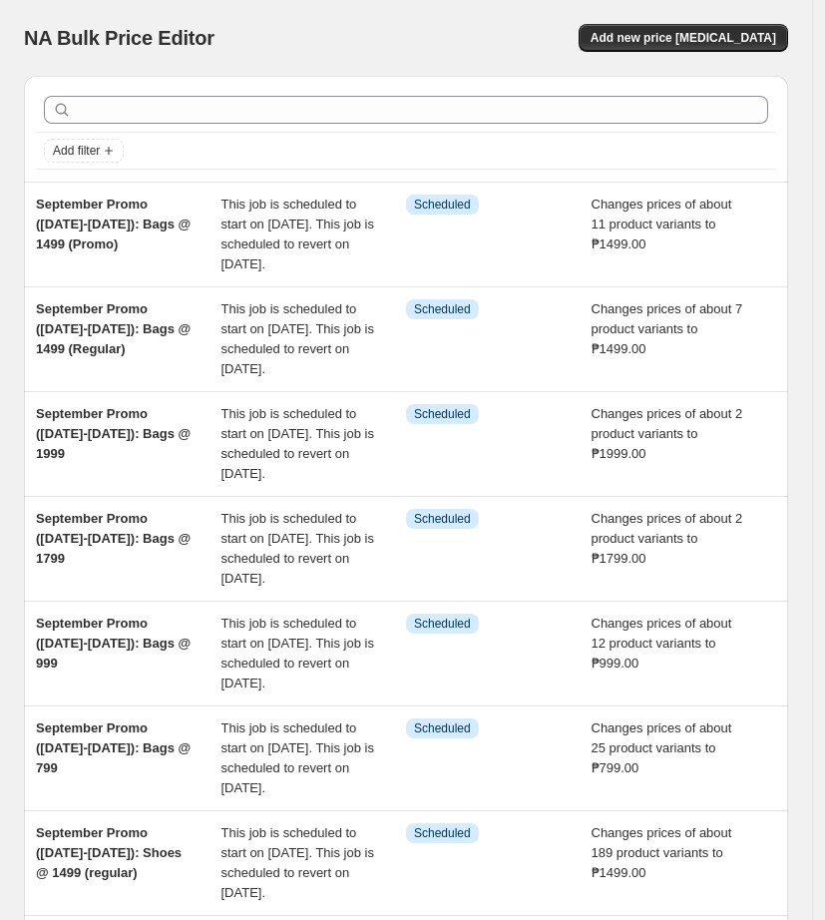
click at [421, 32] on div "NA Bulk Price Editor Add new price [MEDICAL_DATA]" at bounding box center [406, 38] width 764 height 28
